Goal: Task Accomplishment & Management: Manage account settings

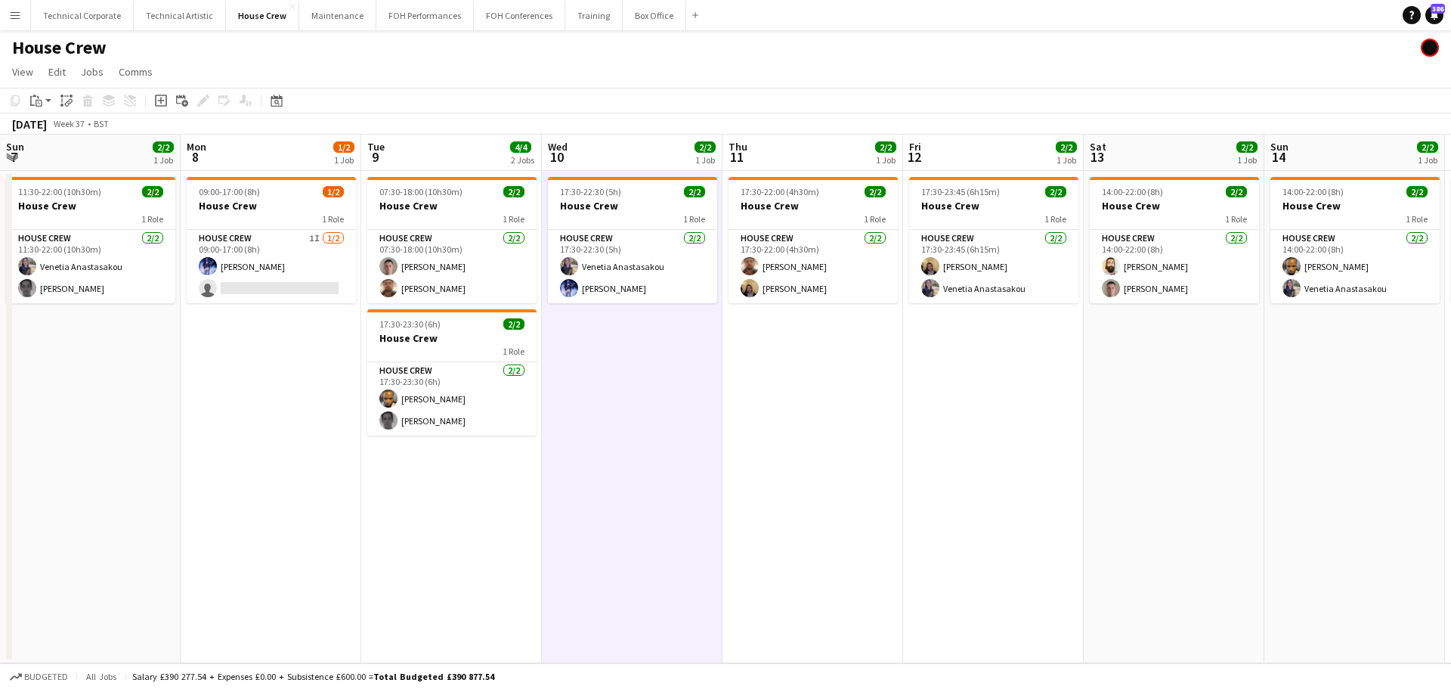
scroll to position [0, 751]
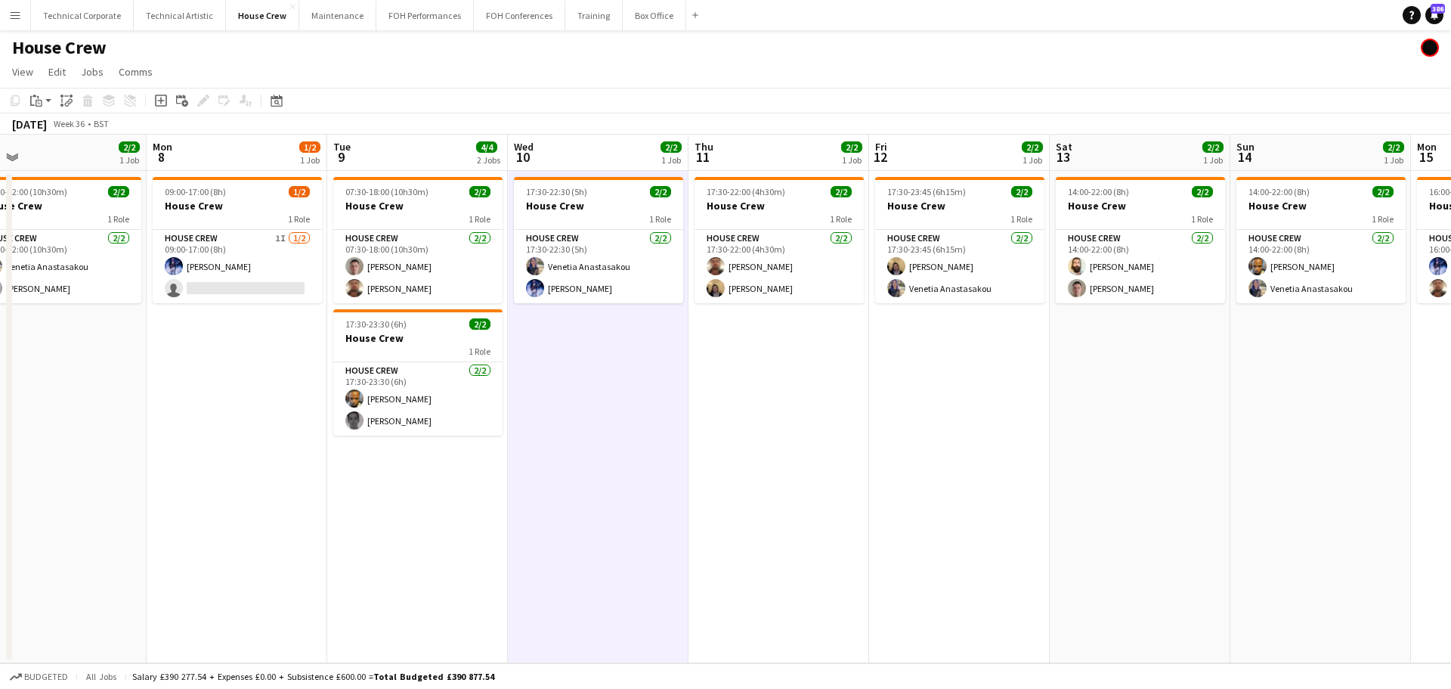
drag, startPoint x: 446, startPoint y: 426, endPoint x: 1163, endPoint y: 393, distance: 718.1
click at [1163, 393] on app-calendar-viewport "Fri 5 2/2 1 Job Sat 6 0/2 1 Job Sun 7 2/2 1 Job Mon 8 1/2 1 Job Tue 9 4/4 2 Job…" at bounding box center [725, 399] width 1451 height 528
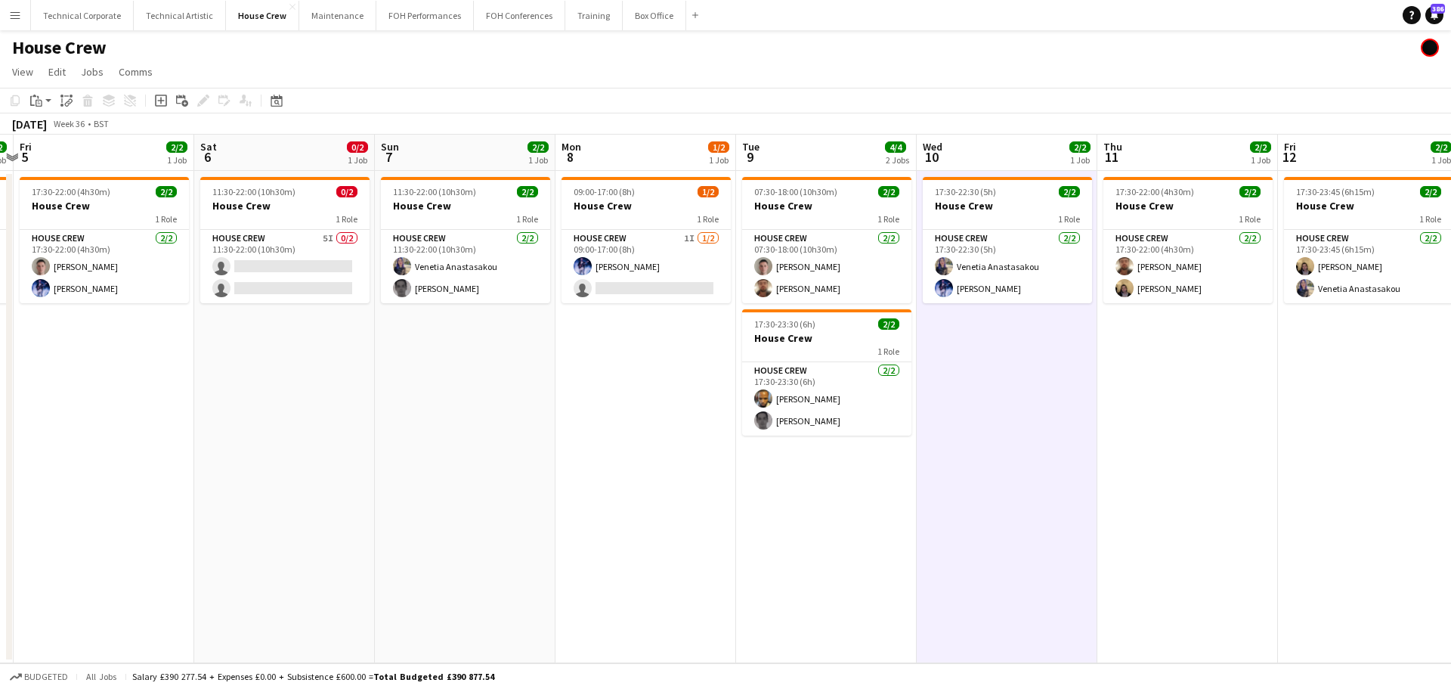
drag, startPoint x: 869, startPoint y: 387, endPoint x: 748, endPoint y: 395, distance: 121.2
click at [980, 375] on app-calendar-viewport "Wed 3 2/2 1 Job Thu 4 2/2 1 Job Fri 5 2/2 1 Job Sat 6 0/2 1 Job Sun 7 2/2 1 Job…" at bounding box center [725, 399] width 1451 height 528
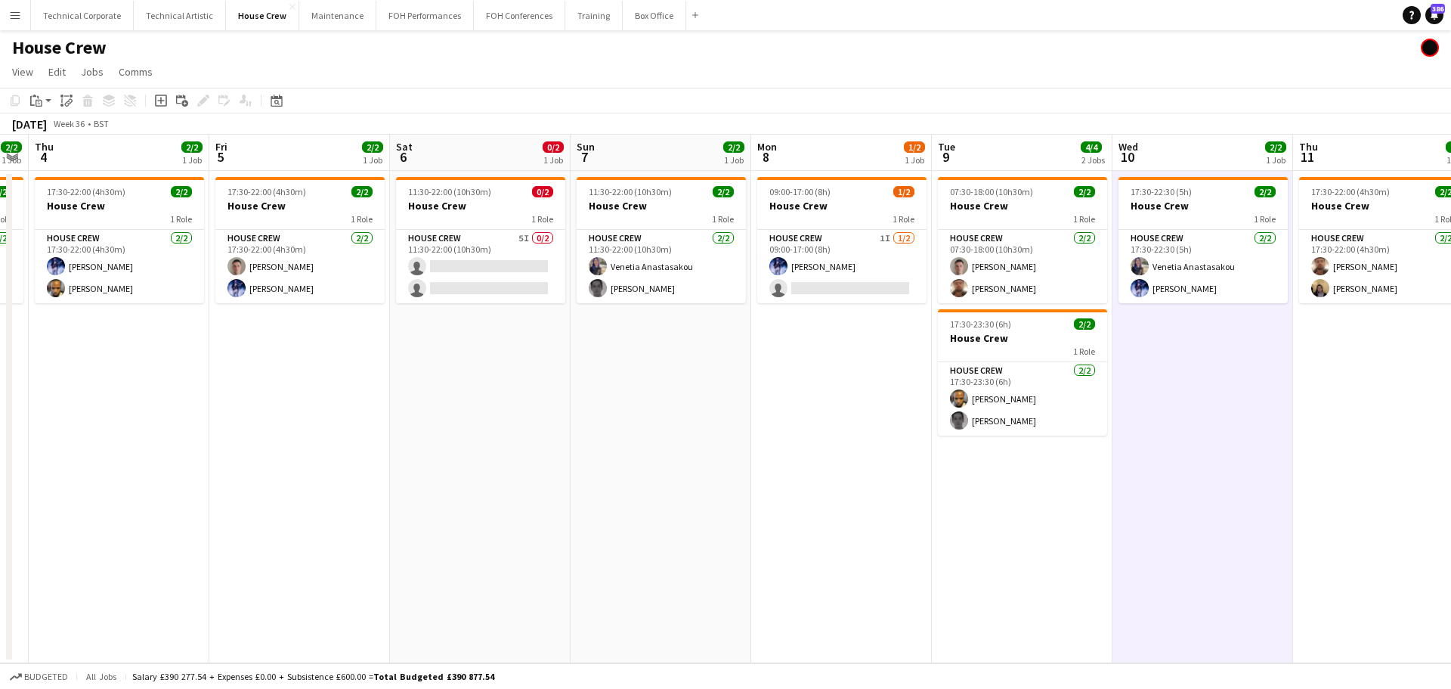
drag, startPoint x: 617, startPoint y: 397, endPoint x: 1052, endPoint y: 419, distance: 436.0
click at [1108, 418] on app-calendar-viewport "Tue 2 Wed 3 2/2 1 Job Thu 4 2/2 1 Job Fri 5 2/2 1 Job Sat 6 0/2 1 Job Sun 7 2/2…" at bounding box center [725, 399] width 1451 height 528
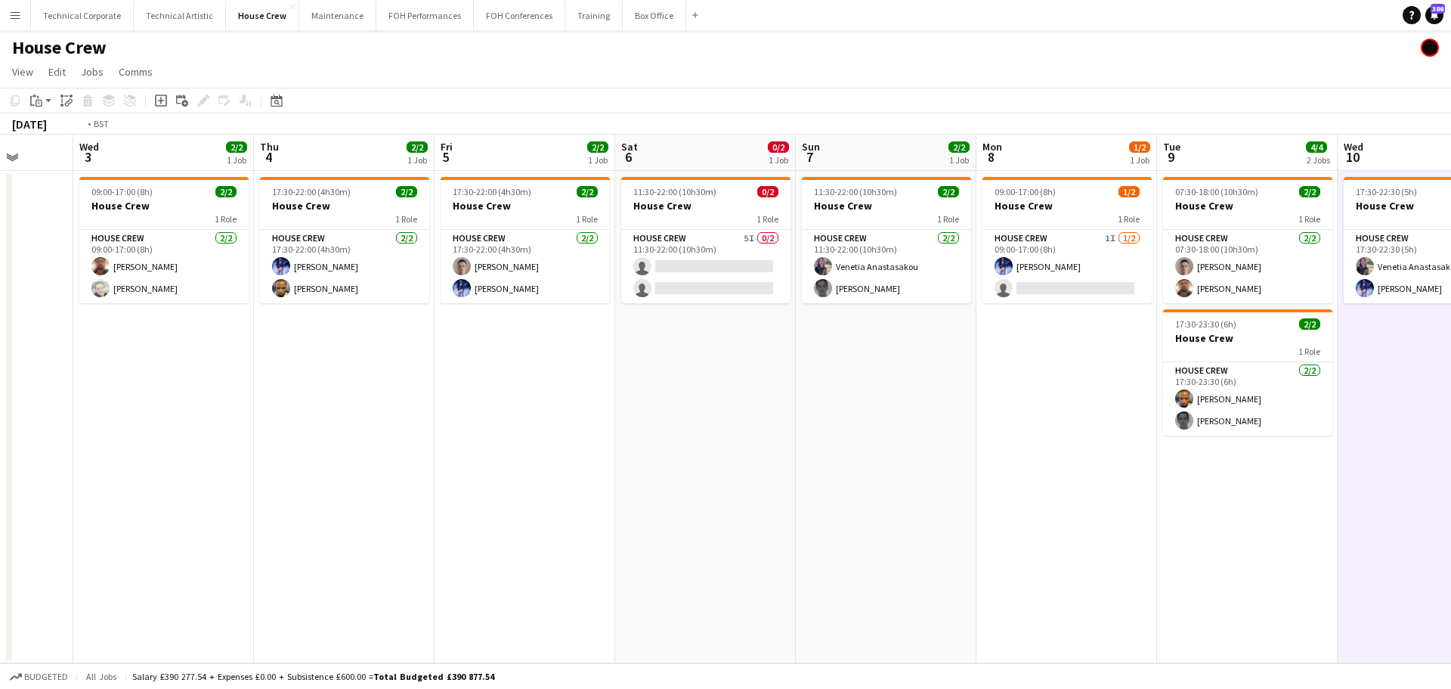
click at [1215, 401] on app-calendar-viewport "Sun 31 Mon 1 Tue 2 Wed 3 2/2 1 Job Thu 4 2/2 1 Job Fri 5 2/2 1 Job Sat 6 0/2 1 …" at bounding box center [725, 399] width 1451 height 528
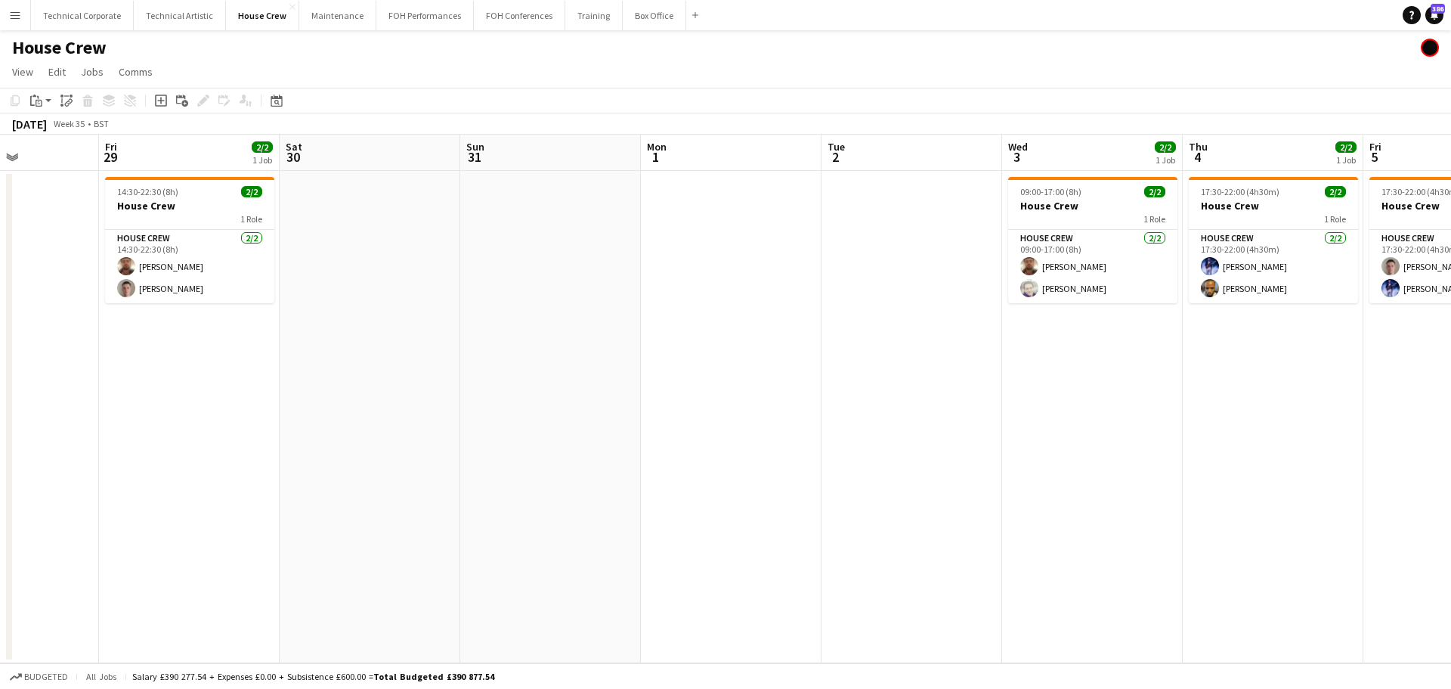
drag, startPoint x: 1245, startPoint y: 412, endPoint x: 1345, endPoint y: 406, distance: 100.0
click at [1345, 406] on app-calendar-viewport "Tue 26 4/4 2 Jobs Wed 27 Thu 28 Fri 29 2/2 1 Job Sat 30 Sun 31 Mon 1 Tue 2 Wed …" at bounding box center [725, 399] width 1451 height 528
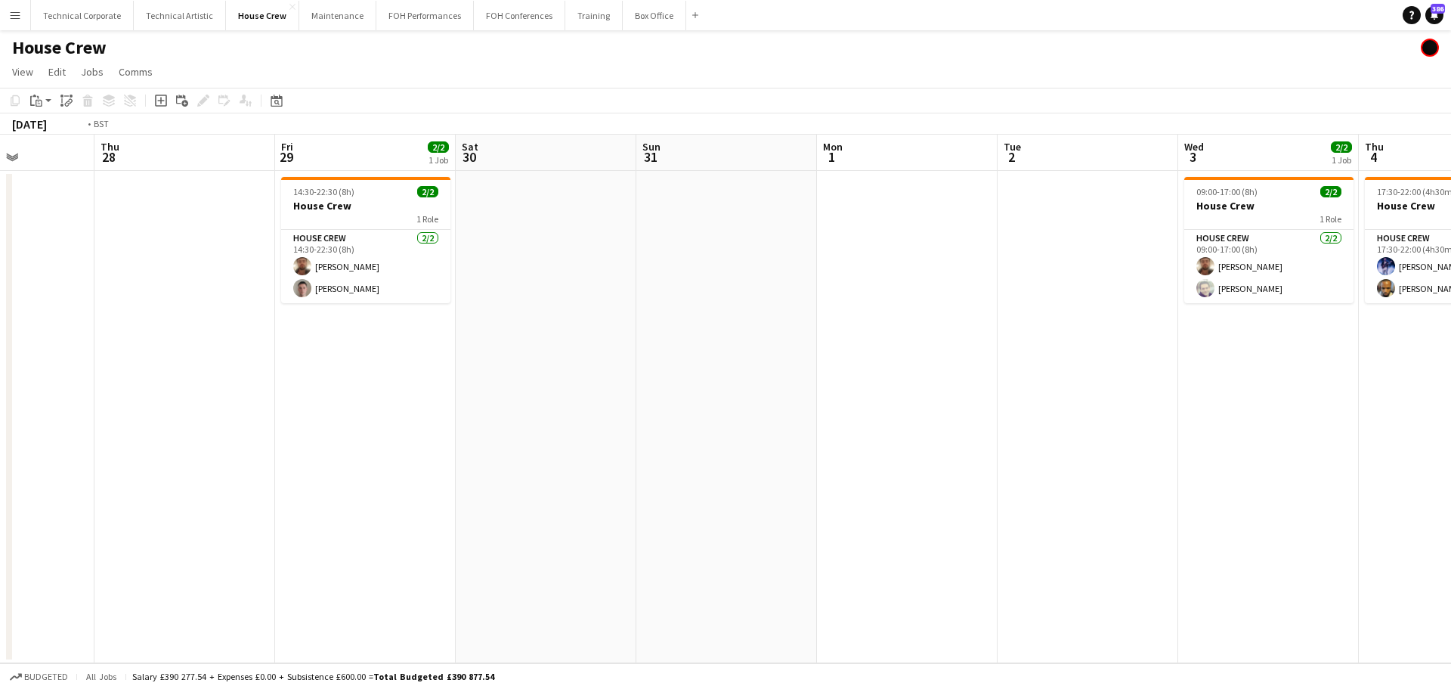
drag, startPoint x: 1214, startPoint y: 410, endPoint x: 1226, endPoint y: 410, distance: 12.1
click at [1297, 410] on app-calendar-viewport "Mon 25 2/2 1 Job Tue 26 4/4 2 Jobs Wed 27 Thu 28 Fri 29 2/2 1 Job Sat 30 Sun 31…" at bounding box center [725, 399] width 1451 height 528
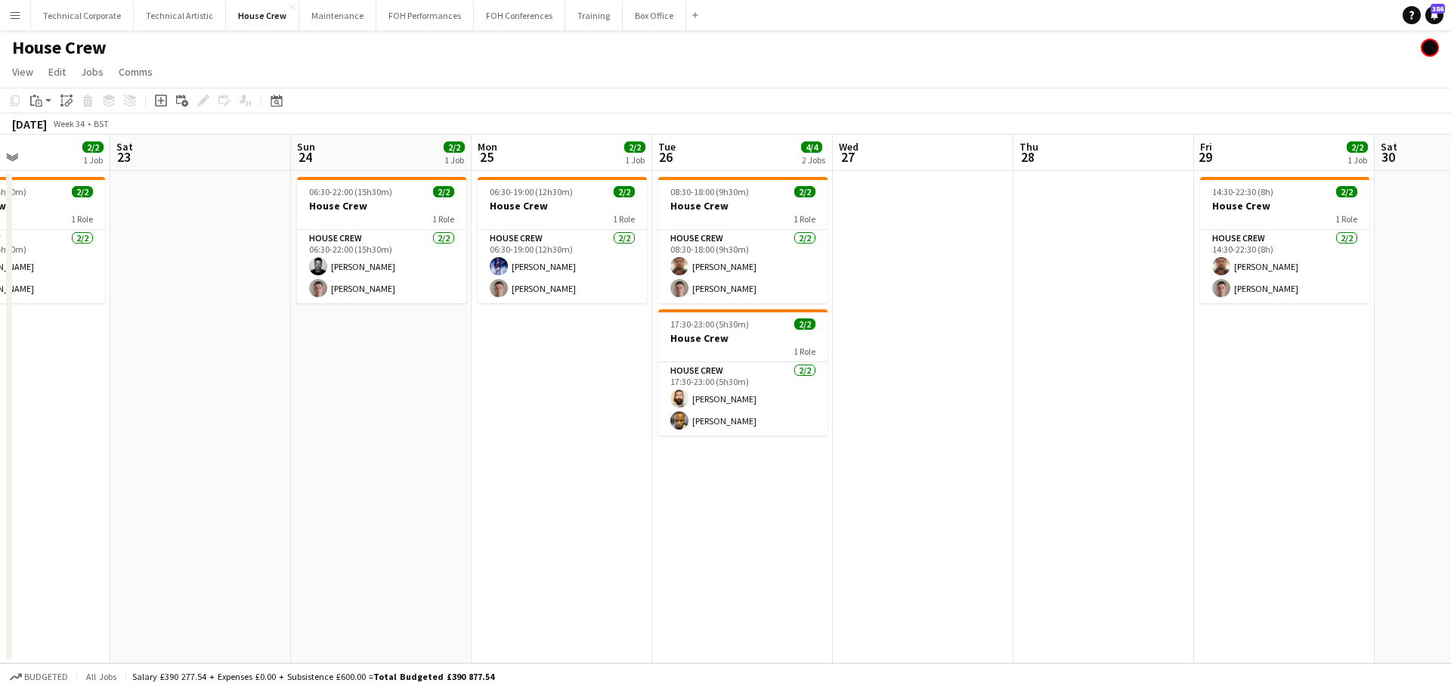
click at [1333, 399] on app-calendar-viewport "Wed 20 Thu 21 Fri 22 2/2 1 Job Sat 23 Sun 24 2/2 1 Job Mon 25 2/2 1 Job Tue 26 …" at bounding box center [725, 399] width 1451 height 528
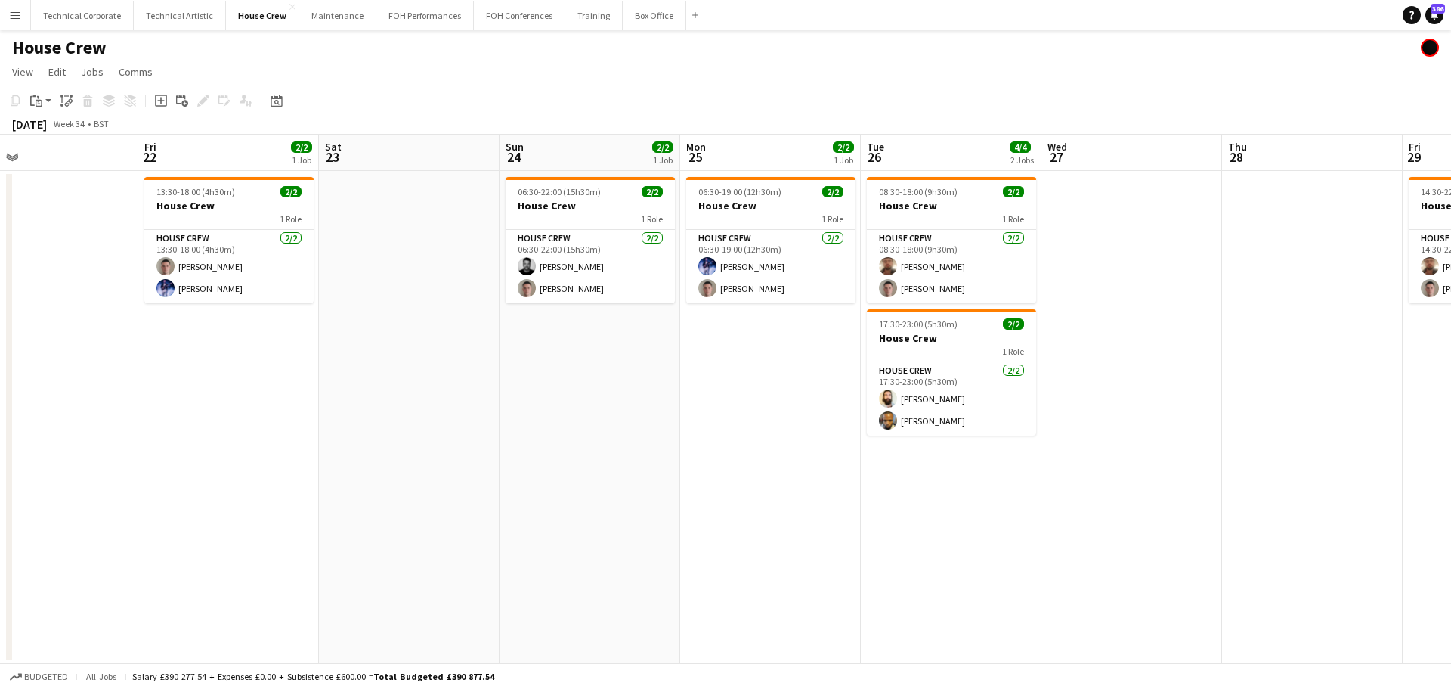
drag, startPoint x: 765, startPoint y: 400, endPoint x: 1017, endPoint y: 408, distance: 251.9
click at [1151, 404] on app-calendar-viewport "Tue 19 Wed 20 Thu 21 Fri 22 2/2 1 Job Sat 23 Sun 24 2/2 1 Job Mon 25 2/2 1 Job …" at bounding box center [725, 399] width 1451 height 528
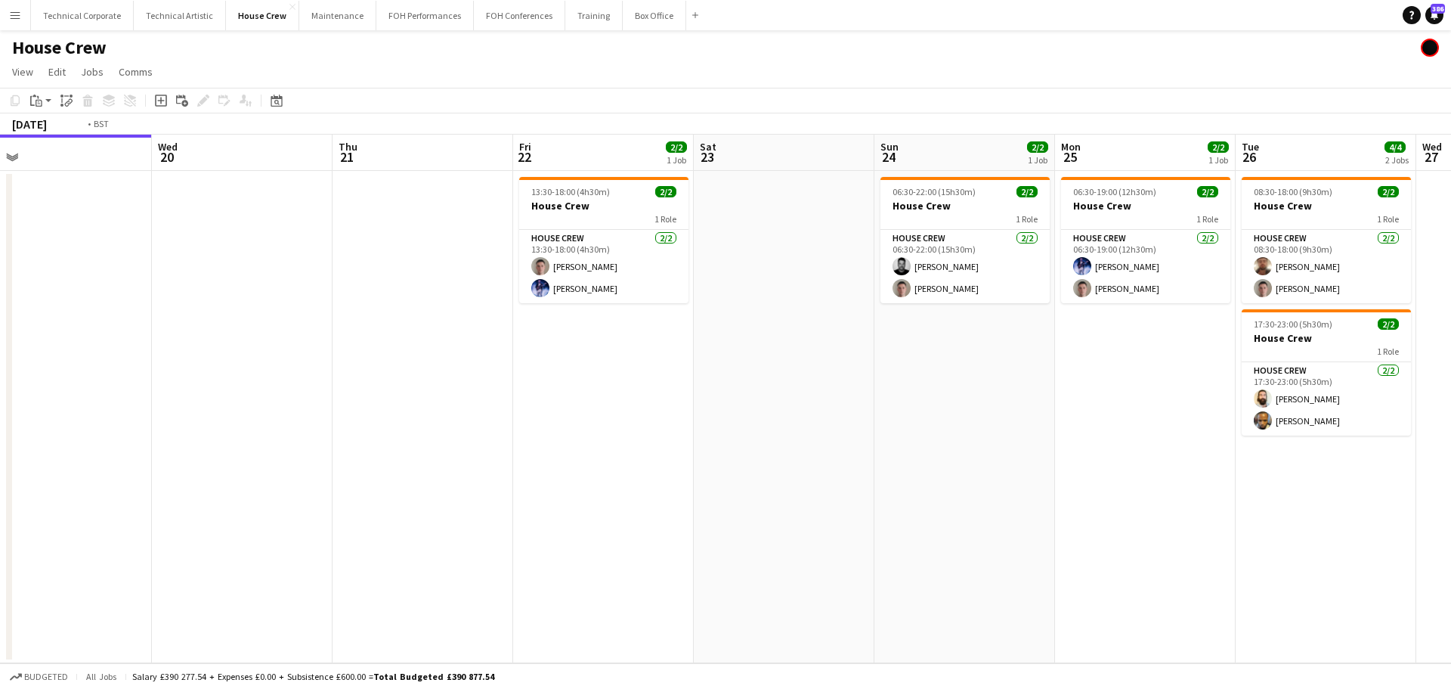
drag, startPoint x: 632, startPoint y: 404, endPoint x: 1026, endPoint y: 401, distance: 393.8
click at [1031, 401] on app-calendar-viewport "Sun 17 Mon 18 Tue 19 Wed 20 Thu 21 Fri 22 2/2 1 Job Sat 23 Sun 24 2/2 1 Job Mon…" at bounding box center [725, 399] width 1451 height 528
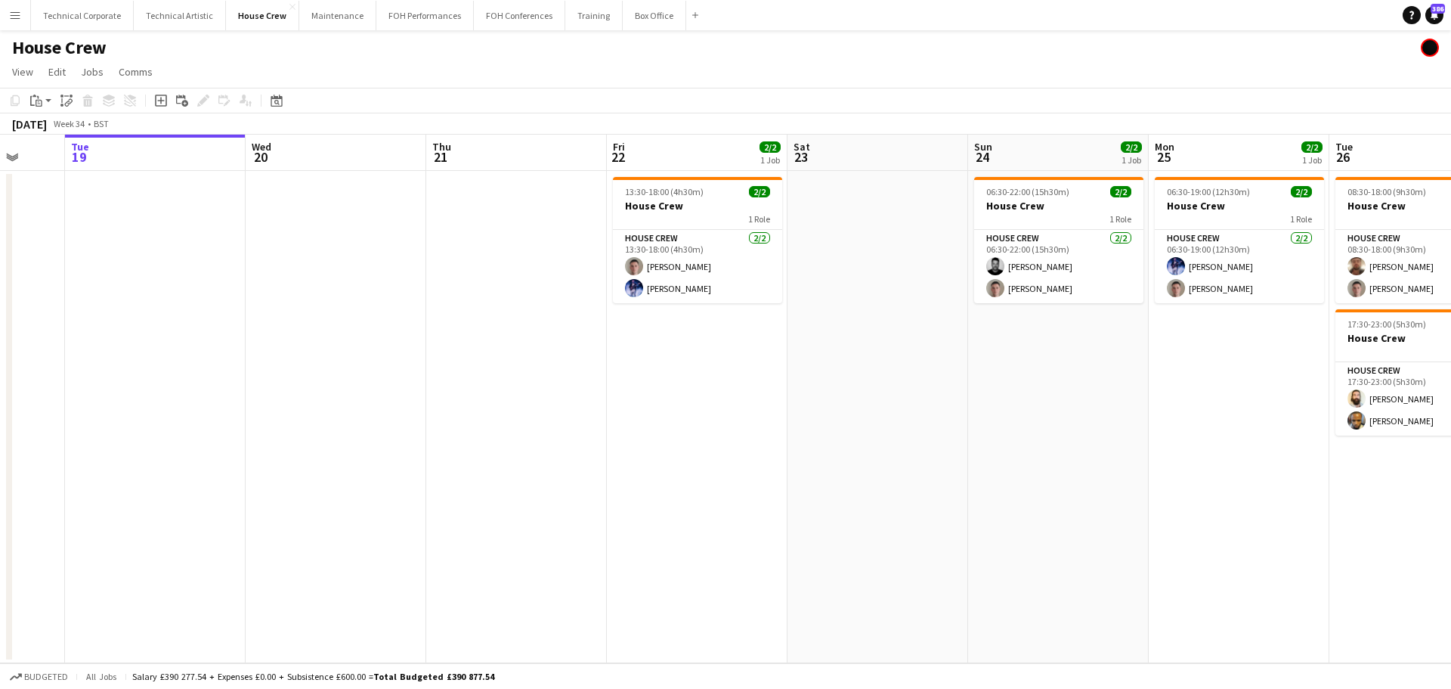
drag, startPoint x: 686, startPoint y: 407, endPoint x: 612, endPoint y: 399, distance: 74.5
click at [616, 402] on app-calendar-viewport "Fri 15 Sat 16 Sun 17 Mon 18 Tue 19 Wed 20 Thu 21 Fri 22 2/2 1 Job Sat 23 Sun 24…" at bounding box center [725, 399] width 1451 height 528
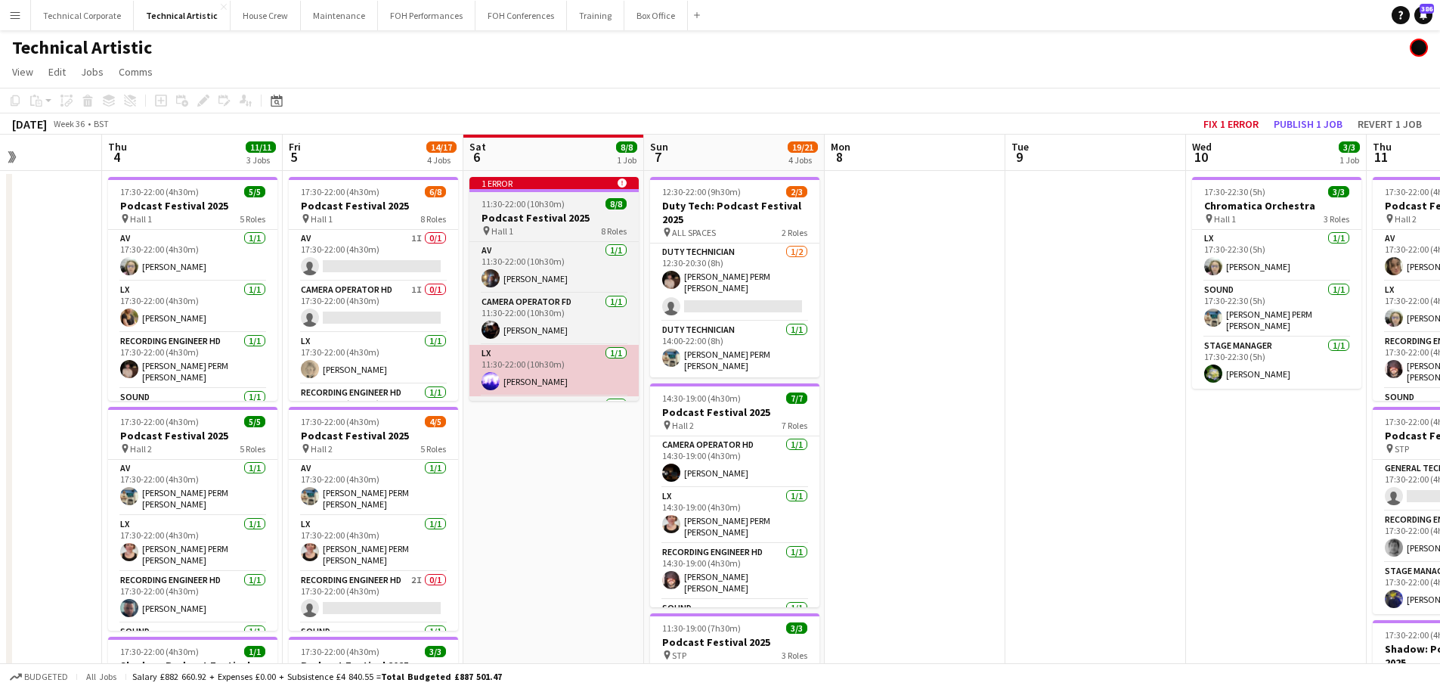
scroll to position [86, 0]
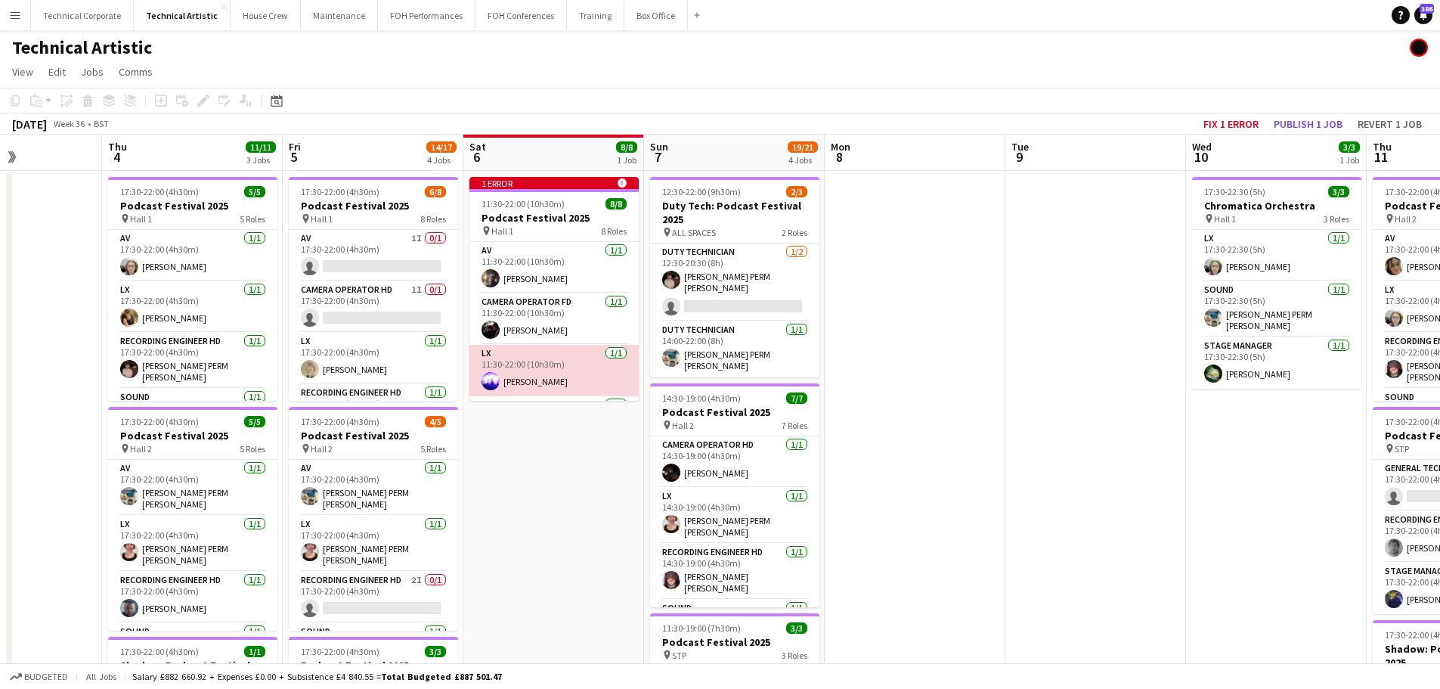
click at [554, 363] on app-card-role "LX 1/1 11:30-22:00 (10h30m) Jacek Klepacki" at bounding box center [553, 370] width 169 height 51
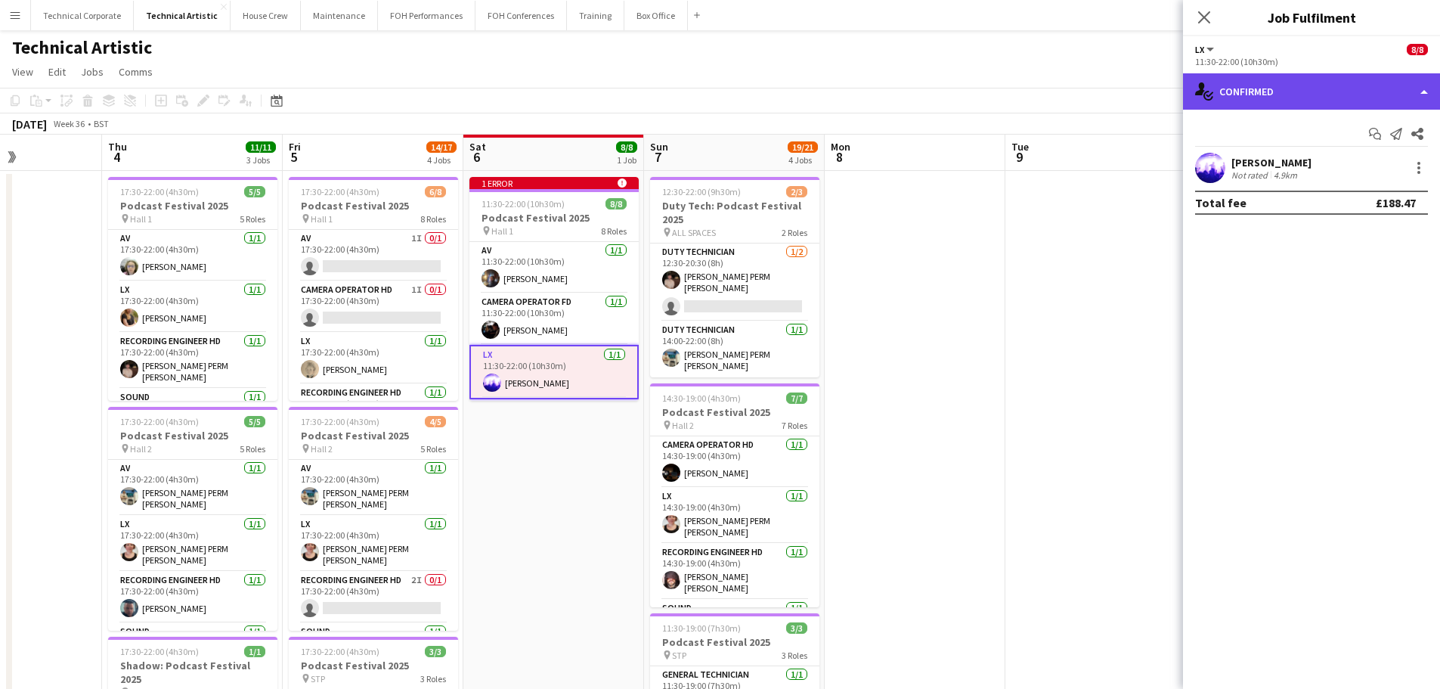
click at [1277, 101] on div "single-neutral-actions-check-2 Confirmed" at bounding box center [1311, 91] width 257 height 36
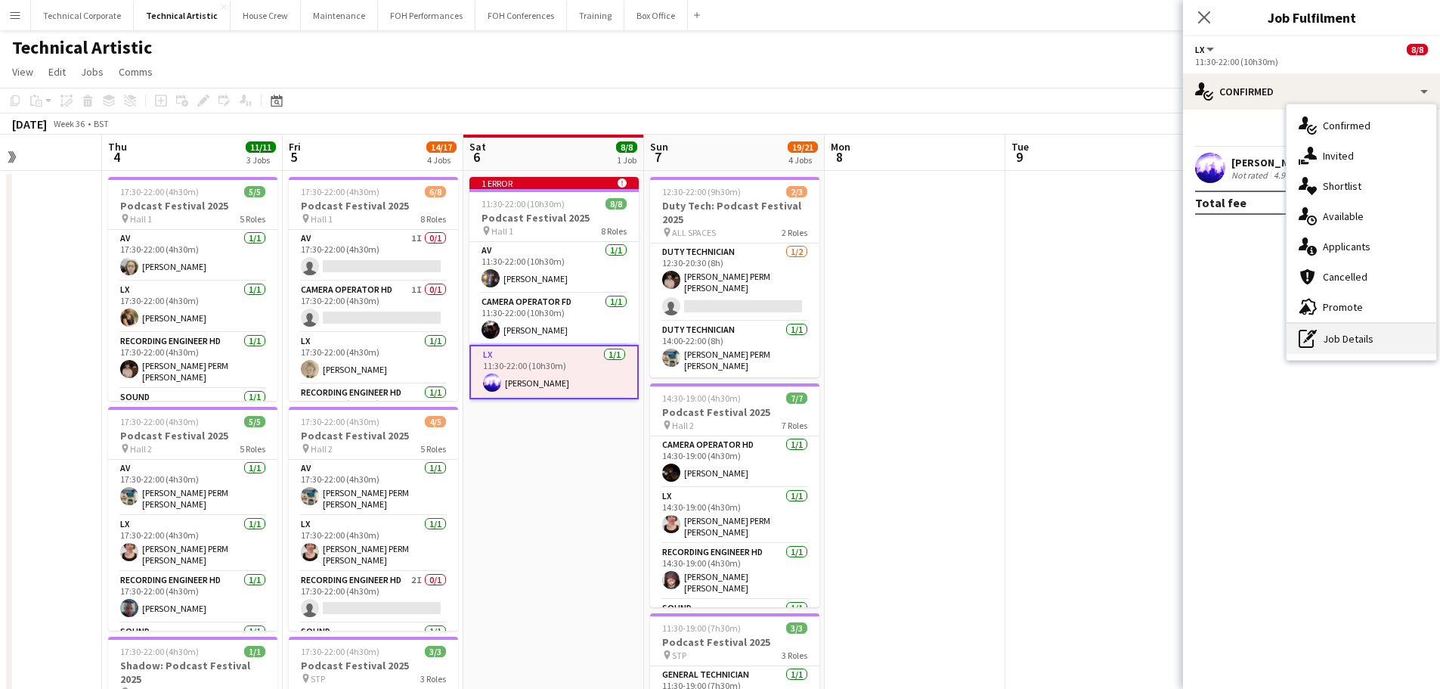
click at [1357, 340] on div "pen-write Job Details" at bounding box center [1362, 339] width 150 height 30
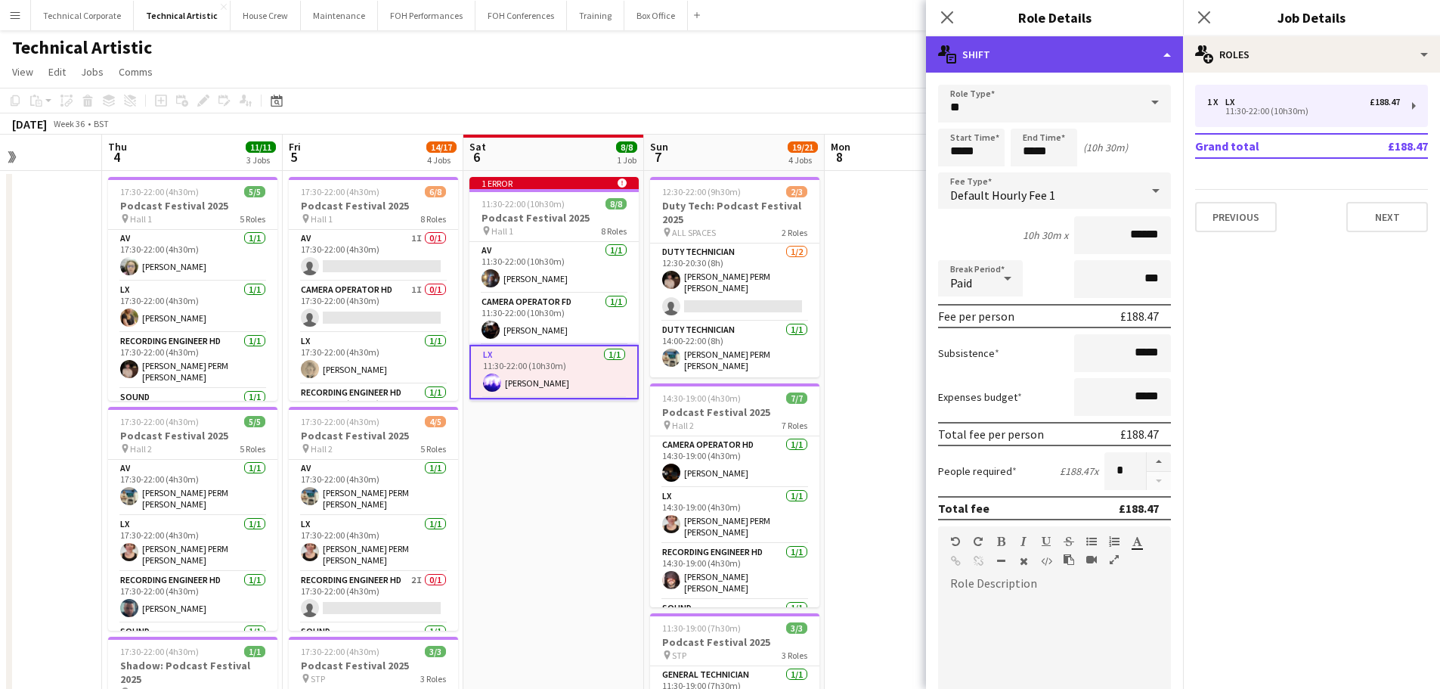
click at [1045, 53] on div "multiple-actions-text Shift" at bounding box center [1054, 54] width 257 height 36
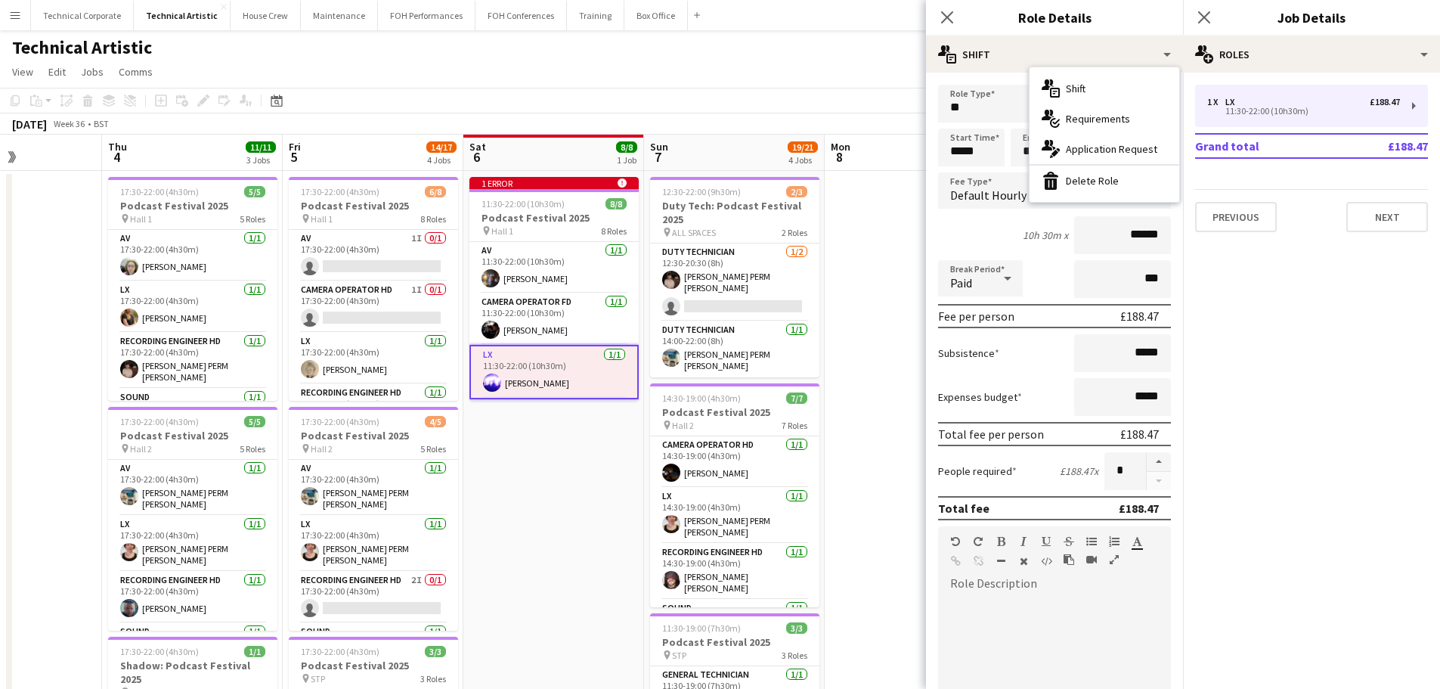
drag, startPoint x: 1015, startPoint y: 240, endPoint x: 1092, endPoint y: 229, distance: 77.9
click at [1023, 238] on div "10h 30m x" at bounding box center [1045, 235] width 45 height 14
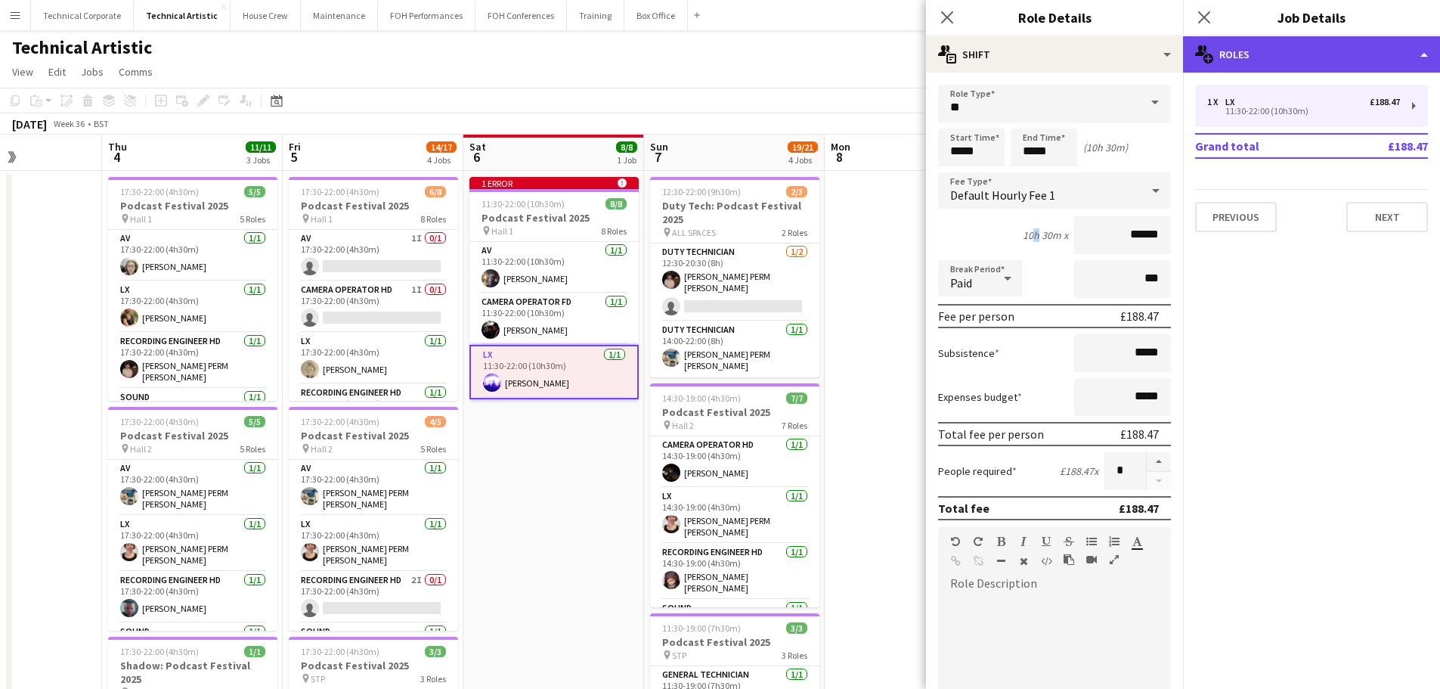
drag, startPoint x: 1305, startPoint y: 64, endPoint x: 1315, endPoint y: 60, distance: 10.5
click at [1307, 63] on div "multiple-users-add Roles" at bounding box center [1311, 54] width 257 height 36
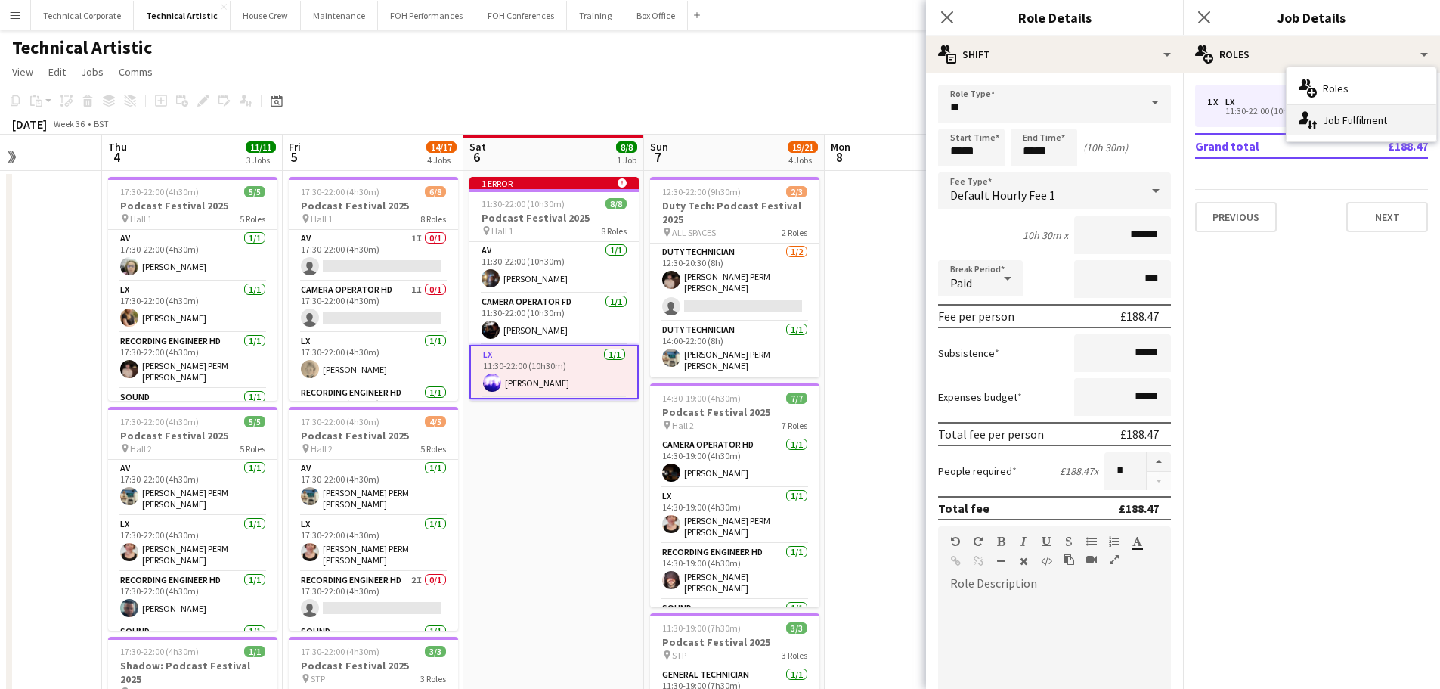
click at [1336, 119] on div "single-neutral-actions-up-down Job Fulfilment" at bounding box center [1362, 120] width 150 height 30
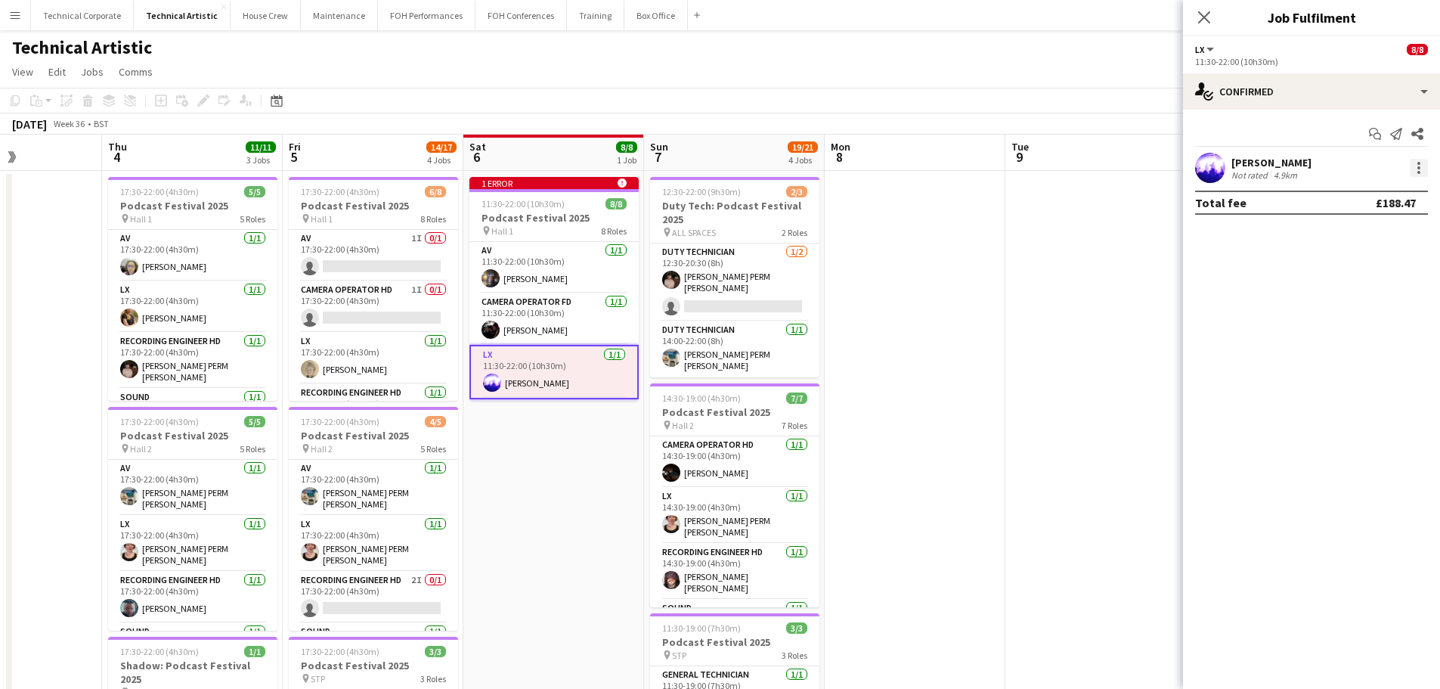
click at [1419, 163] on div at bounding box center [1418, 163] width 3 height 3
click at [1382, 339] on span "Remove" at bounding box center [1369, 341] width 94 height 14
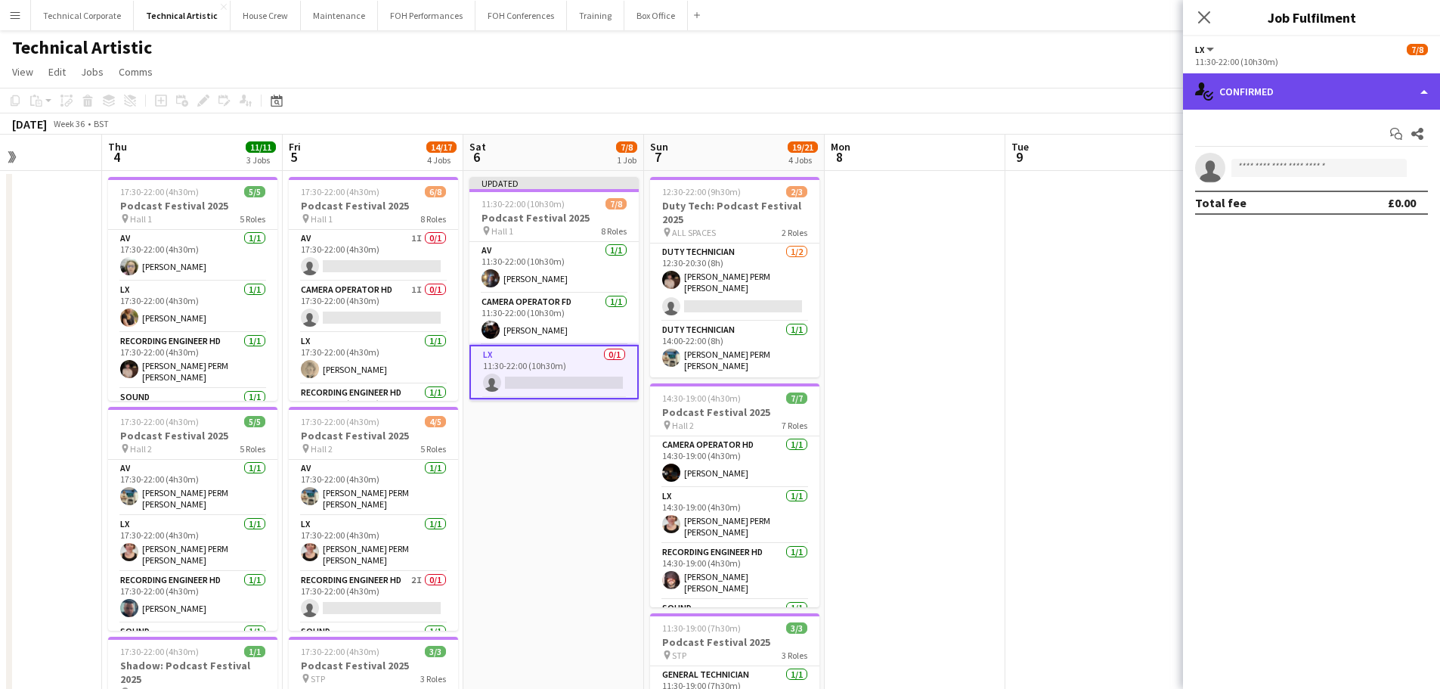
click at [1333, 95] on div "single-neutral-actions-check-2 Confirmed" at bounding box center [1311, 91] width 257 height 36
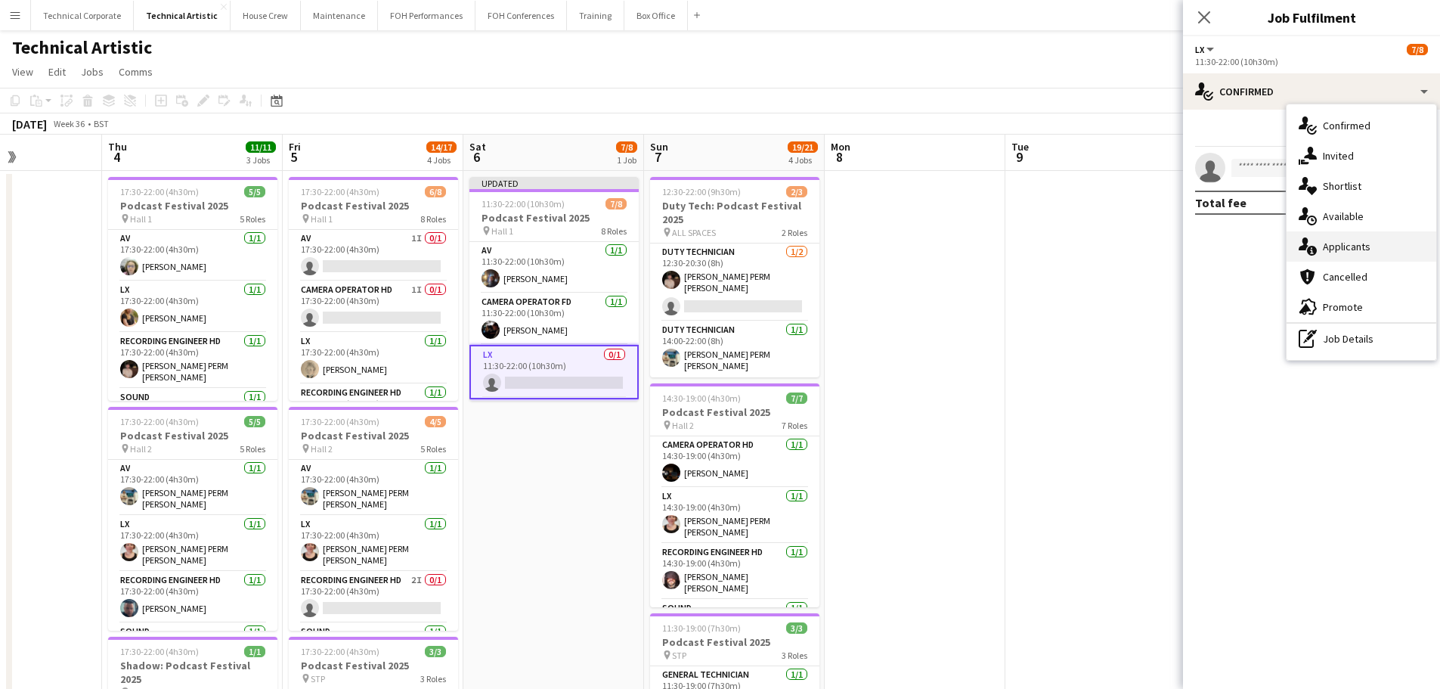
click at [1362, 232] on div "single-neutral-actions-information Applicants" at bounding box center [1362, 246] width 150 height 30
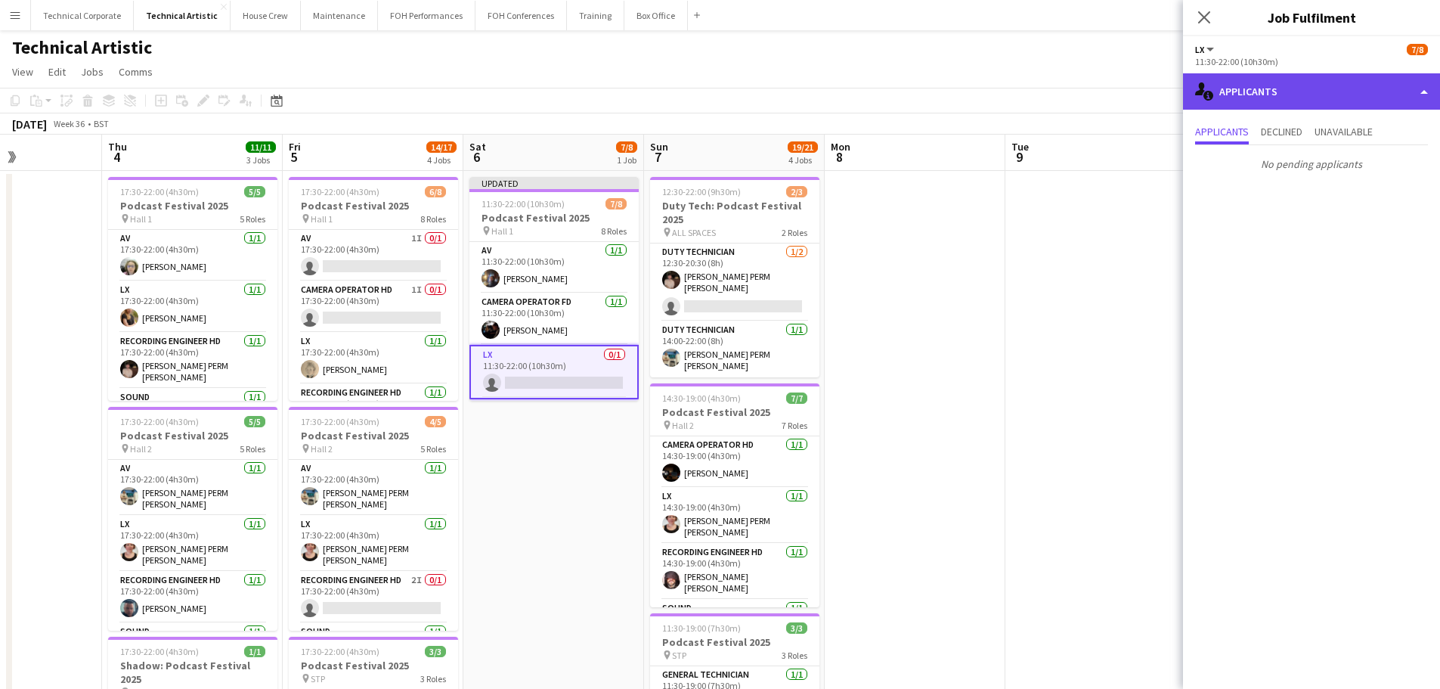
click at [1341, 98] on div "single-neutral-actions-information Applicants" at bounding box center [1311, 91] width 257 height 36
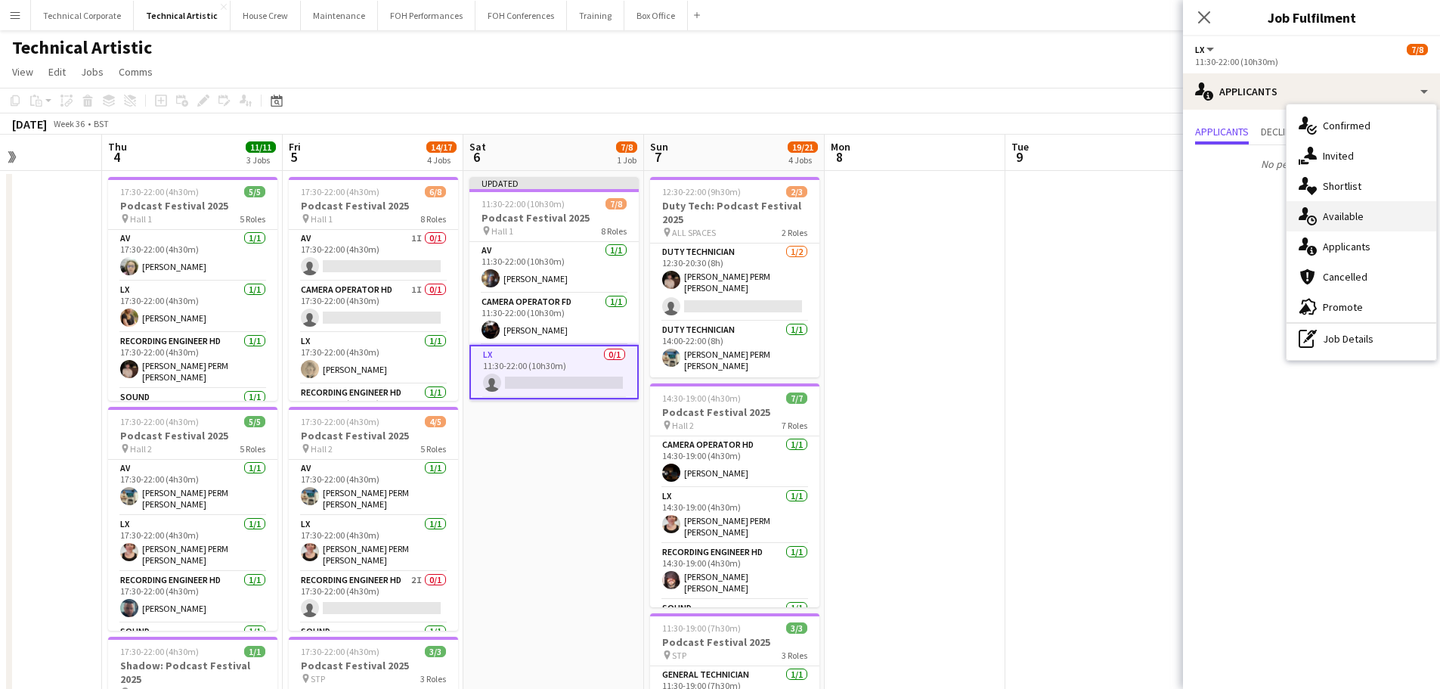
click at [1373, 206] on div "single-neutral-actions-upload Available" at bounding box center [1362, 216] width 150 height 30
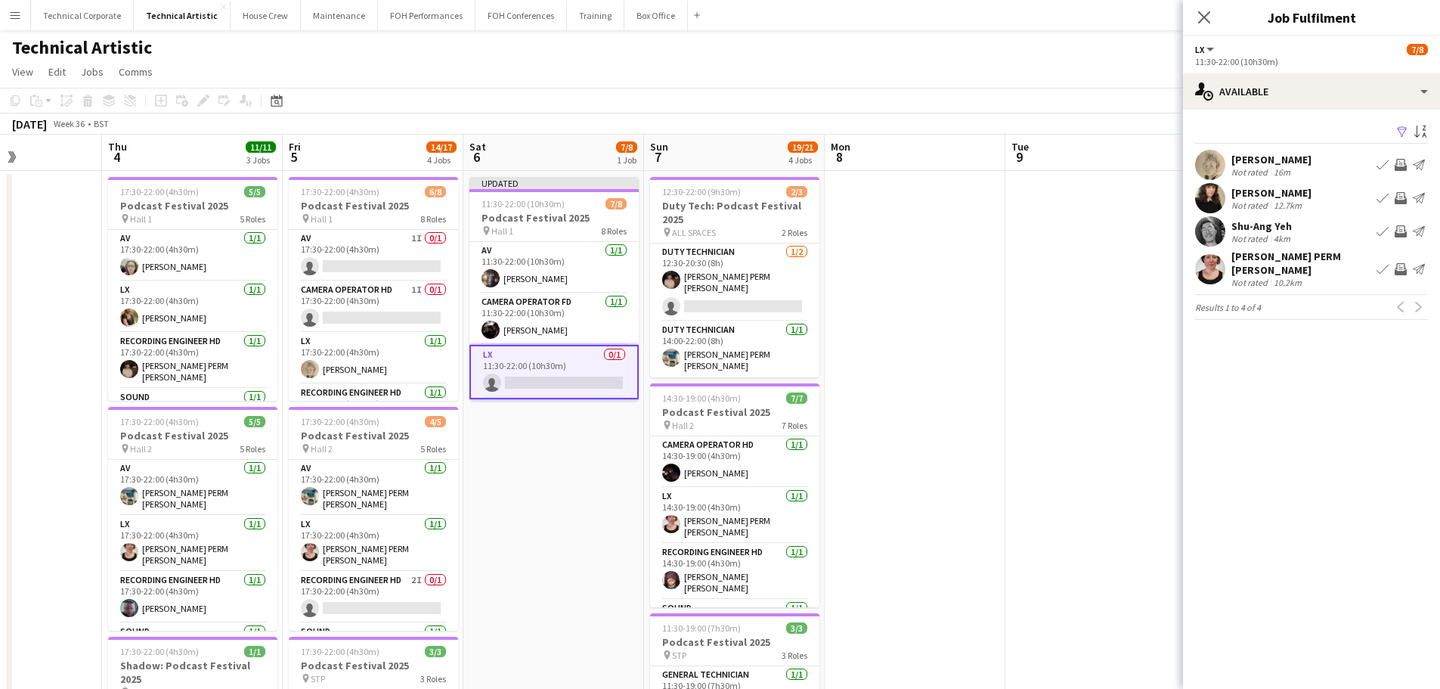
click at [1395, 166] on app-icon "Invite crew" at bounding box center [1401, 165] width 12 height 12
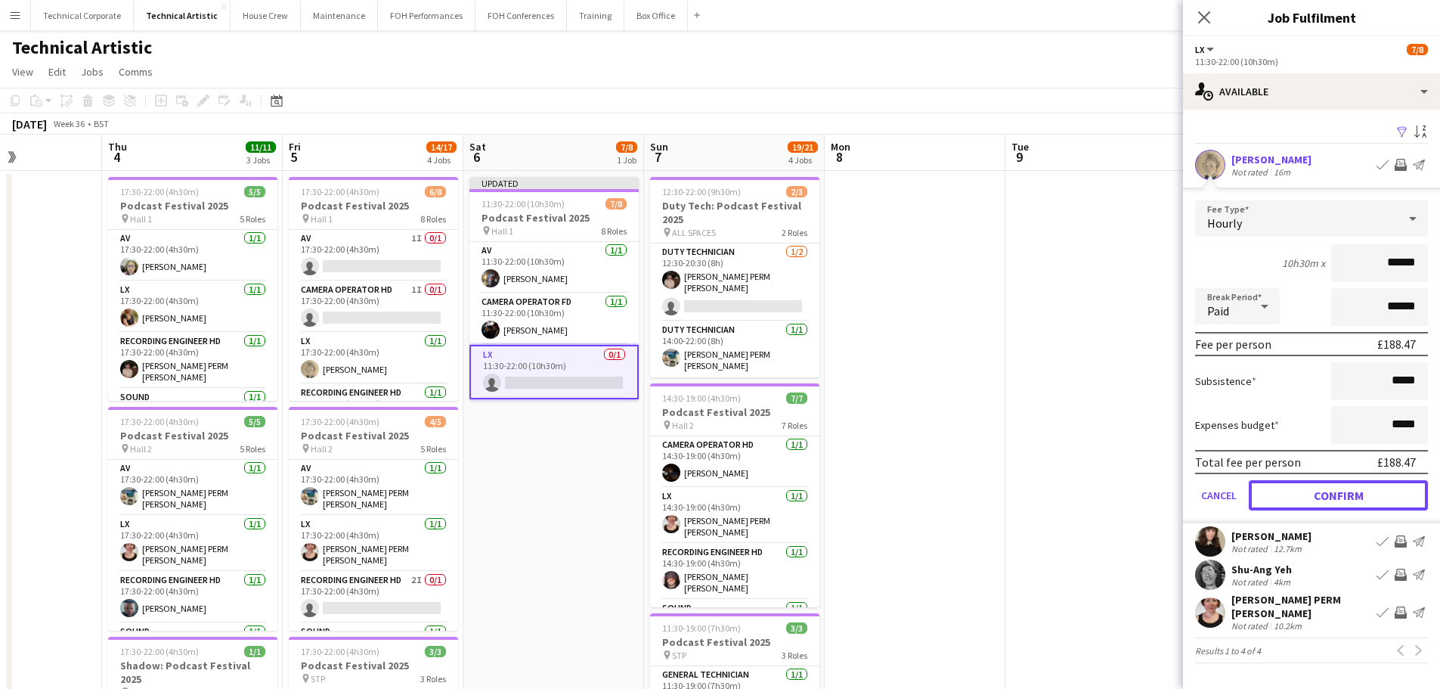
click at [1366, 498] on button "Confirm" at bounding box center [1338, 495] width 179 height 30
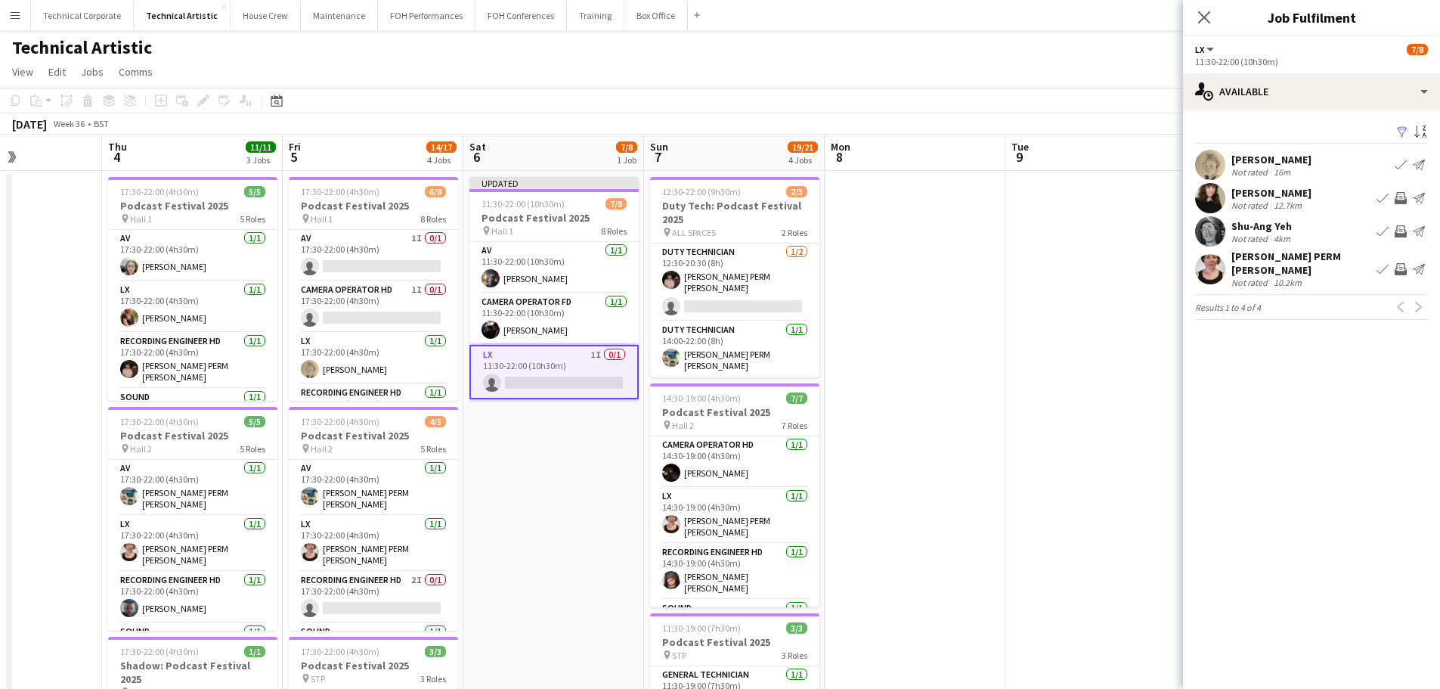
click at [553, 477] on app-date-cell "Updated 11:30-22:00 (10h30m) 7/8 Podcast Festival 2025 pin Hall 1 8 Roles AV 1/…" at bounding box center [553, 629] width 181 height 916
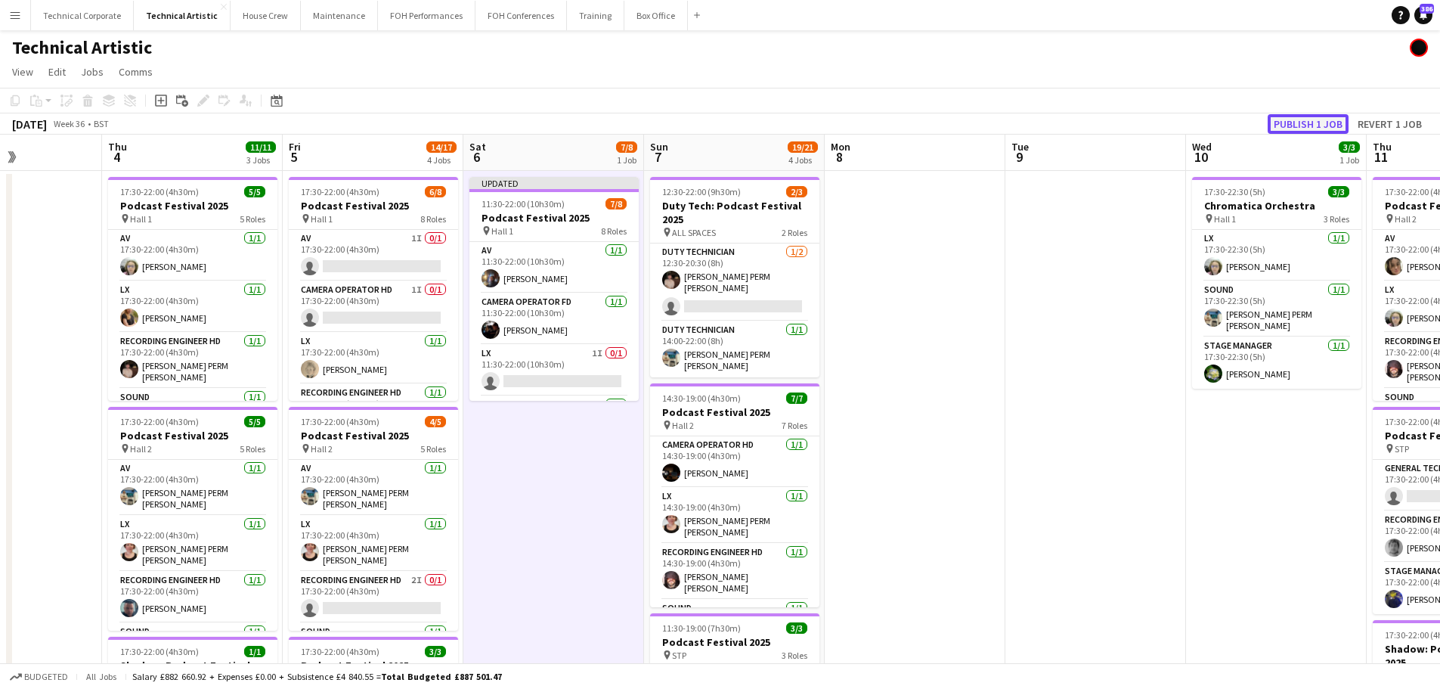
click at [1279, 133] on button "Publish 1 job" at bounding box center [1308, 124] width 81 height 20
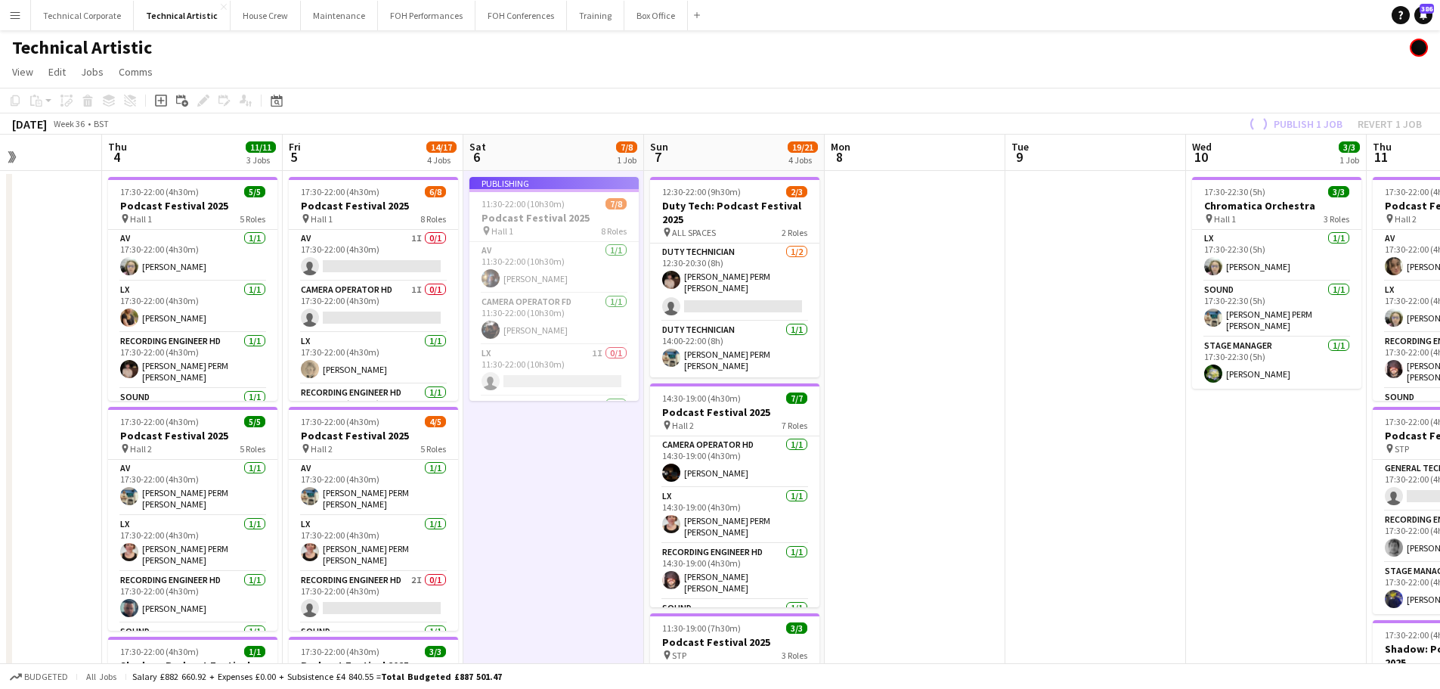
drag, startPoint x: 810, startPoint y: 485, endPoint x: 835, endPoint y: 483, distance: 25.7
click at [835, 483] on app-calendar-viewport "Mon 1 Tue 2 Wed 3 Thu 4 11/11 3 Jobs Fri 5 14/17 4 Jobs Sat 6 7/8 1 Job Sun 7 1…" at bounding box center [720, 611] width 1440 height 952
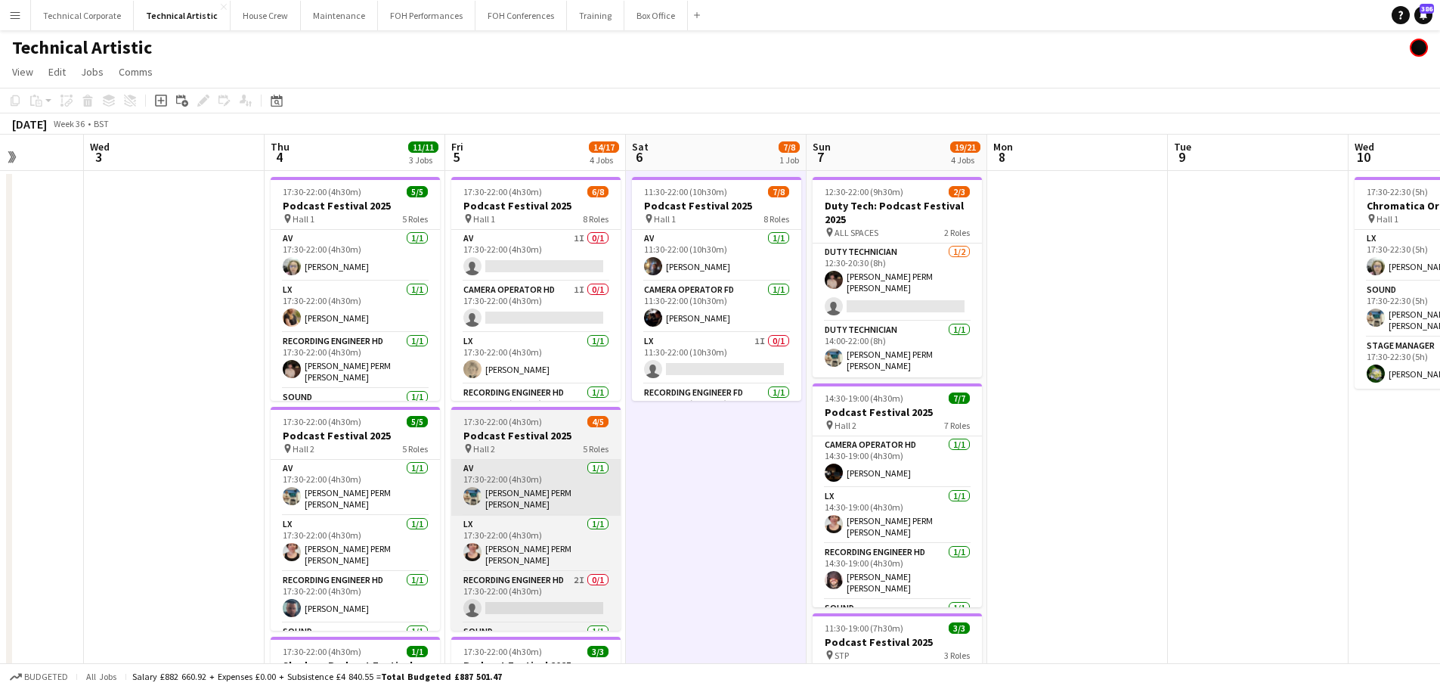
scroll to position [0, 433]
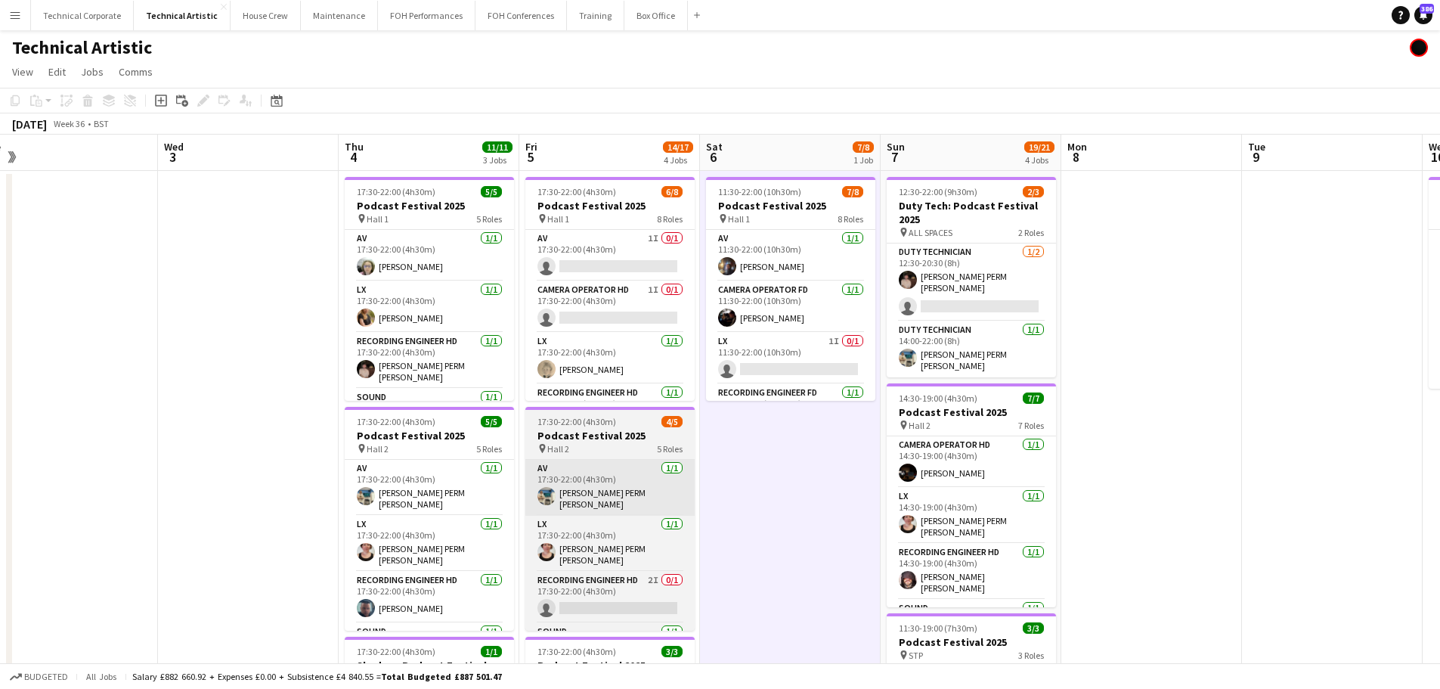
drag, startPoint x: 632, startPoint y: 520, endPoint x: 787, endPoint y: 509, distance: 155.4
click at [787, 509] on app-calendar-viewport "Sun 31 Mon 1 Tue 2 Wed 3 Thu 4 11/11 3 Jobs Fri 5 14/17 4 Jobs Sat 6 7/8 1 Job …" at bounding box center [720, 611] width 1440 height 952
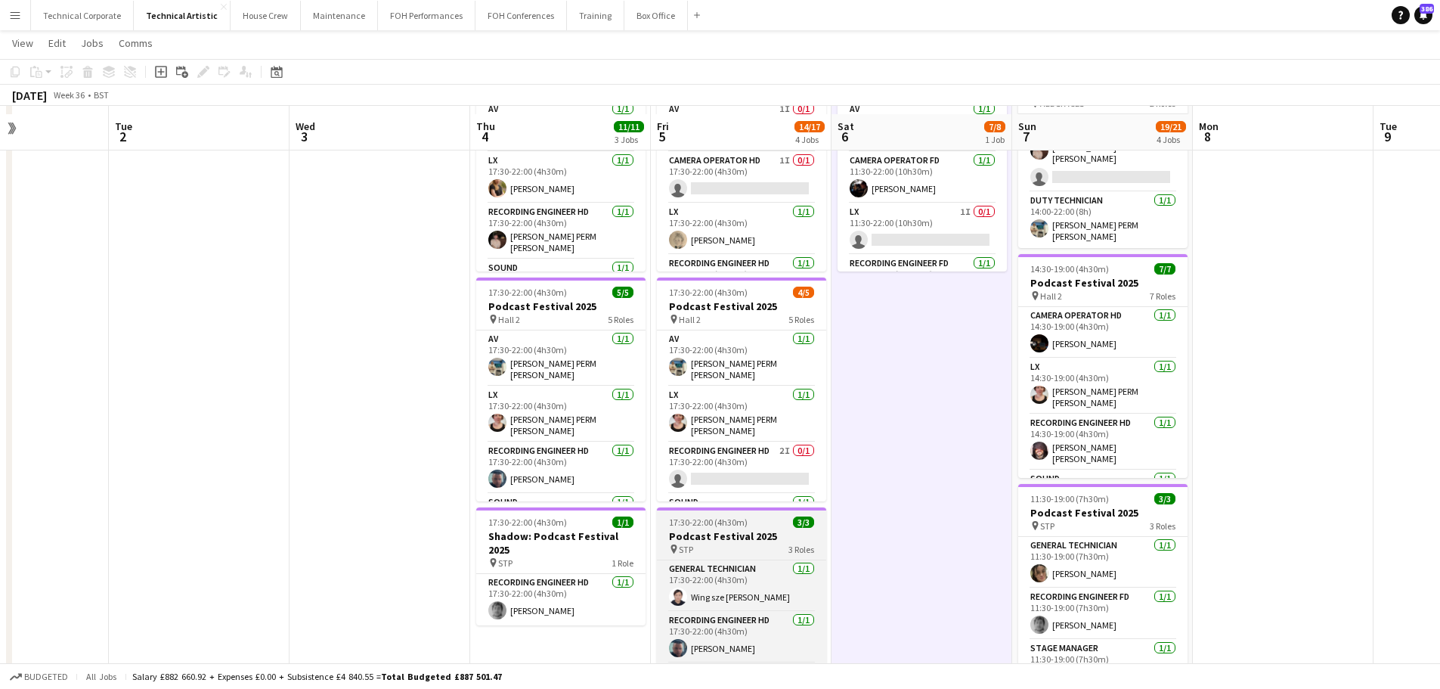
scroll to position [151, 0]
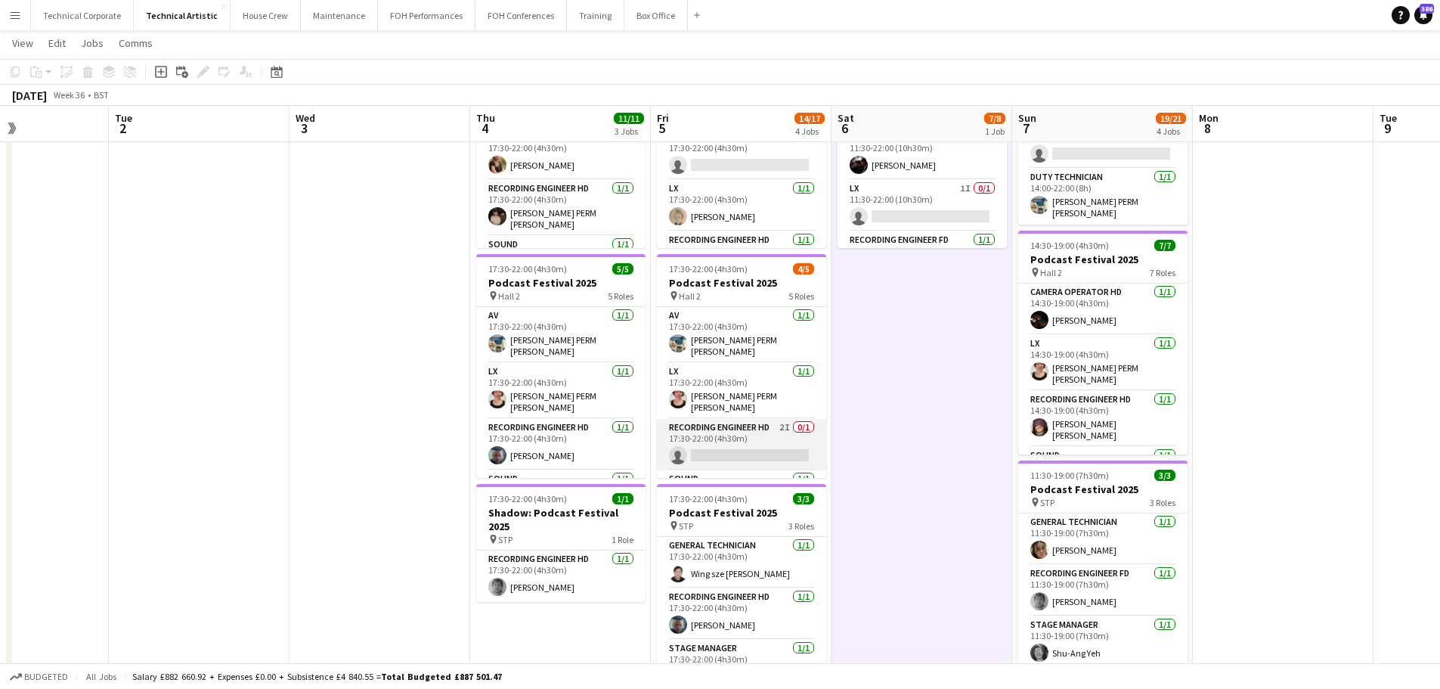
click at [763, 431] on app-card-role "Recording Engineer HD 2I 0/1 17:30-22:00 (4h30m) single-neutral-actions" at bounding box center [741, 444] width 169 height 51
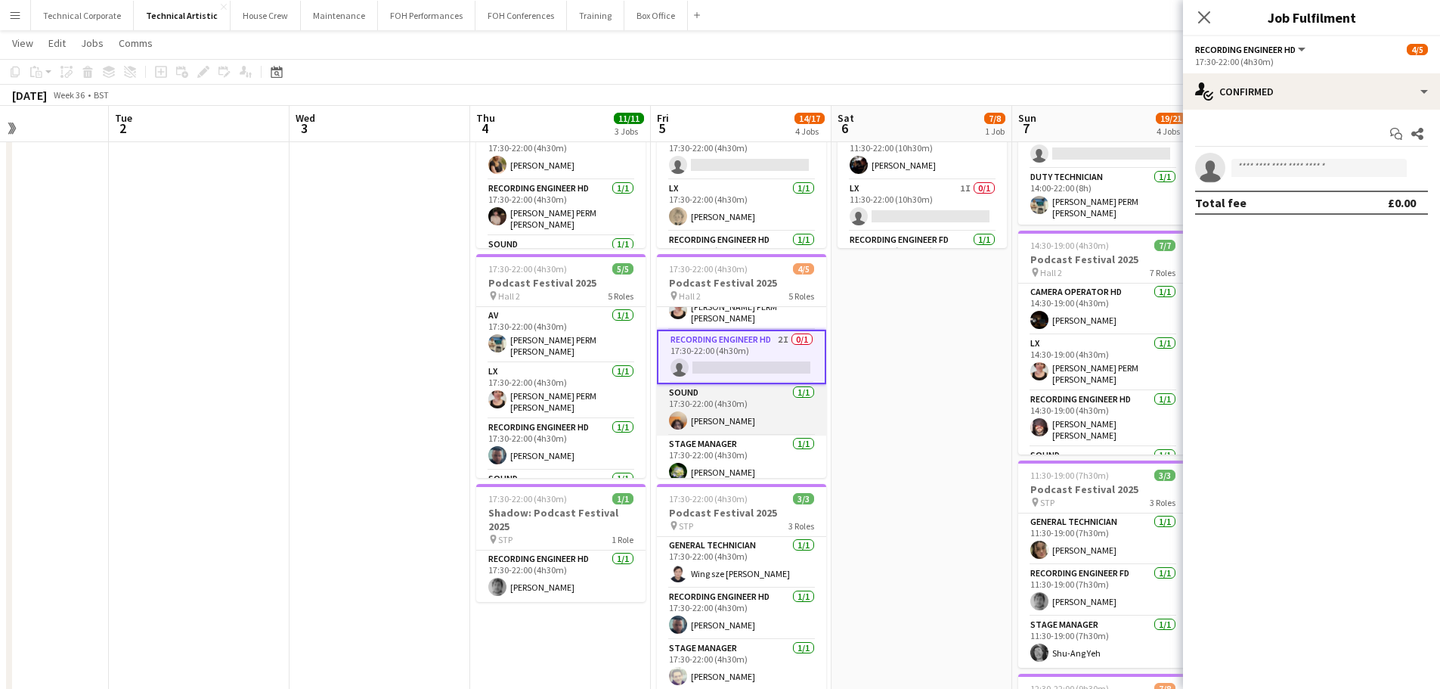
scroll to position [0, 0]
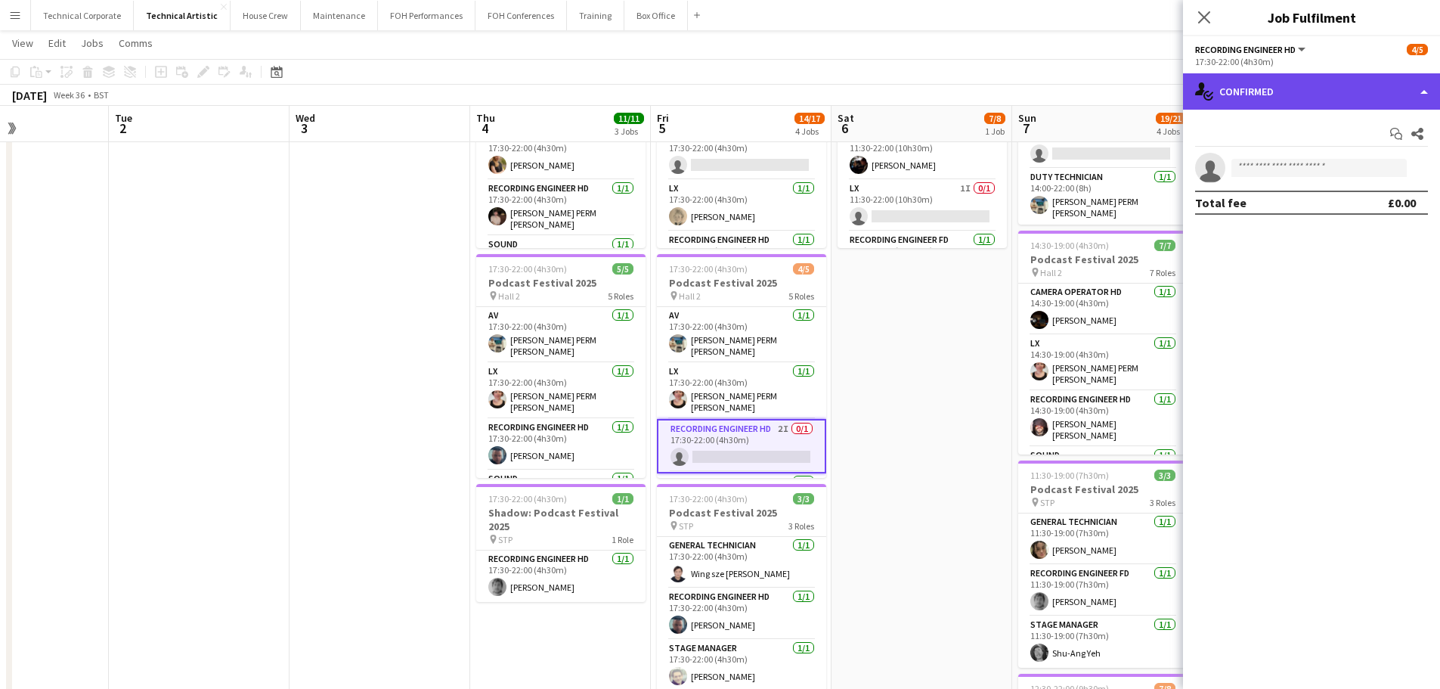
click at [1299, 79] on div "single-neutral-actions-check-2 Confirmed" at bounding box center [1311, 91] width 257 height 36
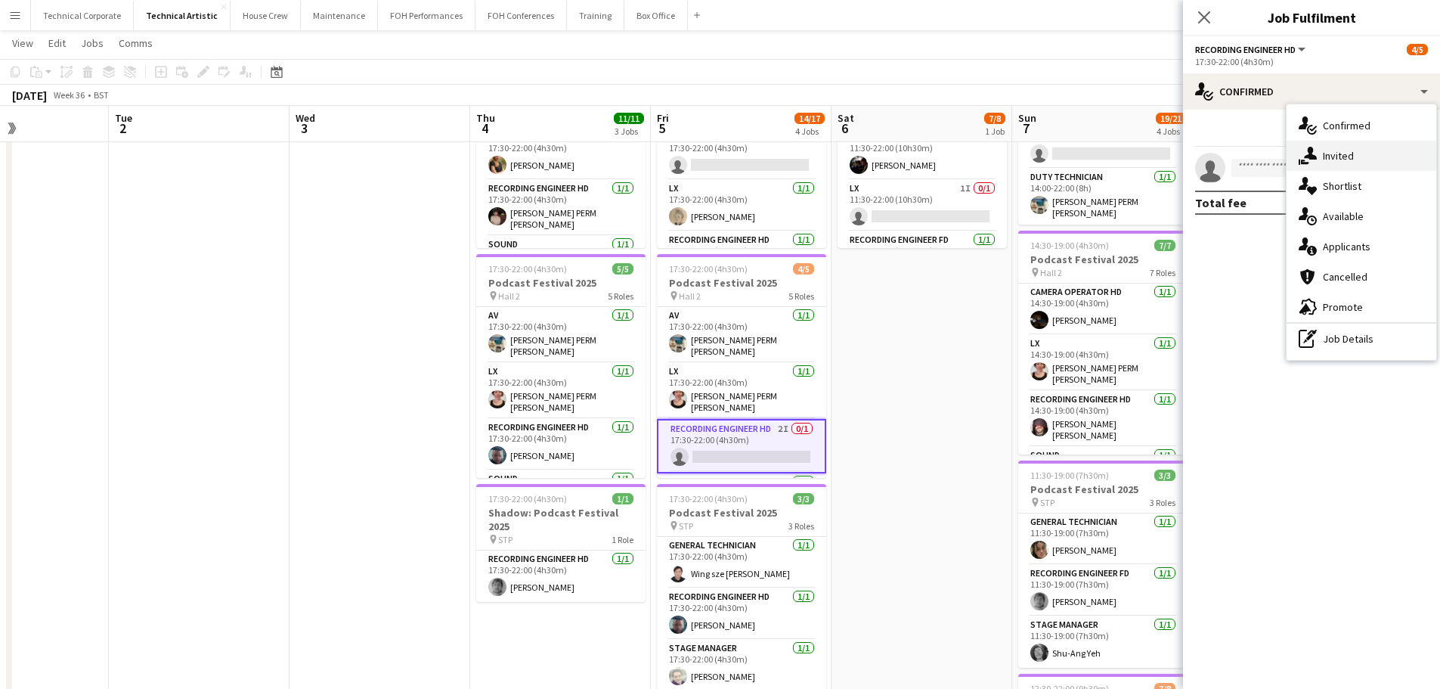
click at [1321, 160] on div "single-neutral-actions-share-1 Invited" at bounding box center [1362, 156] width 150 height 30
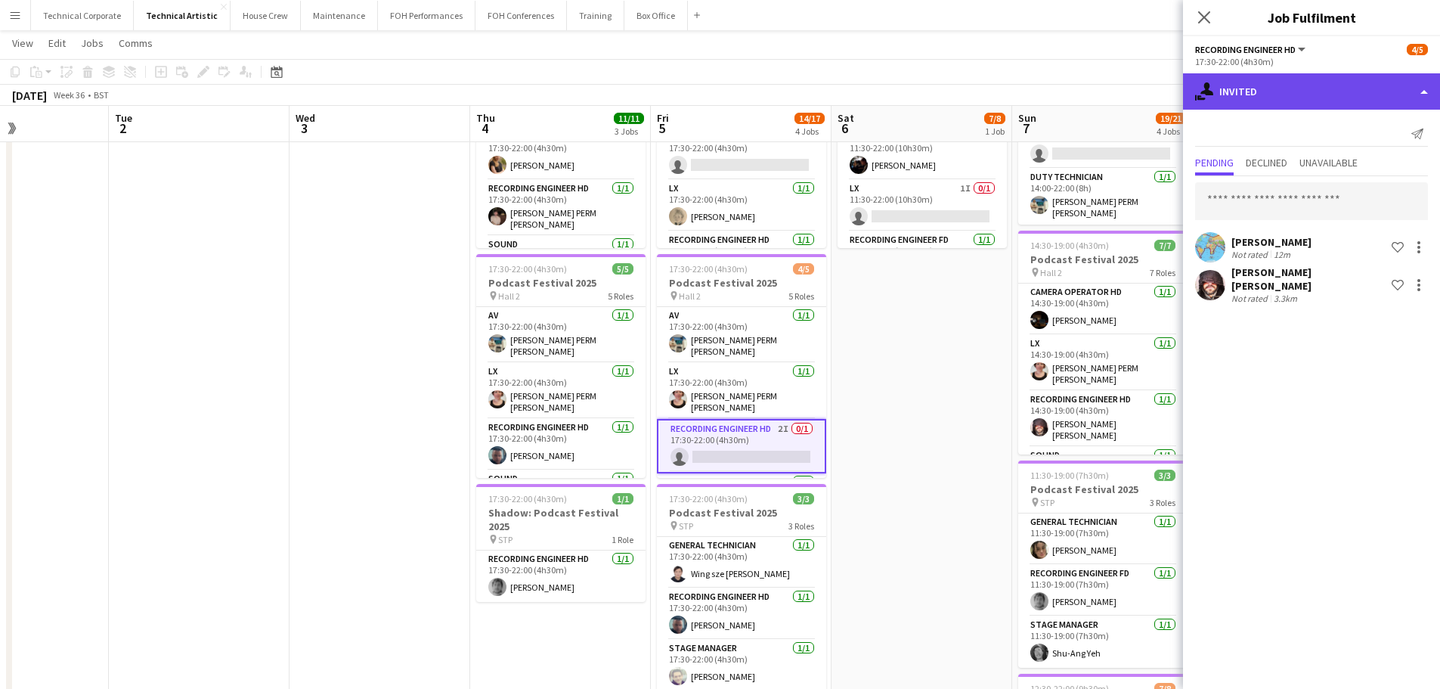
click at [1228, 99] on div "single-neutral-actions-share-1 Invited" at bounding box center [1311, 91] width 257 height 36
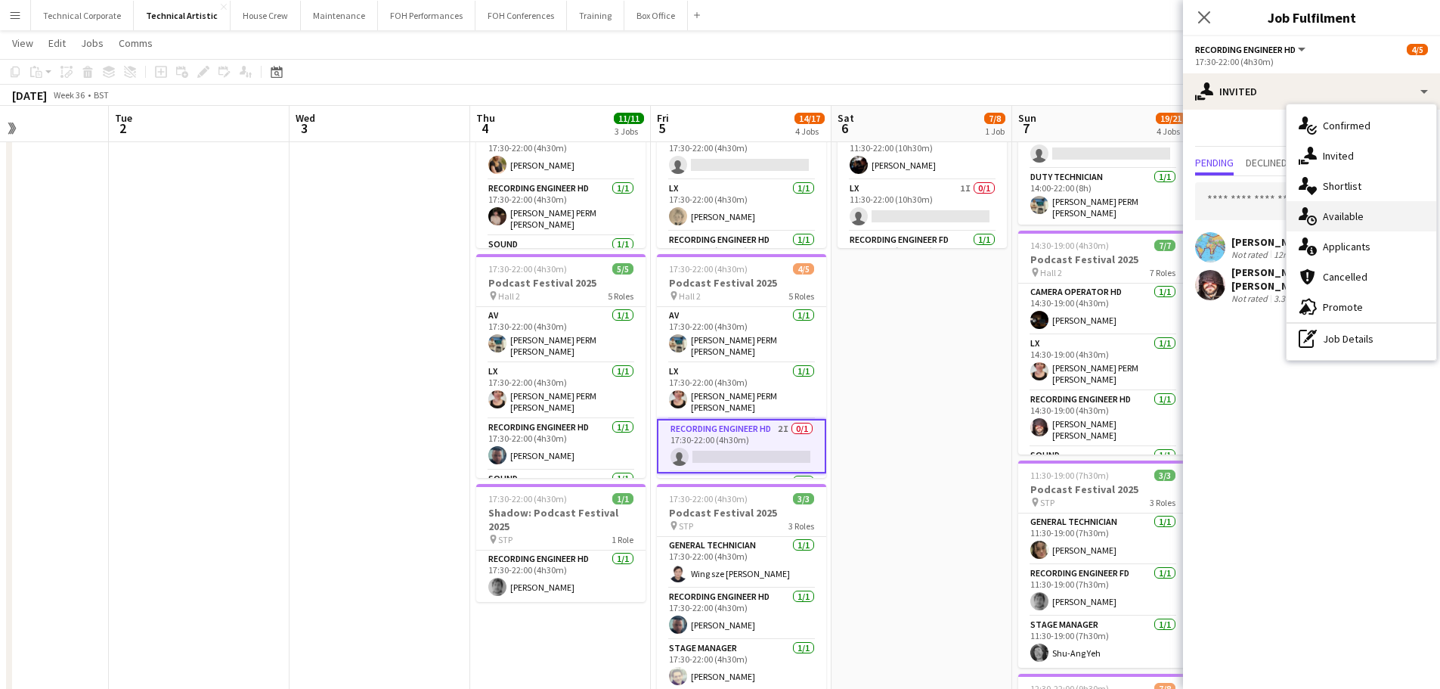
click at [1311, 221] on icon "single-neutral-actions-upload" at bounding box center [1308, 216] width 18 height 18
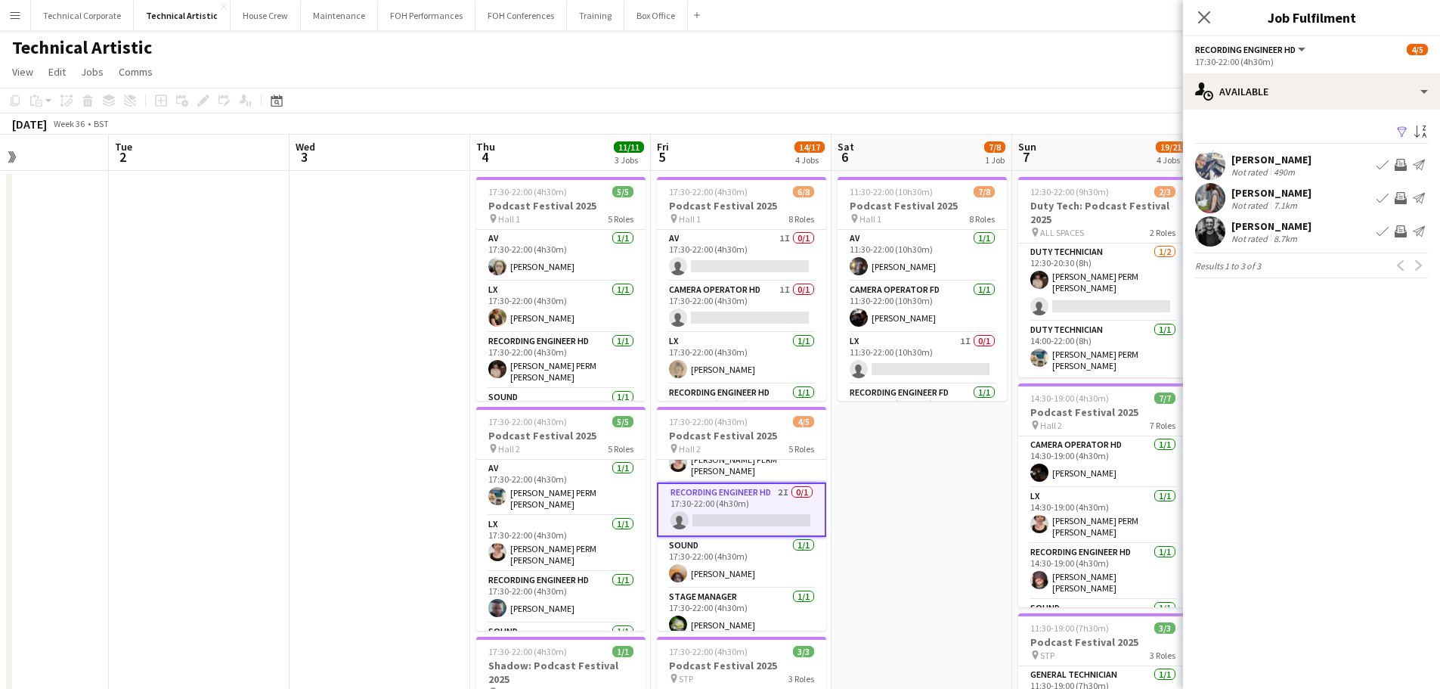
click at [907, 482] on app-date-cell "11:30-22:00 (10h30m) 7/8 Podcast Festival 2025 pin Hall 1 8 Roles AV 1/1 11:30-…" at bounding box center [921, 629] width 181 height 916
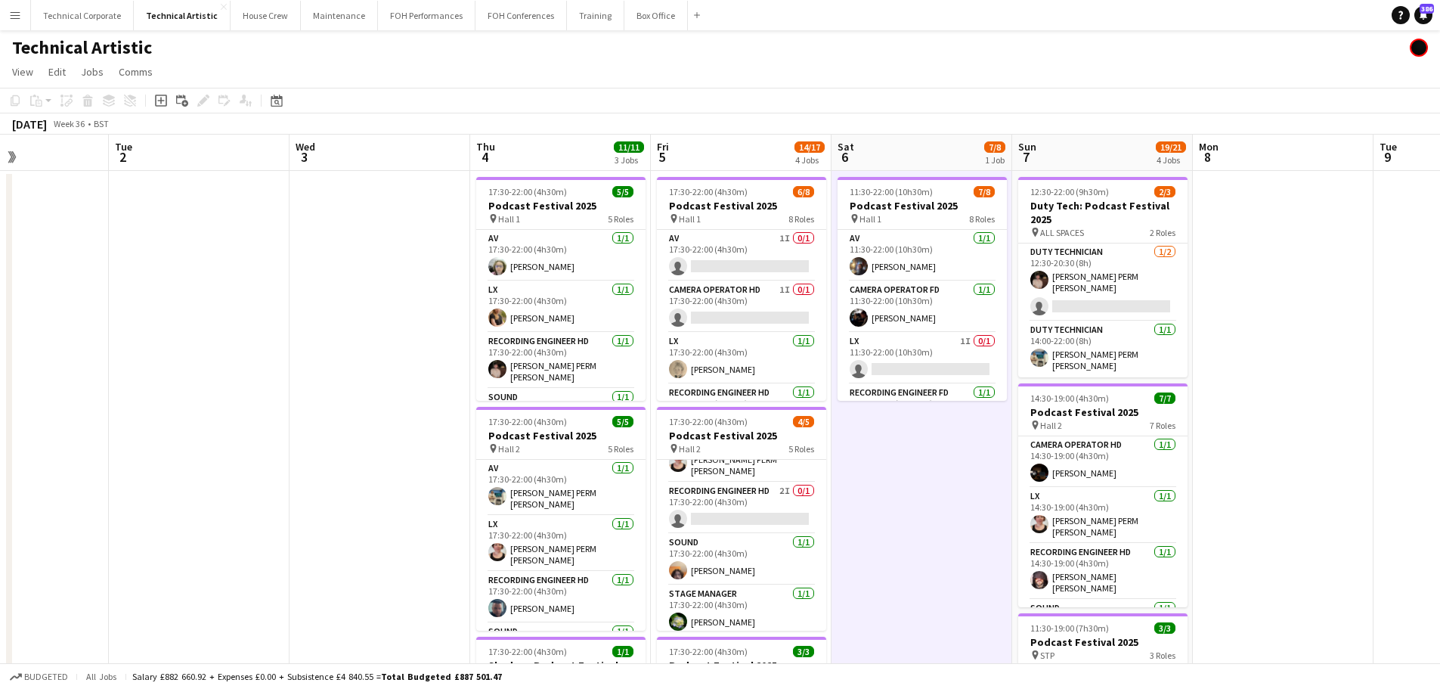
scroll to position [86, 0]
click at [907, 482] on app-date-cell "11:30-22:00 (10h30m) 7/8 Podcast Festival 2025 pin Hall 1 8 Roles AV 1/1 11:30-…" at bounding box center [921, 629] width 181 height 916
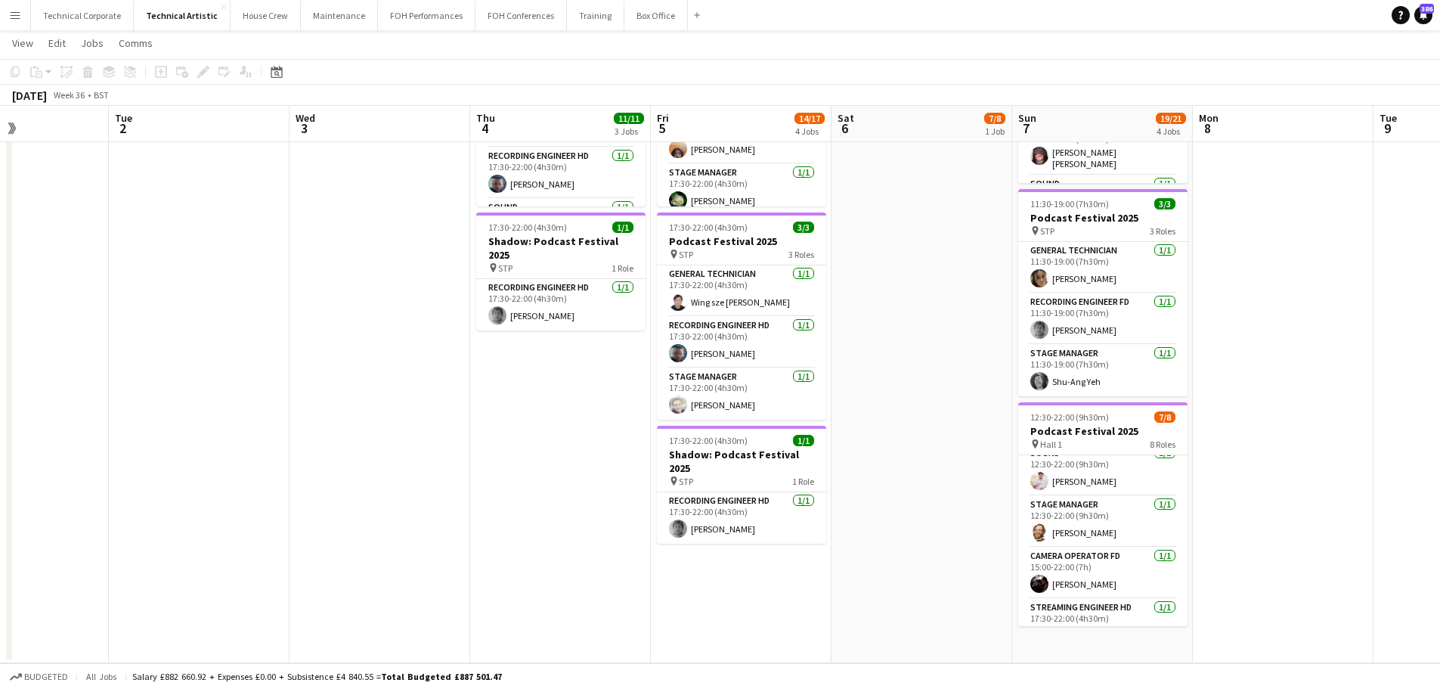
scroll to position [240, 0]
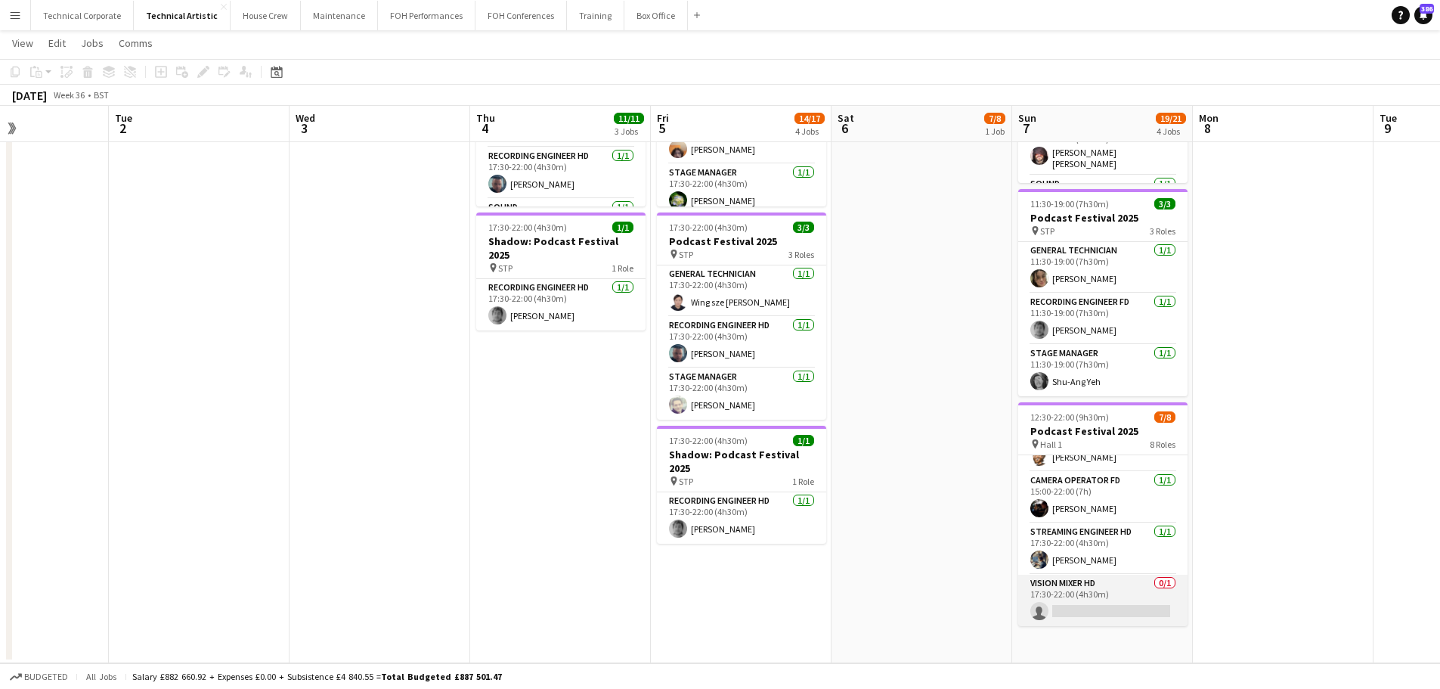
click at [1115, 598] on app-card-role "Vision Mixer HD 0/1 17:30-22:00 (4h30m) single-neutral-actions" at bounding box center [1102, 599] width 169 height 51
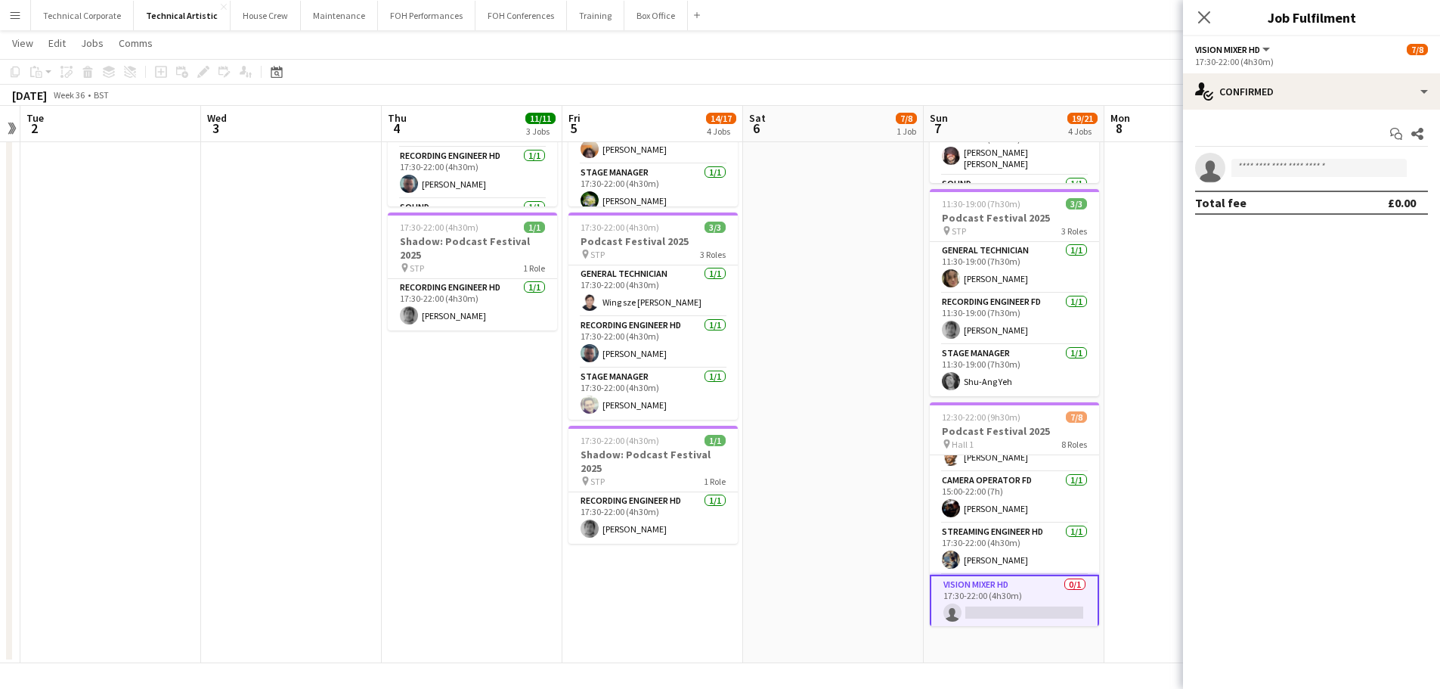
click at [907, 526] on app-calendar-viewport "Sat 30 Sun 31 Mon 1 Tue 2 Wed 3 Thu 4 11/11 3 Jobs Fri 5 14/17 4 Jobs Sat 6 7/8…" at bounding box center [720, 149] width 1440 height 1027
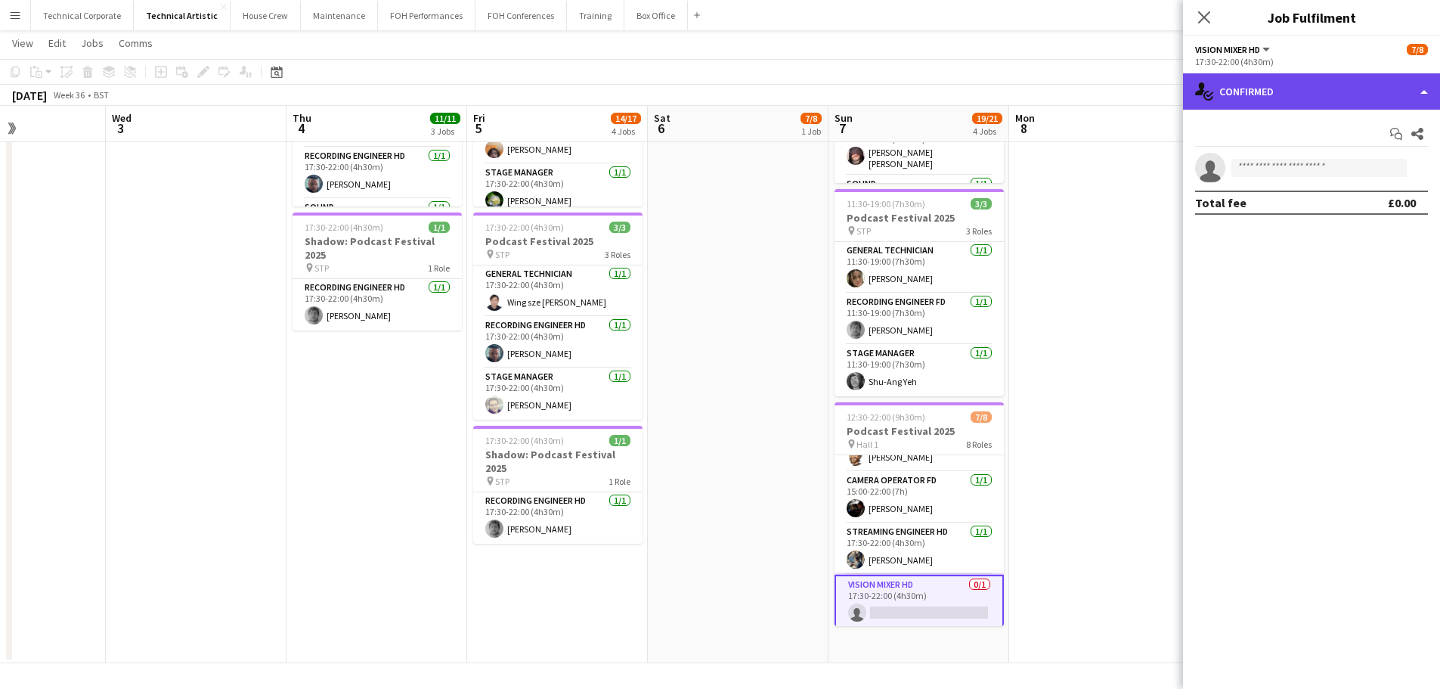
click at [1273, 98] on div "single-neutral-actions-check-2 Confirmed" at bounding box center [1311, 91] width 257 height 36
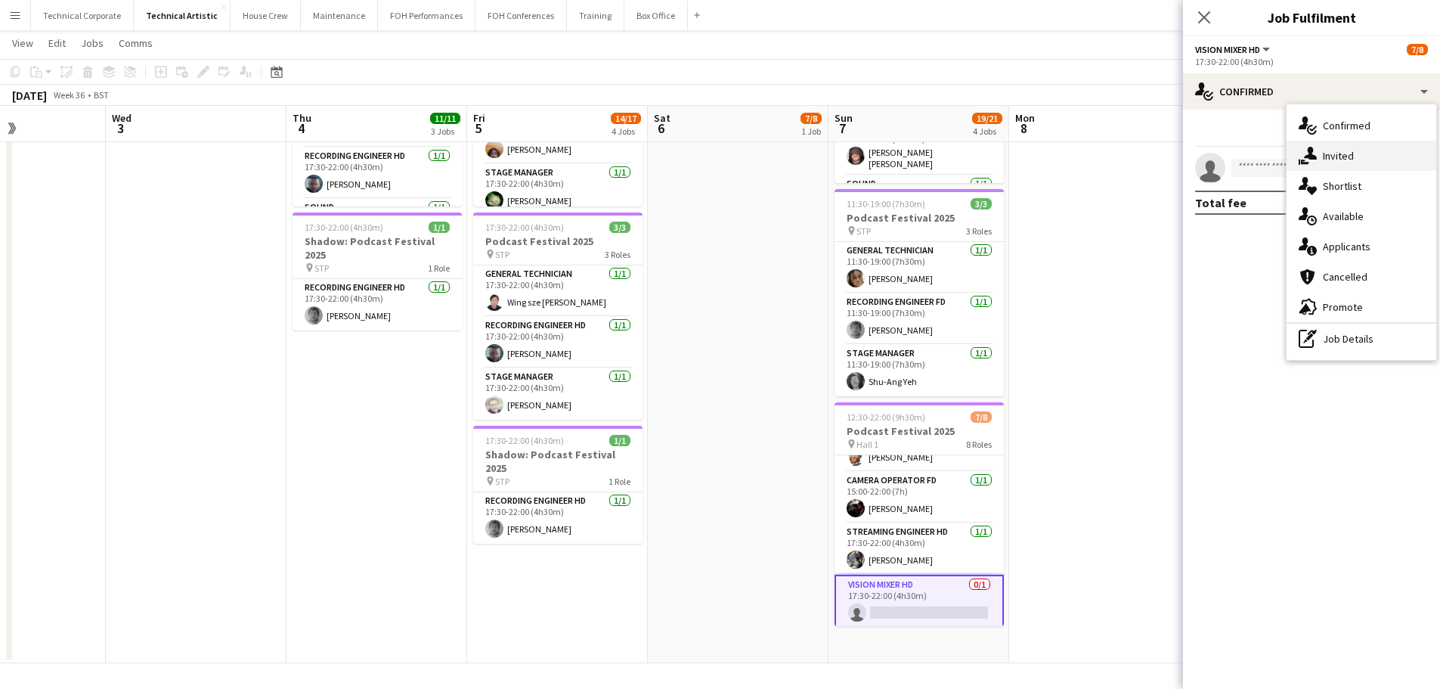
click at [1352, 145] on div "single-neutral-actions-share-1 Invited" at bounding box center [1362, 156] width 150 height 30
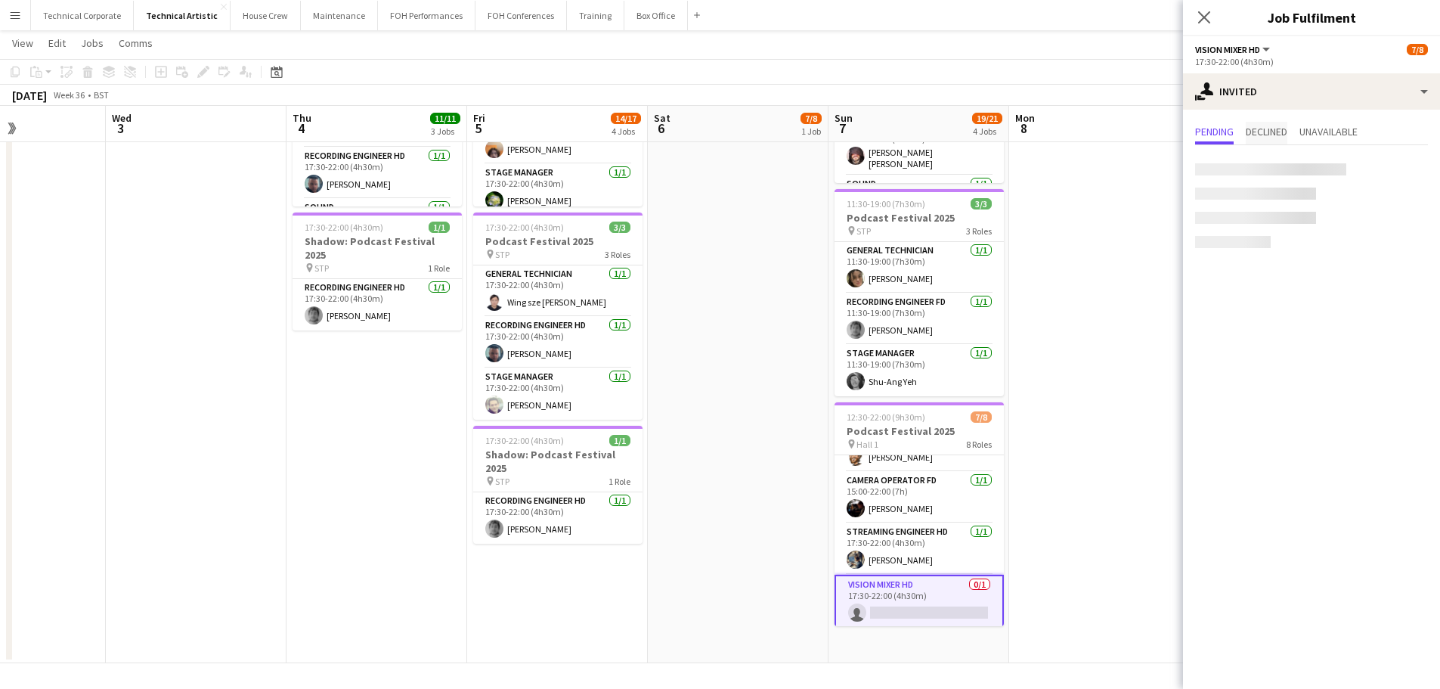
click at [1268, 139] on span "Declined" at bounding box center [1267, 133] width 42 height 23
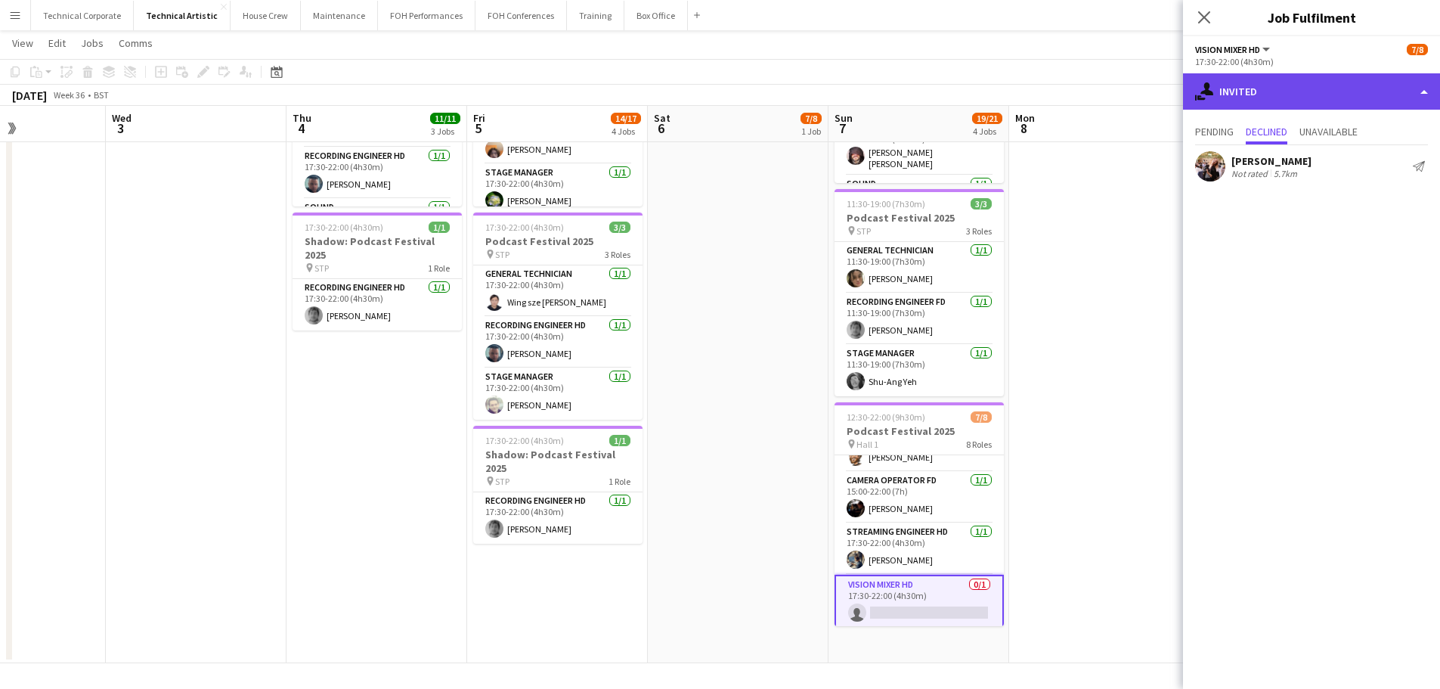
click at [1327, 101] on div "single-neutral-actions-share-1 Invited" at bounding box center [1311, 91] width 257 height 36
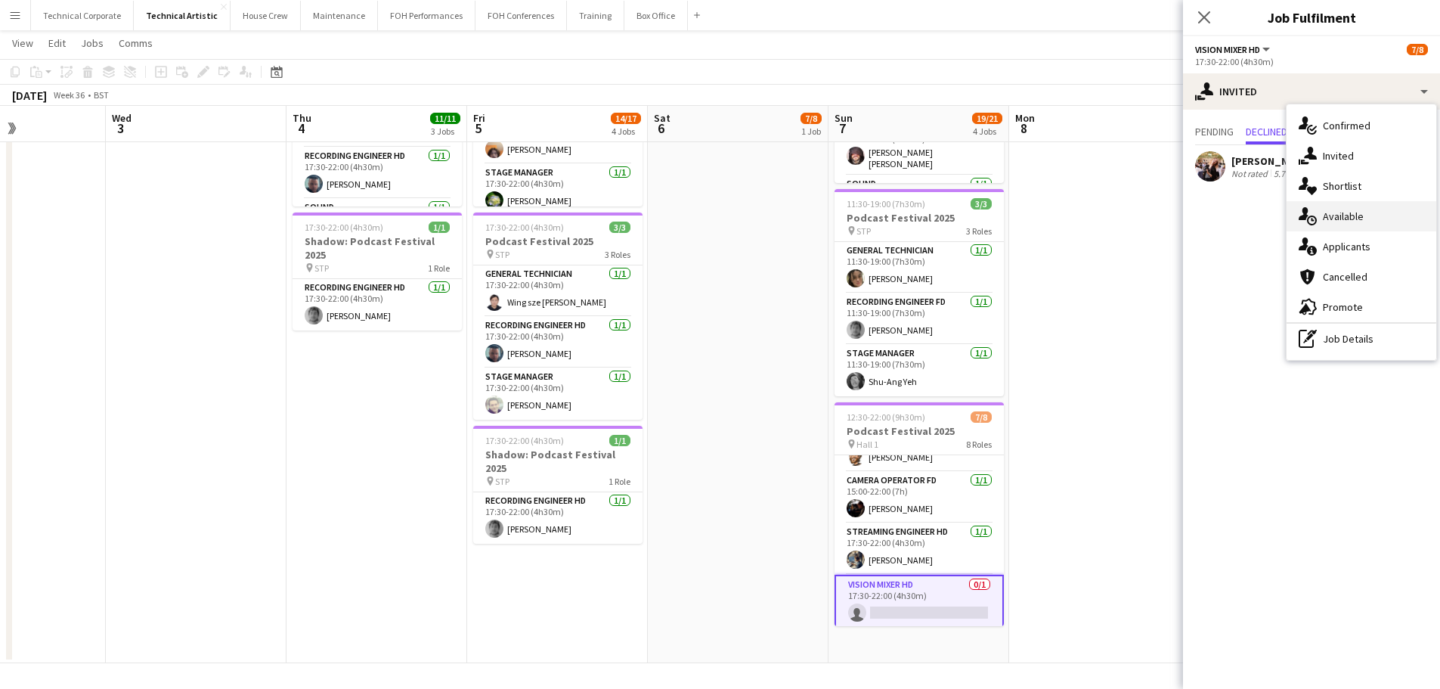
click at [1367, 215] on div "single-neutral-actions-upload Available" at bounding box center [1362, 216] width 150 height 30
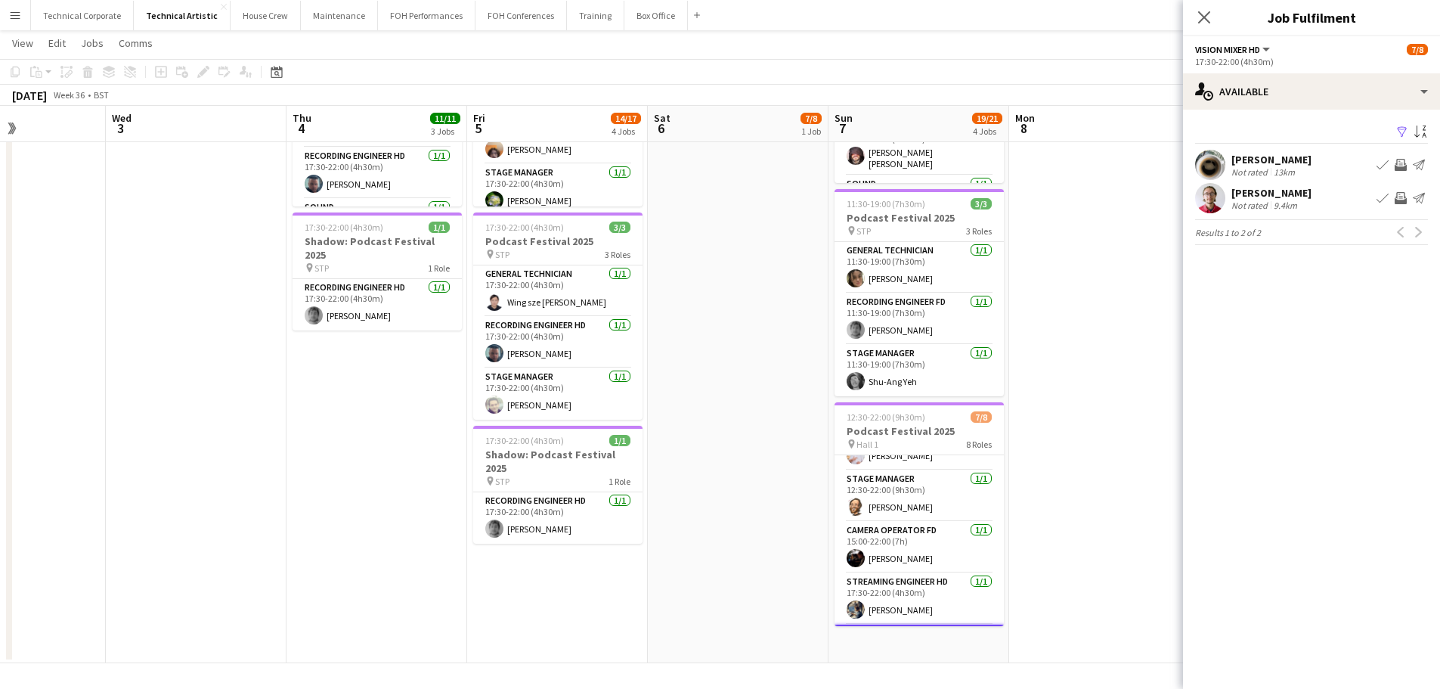
scroll to position [243, 0]
click at [1400, 200] on app-icon "Invite crew" at bounding box center [1401, 198] width 12 height 12
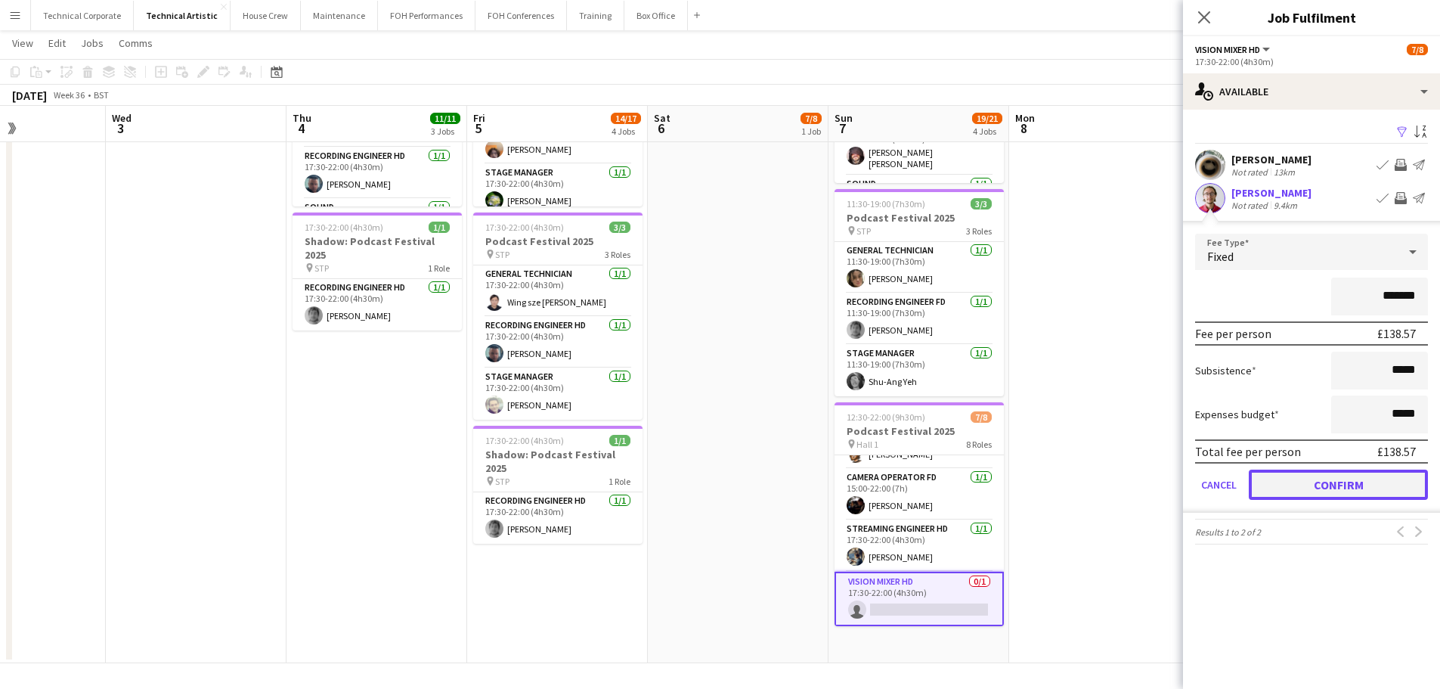
click at [1342, 495] on button "Confirm" at bounding box center [1338, 484] width 179 height 30
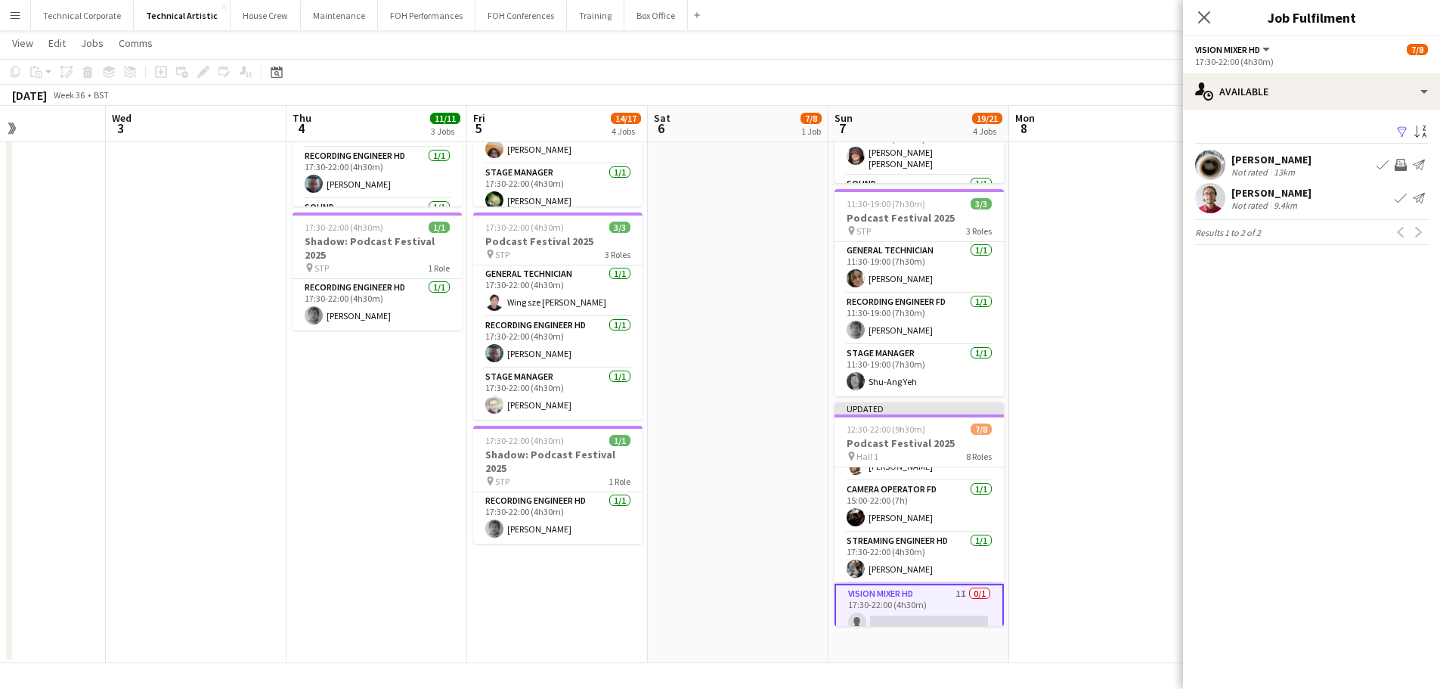
click at [1062, 487] on app-date-cell at bounding box center [1099, 205] width 181 height 916
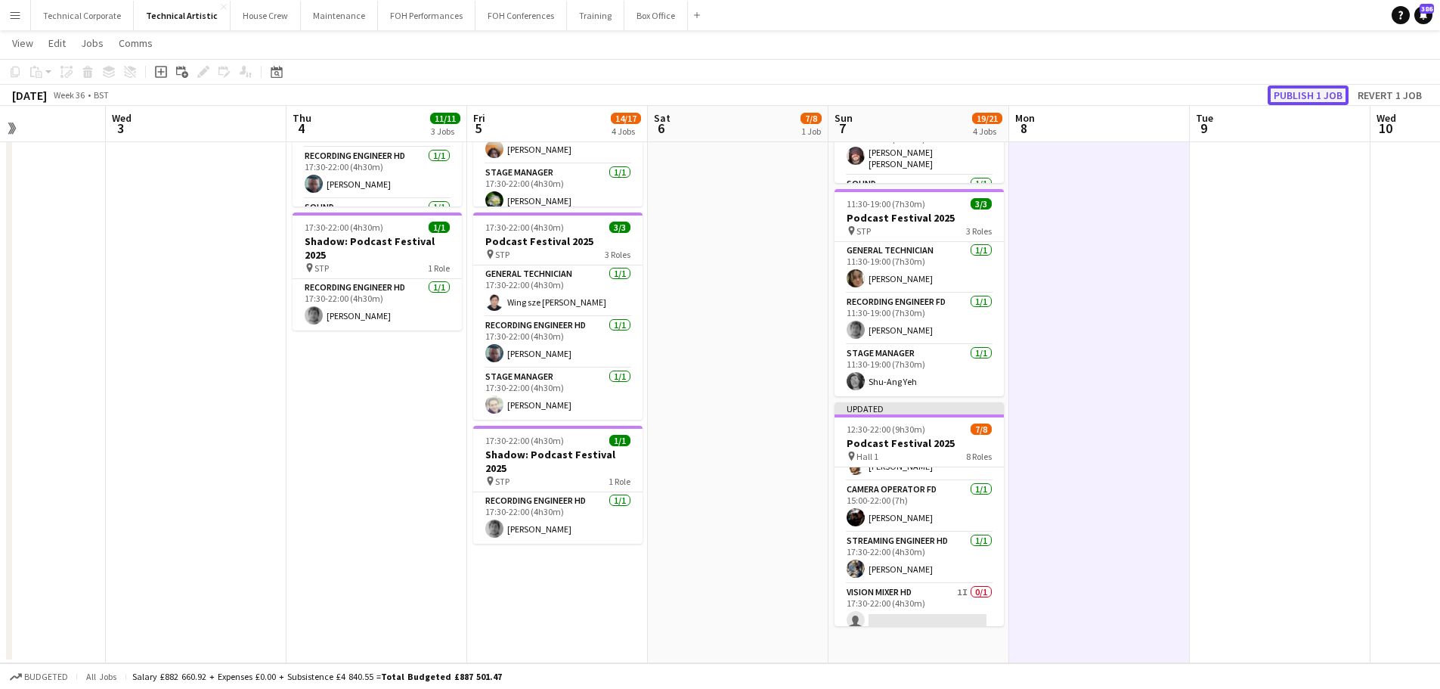
click at [1315, 99] on button "Publish 1 job" at bounding box center [1308, 95] width 81 height 20
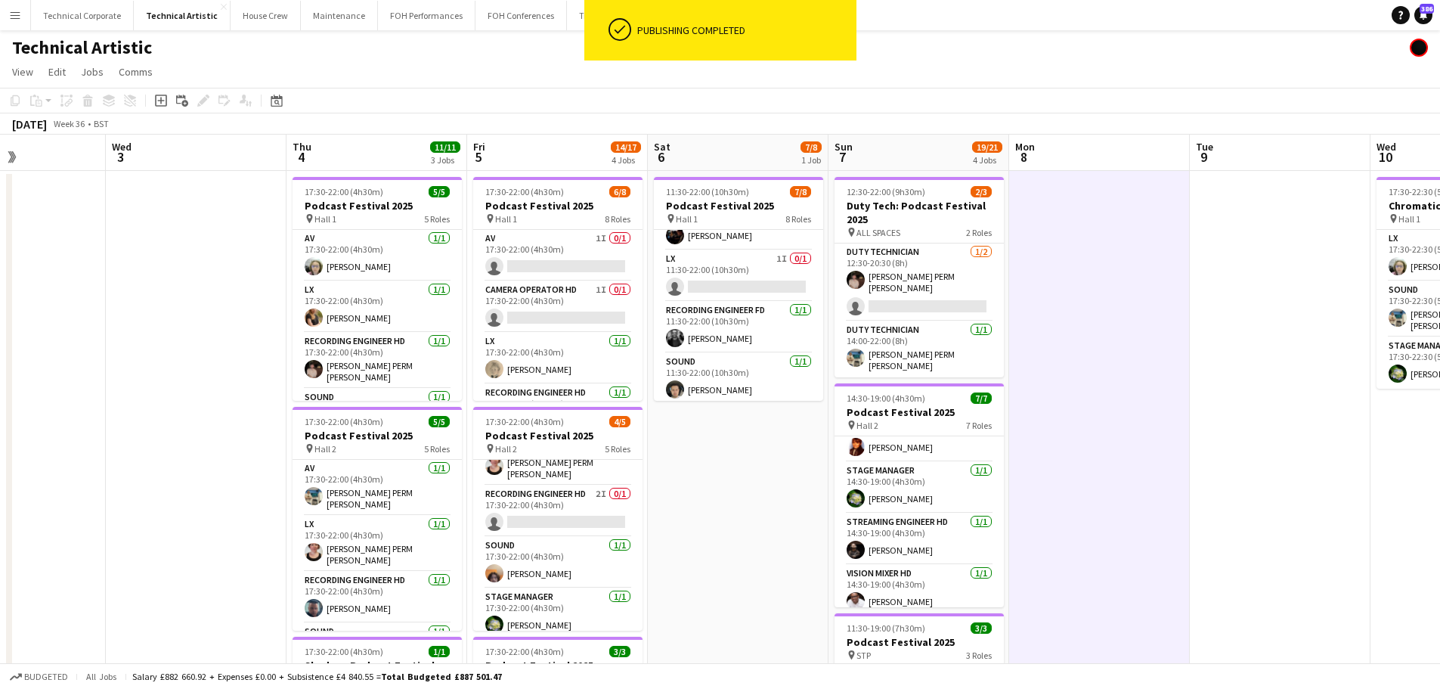
scroll to position [0, 0]
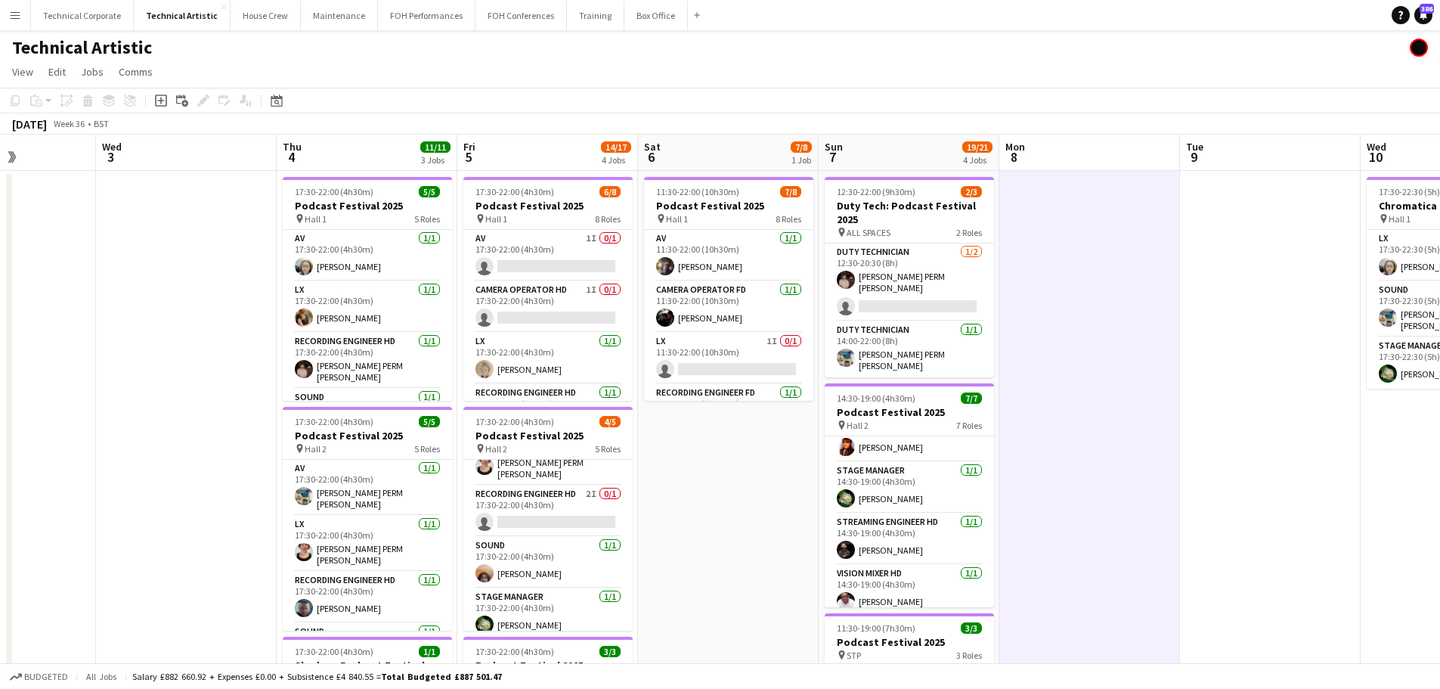
click at [982, 546] on app-calendar-viewport "Sun 31 Mon 1 Tue 2 Wed 3 Thu 4 11/11 3 Jobs Fri 5 14/17 4 Jobs Sat 6 7/8 1 Job …" at bounding box center [720, 611] width 1440 height 952
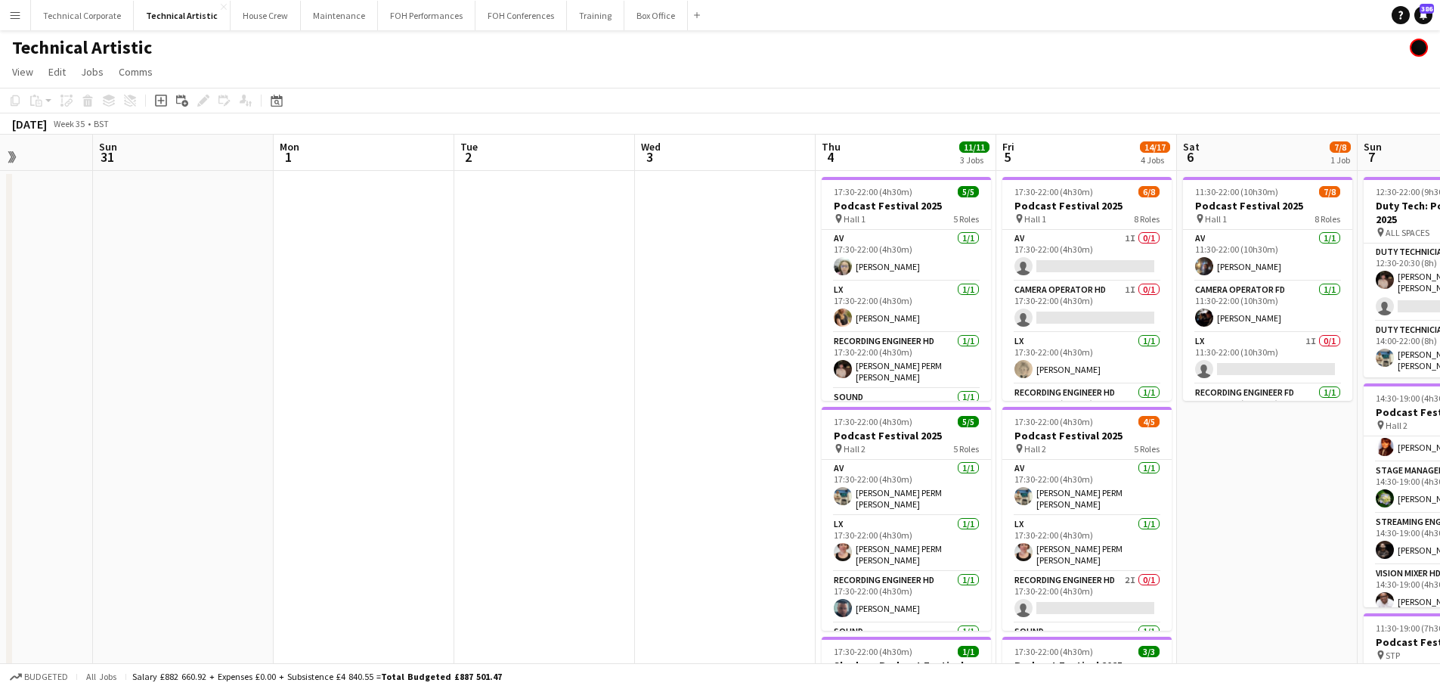
drag, startPoint x: 442, startPoint y: 507, endPoint x: 898, endPoint y: 491, distance: 456.1
click at [1009, 480] on app-calendar-viewport "Thu 28 Fri 29 5/5 2 Jobs Sat 30 Sun 31 Mon 1 Tue 2 Wed 3 Thu 4 11/11 3 Jobs Fri…" at bounding box center [720, 611] width 1440 height 952
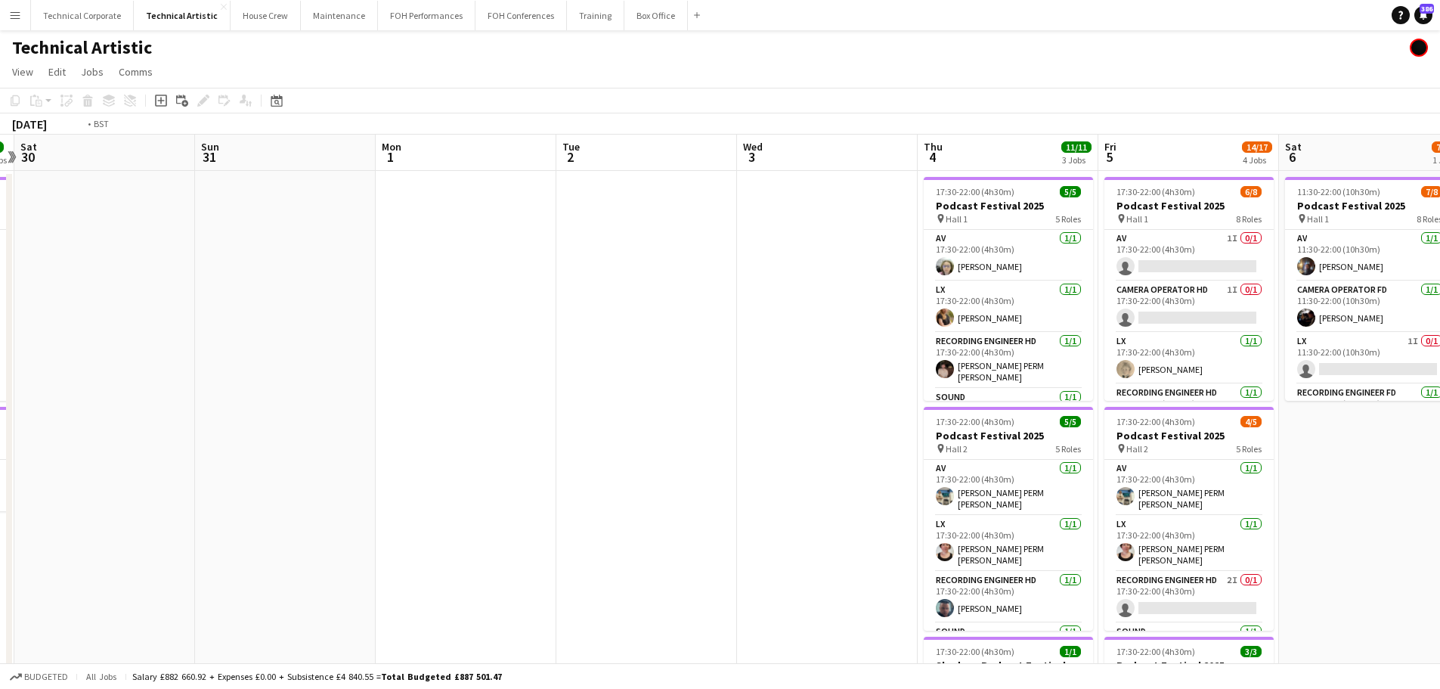
click at [389, 466] on app-calendar-viewport "Wed 27 Thu 28 Fri 29 5/5 2 Jobs Sat 30 Sun 31 Mon 1 Tue 2 Wed 3 Thu 4 11/11 3 J…" at bounding box center [720, 611] width 1440 height 952
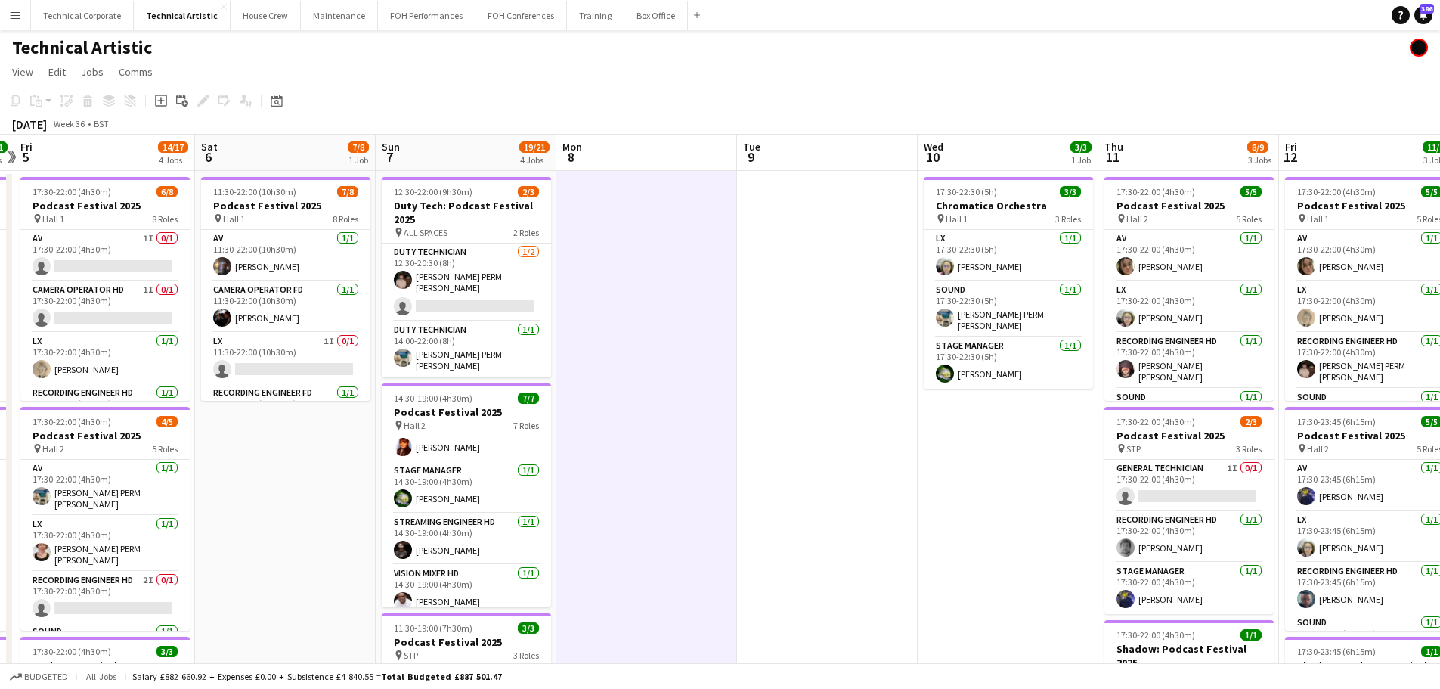
drag, startPoint x: 428, startPoint y: 472, endPoint x: 609, endPoint y: 450, distance: 182.0
click at [423, 472] on app-calendar-viewport "Tue 2 Wed 3 Thu 4 11/11 3 Jobs Fri 5 14/17 4 Jobs Sat 6 7/8 1 Job Sun 7 19/21 4…" at bounding box center [720, 611] width 1440 height 952
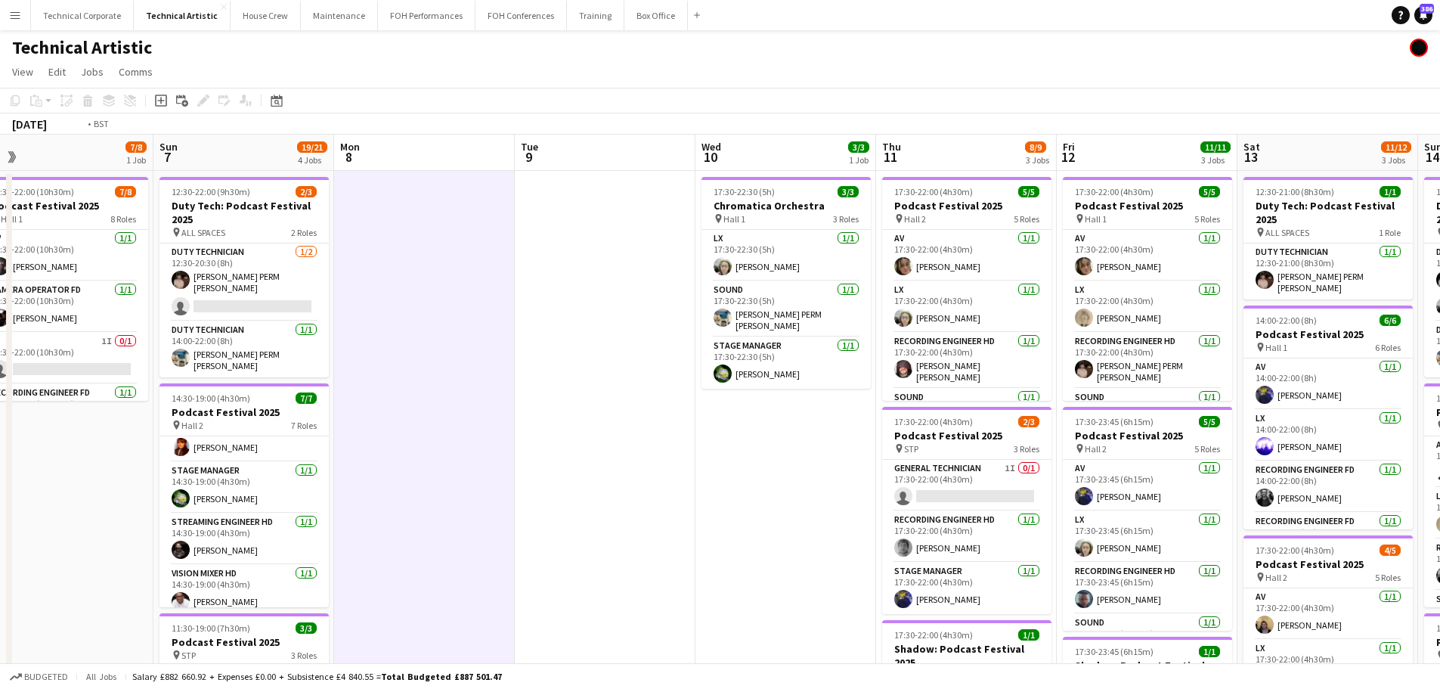
drag, startPoint x: 956, startPoint y: 457, endPoint x: 486, endPoint y: 472, distance: 470.4
click at [486, 472] on app-calendar-viewport "Wed 3 Thu 4 11/11 3 Jobs Fri 5 14/17 4 Jobs Sat 6 7/8 1 Job Sun 7 19/21 4 Jobs …" at bounding box center [720, 611] width 1440 height 952
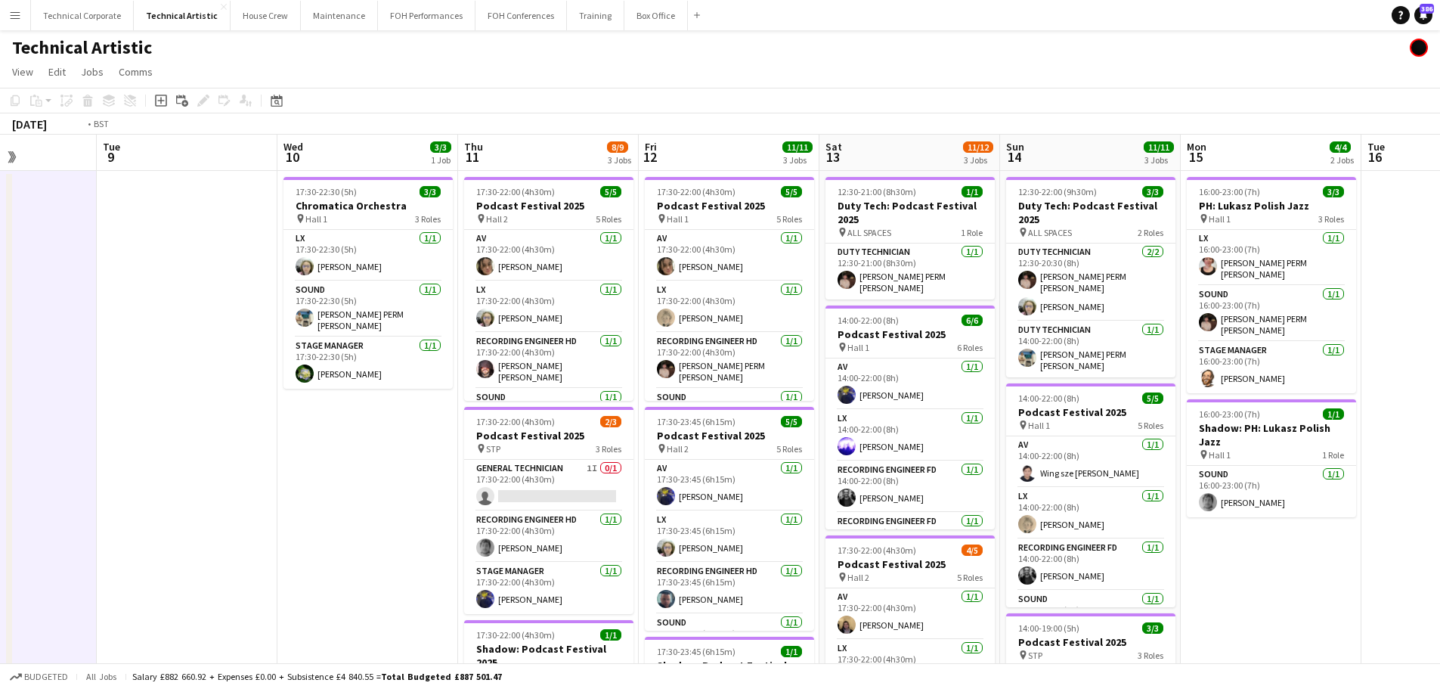
drag, startPoint x: 125, startPoint y: 479, endPoint x: 882, endPoint y: 405, distance: 760.3
click at [883, 405] on app-calendar-viewport "Sat 6 7/8 1 Job Sun 7 19/21 4 Jobs Mon 8 Tue 9 Wed 10 3/3 1 Job Thu 11 8/9 3 Jo…" at bounding box center [720, 611] width 1440 height 952
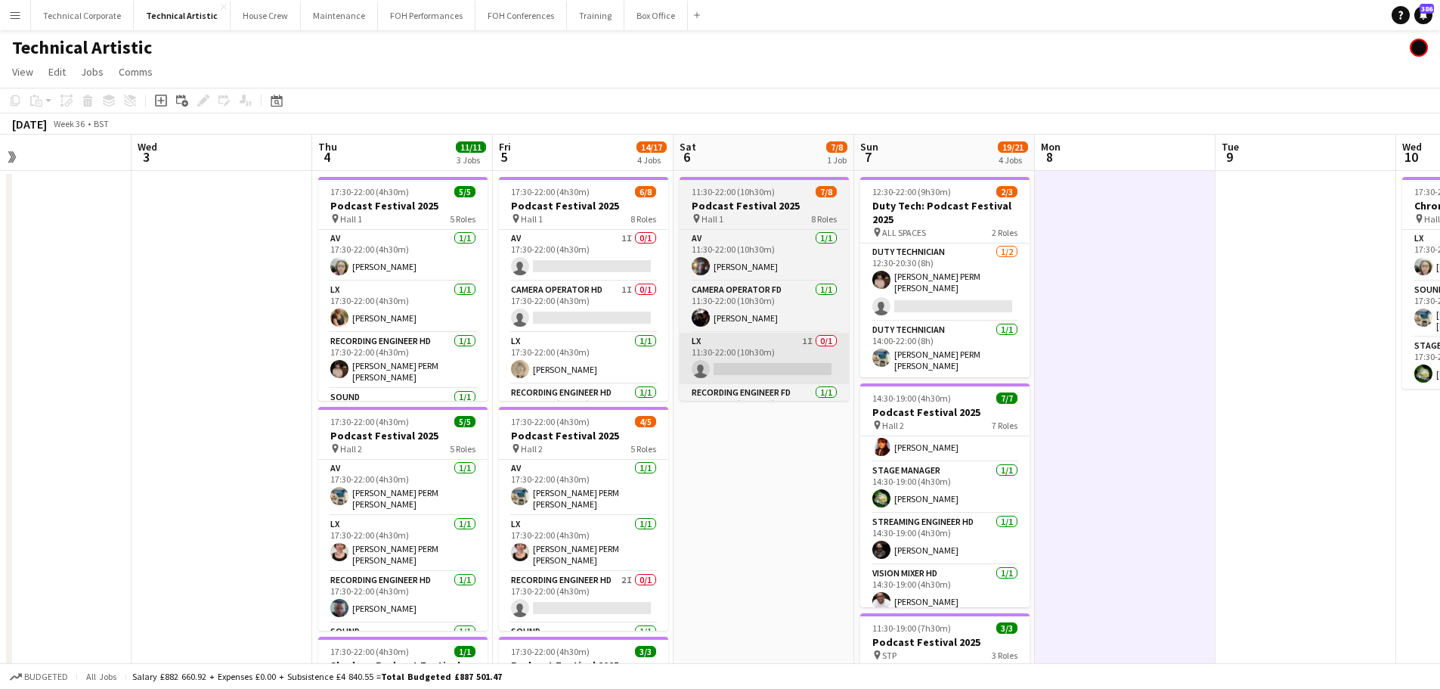
drag, startPoint x: 737, startPoint y: 365, endPoint x: 968, endPoint y: 351, distance: 231.0
click at [960, 352] on app-calendar-viewport "Sun 31 Mon 1 Tue 2 Wed 3 Thu 4 11/11 3 Jobs Fri 5 14/17 4 Jobs Sat 6 7/8 1 Job …" at bounding box center [720, 611] width 1440 height 952
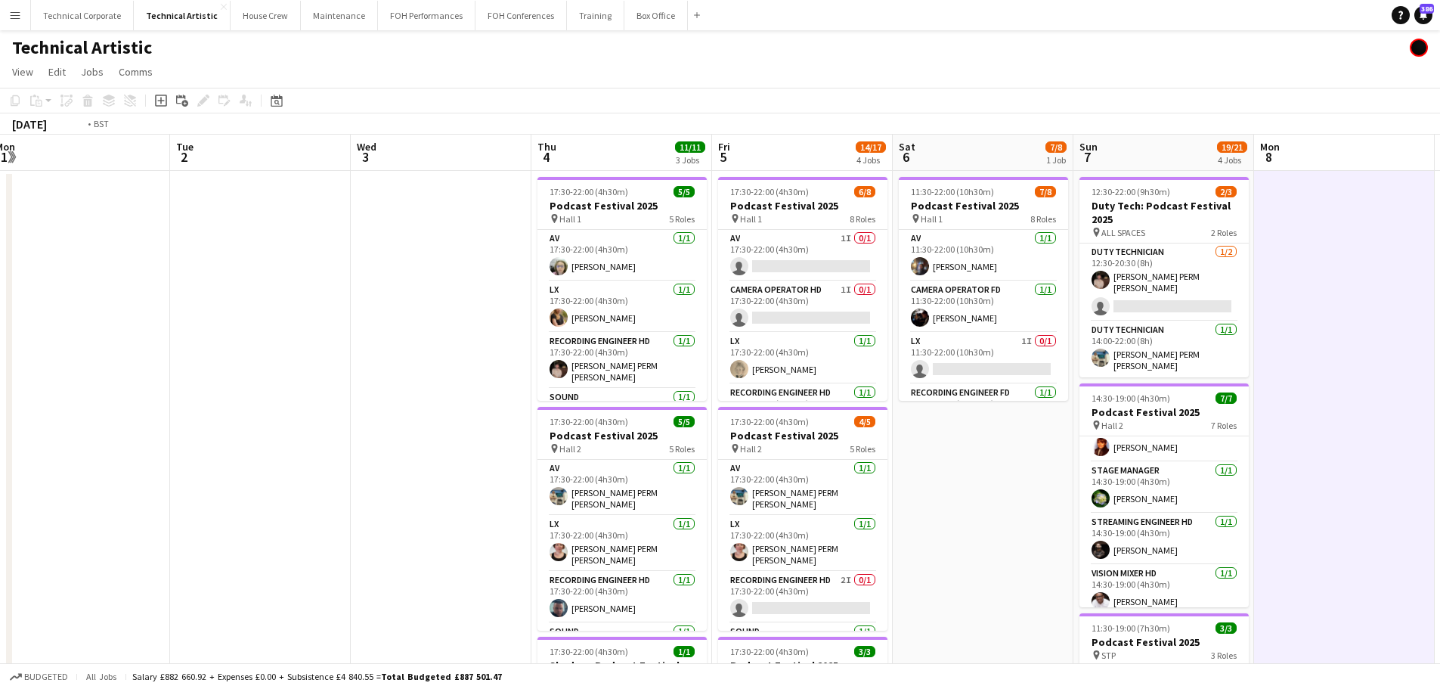
drag, startPoint x: 463, startPoint y: 375, endPoint x: 851, endPoint y: 383, distance: 388.6
click at [851, 383] on app-calendar-viewport "Sat 30 Sun 31 Mon 1 Tue 2 Wed 3 Thu 4 11/11 3 Jobs Fri 5 14/17 4 Jobs Sat 6 7/8…" at bounding box center [720, 611] width 1440 height 952
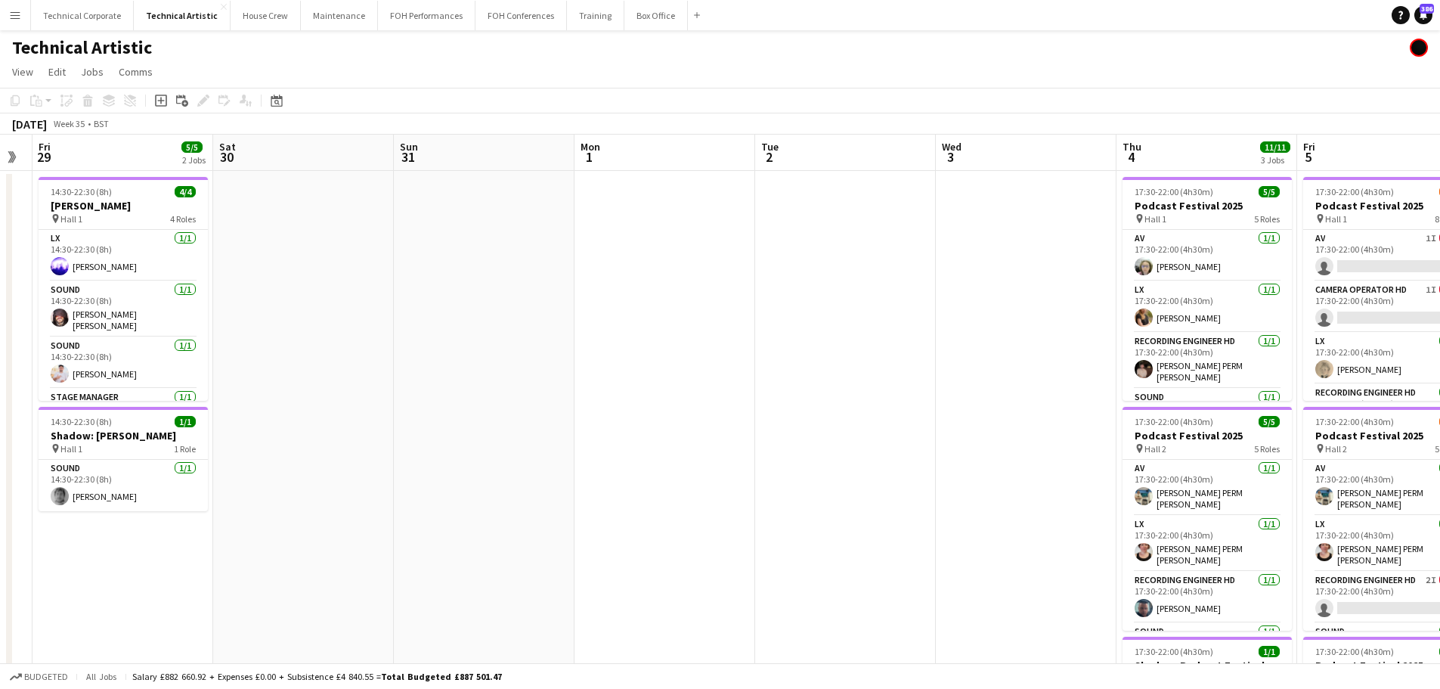
drag, startPoint x: 710, startPoint y: 406, endPoint x: 771, endPoint y: 396, distance: 62.0
click at [995, 407] on app-calendar-viewport "Wed 27 Thu 28 Fri 29 5/5 2 Jobs Sat 30 Sun 31 Mon 1 Tue 2 Wed 3 Thu 4 11/11 3 J…" at bounding box center [720, 611] width 1440 height 952
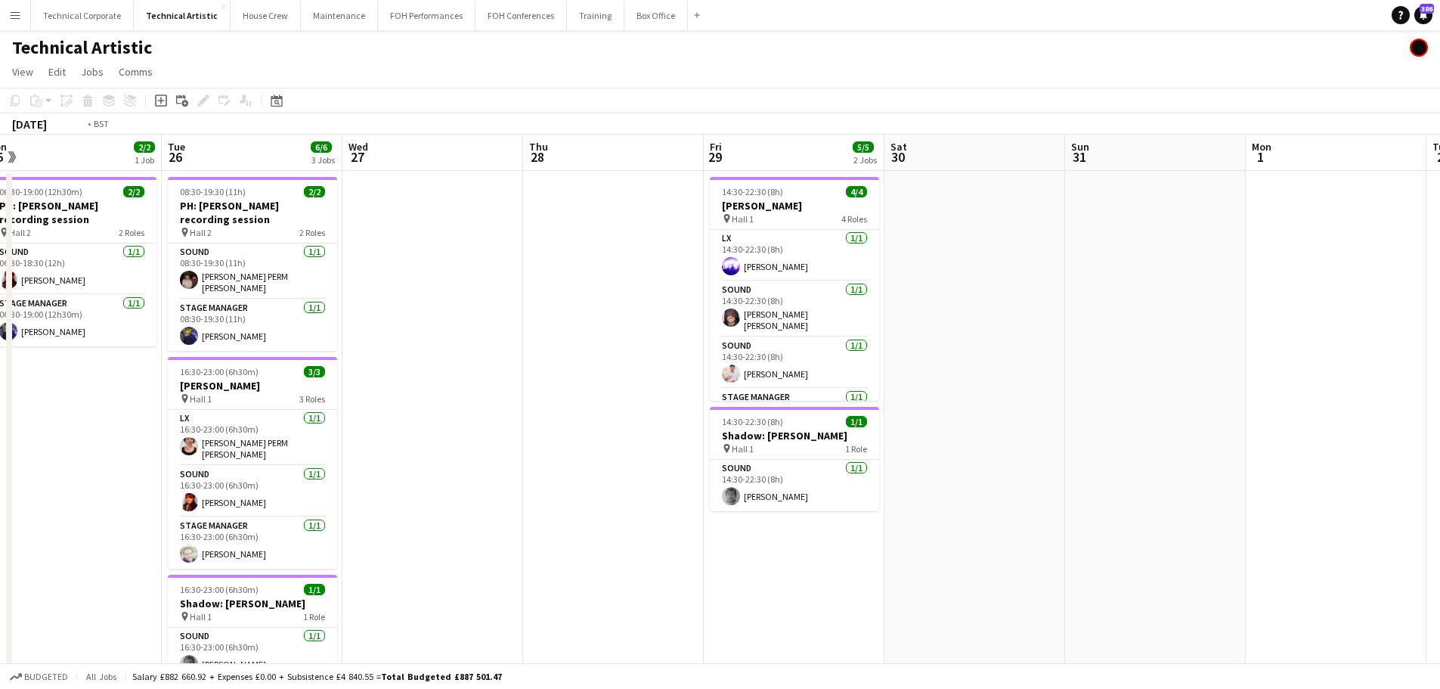
drag, startPoint x: 465, startPoint y: 379, endPoint x: 940, endPoint y: 389, distance: 474.8
click at [940, 389] on app-calendar-viewport "Sat 23 Sun 24 2/2 1 Job Mon 25 2/2 1 Job Tue 26 6/6 3 Jobs Wed 27 Thu 28 Fri 29…" at bounding box center [720, 611] width 1440 height 952
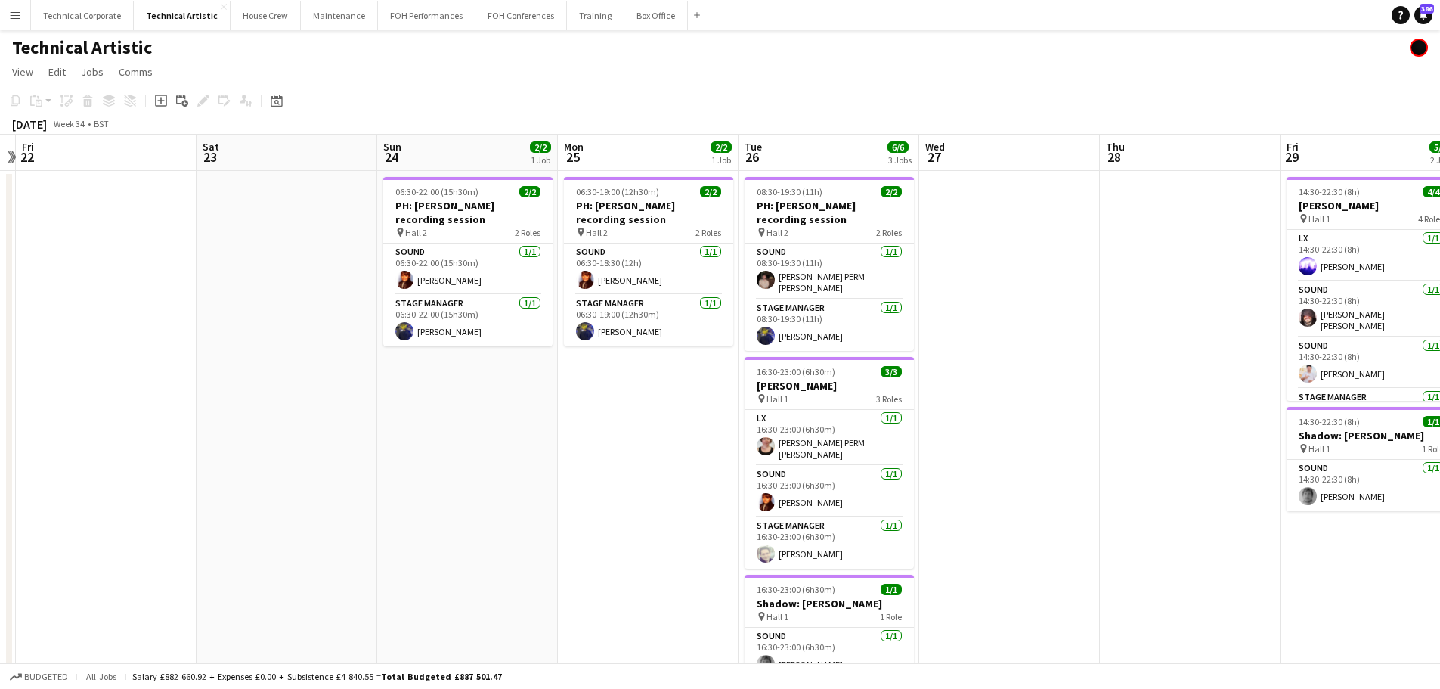
scroll to position [0, 449]
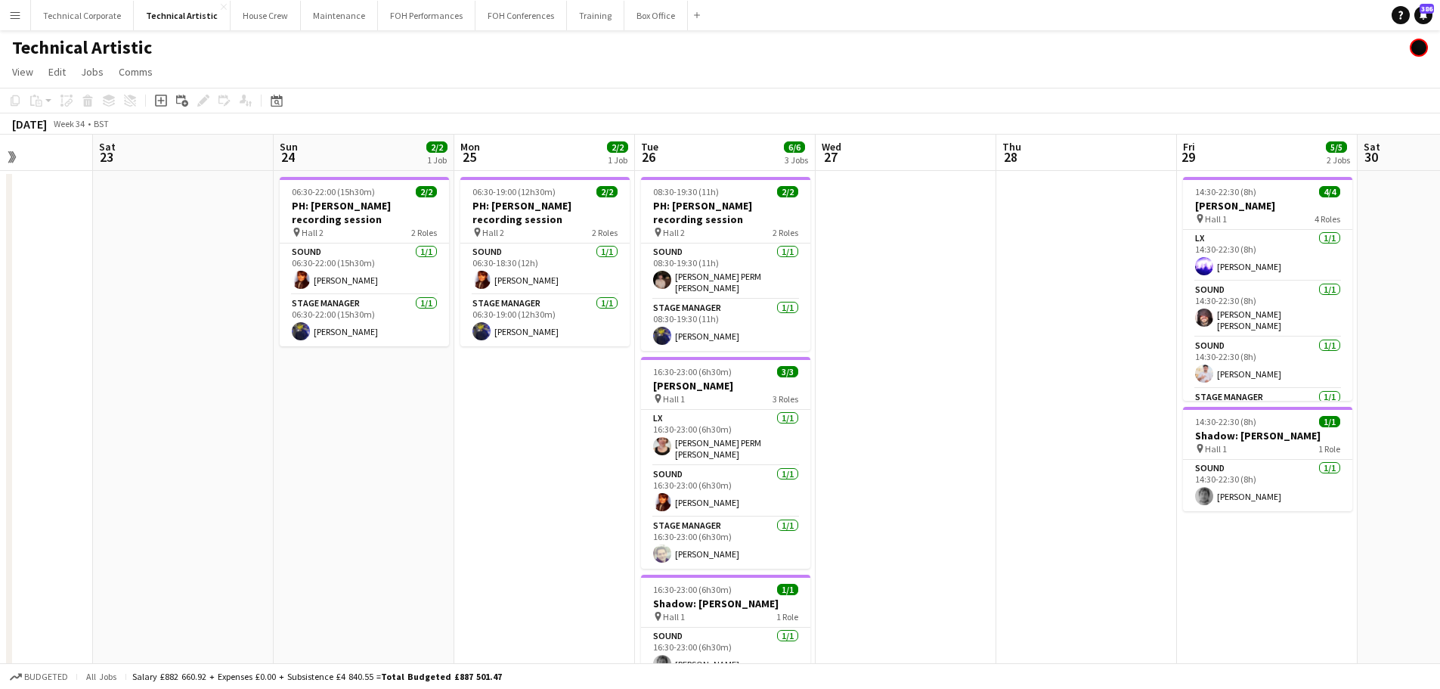
drag, startPoint x: 463, startPoint y: 375, endPoint x: 908, endPoint y: 384, distance: 445.3
click at [908, 384] on app-calendar-viewport "Wed 20 Thu 21 Fri 22 Sat 23 Sun 24 2/2 1 Job Mon 25 2/2 1 Job Tue 26 6/6 3 Jobs…" at bounding box center [720, 611] width 1440 height 952
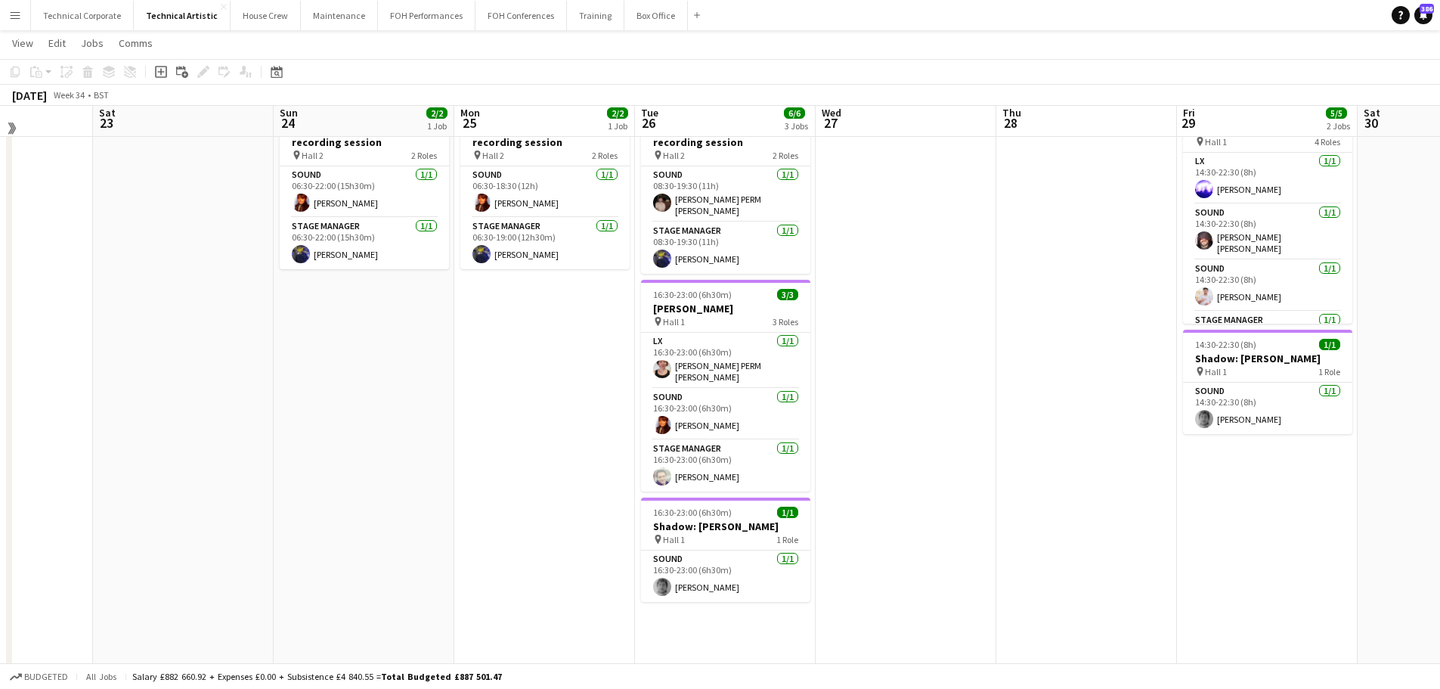
scroll to position [0, 0]
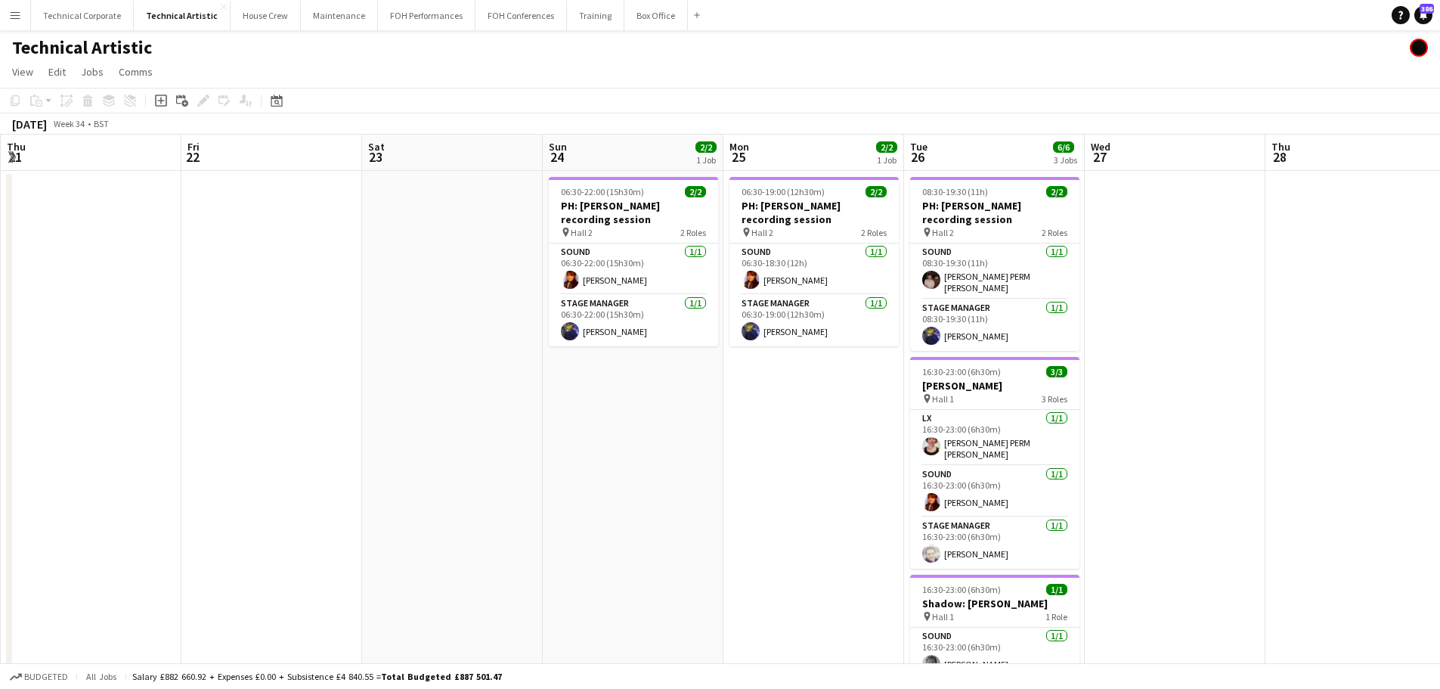
drag, startPoint x: 639, startPoint y: 432, endPoint x: 689, endPoint y: 438, distance: 50.3
click at [872, 428] on app-calendar-viewport "Tue 19 Wed 20 Thu 21 Fri 22 Sat 23 Sun 24 2/2 1 Job Mon 25 2/2 1 Job Tue 26 6/6…" at bounding box center [720, 611] width 1440 height 952
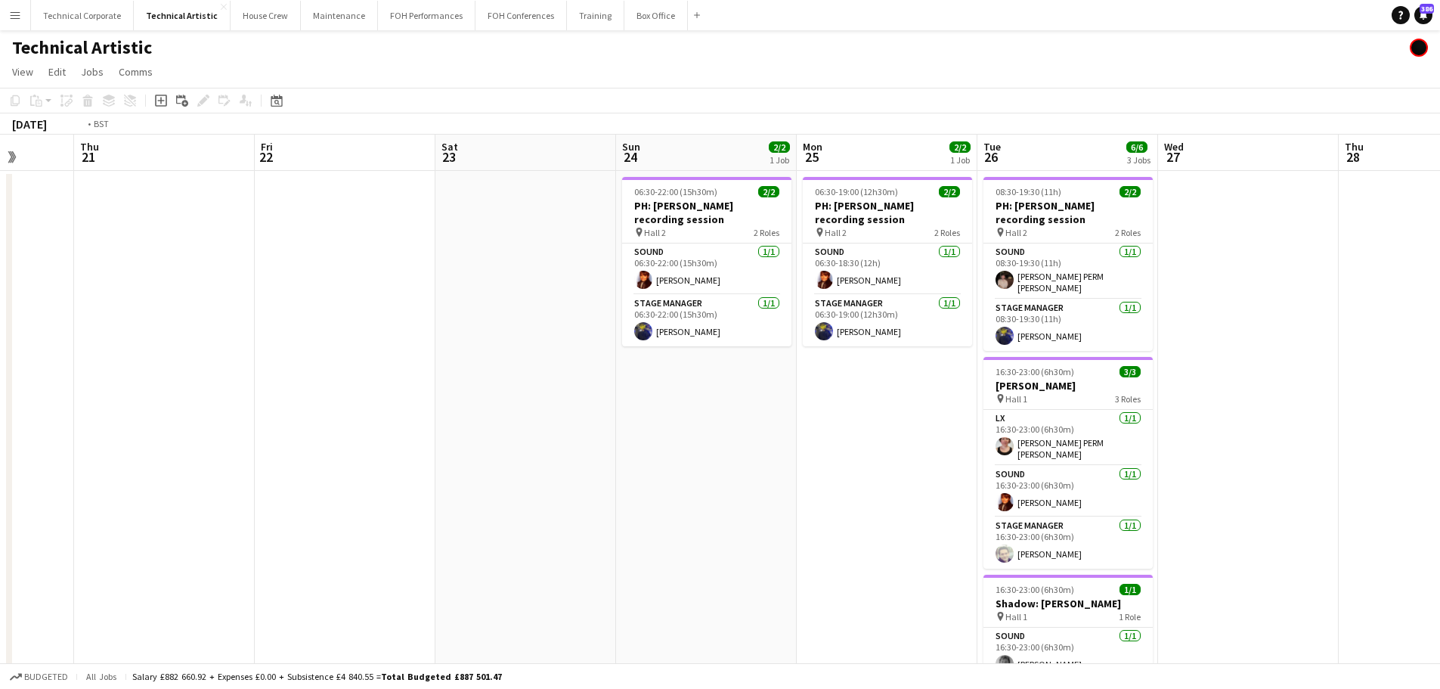
drag, startPoint x: 709, startPoint y: 427, endPoint x: 847, endPoint y: 427, distance: 137.6
click at [930, 414] on app-calendar-viewport "Mon 18 Tue 19 Wed 20 Thu 21 Fri 22 Sat 23 Sun 24 2/2 1 Job Mon 25 2/2 1 Job Tue…" at bounding box center [720, 611] width 1440 height 952
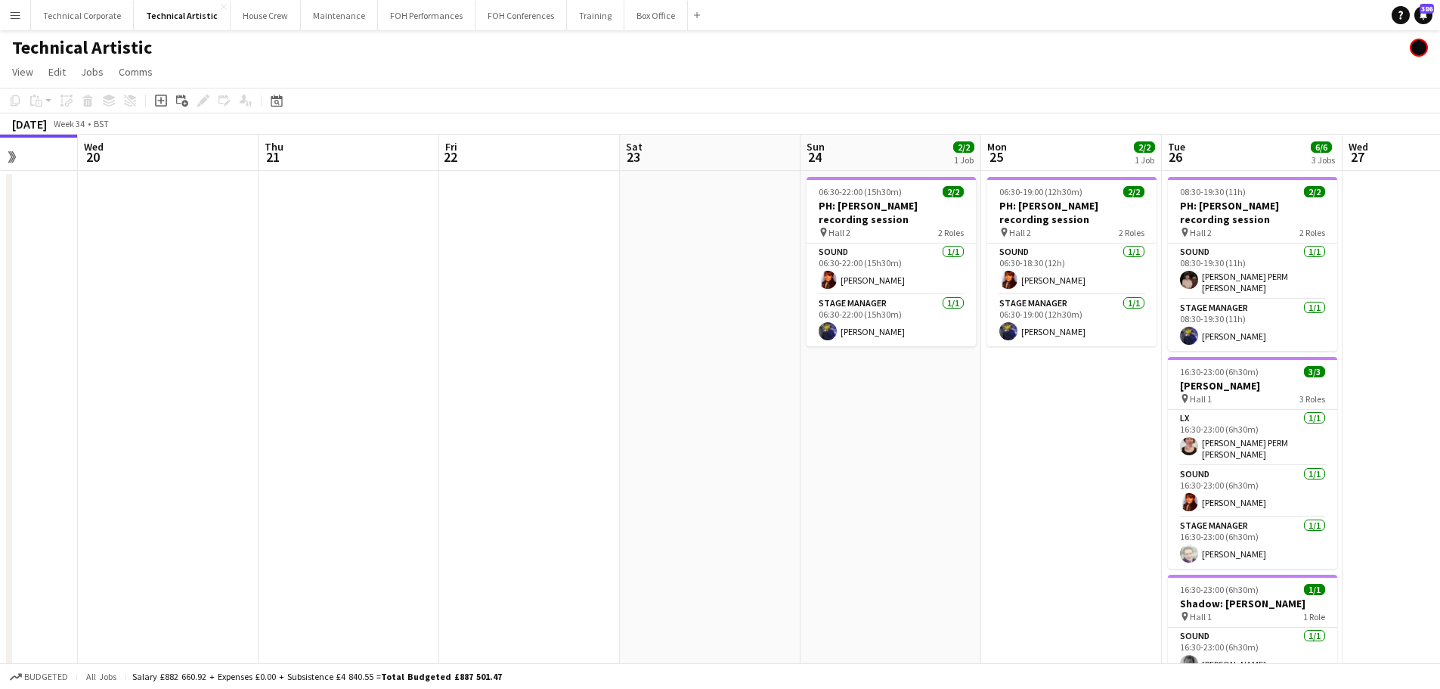
scroll to position [0, 563]
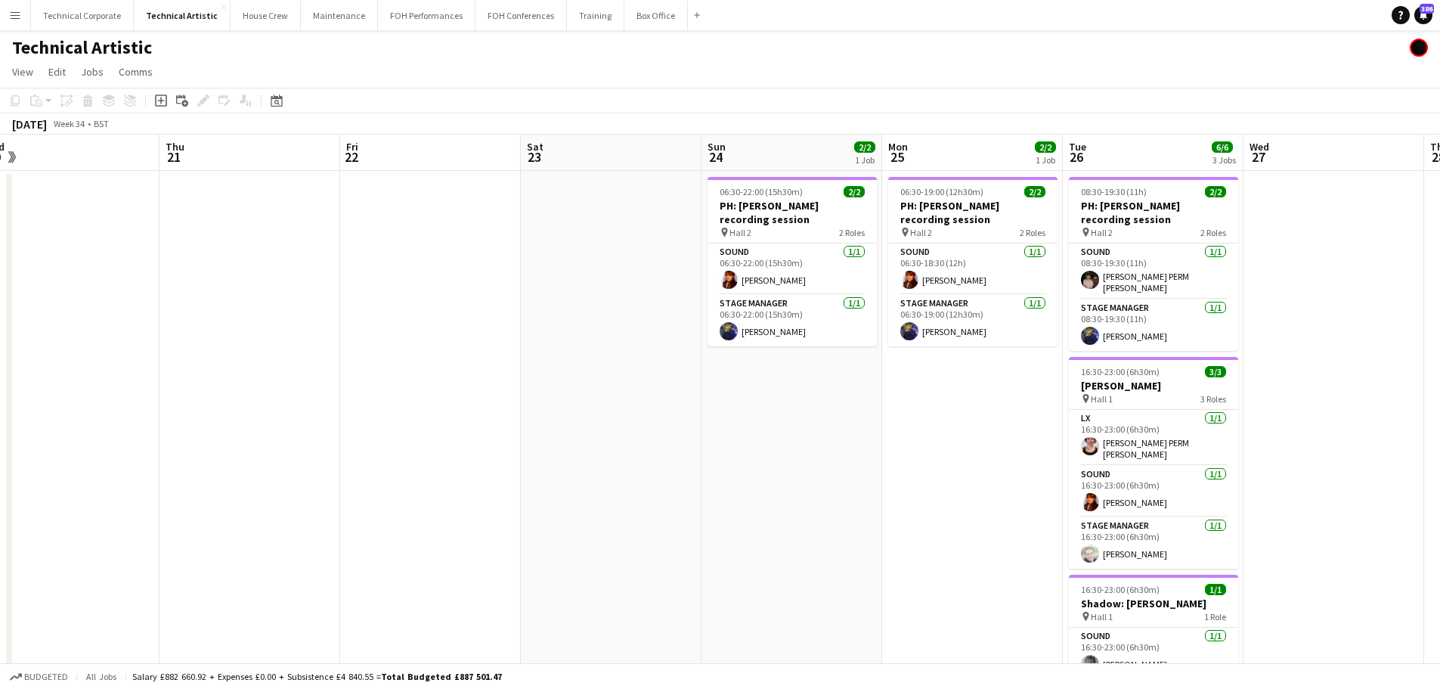
drag, startPoint x: 1076, startPoint y: 278, endPoint x: 606, endPoint y: 296, distance: 470.5
click at [606, 296] on app-calendar-viewport "Sun 17 Mon 18 Tue 19 Wed 20 Thu 21 Fri 22 Sat 23 Sun 24 2/2 1 Job Mon 25 2/2 1 …" at bounding box center [720, 611] width 1440 height 952
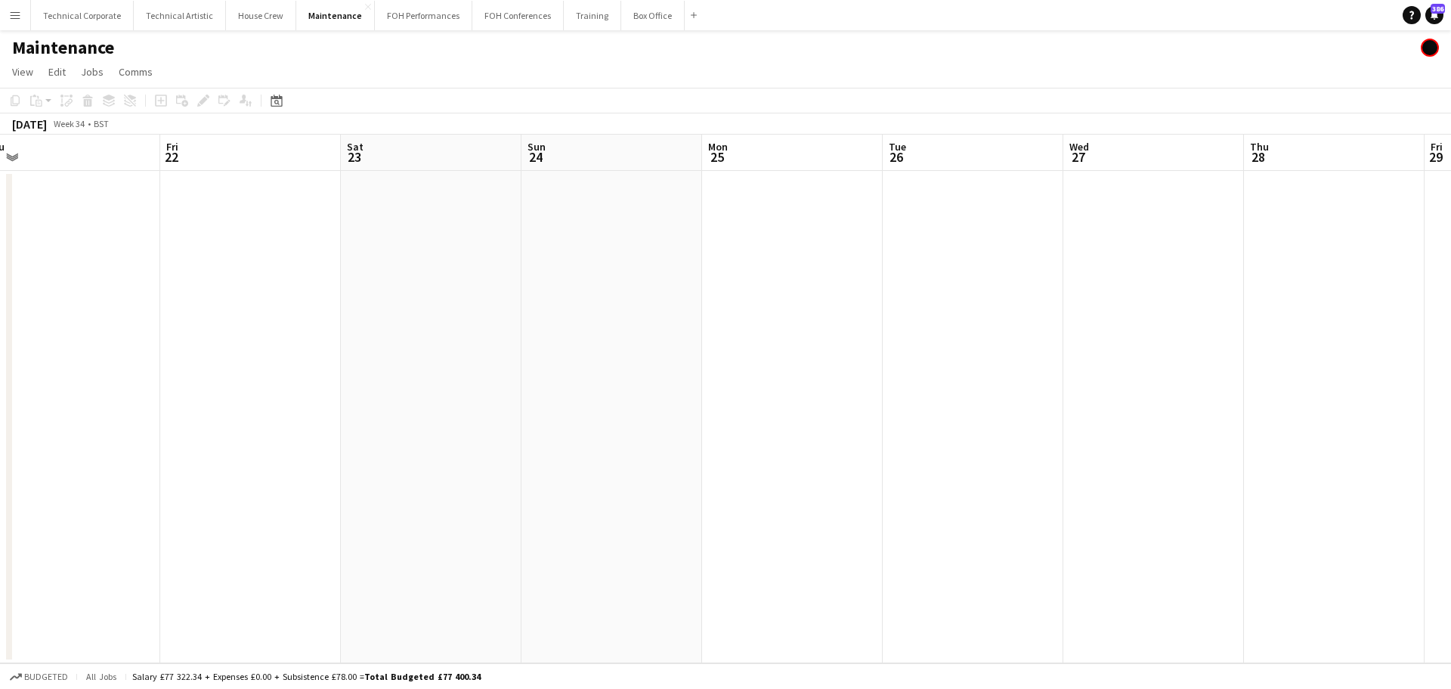
drag, startPoint x: 543, startPoint y: 370, endPoint x: 386, endPoint y: 361, distance: 157.5
click at [386, 361] on app-calendar-viewport "Tue 19 4/4 1 Job Wed 20 4/4 1 Job Thu 21 Fri 22 Sat 23 Sun 24 Mon 25 Tue 26 Wed…" at bounding box center [725, 399] width 1451 height 528
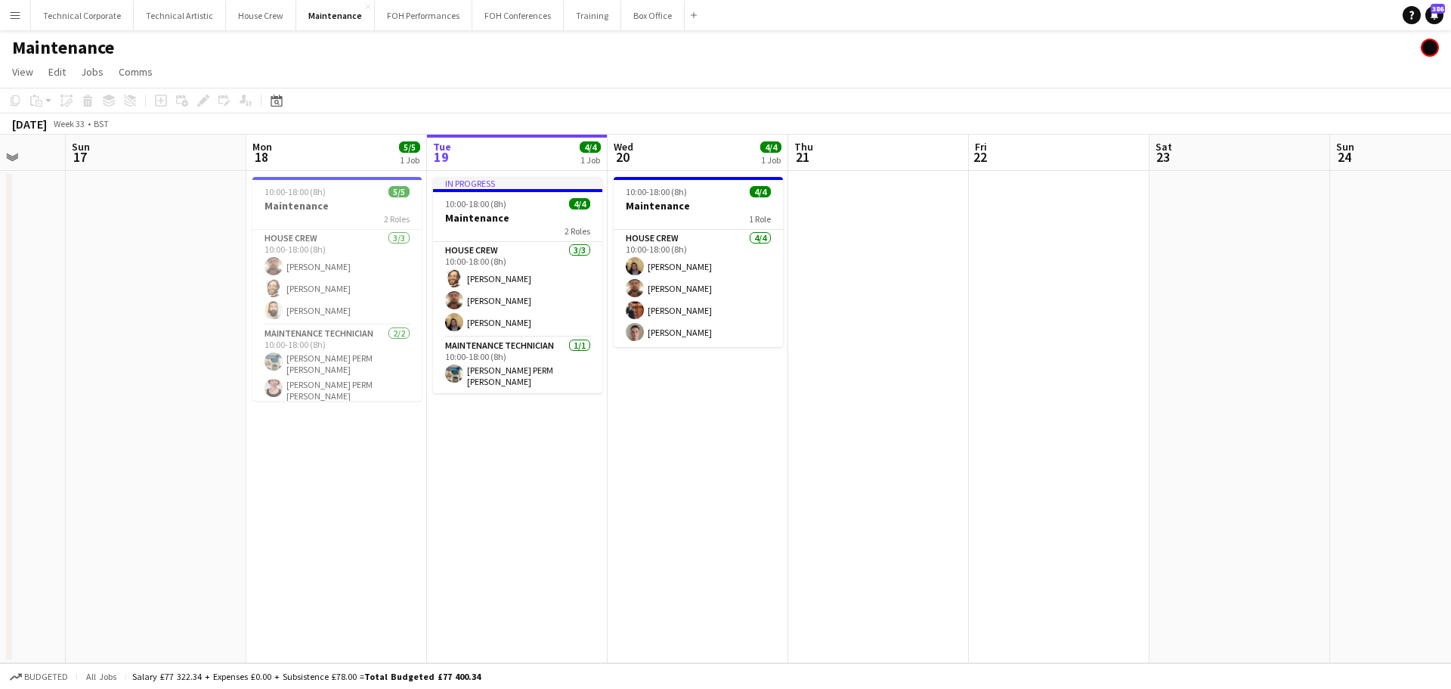
scroll to position [0, 305]
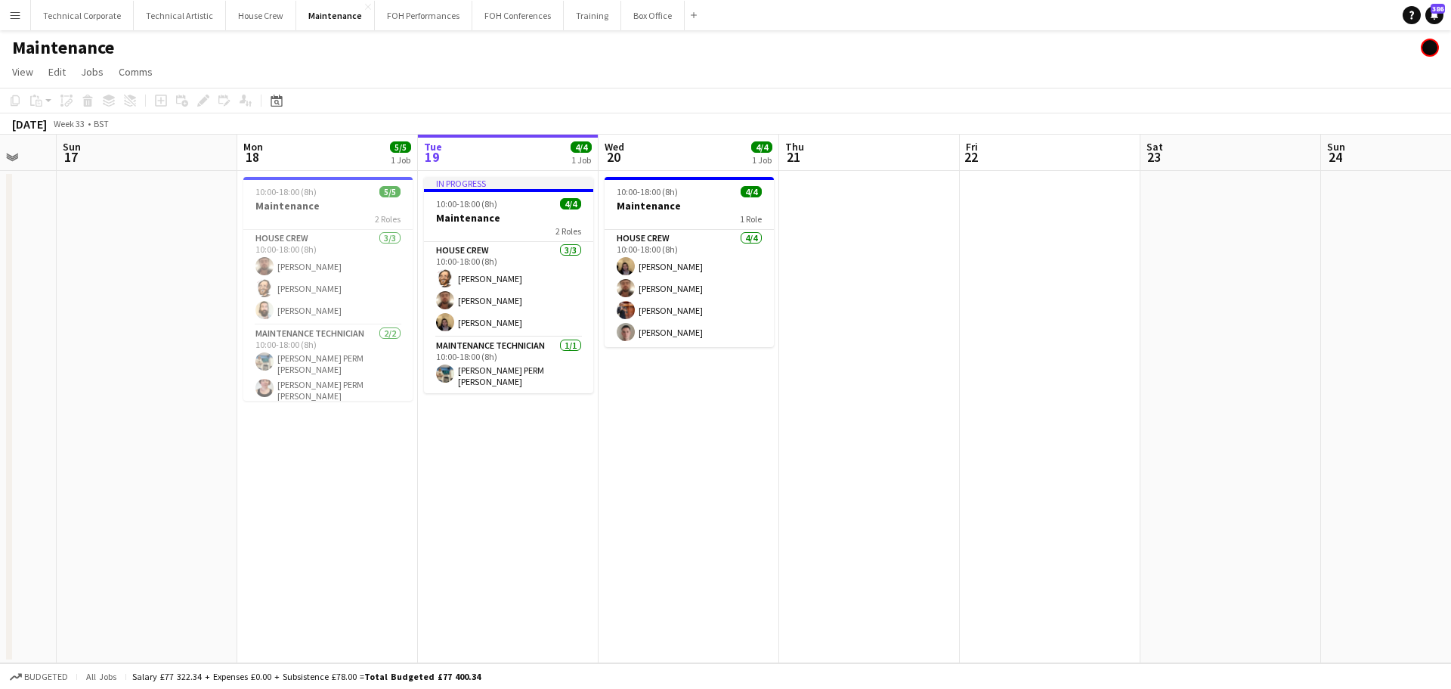
drag, startPoint x: 386, startPoint y: 361, endPoint x: 1343, endPoint y: 405, distance: 958.0
click at [1343, 405] on app-calendar-viewport "Fri 15 Sat 16 Sun 17 Mon 18 5/5 1 Job Tue 19 4/4 1 Job Wed 20 4/4 1 Job Thu 21 …" at bounding box center [725, 399] width 1451 height 528
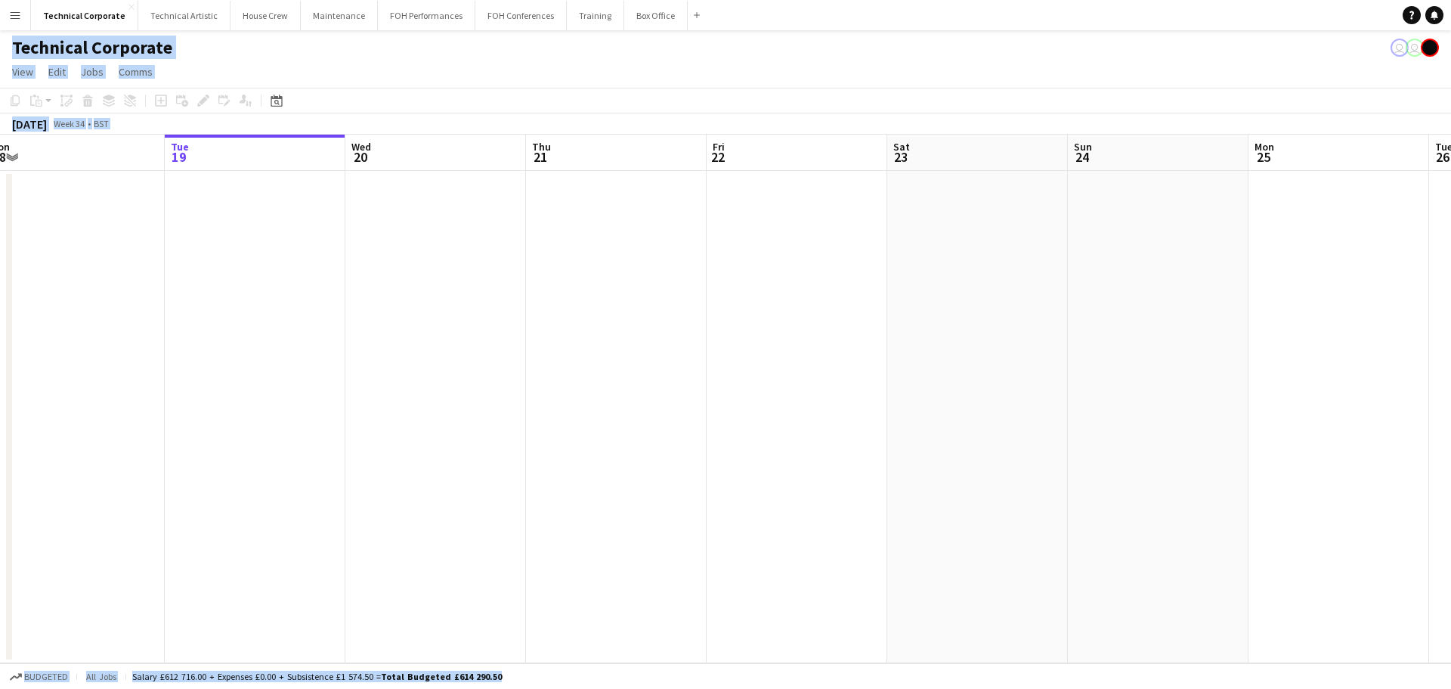
scroll to position [0, 417]
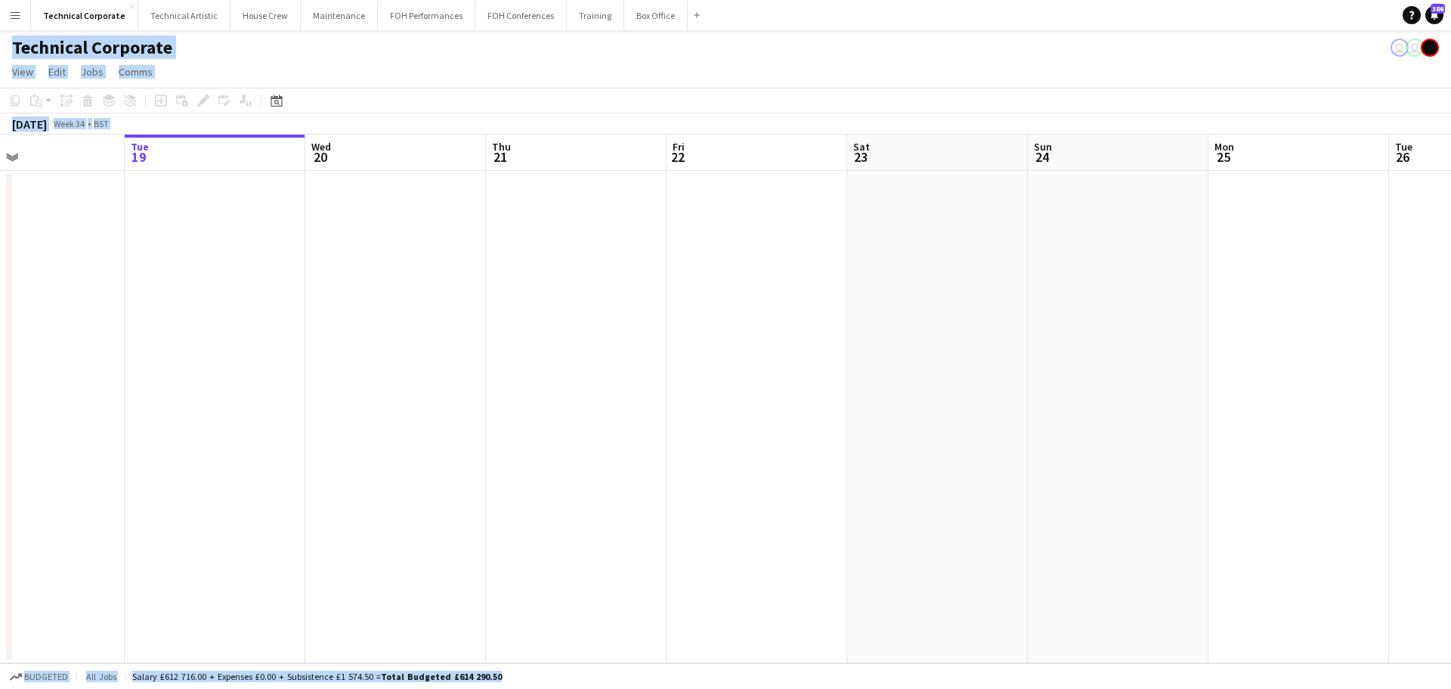
click at [627, 103] on app-toolbar "Copy Paste Paste Ctrl+V Paste with crew Ctrl+Shift+V Paste linked Job Delete Gr…" at bounding box center [725, 101] width 1451 height 26
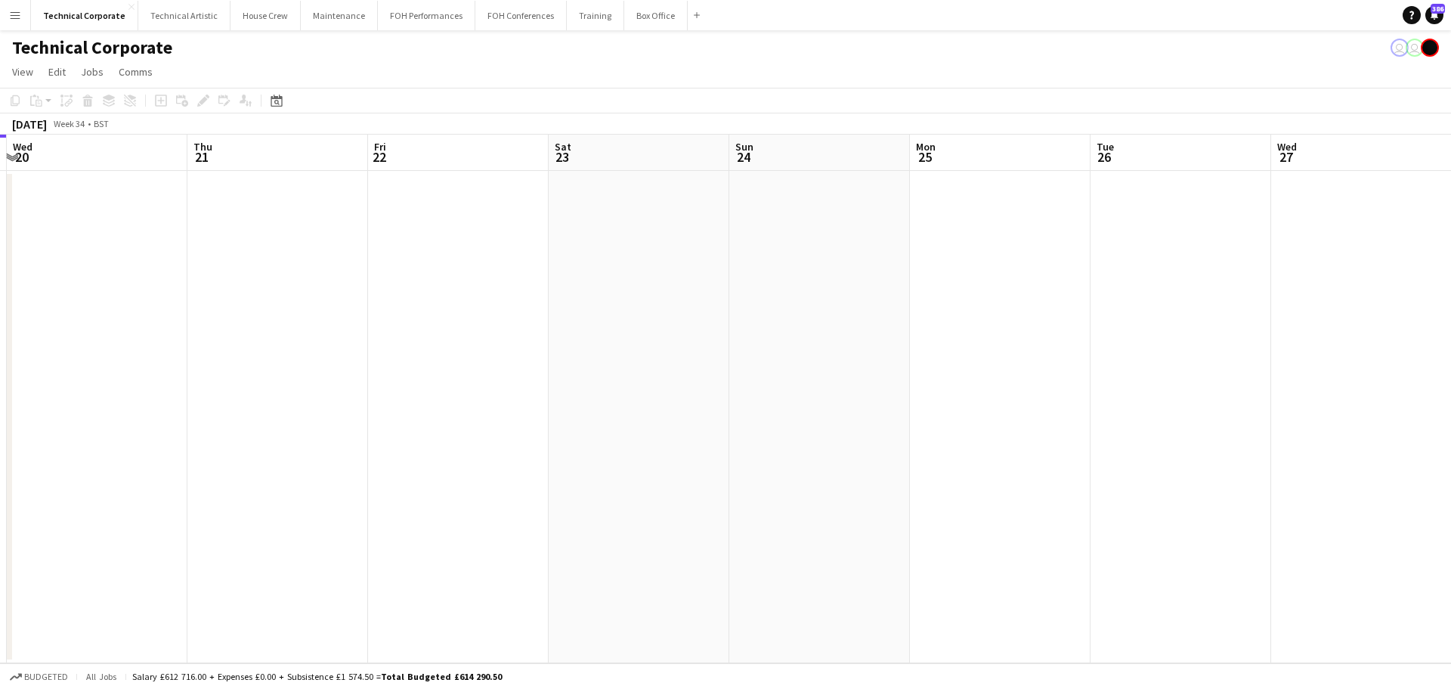
drag, startPoint x: 1027, startPoint y: 355, endPoint x: 506, endPoint y: 347, distance: 520.1
click at [367, 348] on app-calendar-viewport "Sat 16 Sun 17 Mon 18 Tue 19 Wed 20 Thu 21 Fri 22 Sat 23 Sun 24 Mon 25 Tue 26 We…" at bounding box center [725, 399] width 1451 height 528
drag, startPoint x: 673, startPoint y: 391, endPoint x: 1023, endPoint y: 354, distance: 351.9
click at [482, 388] on app-calendar-viewport "Mon 18 Tue 19 Wed 20 Thu 21 Fri 22 Sat 23 Sun 24 Mon 25 Tue 26 Wed 27 Thu 28 Fr…" at bounding box center [725, 399] width 1451 height 528
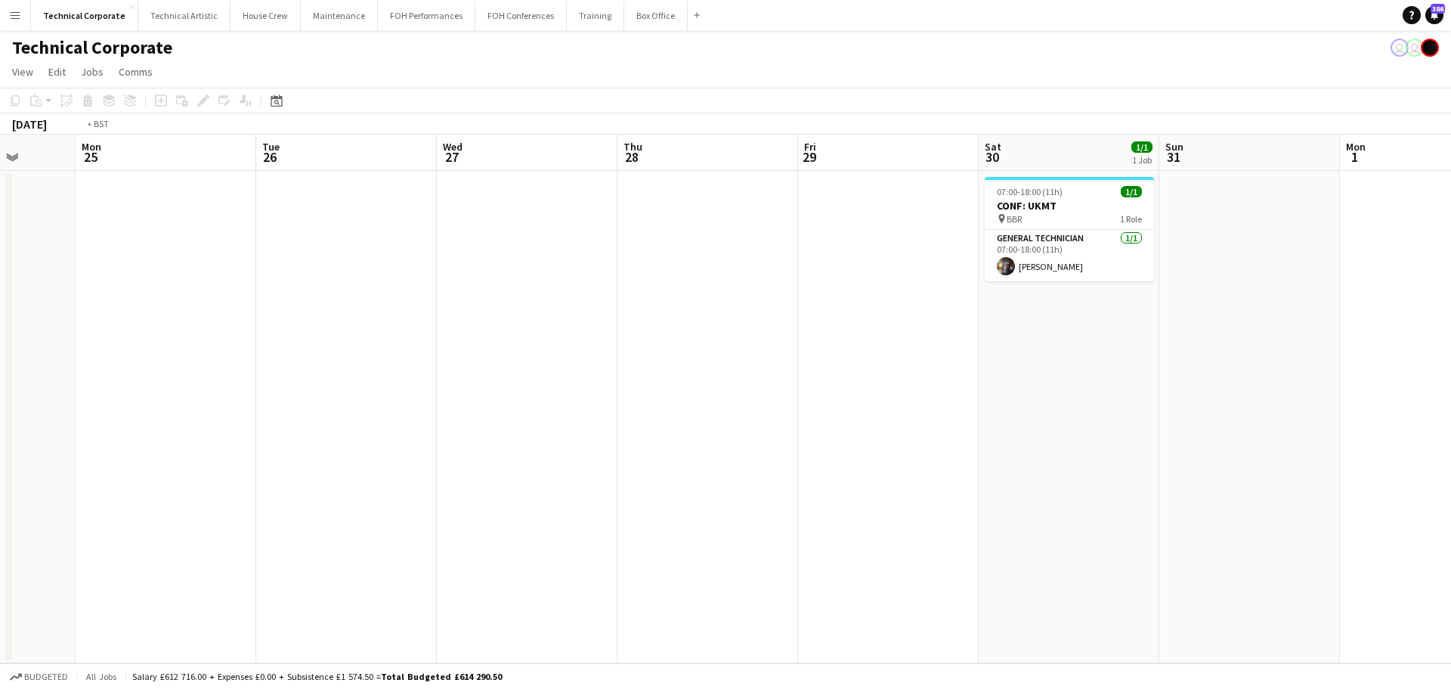
drag, startPoint x: 505, startPoint y: 402, endPoint x: 573, endPoint y: 346, distance: 88.1
click at [478, 400] on app-calendar-viewport "Fri 22 Sat 23 Sun 24 Mon 25 Tue 26 Wed 27 Thu 28 Fri 29 Sat 30 1/1 1 Job Sun 31…" at bounding box center [725, 399] width 1451 height 528
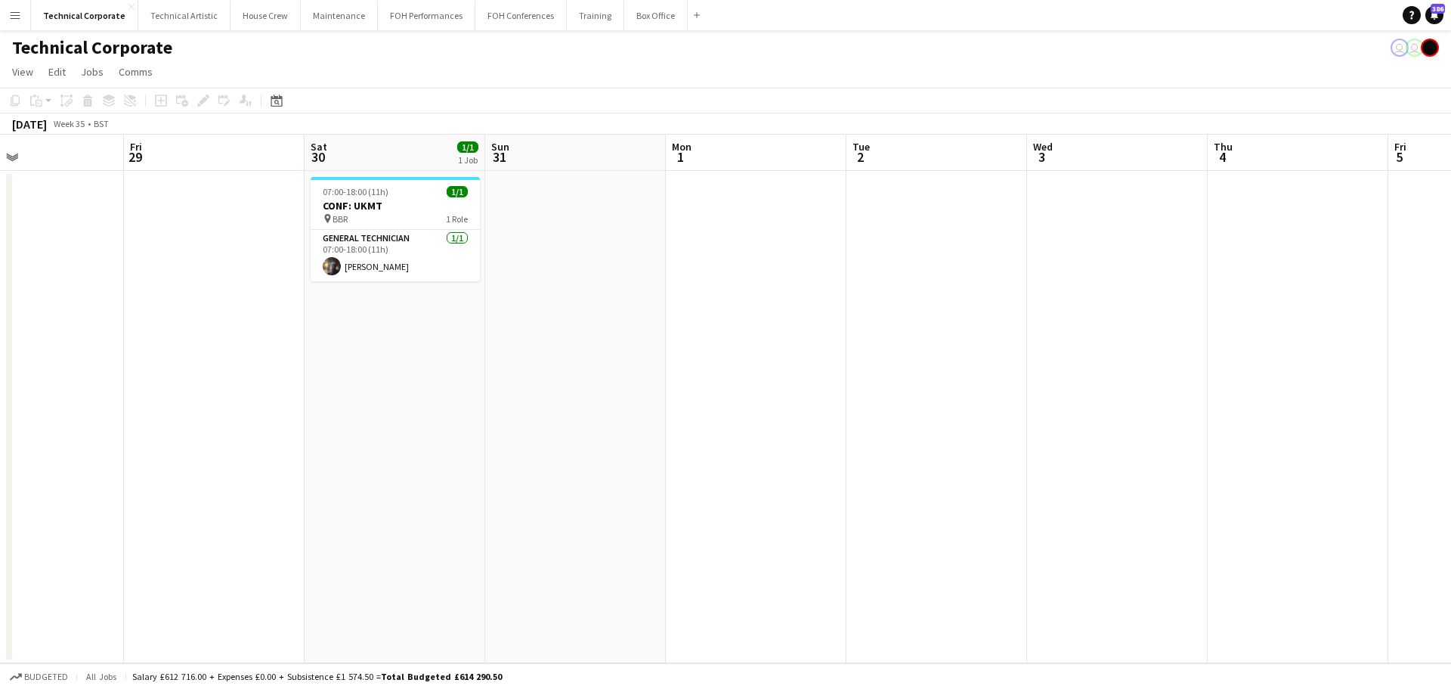
click at [286, 94] on div "Date picker AUG 2025 AUG 2025 Monday M Tuesday T Wednesday W Thursday T Friday …" at bounding box center [272, 100] width 34 height 18
click at [284, 98] on div "Date picker" at bounding box center [277, 100] width 18 height 18
click at [394, 159] on span "Next month" at bounding box center [399, 153] width 30 height 30
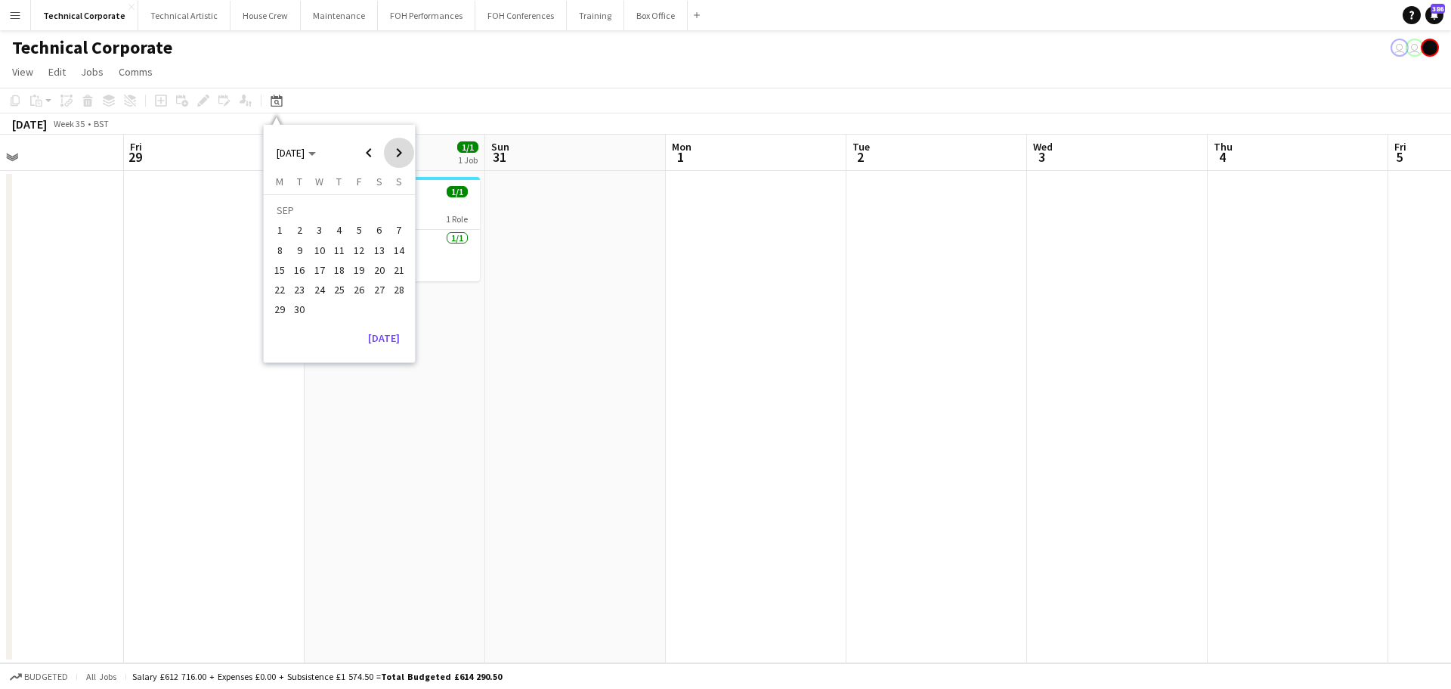
click at [394, 159] on span "Next month" at bounding box center [399, 153] width 30 height 30
click at [339, 237] on span "2" at bounding box center [339, 230] width 18 height 18
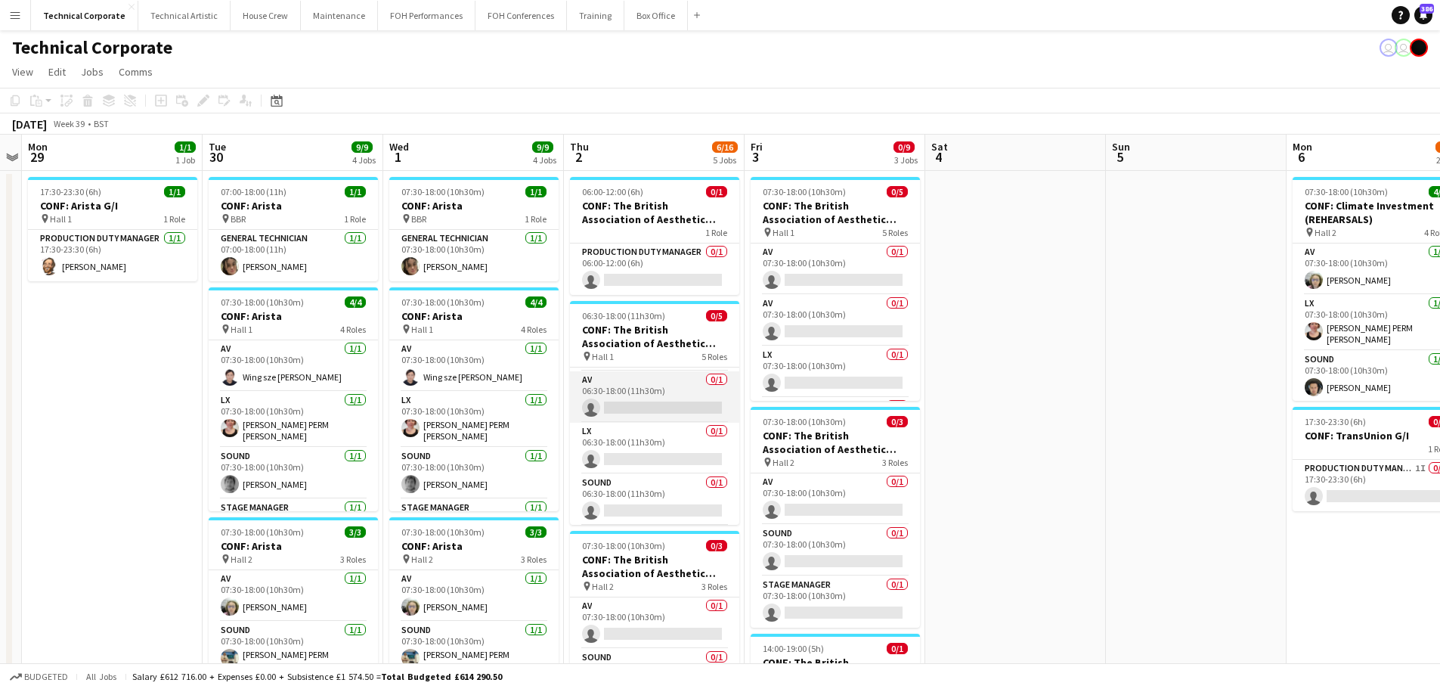
scroll to position [0, 0]
click at [670, 386] on app-card-role "AV 0/1 06:30-18:00 (11h30m) single-neutral-actions" at bounding box center [654, 392] width 169 height 51
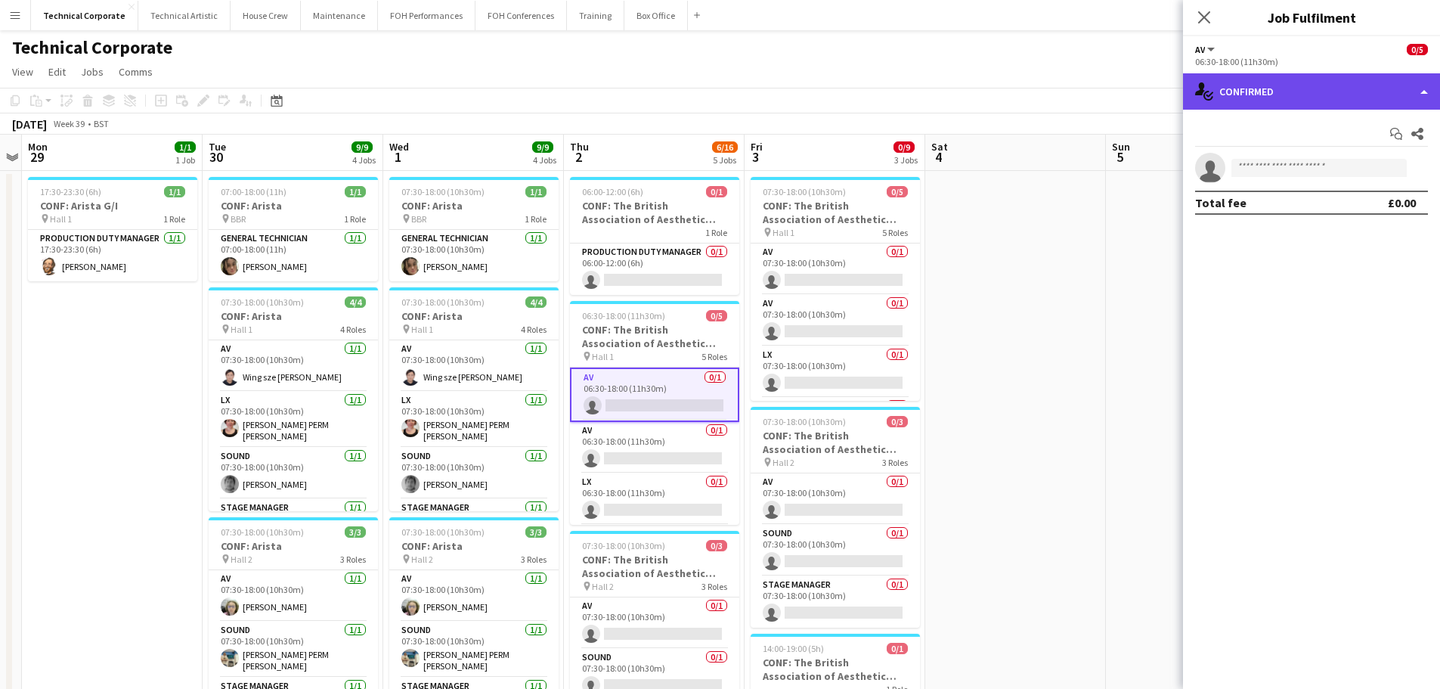
click at [1274, 86] on div "single-neutral-actions-check-2 Confirmed" at bounding box center [1311, 91] width 257 height 36
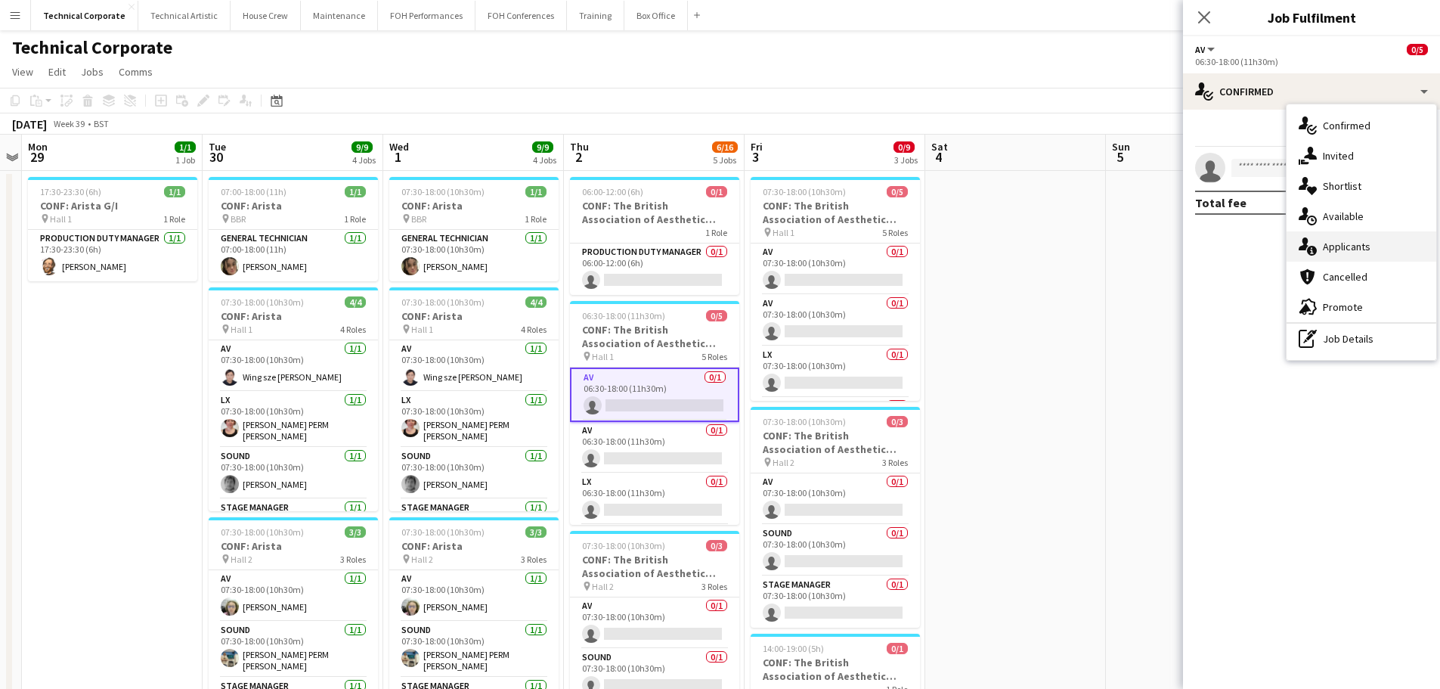
click at [1340, 232] on div "single-neutral-actions-information Applicants" at bounding box center [1362, 246] width 150 height 30
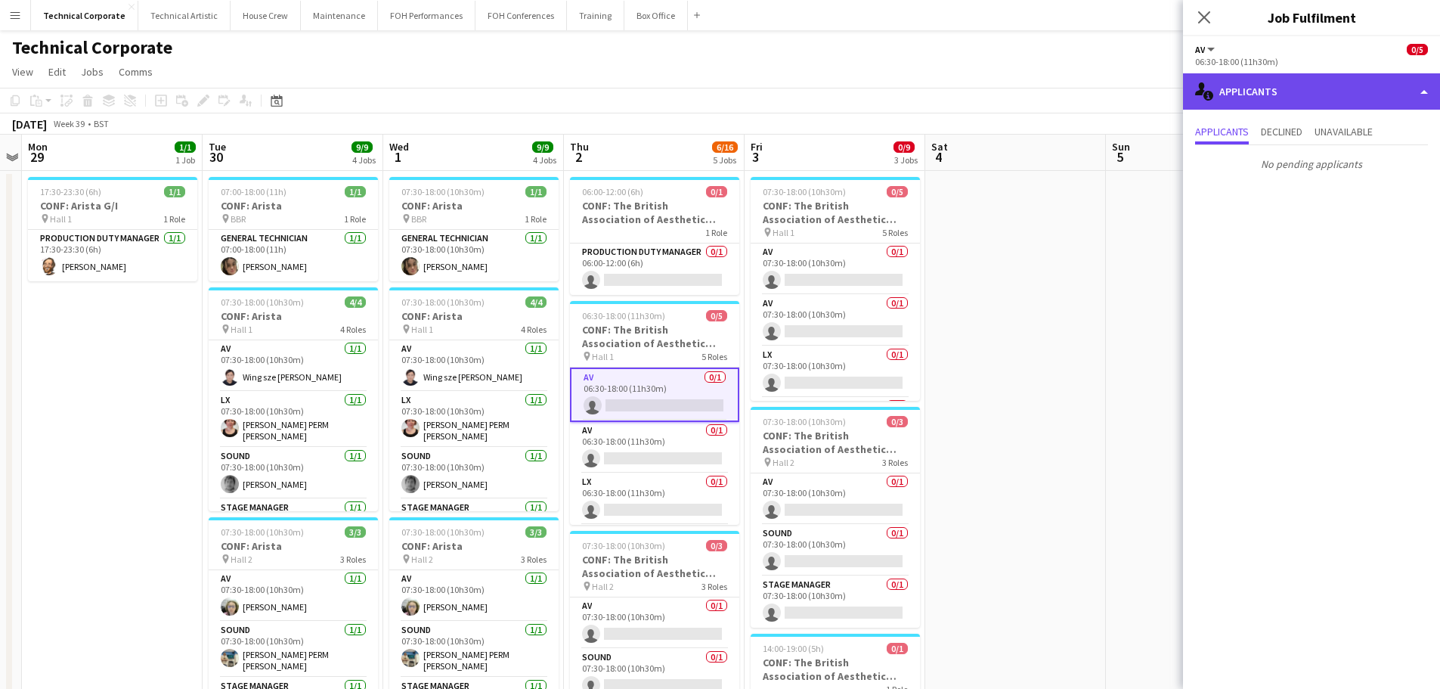
click at [1311, 106] on div "single-neutral-actions-information Applicants" at bounding box center [1311, 91] width 257 height 36
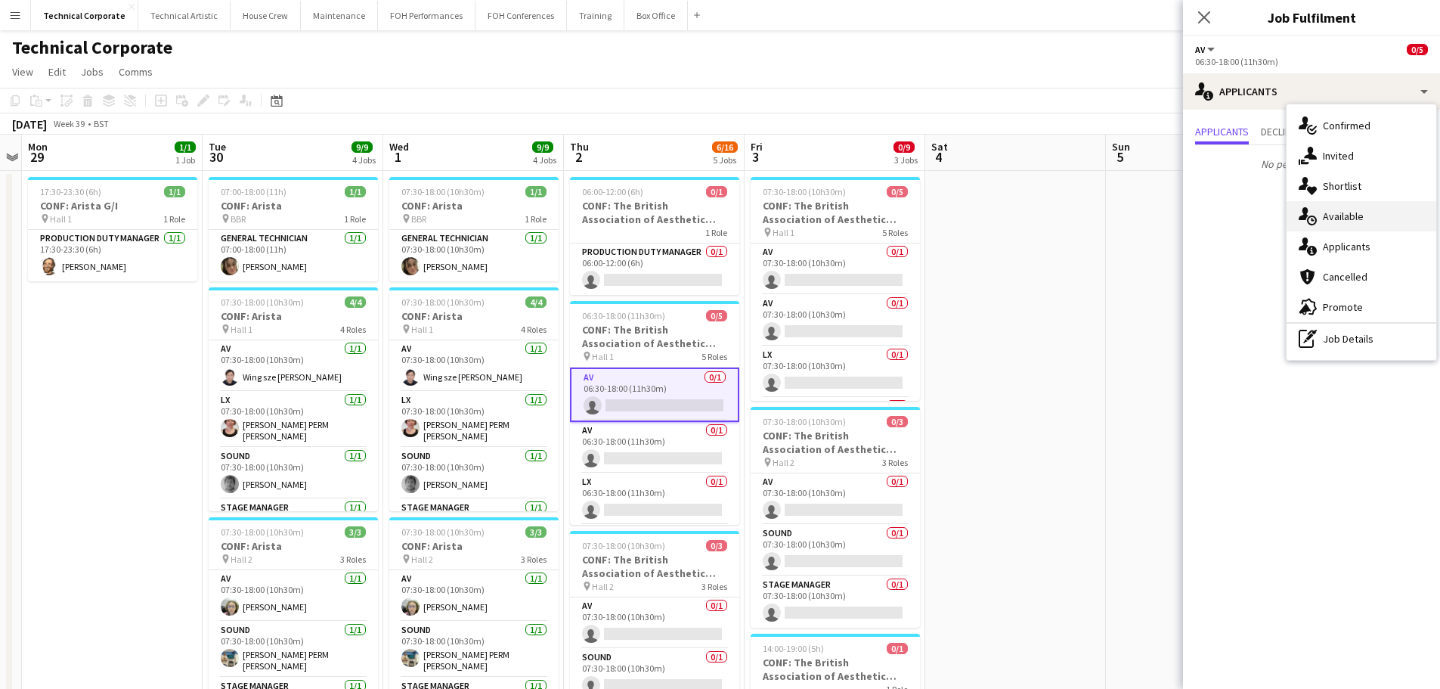
click at [1343, 209] on div "single-neutral-actions-upload Available" at bounding box center [1362, 216] width 150 height 30
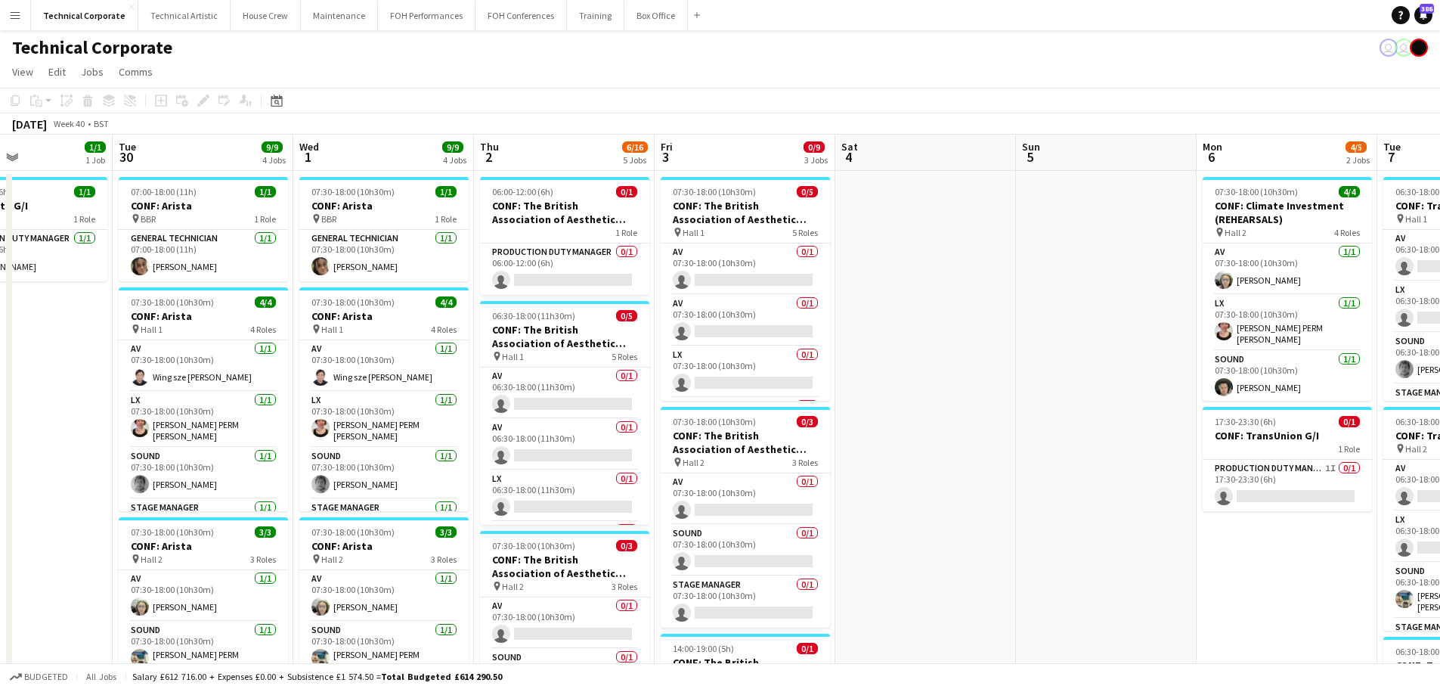
scroll to position [0, 612]
drag, startPoint x: 1045, startPoint y: 370, endPoint x: 952, endPoint y: 372, distance: 92.2
click at [952, 372] on app-calendar-viewport "Fri 26 Sat 27 Sun 28 Mon 29 1/1 1 Job Tue 30 9/9 4 Jobs Wed 1 9/9 4 Jobs Thu 2 …" at bounding box center [720, 688] width 1440 height 1107
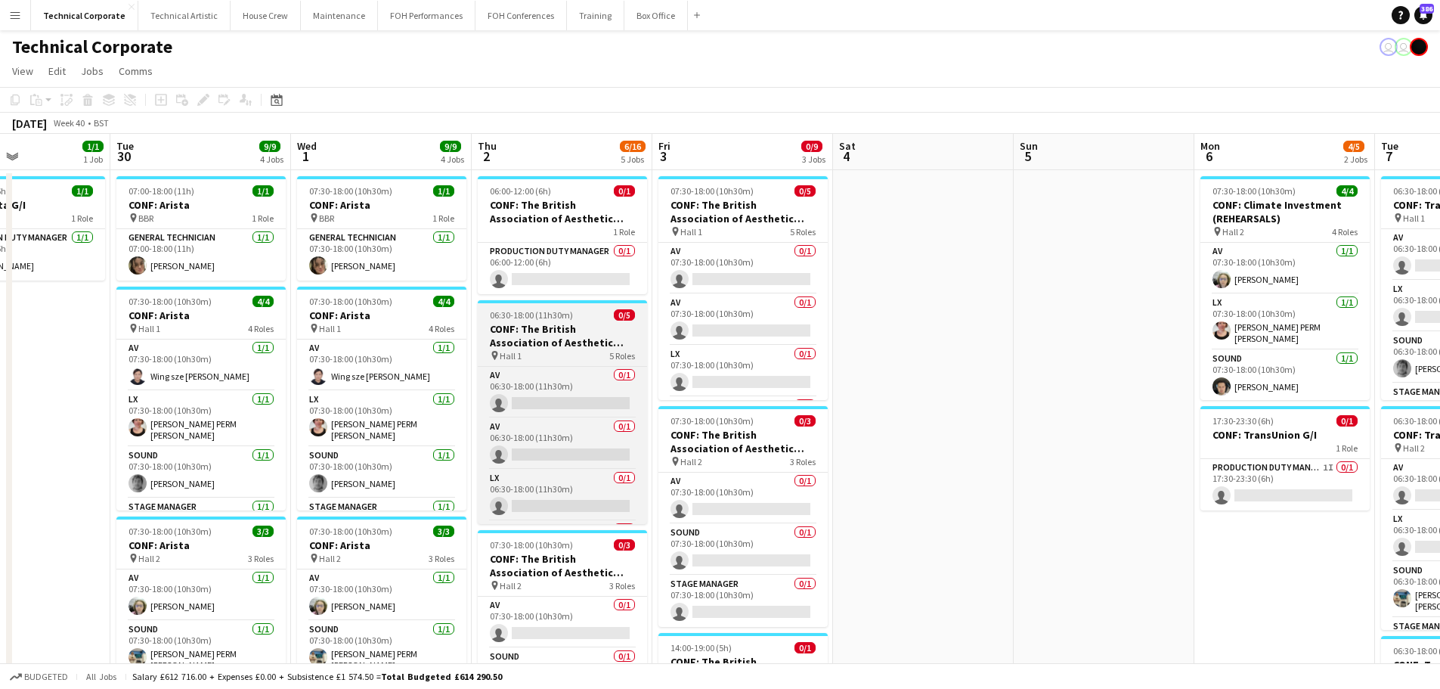
scroll to position [0, 0]
click at [585, 346] on h3 "CONF: The British Association of Aesthetic Plastic Surgeons" at bounding box center [562, 336] width 169 height 27
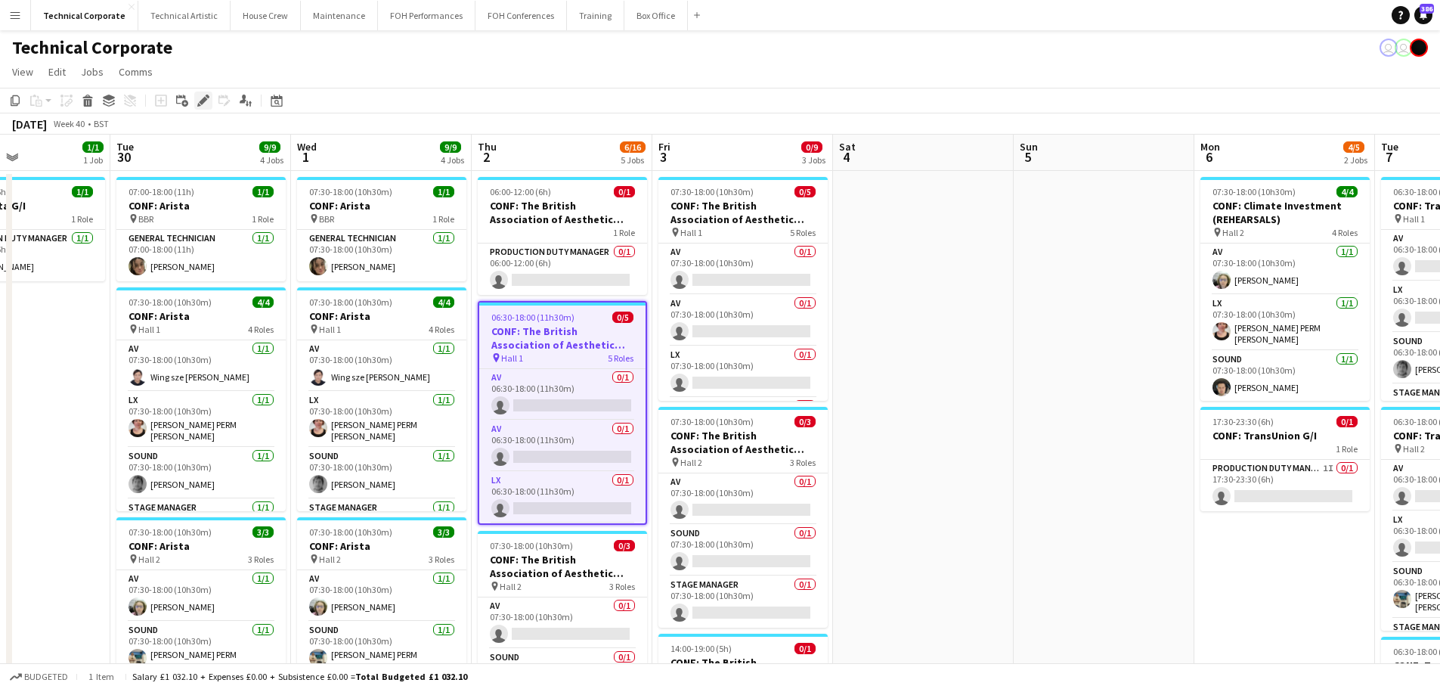
click at [203, 102] on icon at bounding box center [203, 101] width 8 height 8
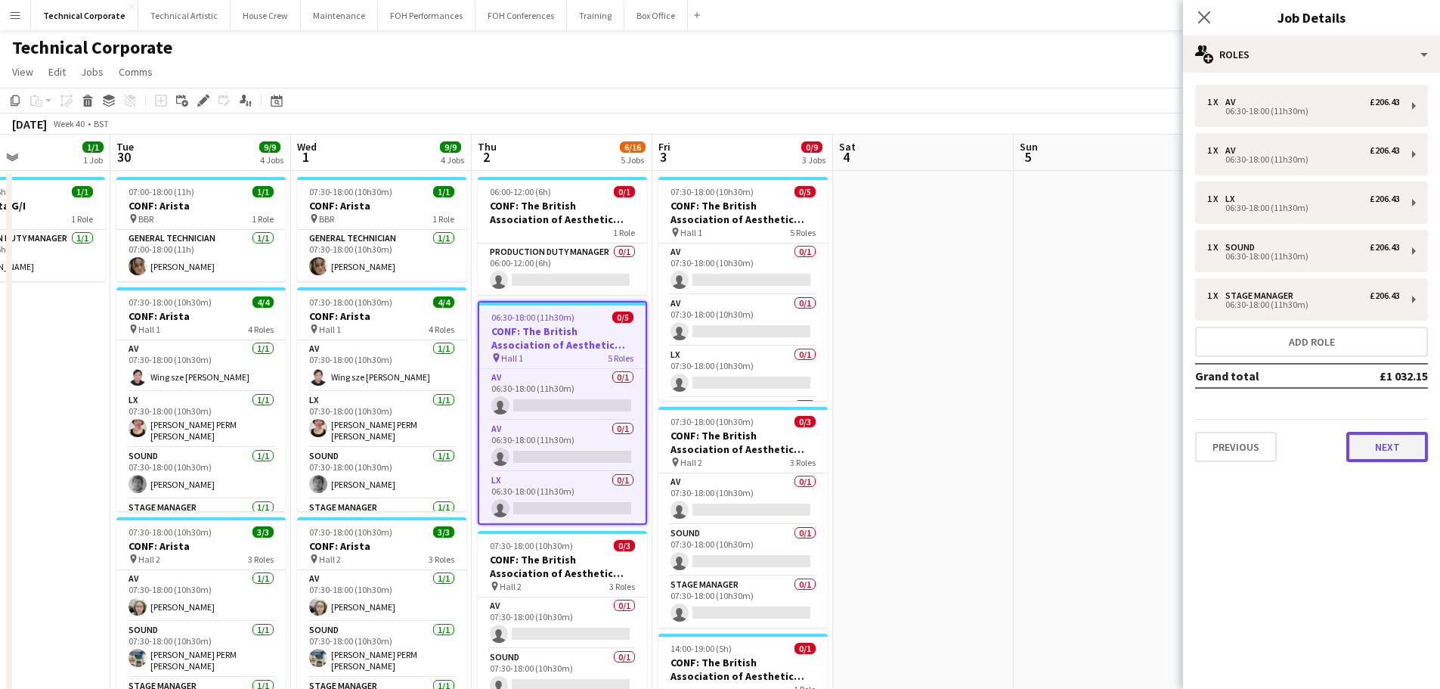
click at [1398, 455] on button "Next" at bounding box center [1387, 447] width 82 height 30
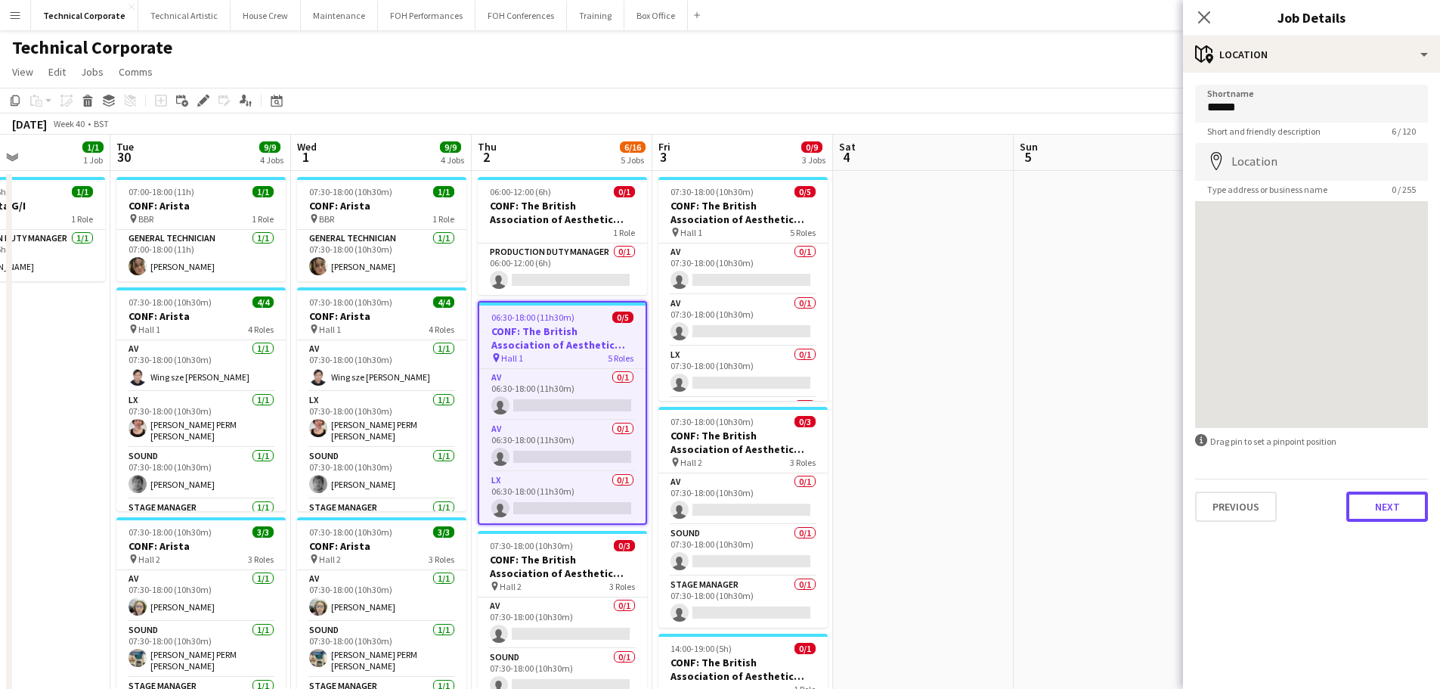
click at [1400, 496] on button "Next" at bounding box center [1387, 506] width 82 height 30
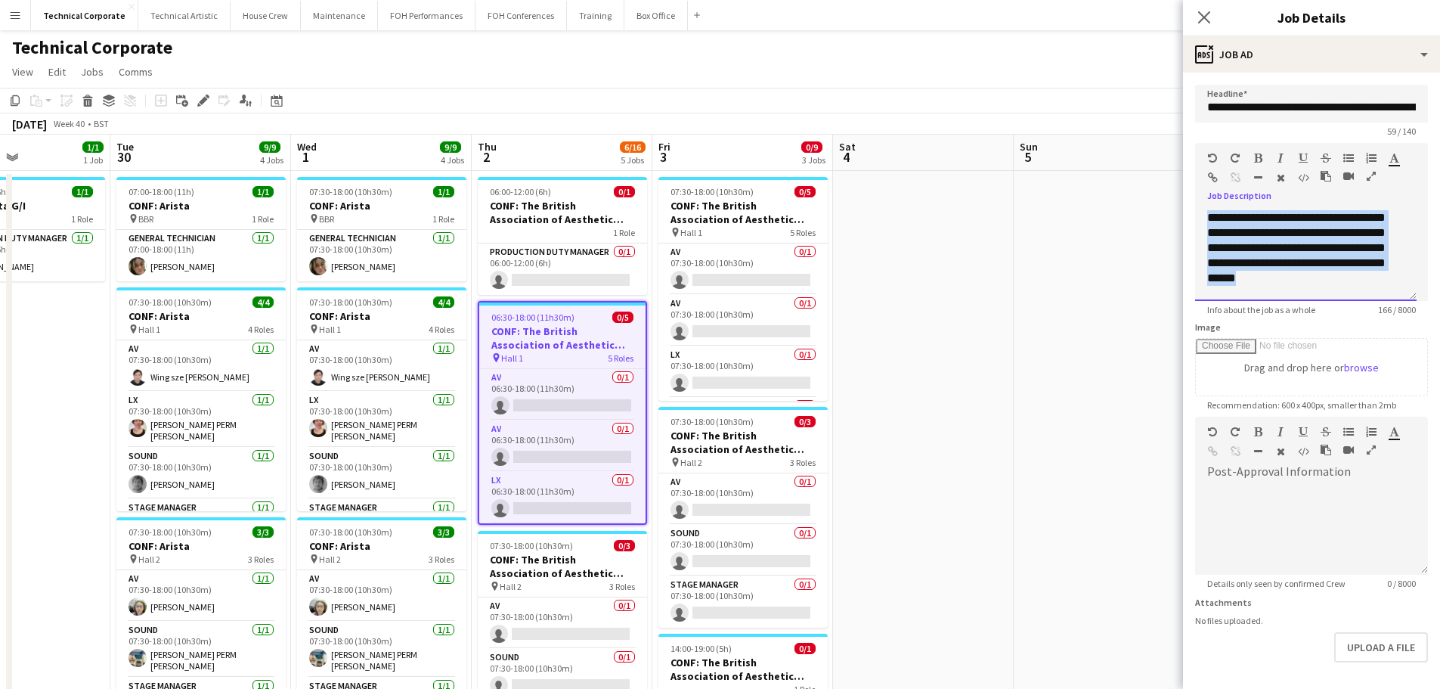
drag, startPoint x: 1344, startPoint y: 289, endPoint x: 1146, endPoint y: 199, distance: 217.5
click at [1146, 199] on body "Menu Boards Boards Boards All jobs Status Workforce Workforce My Workforce Recr…" at bounding box center [720, 634] width 1440 height 1268
copy div "**********"
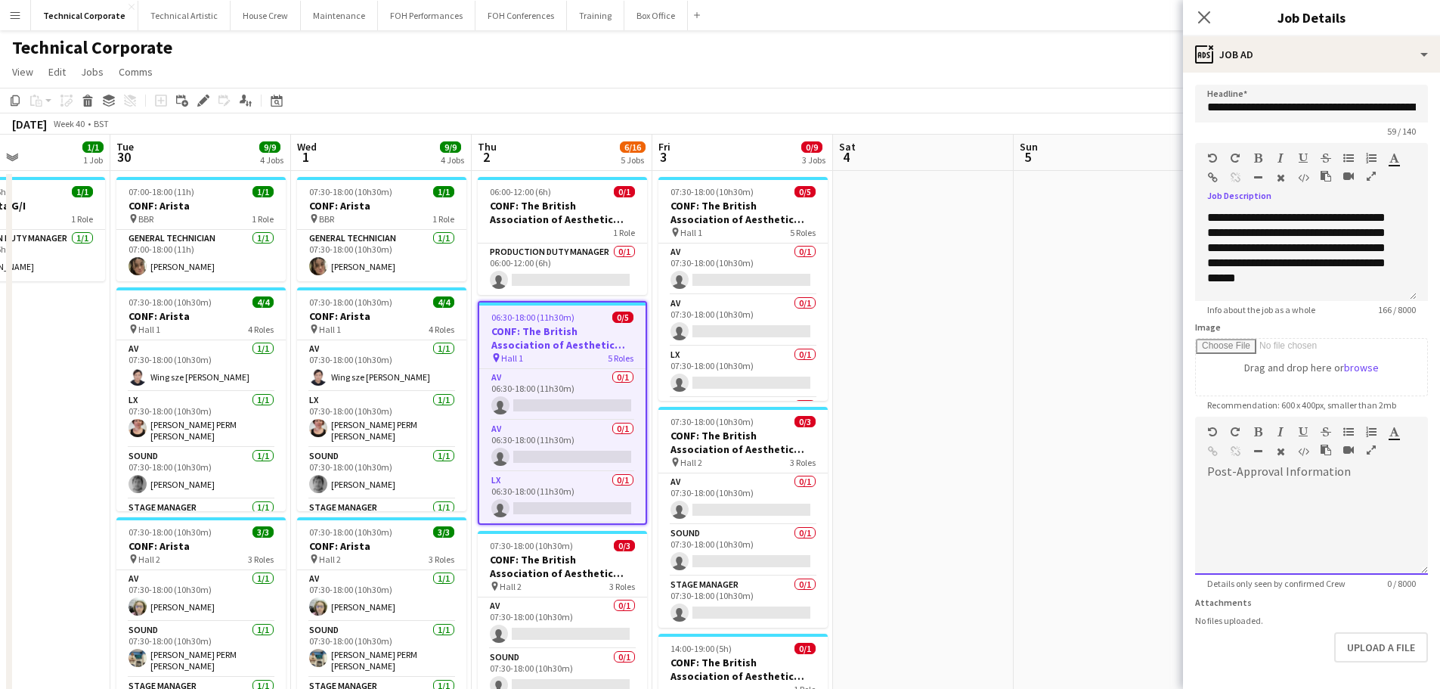
click at [1265, 507] on div at bounding box center [1311, 529] width 233 height 91
paste div
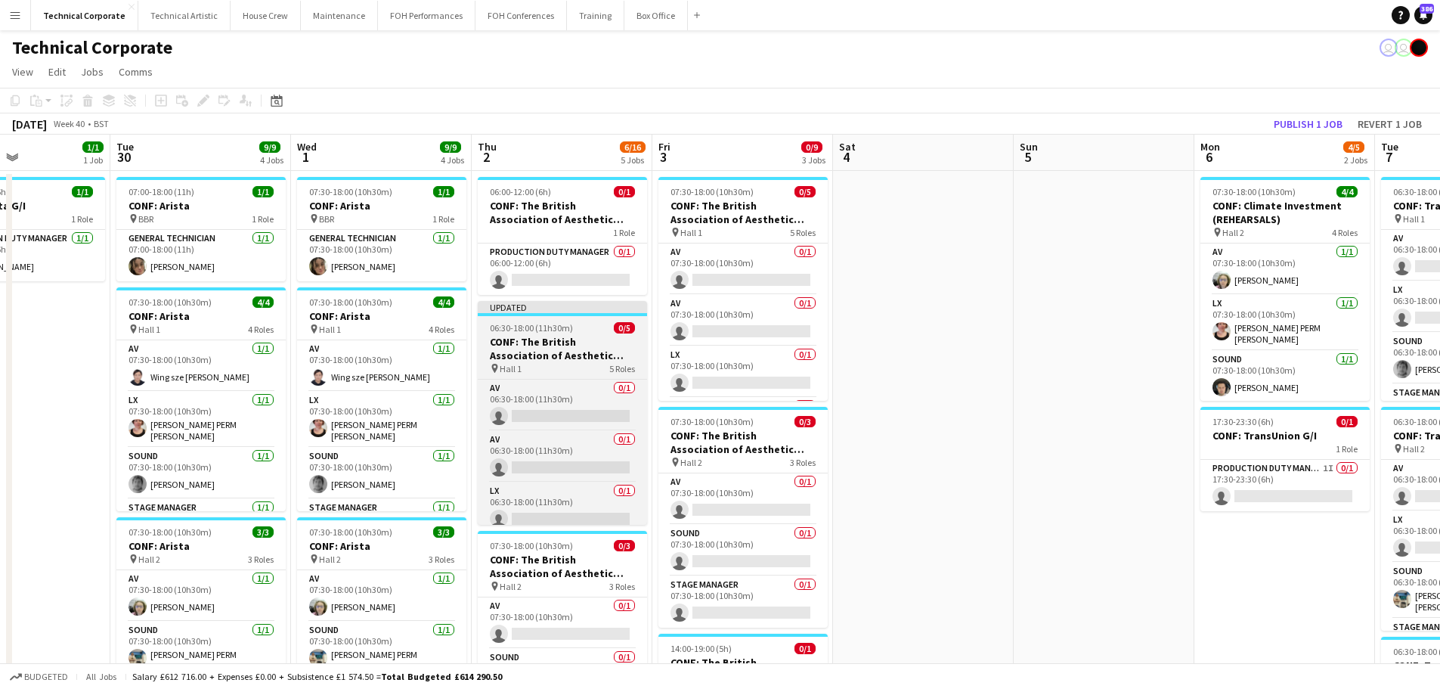
click at [570, 330] on span "06:30-18:00 (11h30m)" at bounding box center [531, 327] width 83 height 11
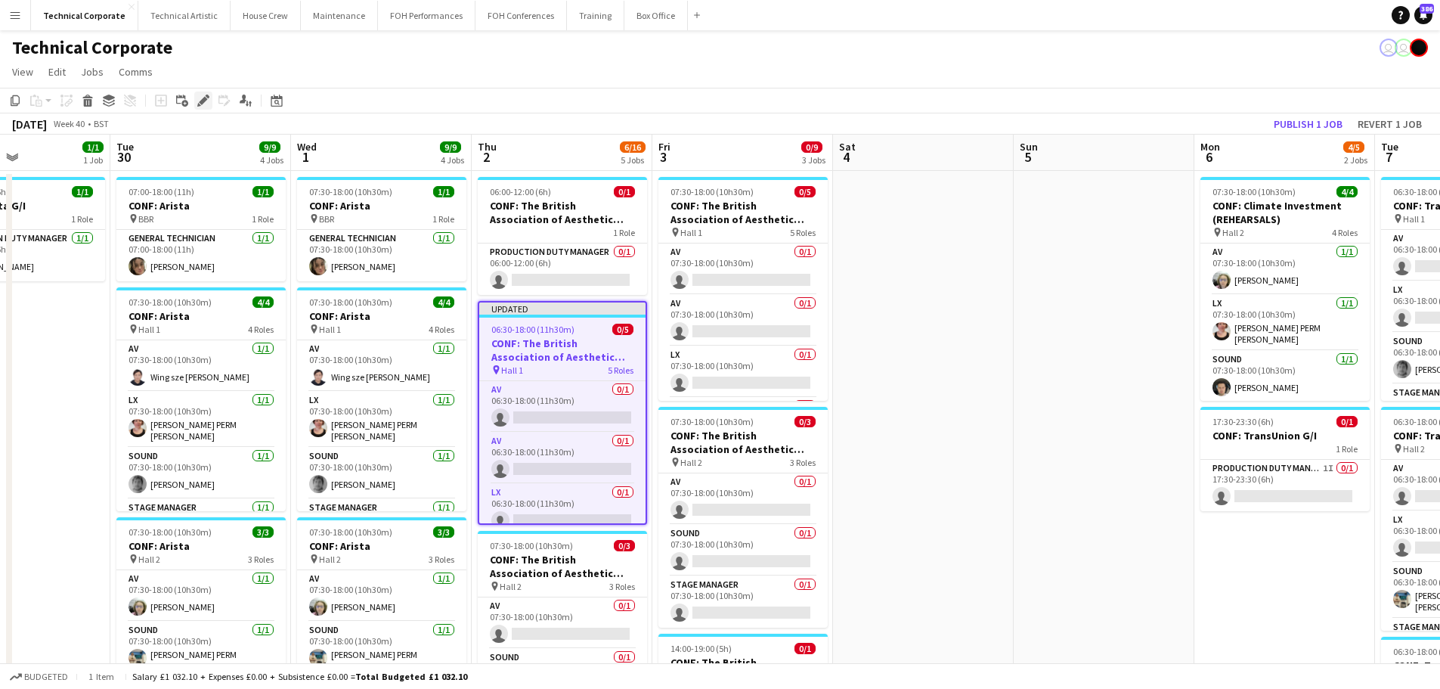
click at [195, 104] on div "Edit" at bounding box center [203, 100] width 18 height 18
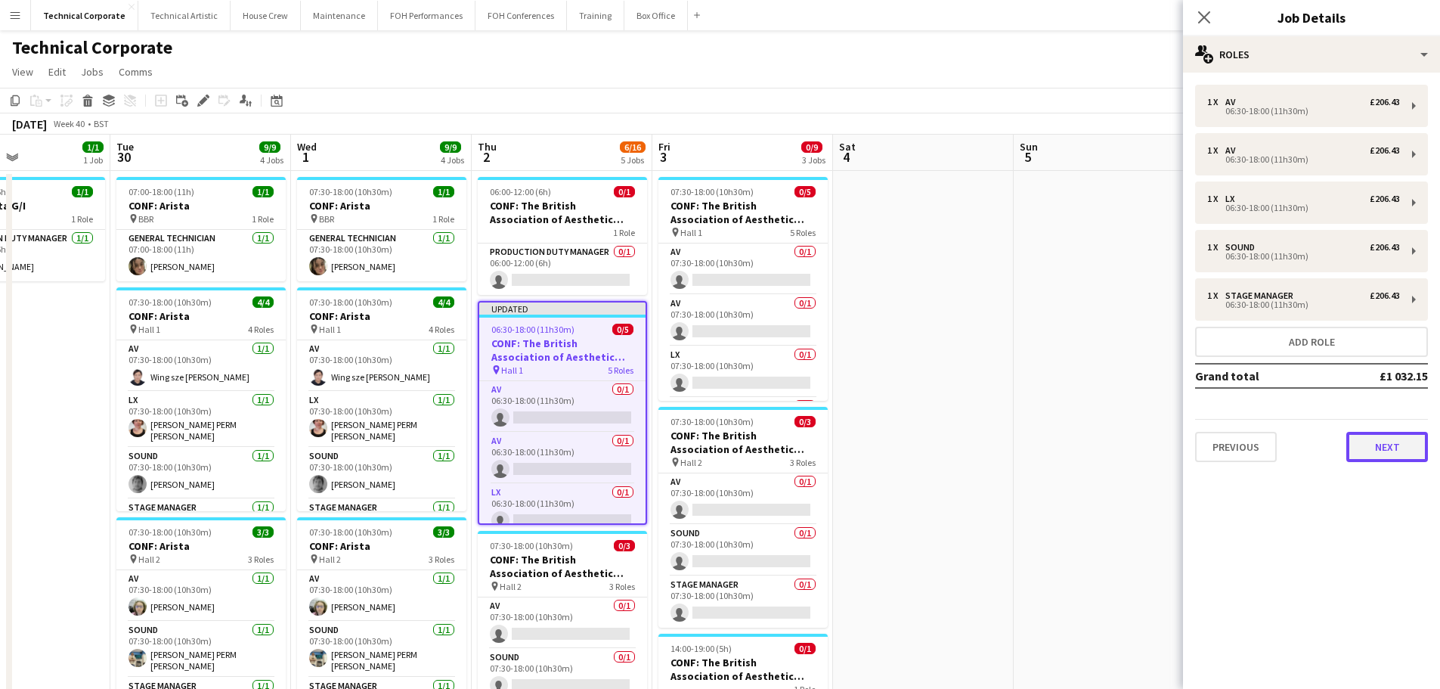
click at [1386, 451] on button "Next" at bounding box center [1387, 447] width 82 height 30
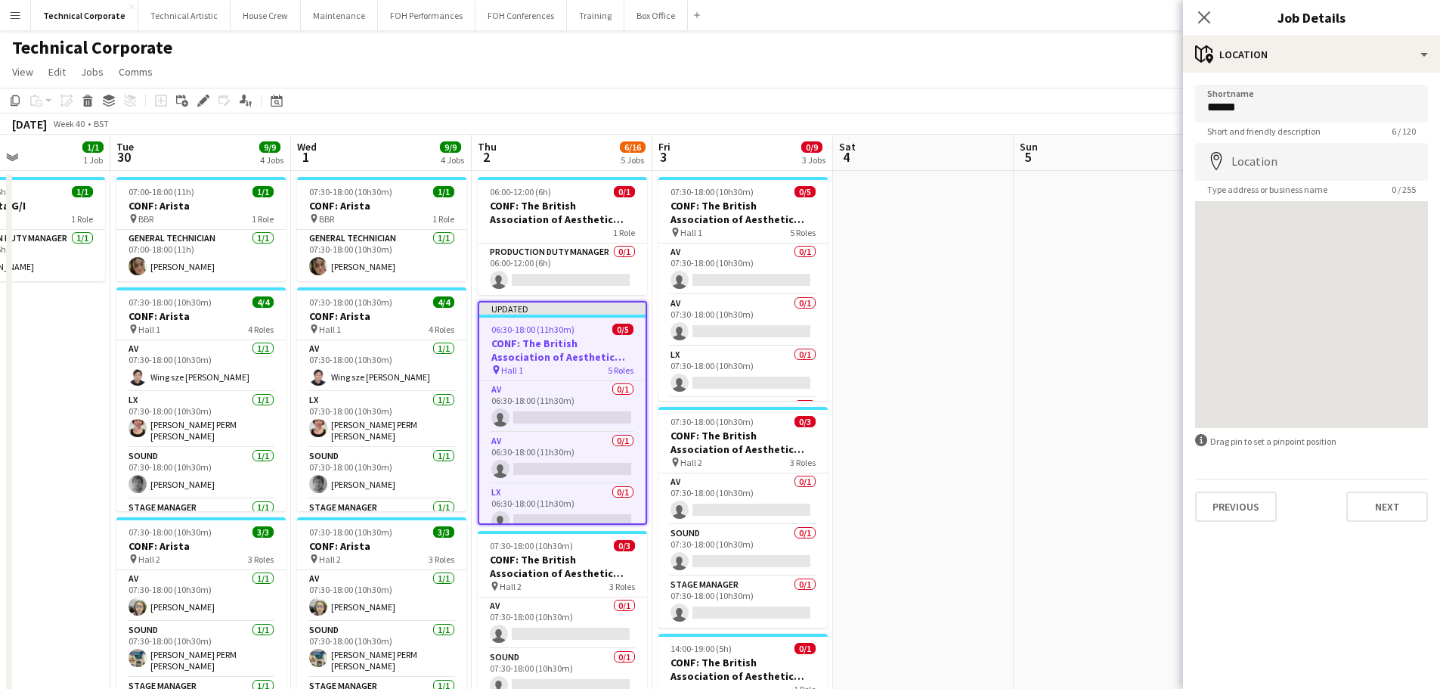
click at [1387, 491] on div "Previous Next" at bounding box center [1311, 499] width 233 height 43
click at [1387, 494] on button "Next" at bounding box center [1387, 506] width 82 height 30
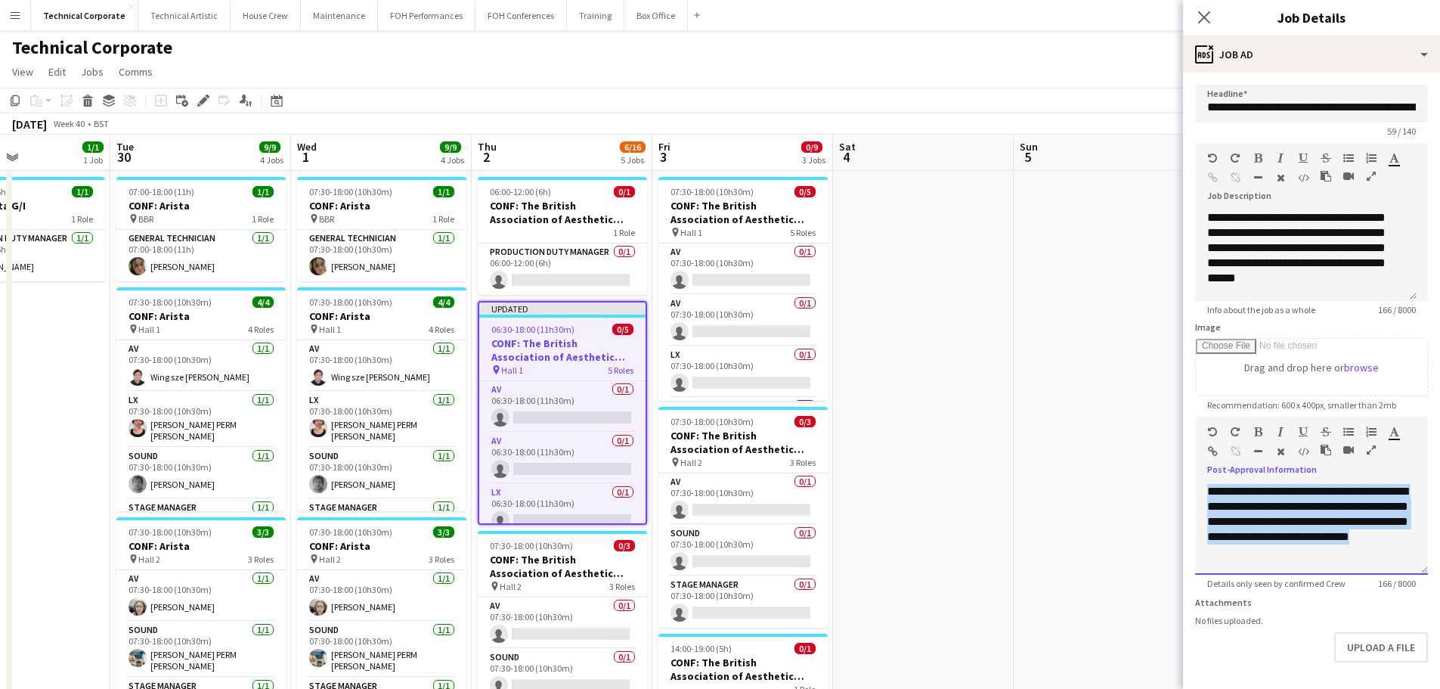
drag, startPoint x: 1123, startPoint y: 497, endPoint x: 1077, endPoint y: 467, distance: 54.5
click at [1077, 467] on body "Menu Boards Boards Boards All jobs Status Workforce Workforce My Workforce Recr…" at bounding box center [720, 634] width 1440 height 1268
copy span "**********"
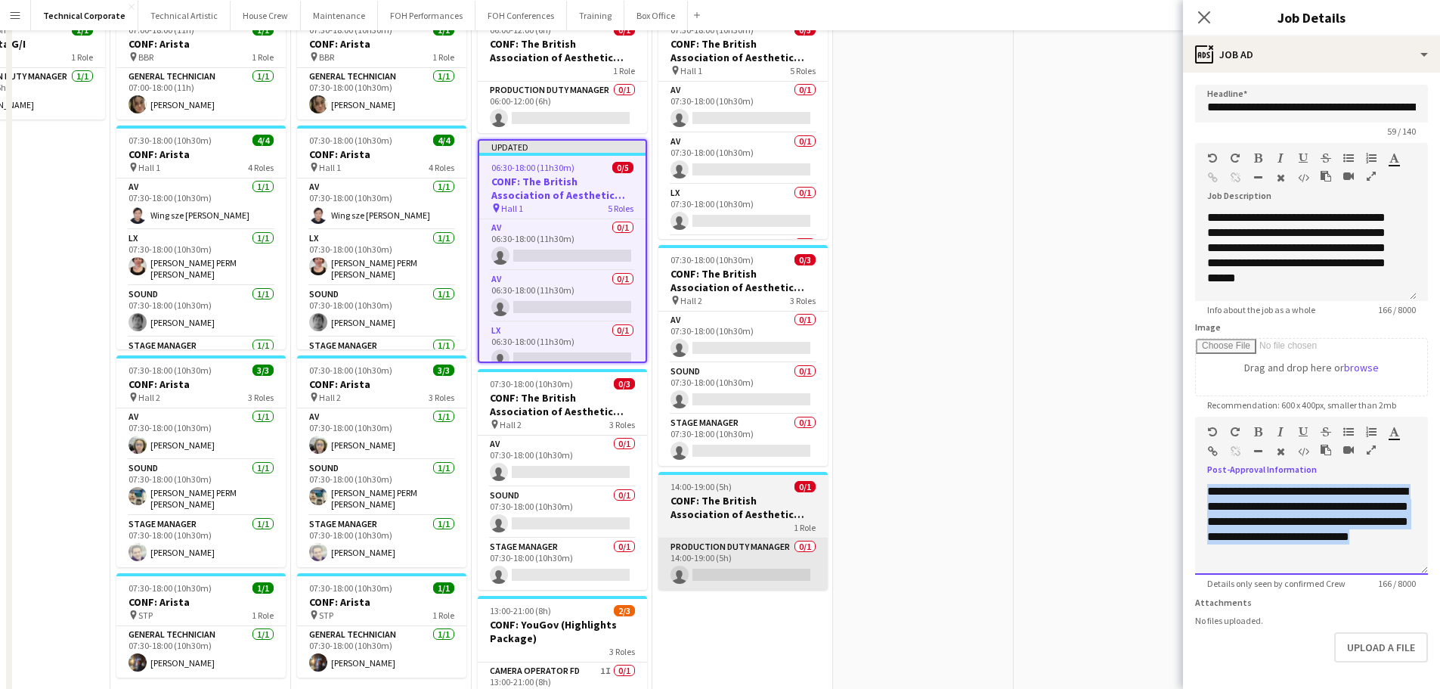
scroll to position [302, 0]
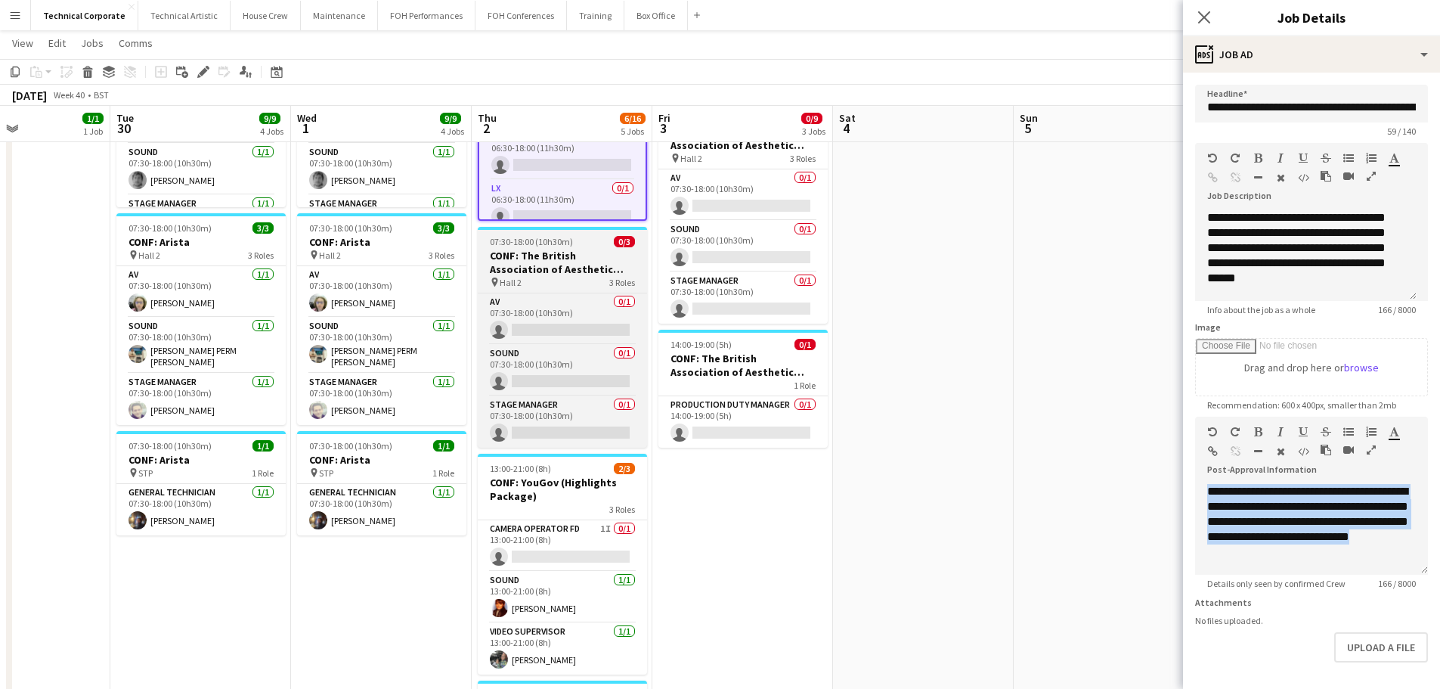
click at [520, 264] on h3 "CONF: The British Association of Aesthetic Plastic Surgeons" at bounding box center [562, 262] width 169 height 27
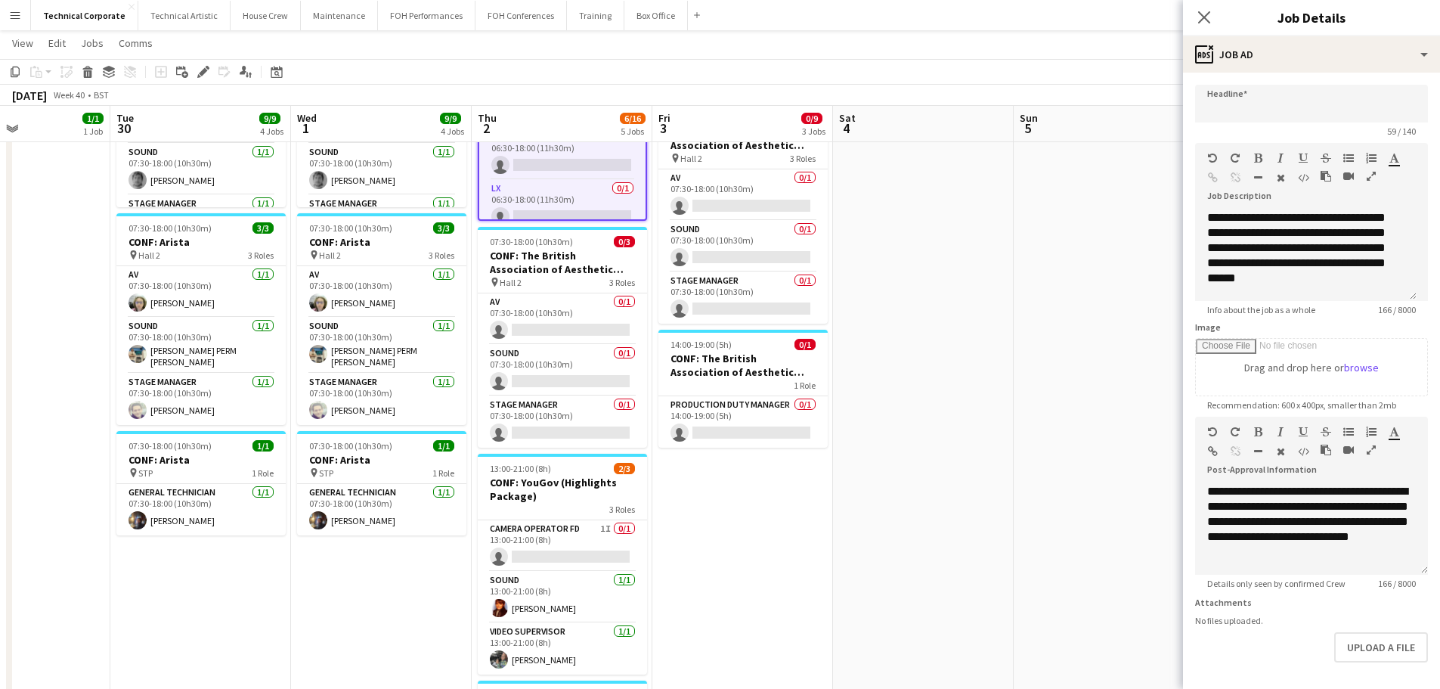
type input "**********"
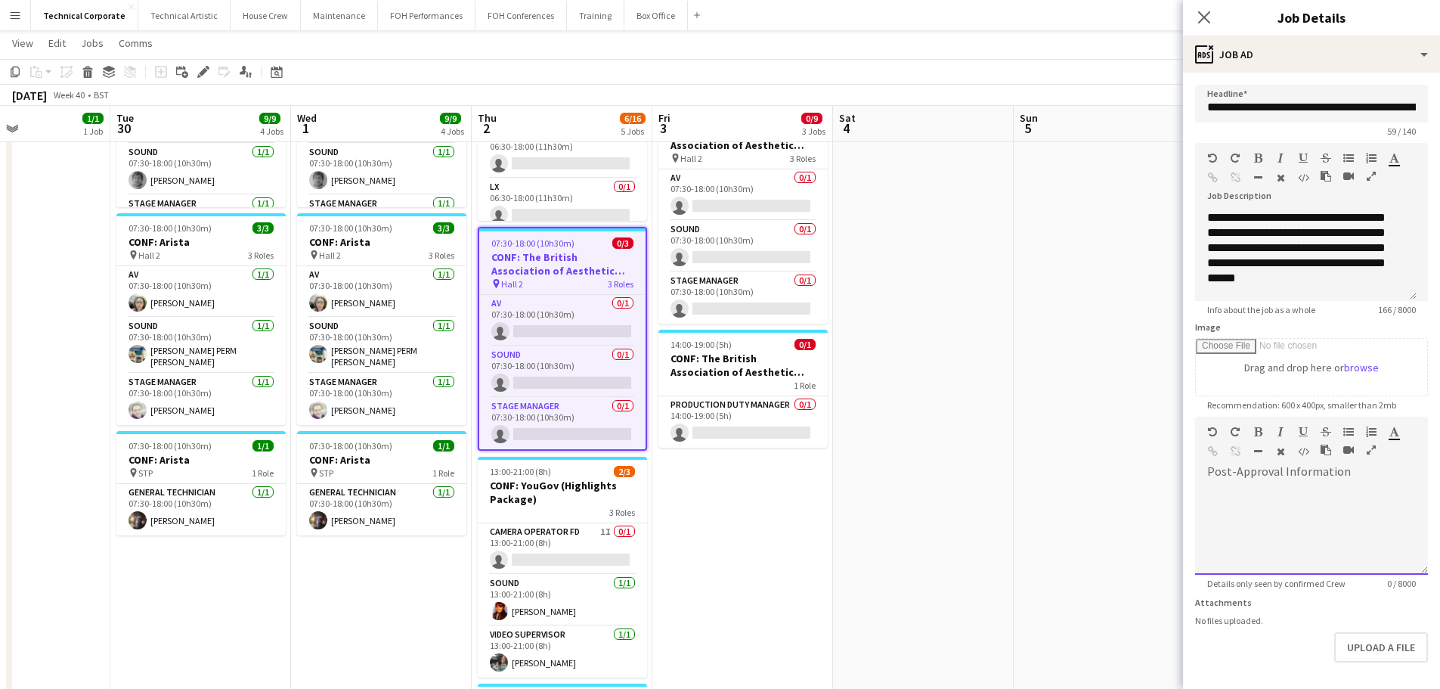
click at [1279, 506] on div at bounding box center [1311, 529] width 233 height 91
paste div
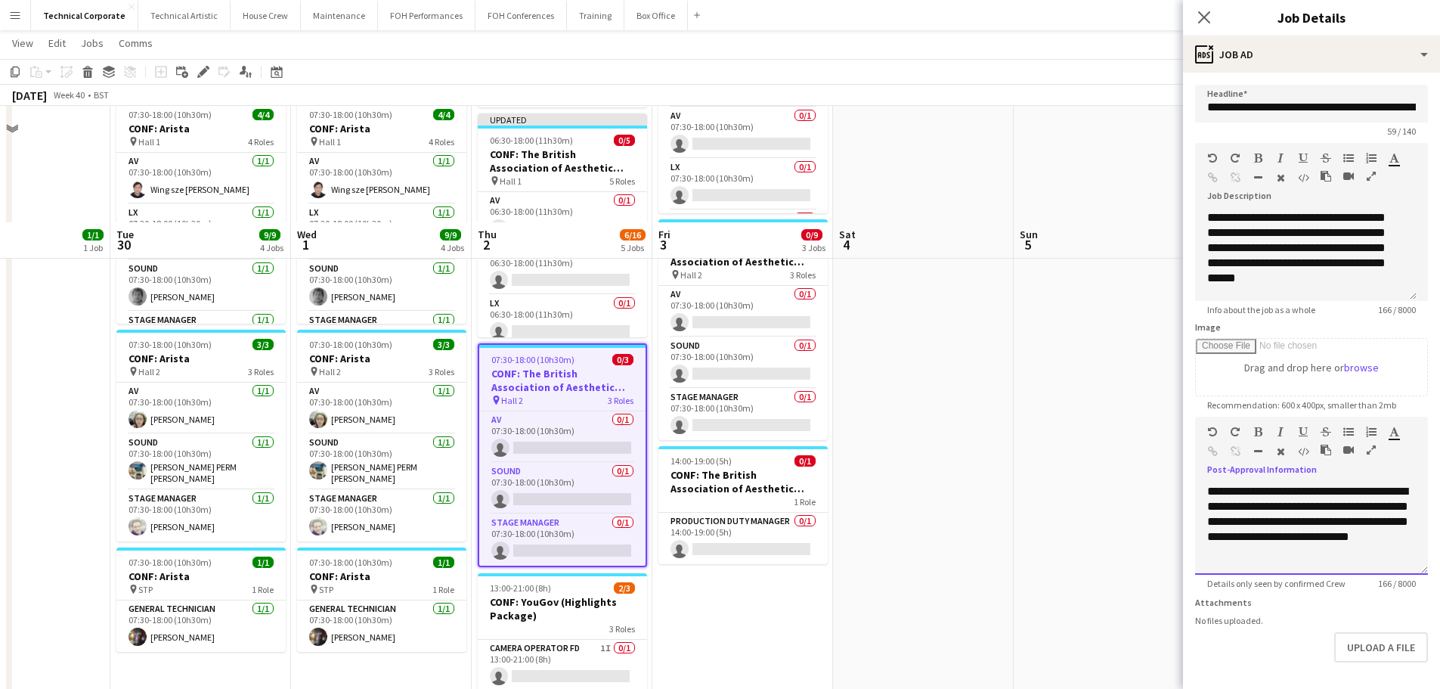
scroll to position [0, 0]
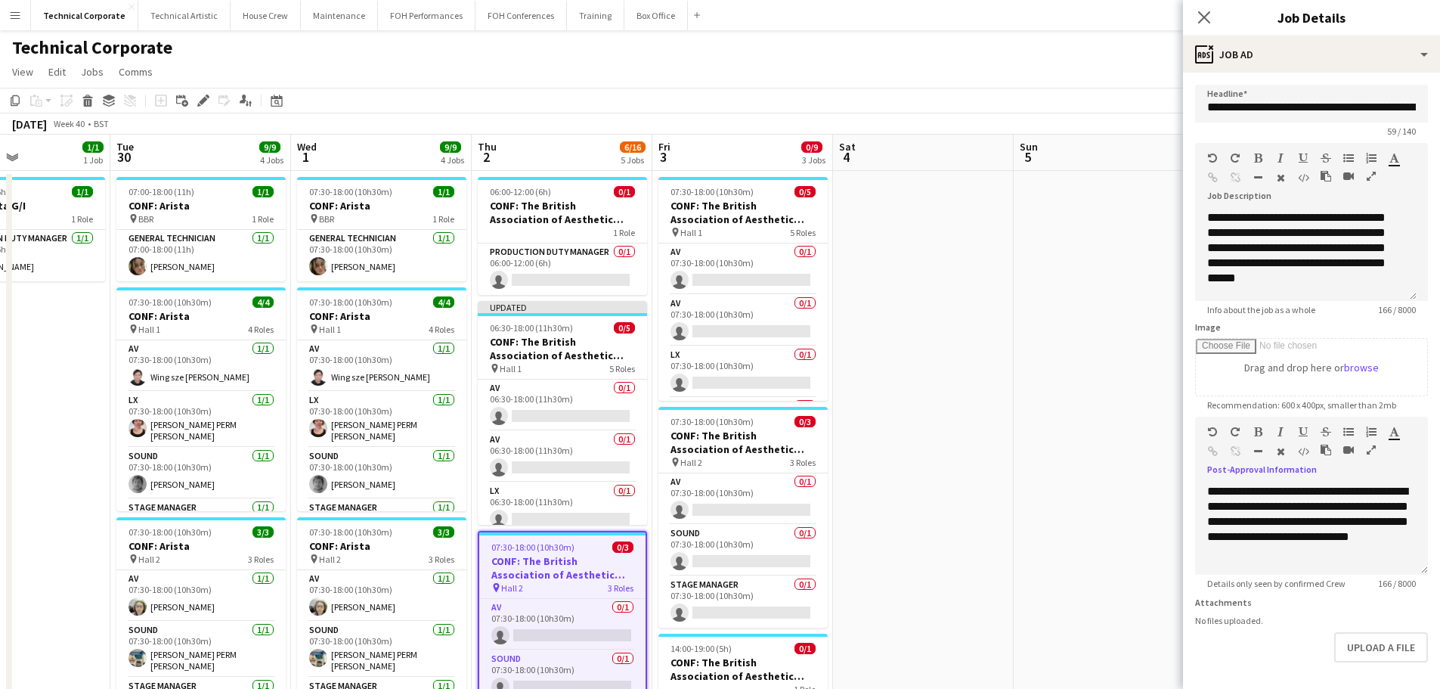
click at [747, 229] on div "pin Hall 1 5 Roles" at bounding box center [742, 232] width 169 height 12
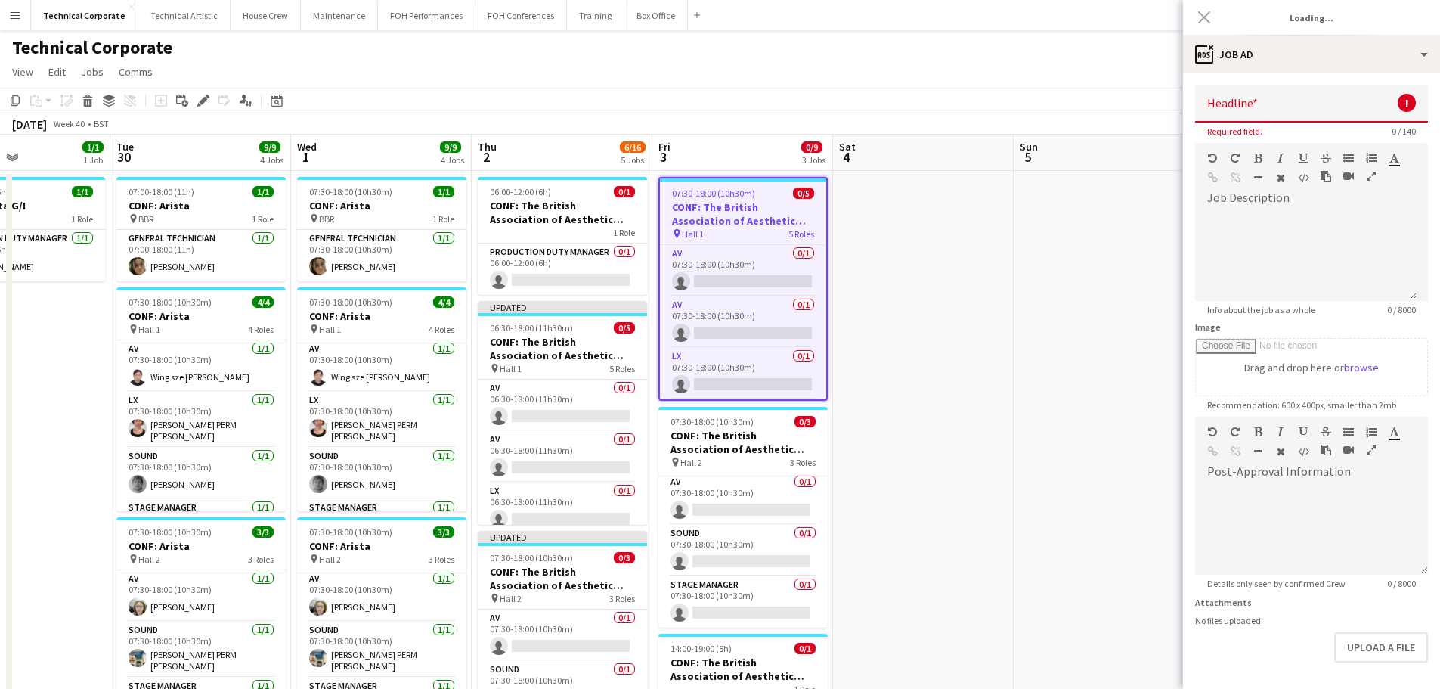
type input "**********"
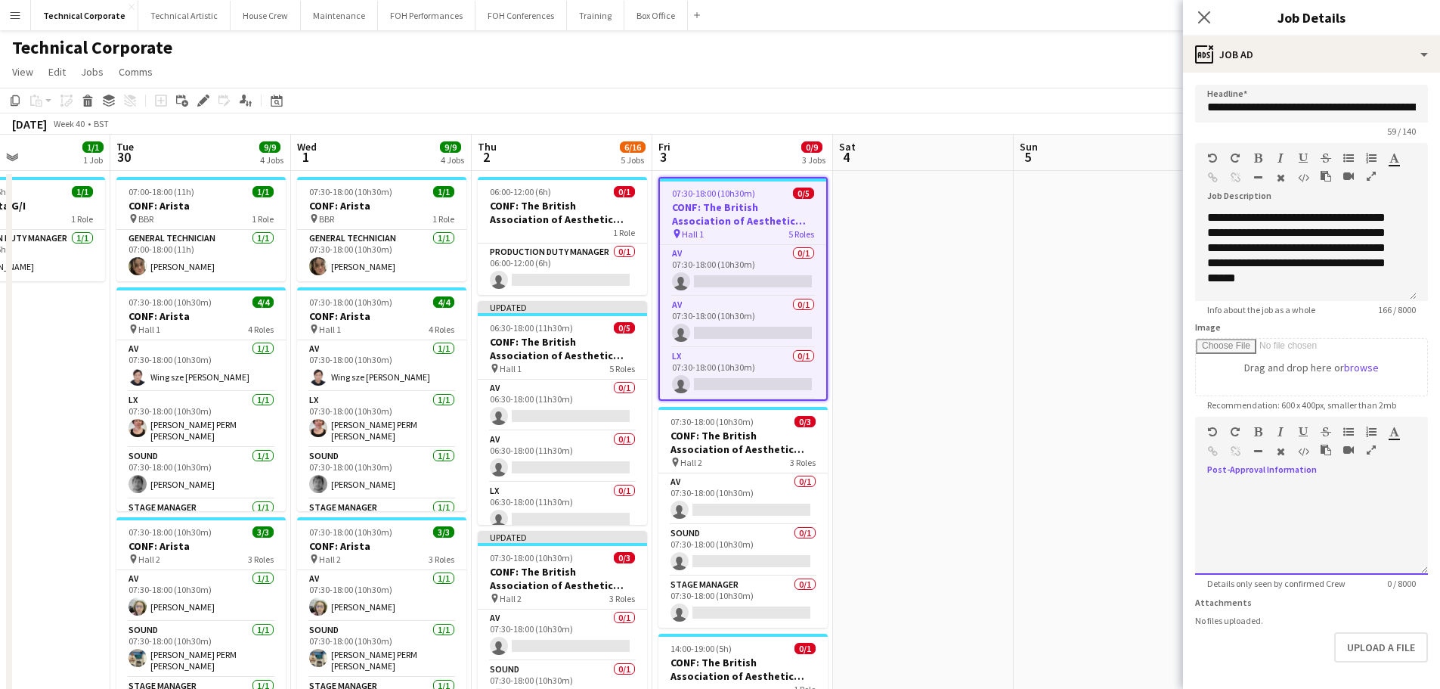
click at [1344, 487] on div at bounding box center [1311, 529] width 233 height 91
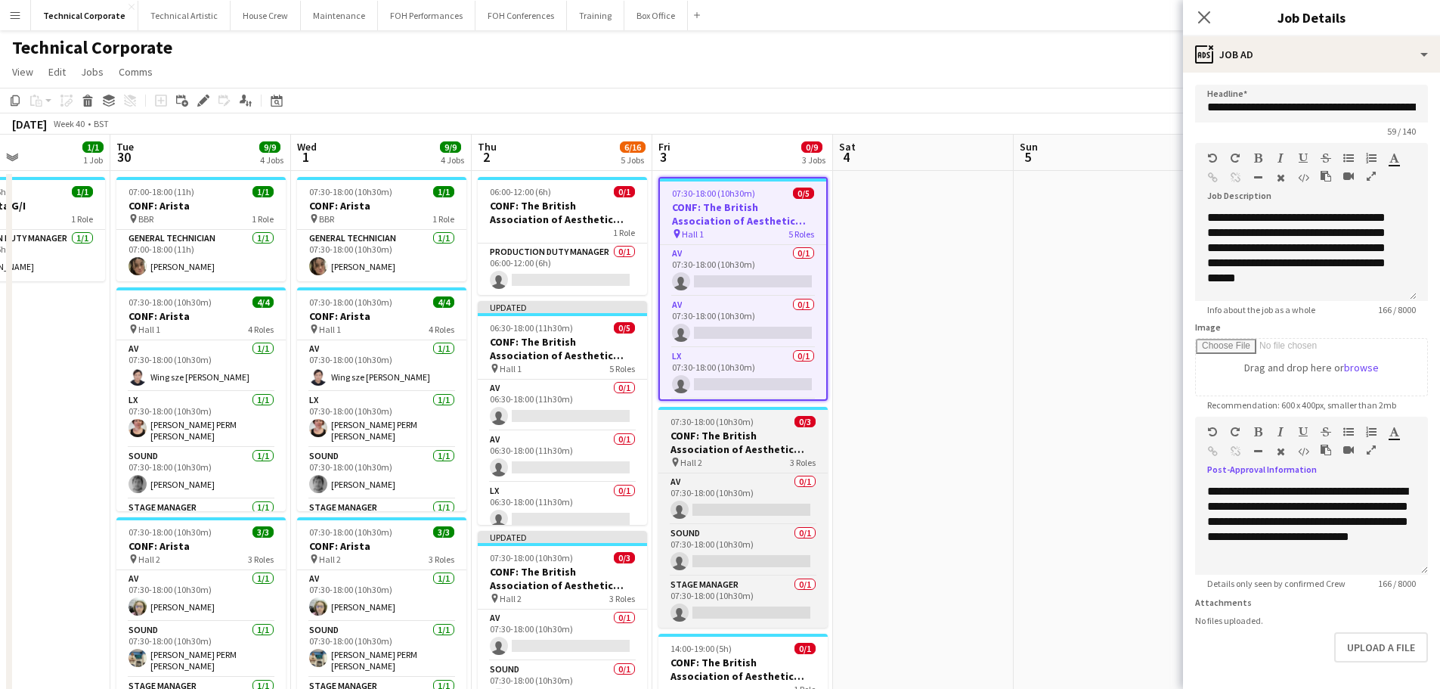
click at [755, 451] on h3 "CONF: The British Association of Aesthetic Plastic Surgeons" at bounding box center [742, 442] width 169 height 27
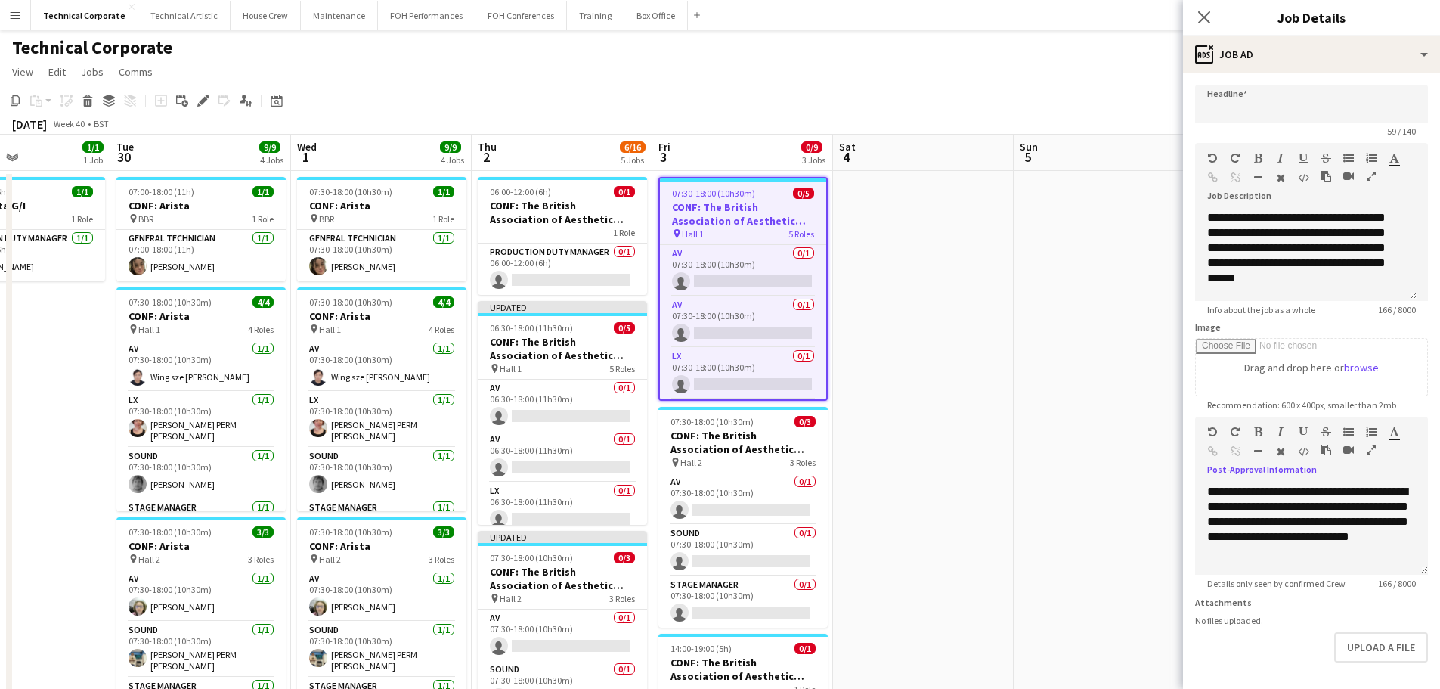
type input "**********"
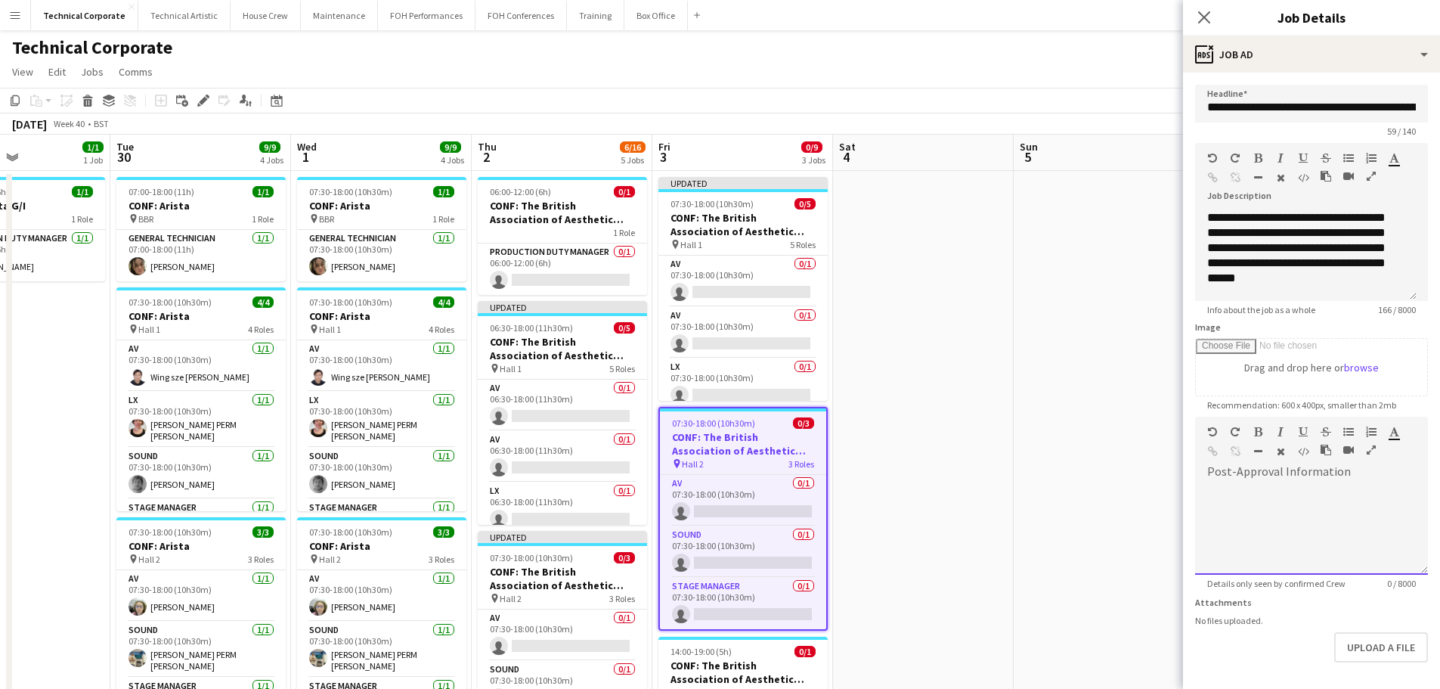
click at [1297, 496] on div at bounding box center [1311, 529] width 233 height 91
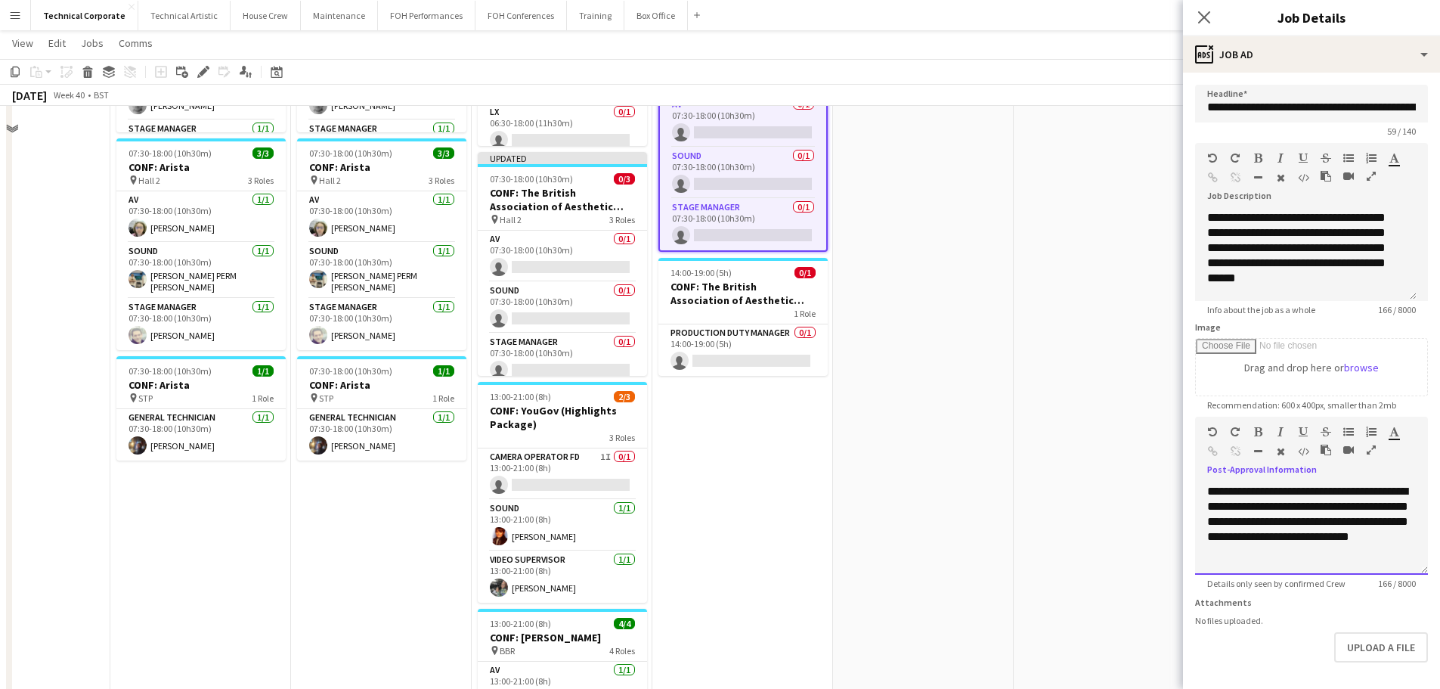
scroll to position [378, 0]
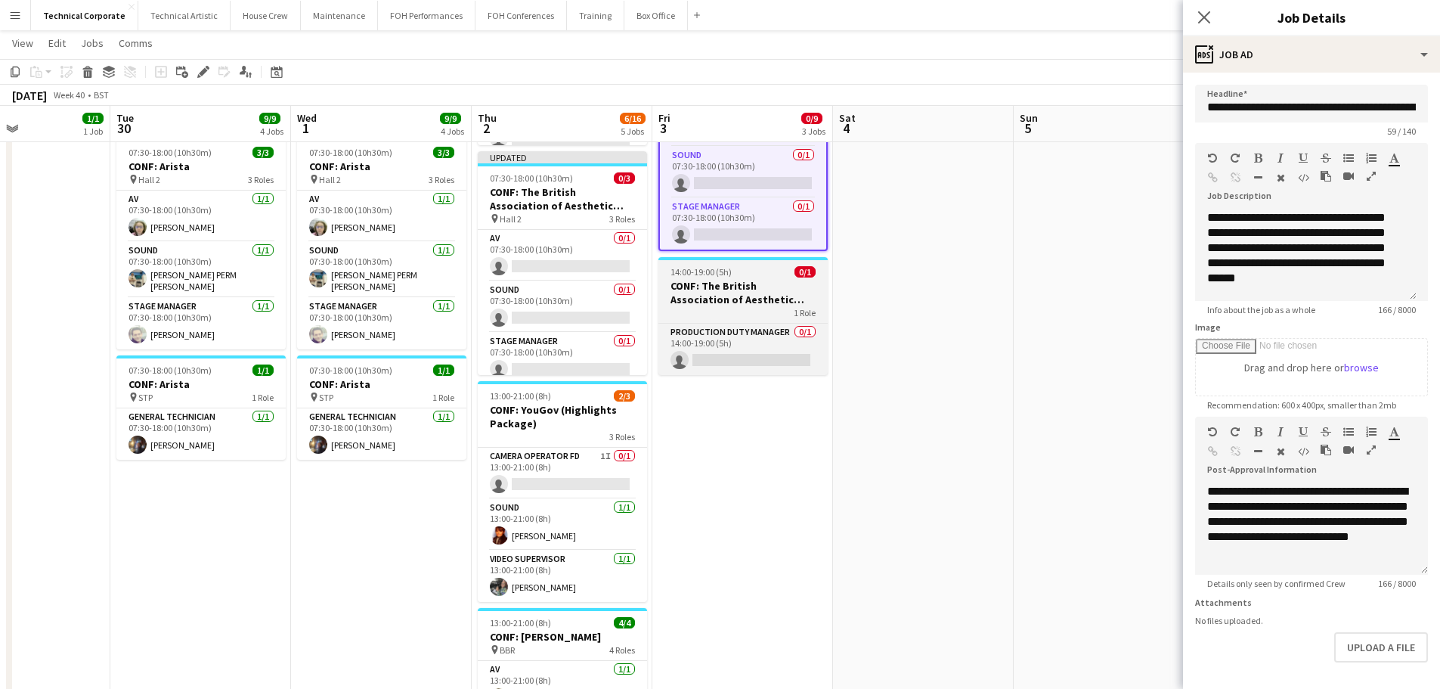
click at [752, 297] on h3 "CONF: The British Association of Aesthetic Plastic Surgeons" at bounding box center [742, 292] width 169 height 27
type input "**********"
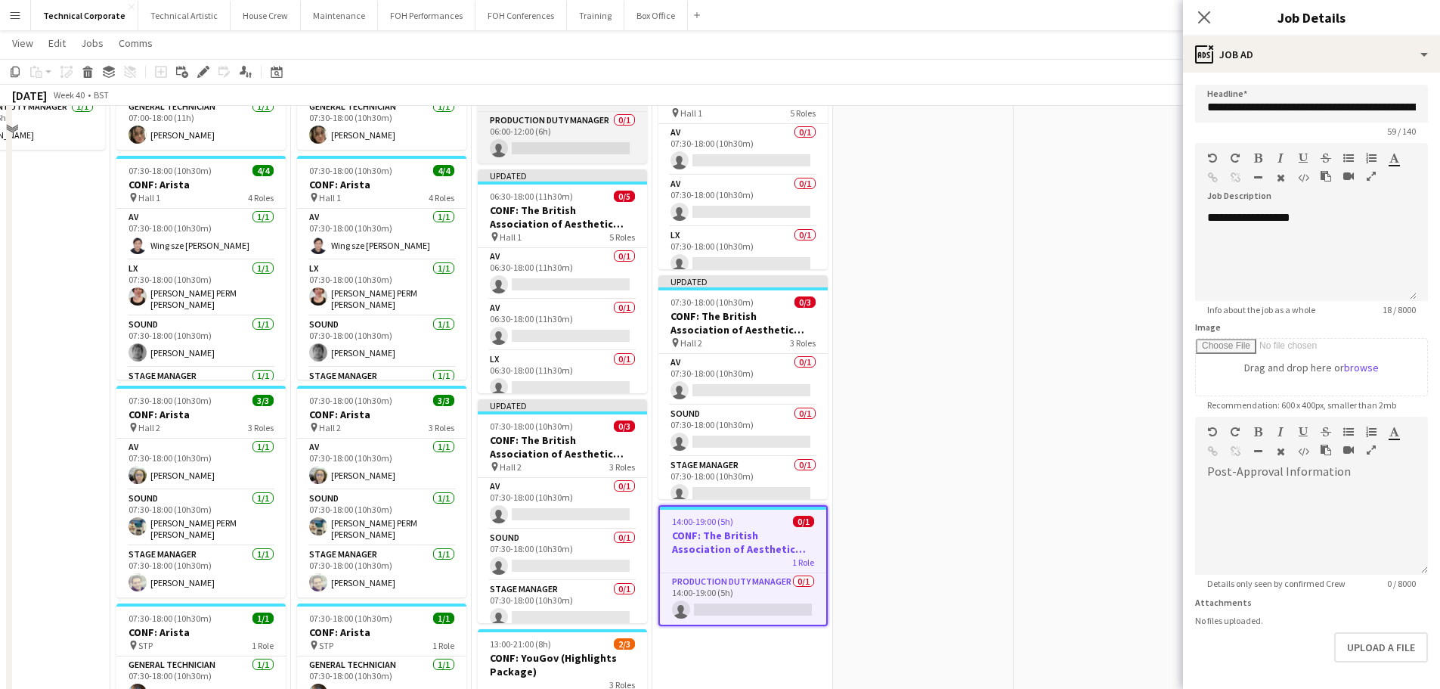
scroll to position [0, 0]
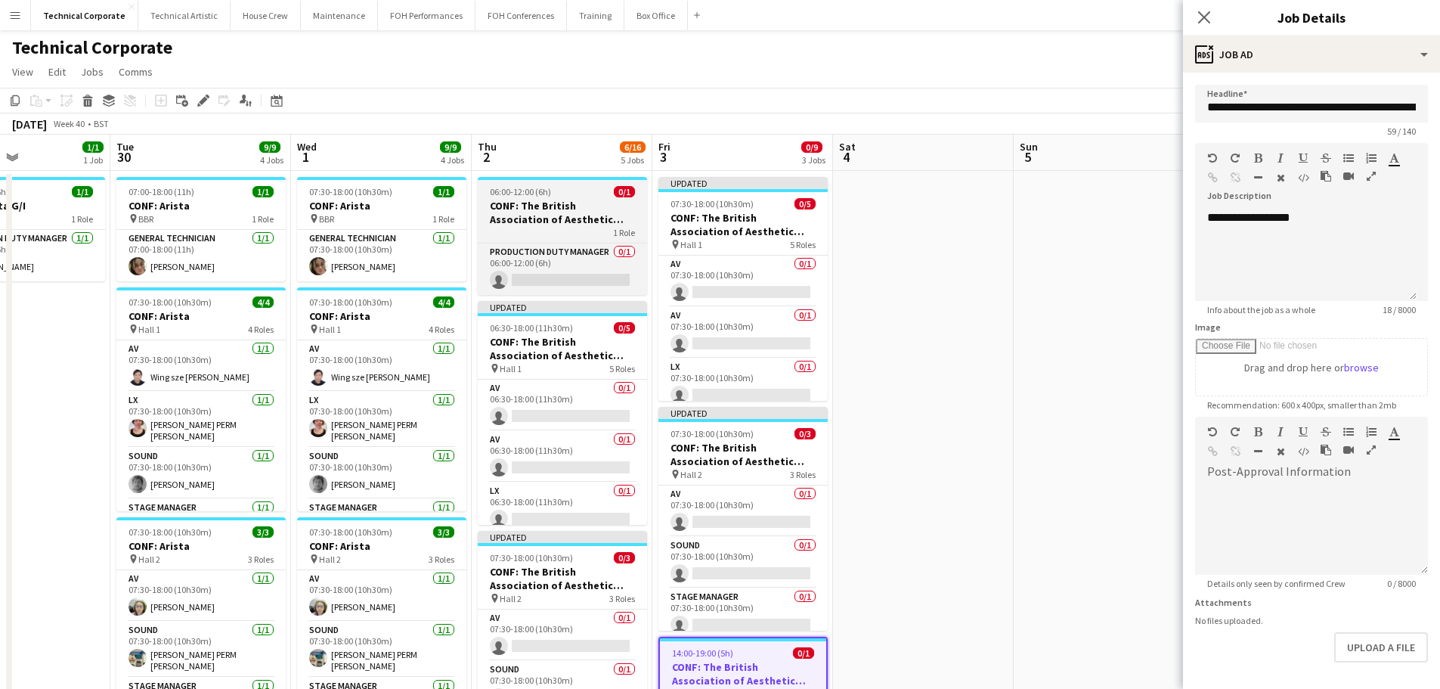
click at [574, 224] on h3 "CONF: The British Association of Aesthetic Plastic Surgeons" at bounding box center [562, 212] width 169 height 27
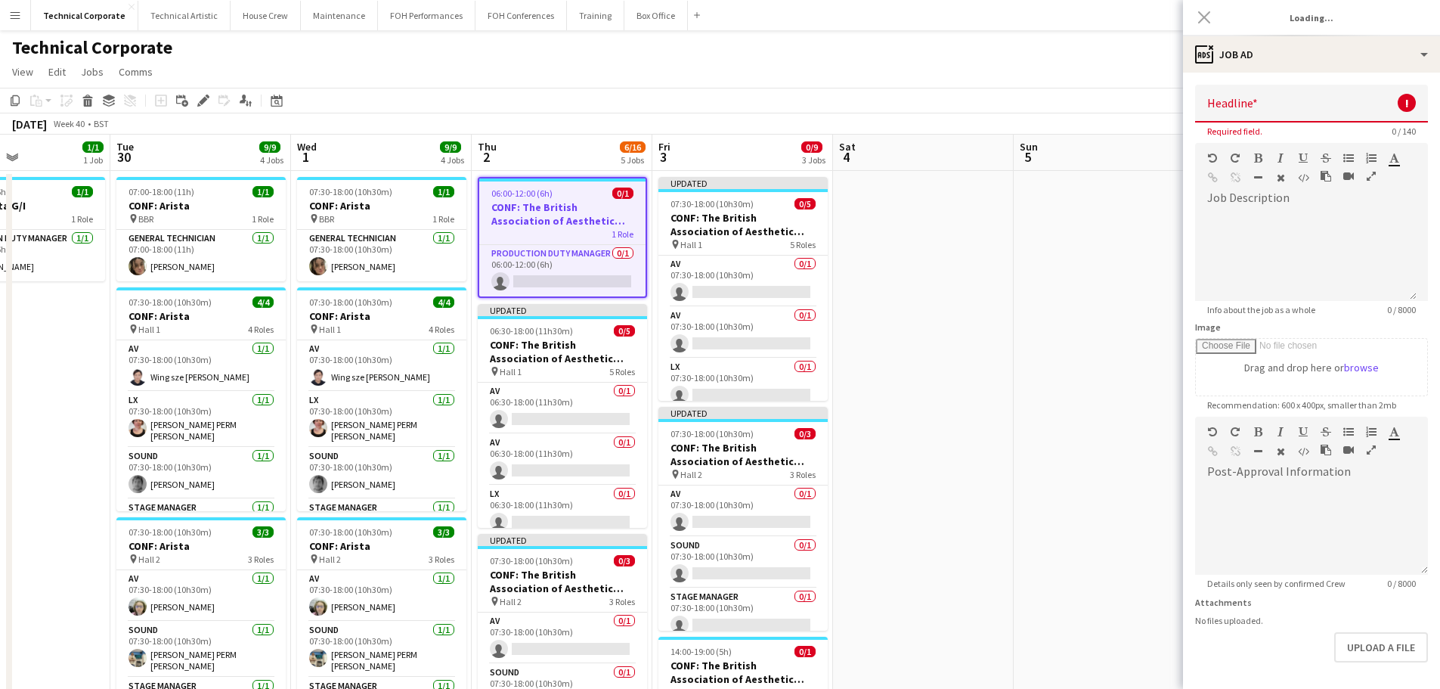
type input "**********"
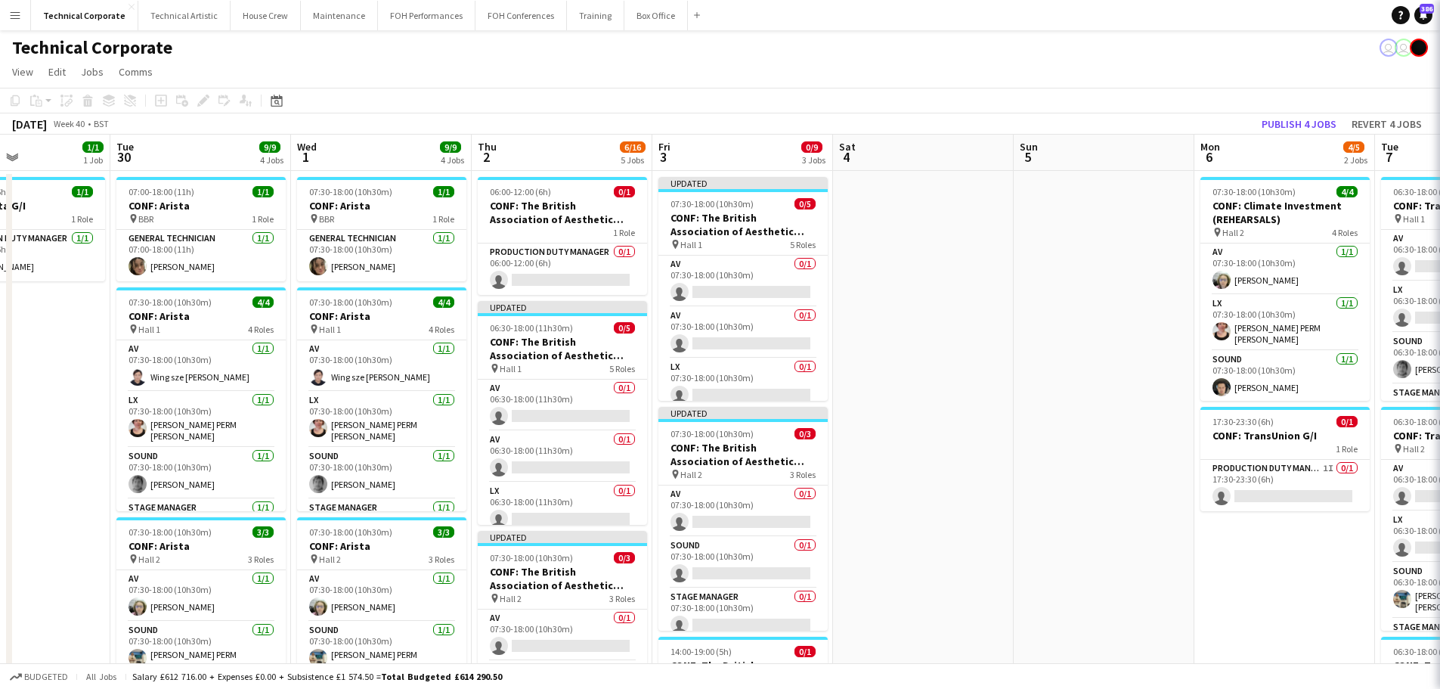
scroll to position [0, 612]
click at [1293, 130] on button "Publish 4 jobs" at bounding box center [1299, 124] width 87 height 20
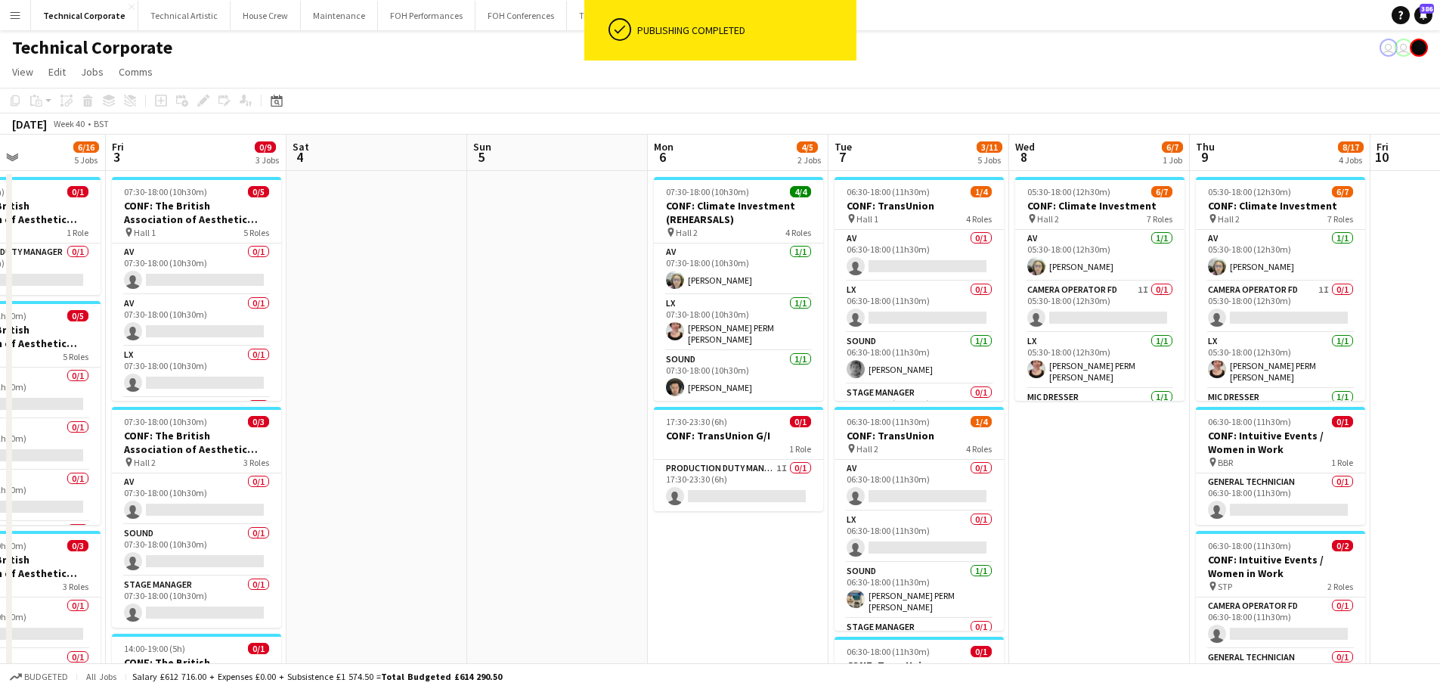
scroll to position [0, 447]
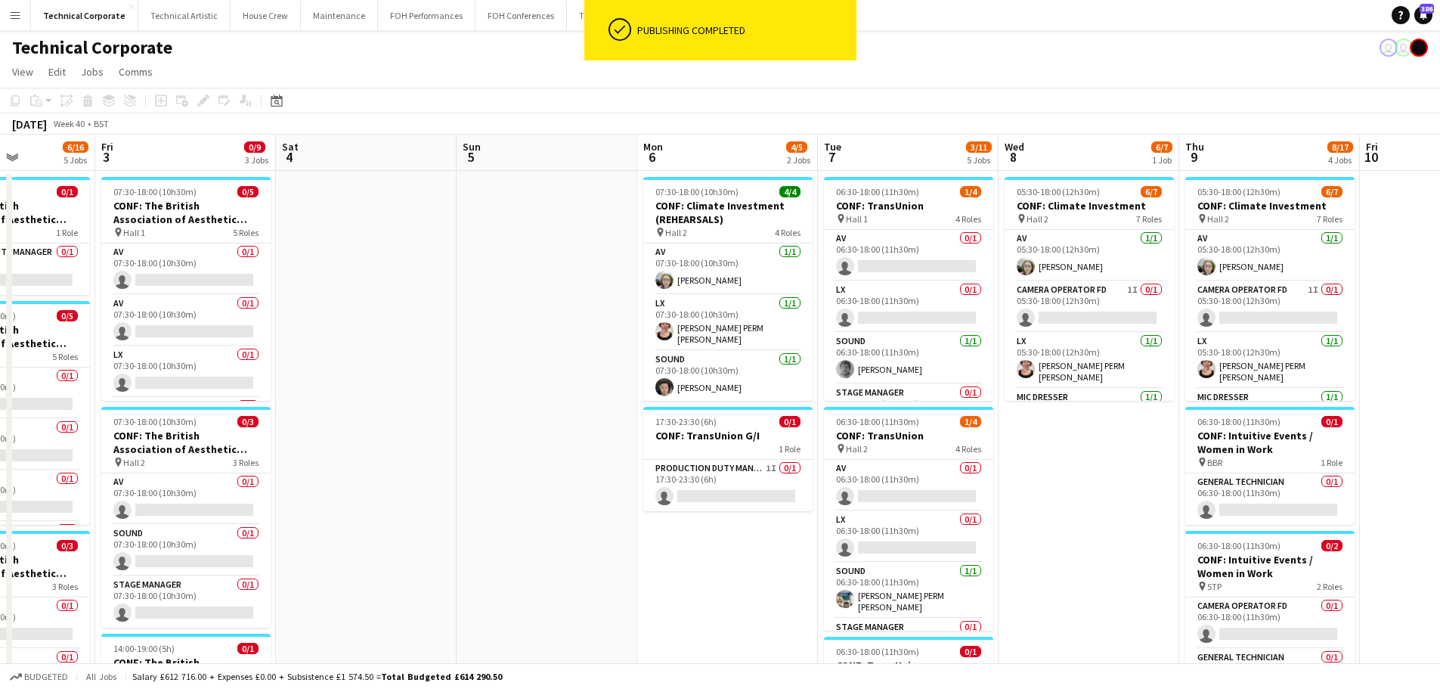
drag, startPoint x: 477, startPoint y: 406, endPoint x: 466, endPoint y: 406, distance: 10.6
click at [466, 406] on app-calendar-viewport "Tue 30 9/9 4 Jobs Wed 1 9/9 4 Jobs Thu 2 6/16 5 Jobs Fri 3 0/9 3 Jobs Sat 4 Sun…" at bounding box center [720, 688] width 1440 height 1107
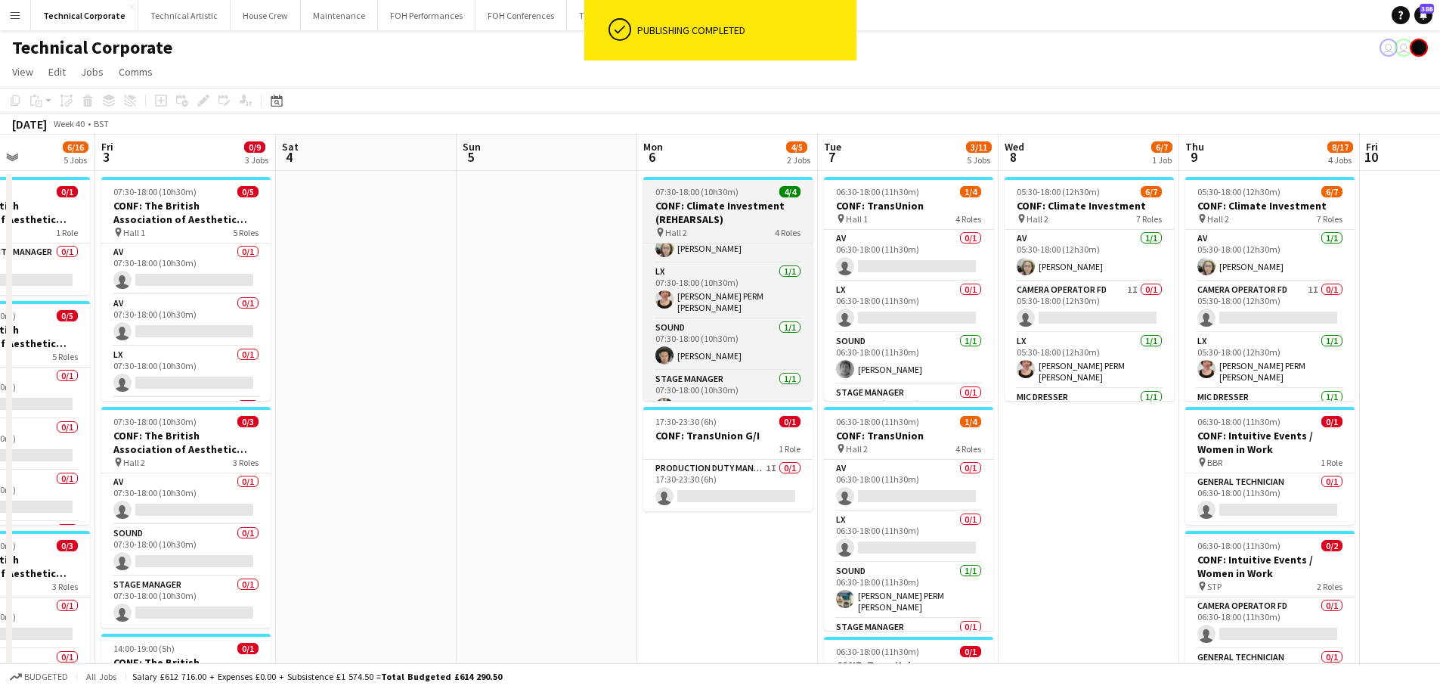
scroll to position [48, 0]
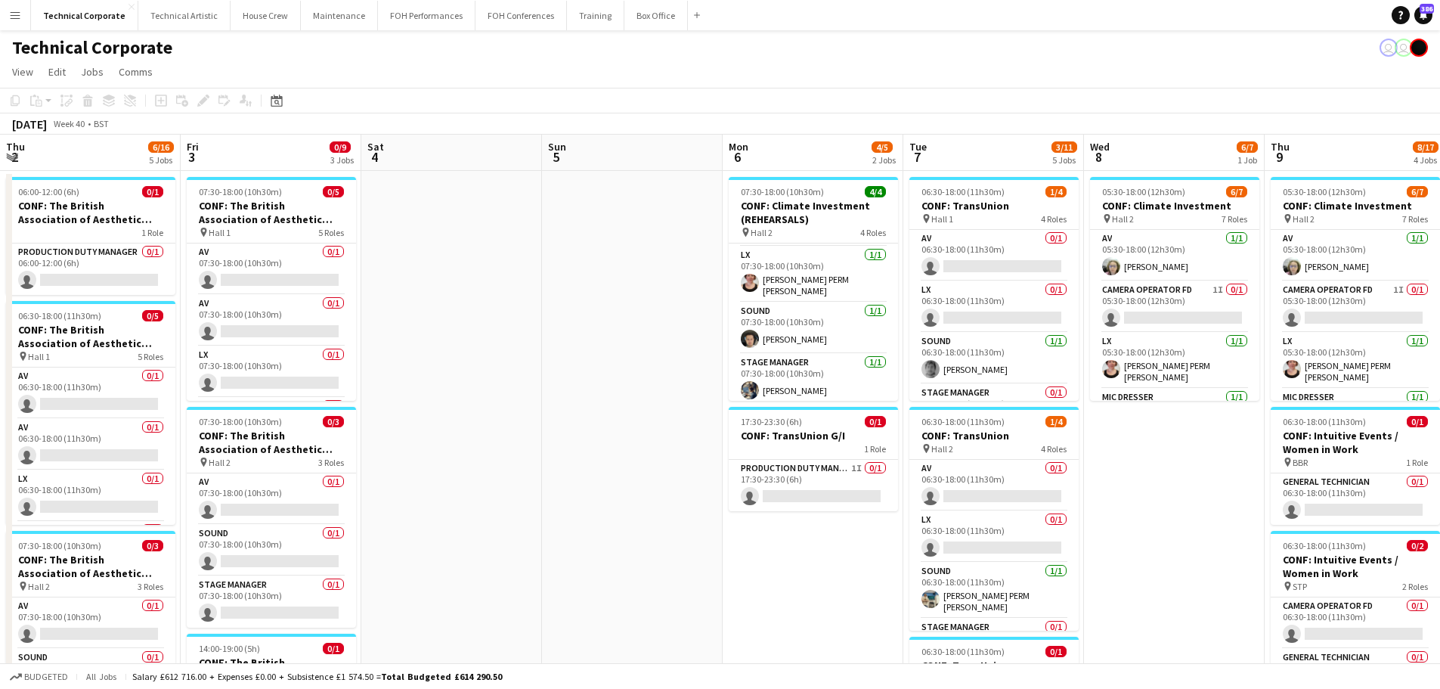
drag, startPoint x: 452, startPoint y: 451, endPoint x: 726, endPoint y: 443, distance: 274.5
click at [726, 443] on app-calendar-viewport "Tue 30 9/9 4 Jobs Wed 1 9/9 4 Jobs Thu 2 6/16 5 Jobs Fri 3 0/9 3 Jobs Sat 4 Sun…" at bounding box center [720, 688] width 1440 height 1107
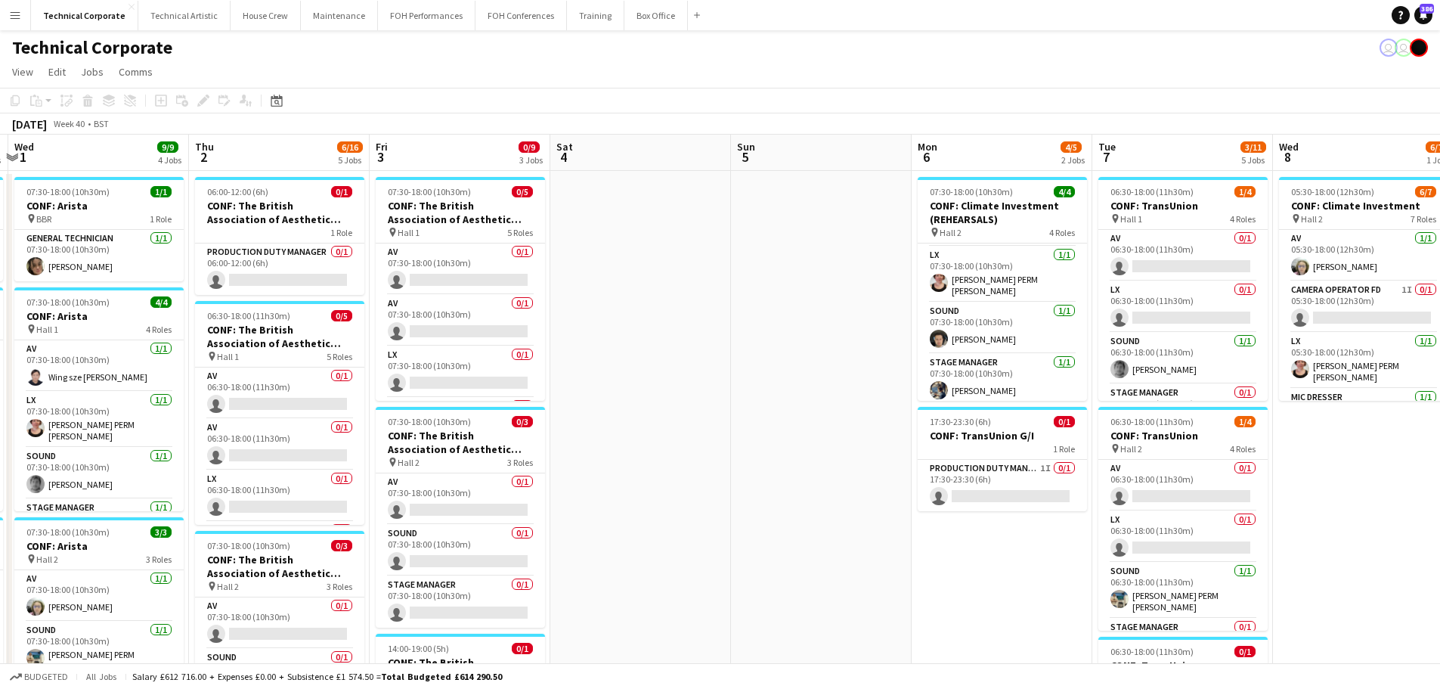
drag, startPoint x: 997, startPoint y: 389, endPoint x: 671, endPoint y: 423, distance: 327.6
click at [973, 389] on app-calendar-viewport "Mon 29 1/1 1 Job Tue 30 9/9 4 Jobs Wed 1 9/9 4 Jobs Thu 2 6/16 5 Jobs Fri 3 0/9…" at bounding box center [720, 688] width 1440 height 1107
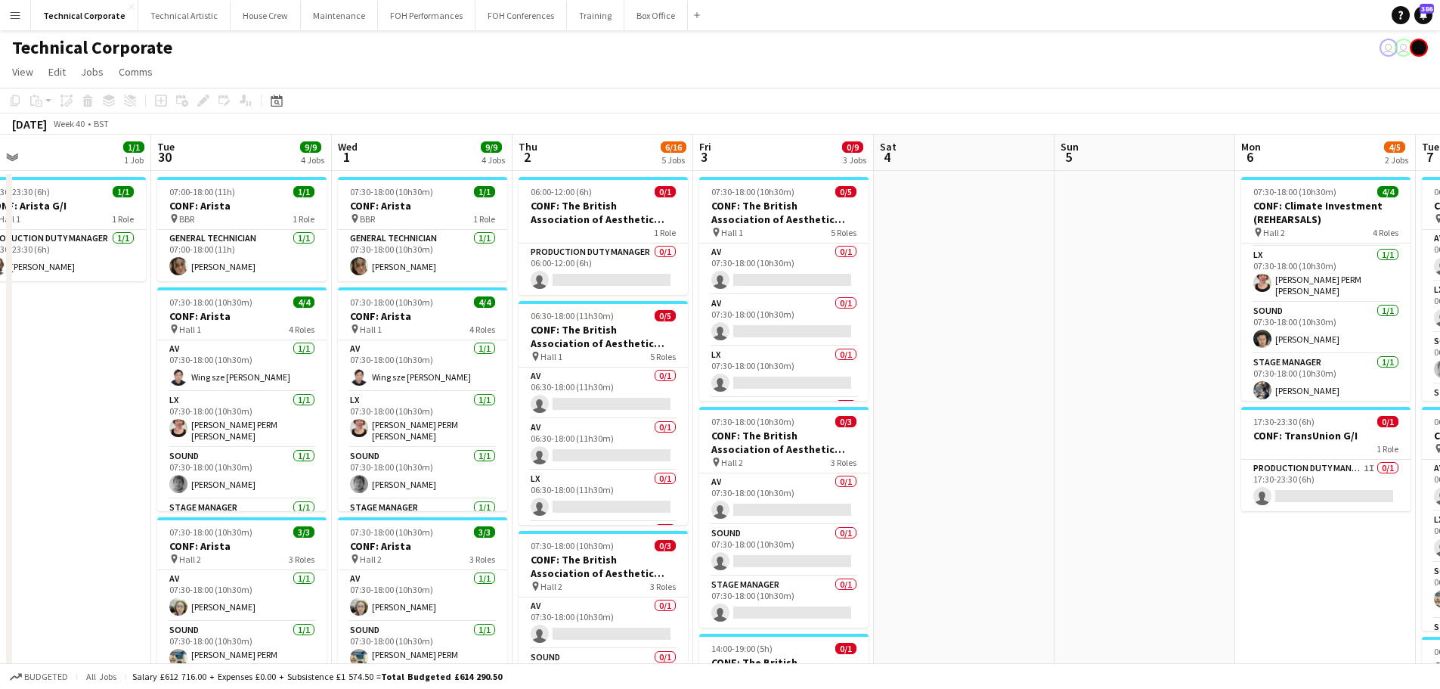
scroll to position [0, 377]
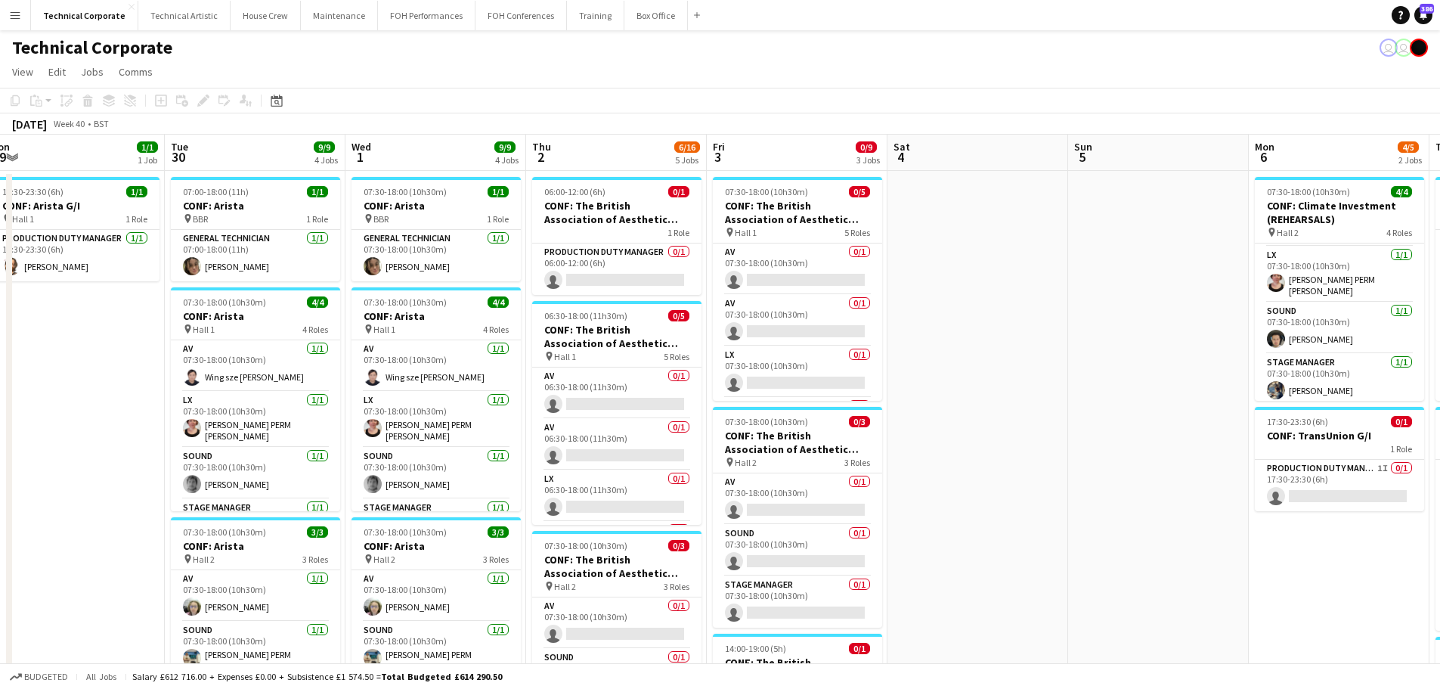
drag, startPoint x: 631, startPoint y: 426, endPoint x: 993, endPoint y: 432, distance: 361.4
click at [993, 432] on app-calendar-viewport "Sat 27 Sun 28 Mon 29 1/1 1 Job Tue 30 9/9 4 Jobs Wed 1 9/9 4 Jobs Thu 2 6/16 5 …" at bounding box center [720, 688] width 1440 height 1107
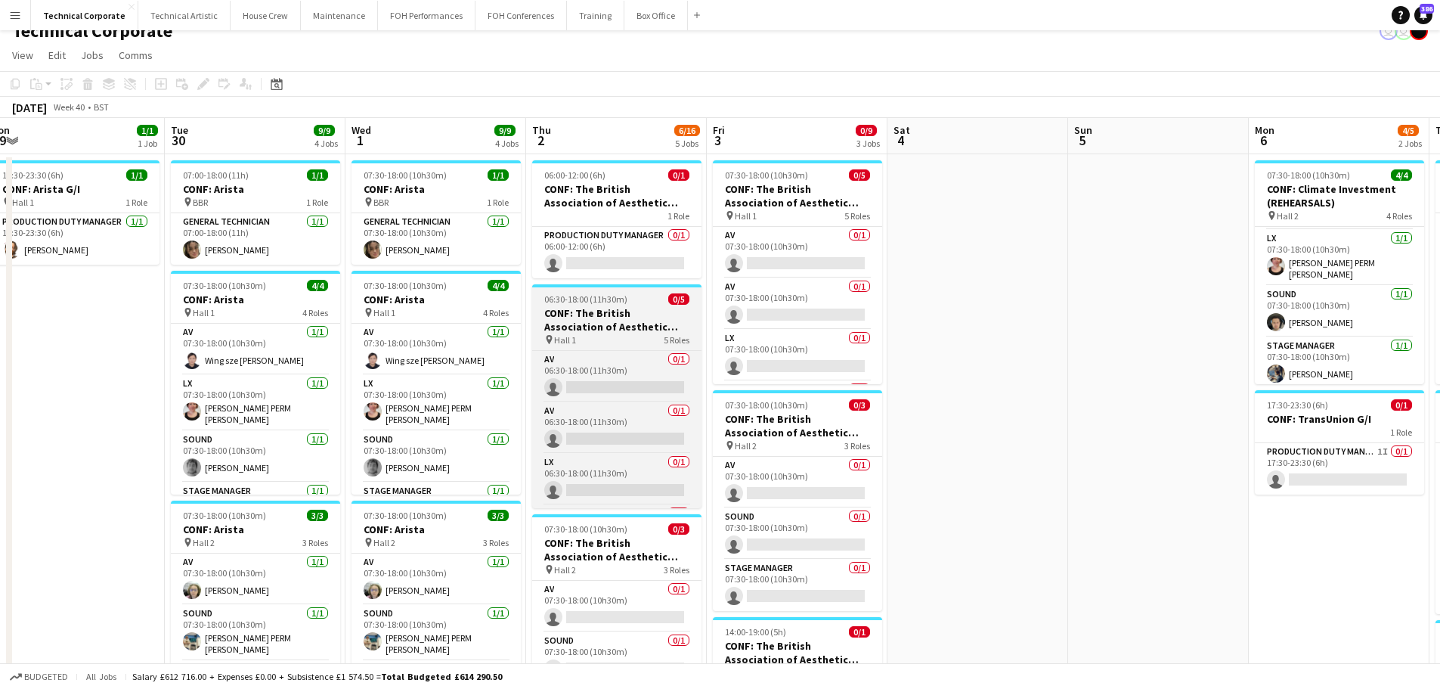
scroll to position [0, 0]
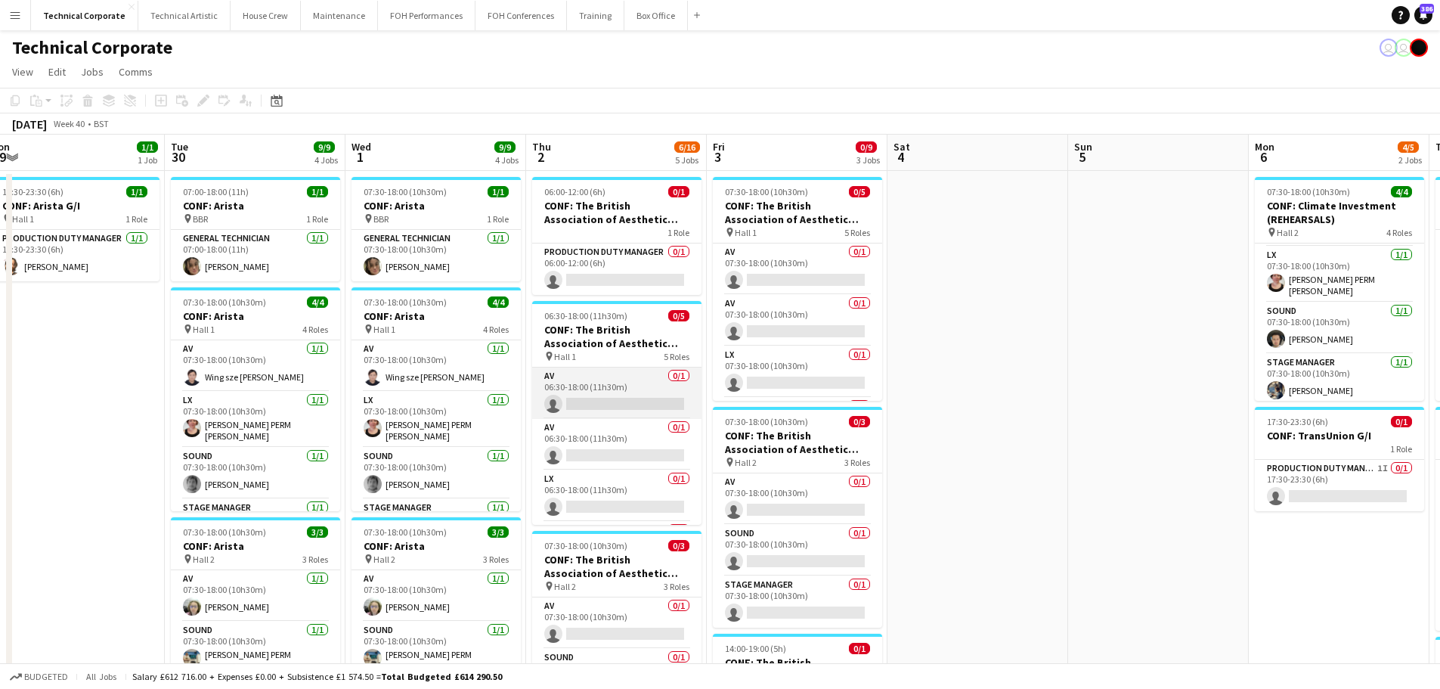
click at [605, 381] on app-card-role "AV 0/1 06:30-18:00 (11h30m) single-neutral-actions" at bounding box center [616, 392] width 169 height 51
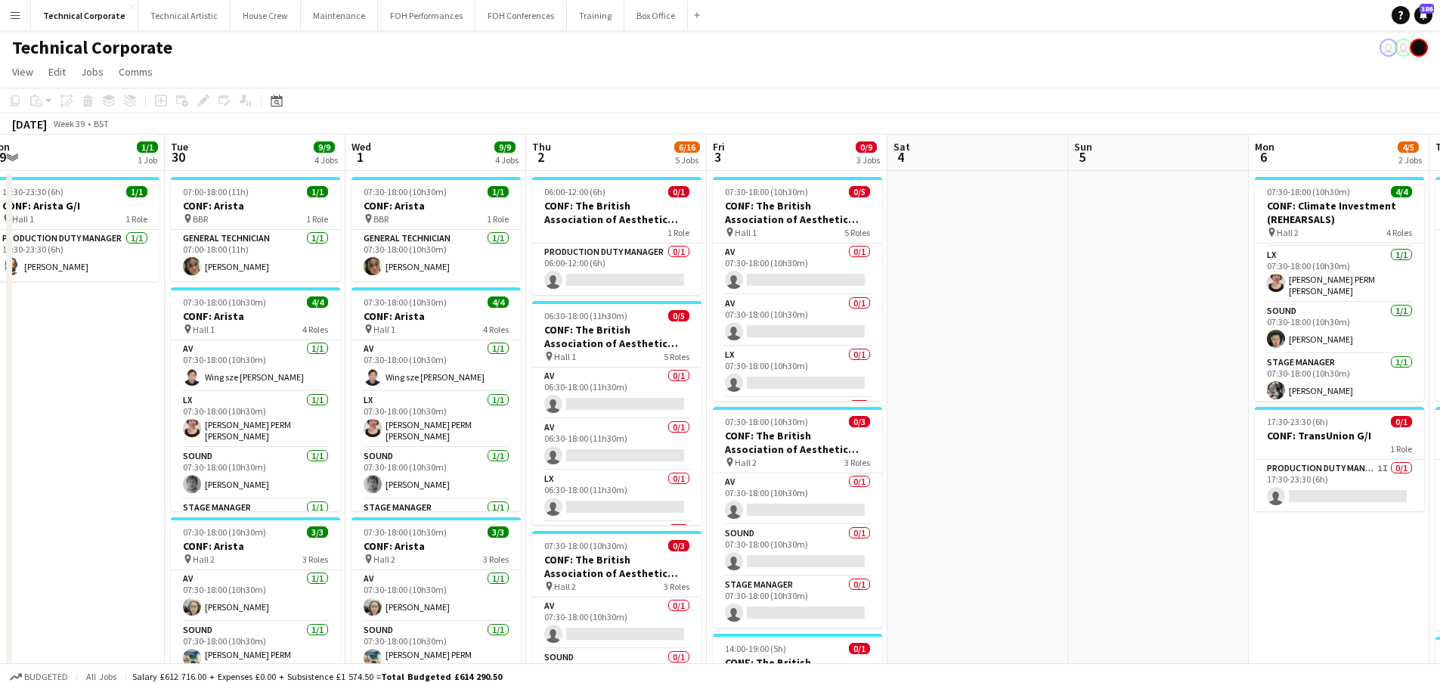
scroll to position [0, 441]
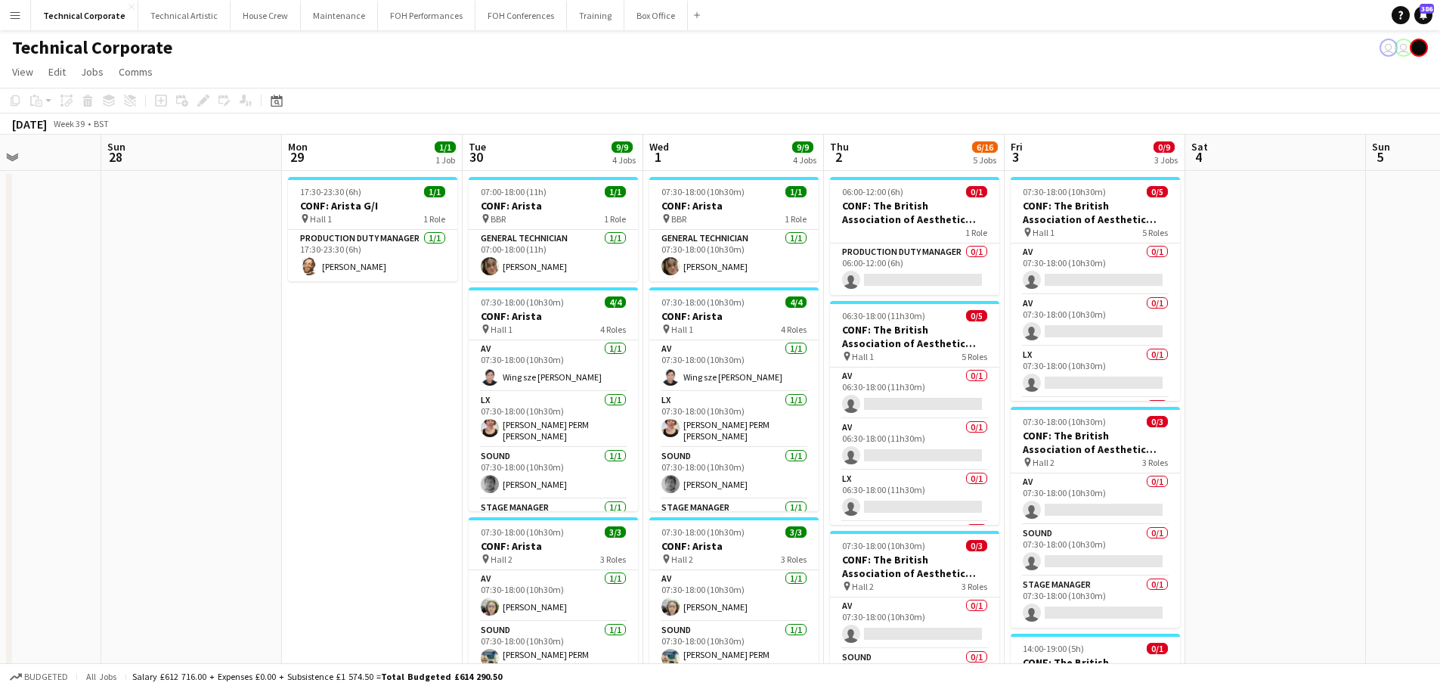
drag, startPoint x: 639, startPoint y: 249, endPoint x: 897, endPoint y: 296, distance: 261.1
click at [897, 296] on app-calendar-viewport "Thu 25 5/5 1 Job Fri 26 Sat 27 Sun 28 Mon 29 1/1 1 Job Tue 30 9/9 4 Jobs Wed 1 …" at bounding box center [720, 688] width 1440 height 1107
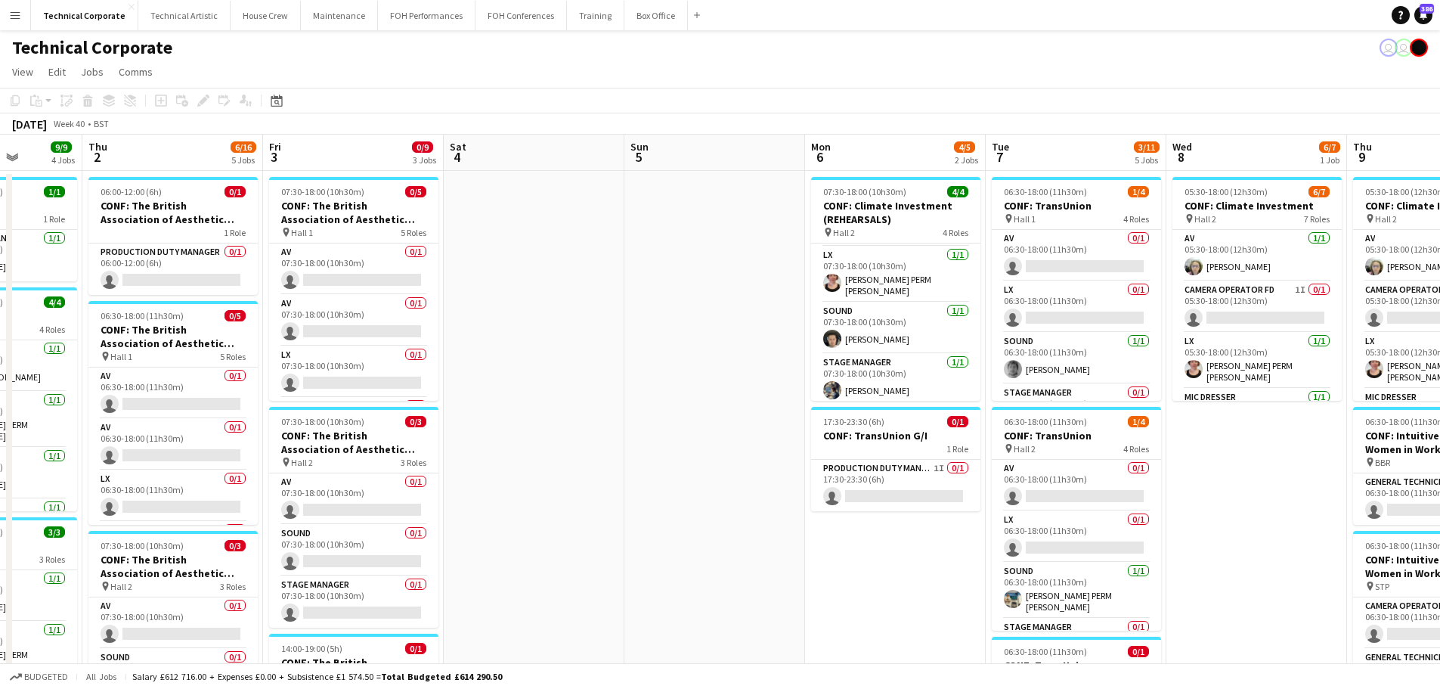
scroll to position [0, 691]
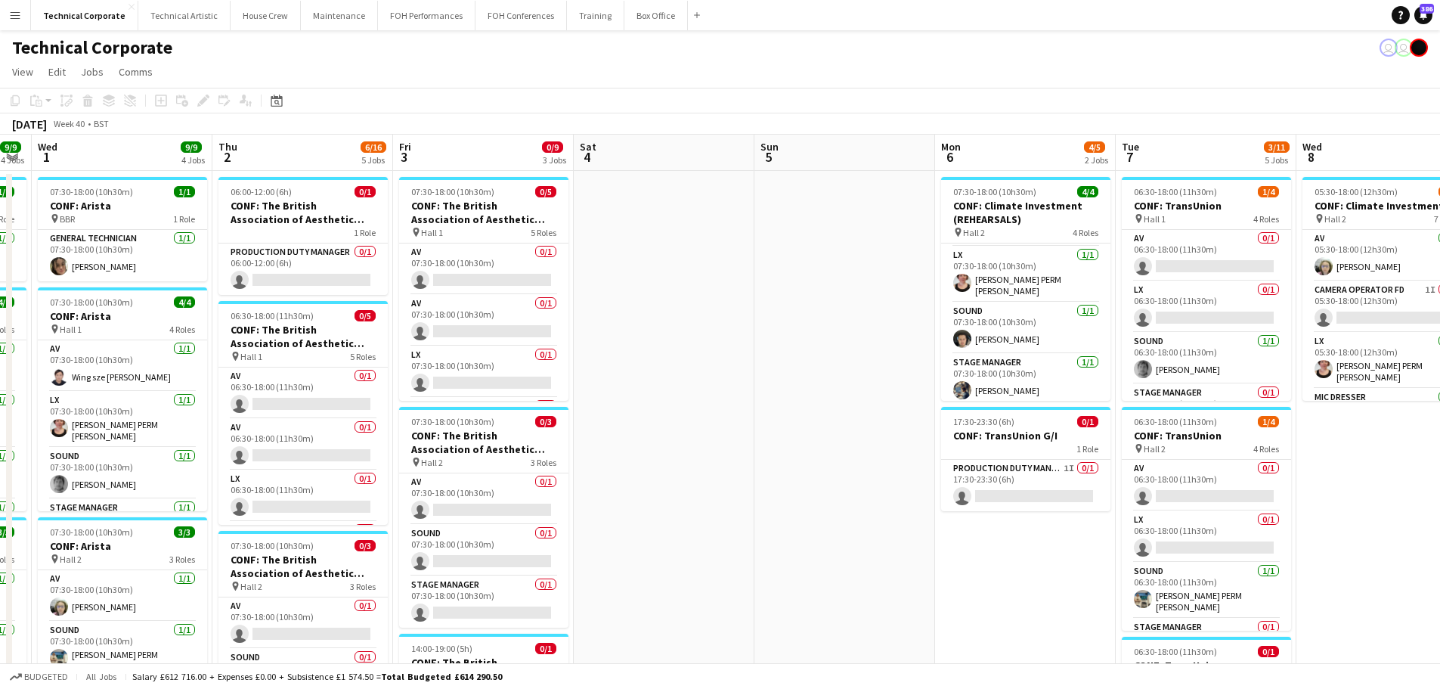
drag, startPoint x: 1018, startPoint y: 317, endPoint x: 407, endPoint y: 389, distance: 615.7
click at [407, 389] on app-calendar-viewport "Sat 27 Sun 28 Mon 29 1/1 1 Job Tue 30 9/9 4 Jobs Wed 1 9/9 4 Jobs Thu 2 6/16 5 …" at bounding box center [720, 688] width 1440 height 1107
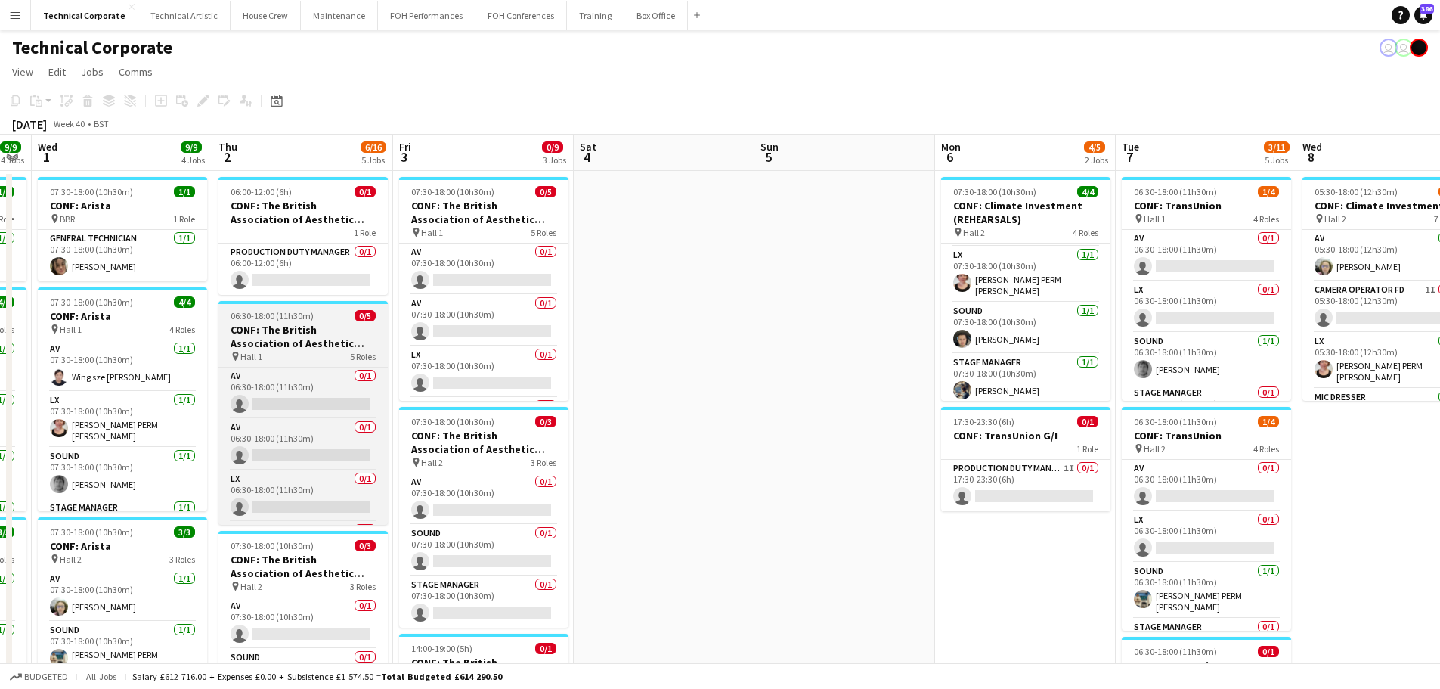
click at [258, 346] on h3 "CONF: The British Association of Aesthetic Plastic Surgeons" at bounding box center [302, 336] width 169 height 27
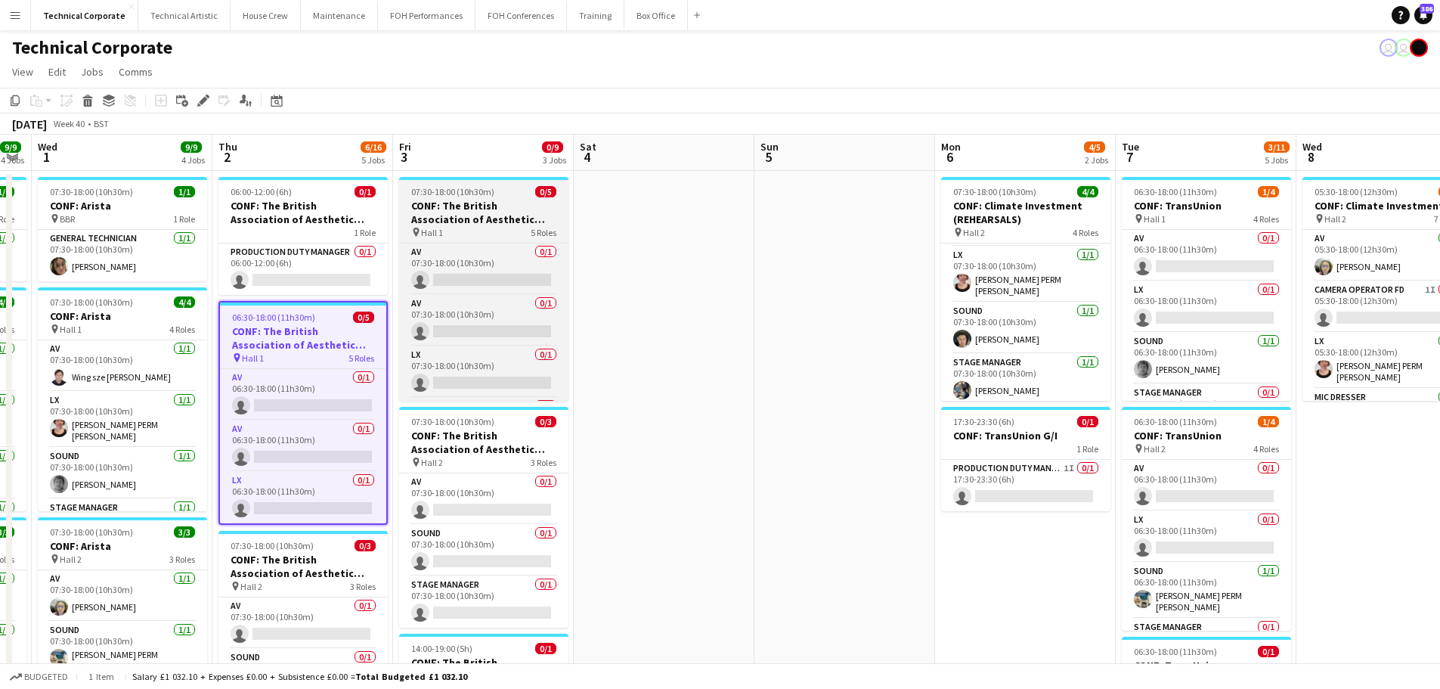
click at [487, 228] on div "pin Hall 1 5 Roles" at bounding box center [483, 232] width 169 height 12
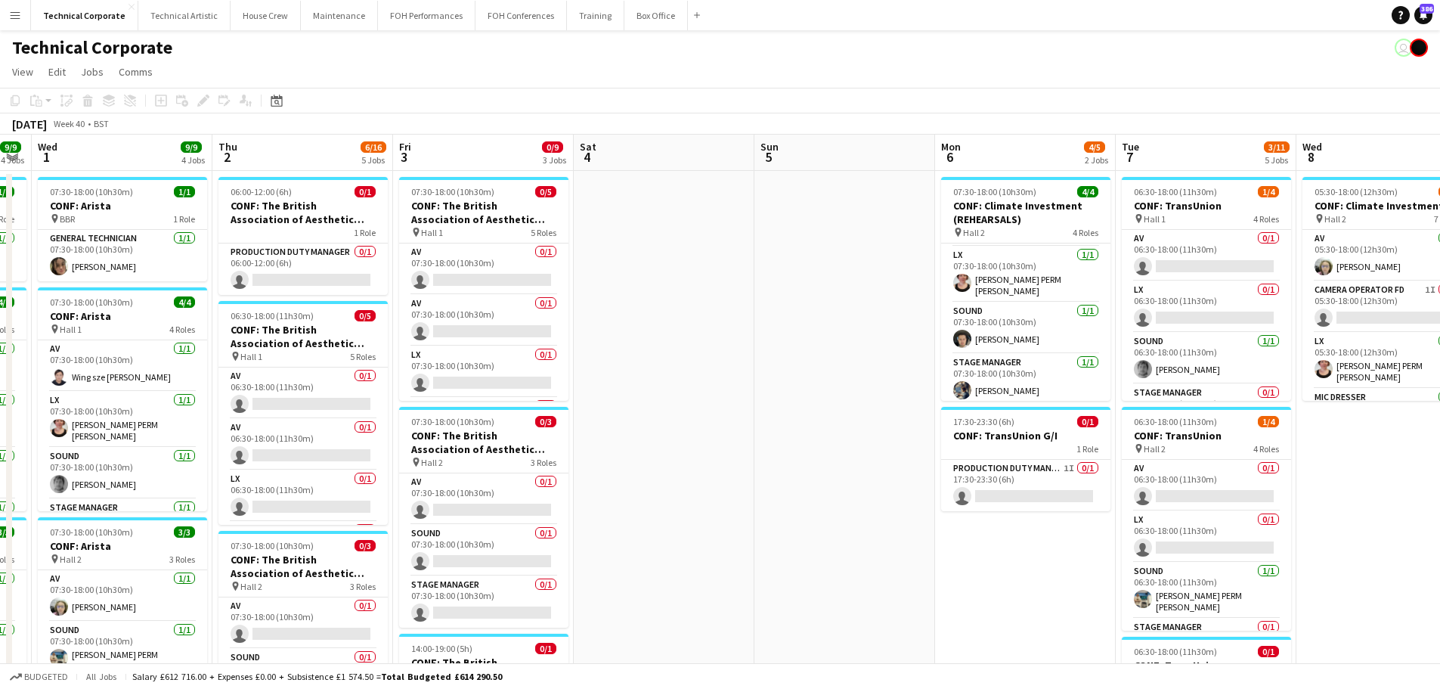
scroll to position [0, 491]
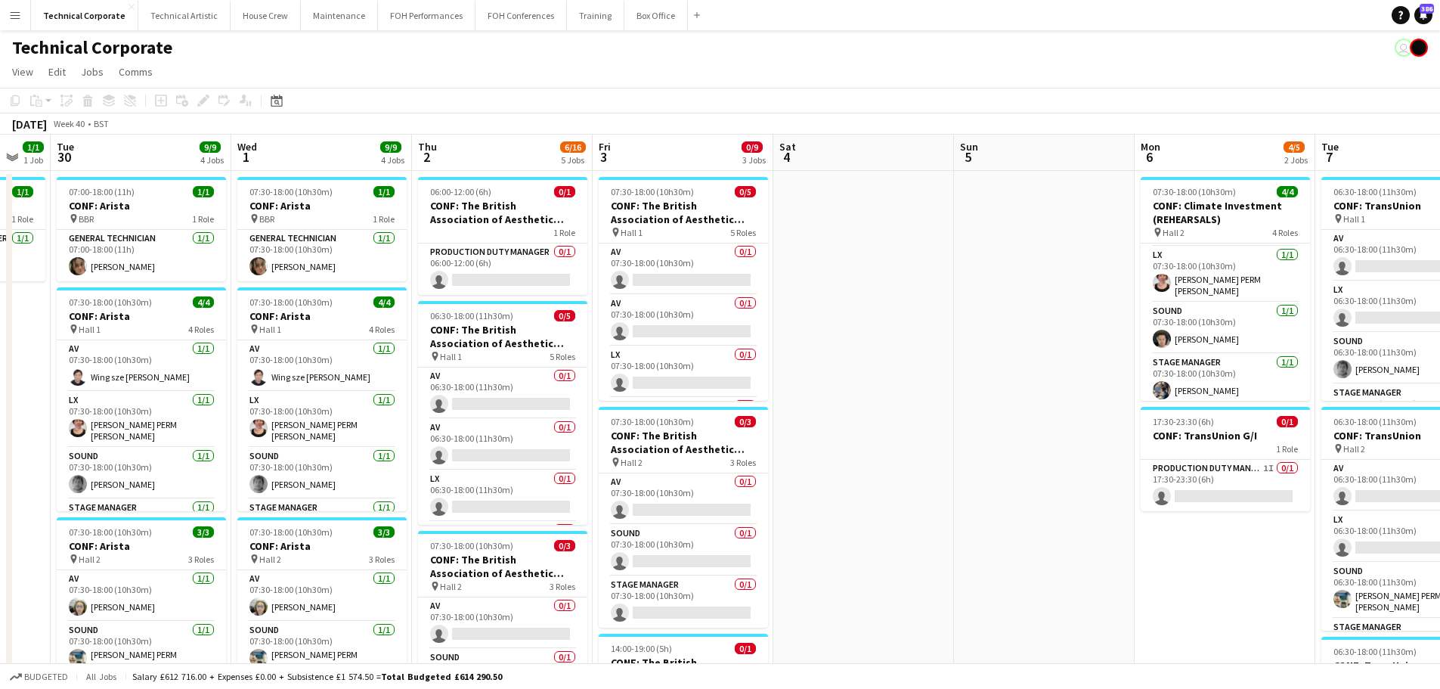
drag, startPoint x: 662, startPoint y: 410, endPoint x: 792, endPoint y: 405, distance: 130.1
click at [862, 436] on app-calendar-viewport "Sat 27 Sun 28 Mon 29 1/1 1 Job Tue 30 9/9 4 Jobs Wed 1 9/9 4 Jobs Thu 2 6/16 5 …" at bounding box center [720, 688] width 1440 height 1107
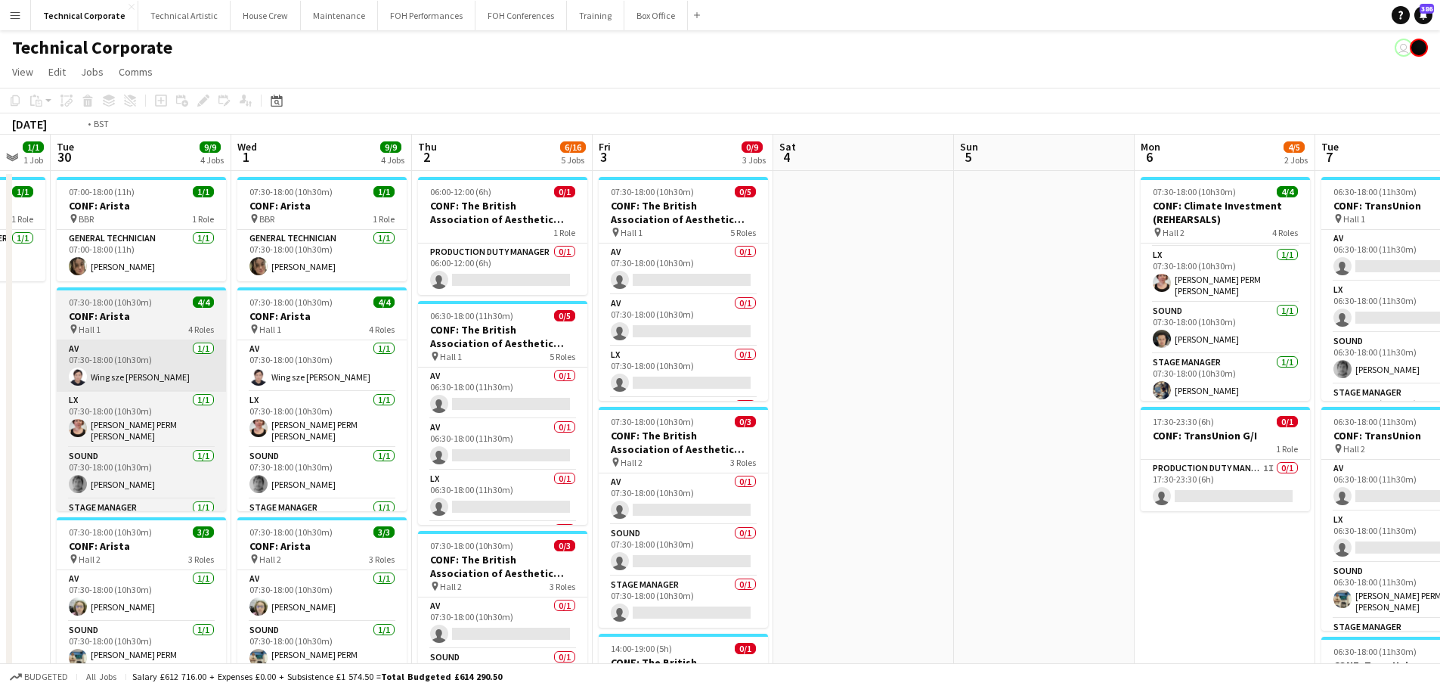
drag, startPoint x: 629, startPoint y: 320, endPoint x: 521, endPoint y: 352, distance: 112.9
click at [932, 329] on app-calendar-viewport "Sat 27 Sun 28 Mon 29 1/1 1 Job Tue 30 9/9 4 Jobs Wed 1 9/9 4 Jobs Thu 2 6/16 5 …" at bounding box center [720, 688] width 1440 height 1107
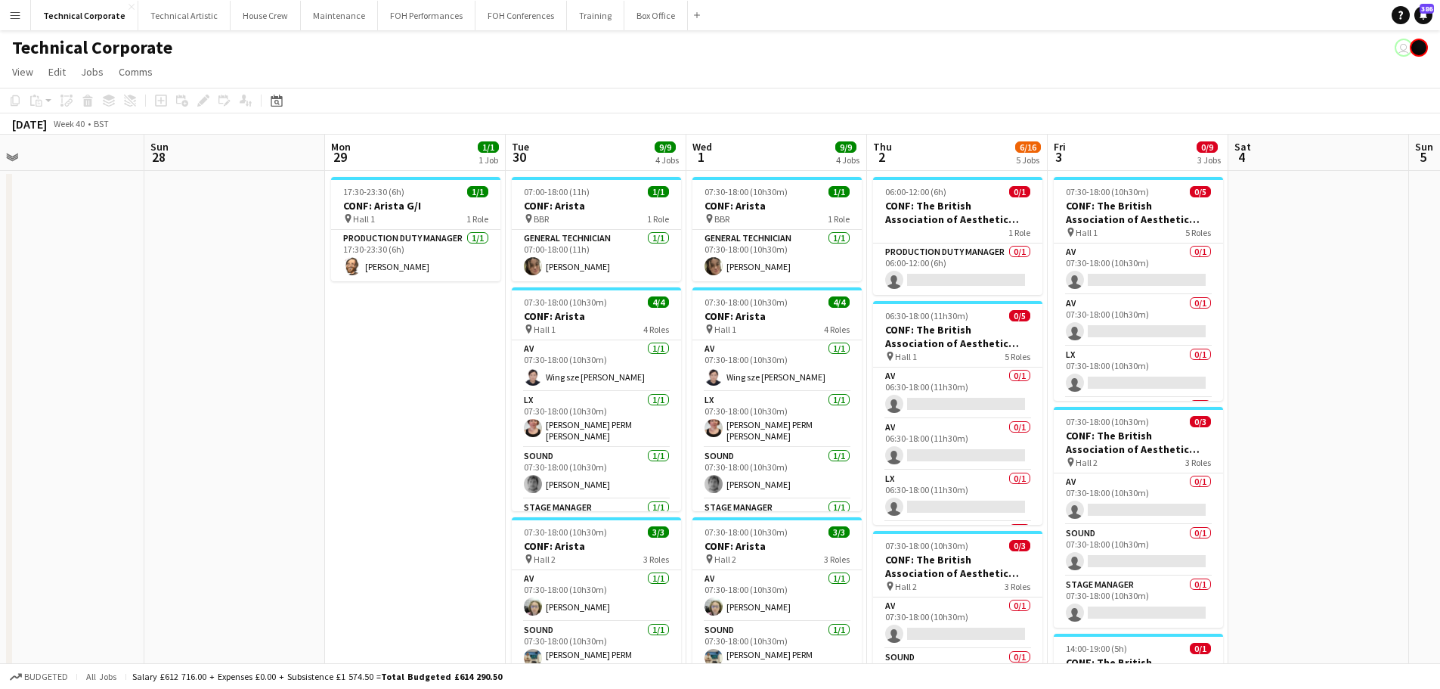
click at [944, 383] on app-calendar-viewport "Thu 25 5/5 1 Job Fri 26 Sat 27 Sun 28 Mon 29 1/1 1 Job Tue 30 9/9 4 Jobs Wed 1 …" at bounding box center [720, 688] width 1440 height 1107
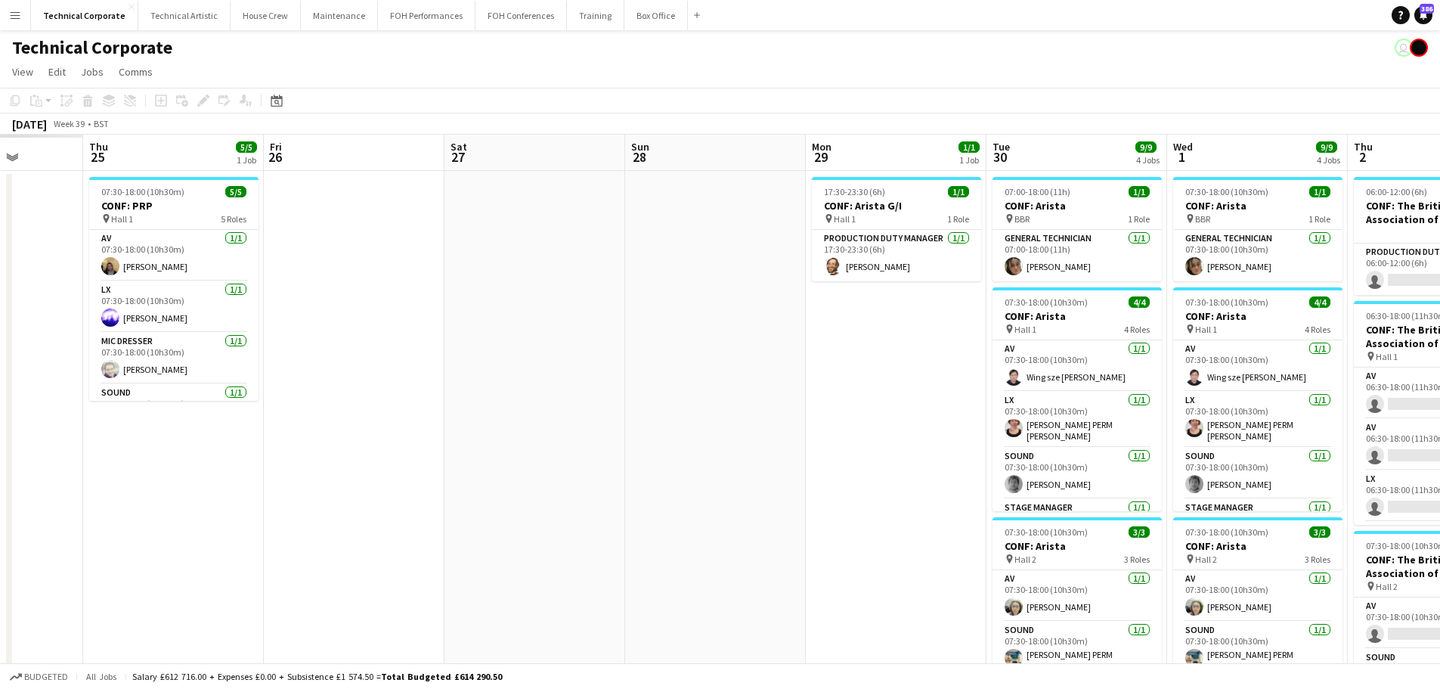
click at [815, 402] on app-calendar-viewport "Mon 22 Tue 23 Wed 24 Thu 25 5/5 1 Job Fri 26 Sat 27 Sun 28 Mon 29 1/1 1 Job Tue…" at bounding box center [720, 688] width 1440 height 1107
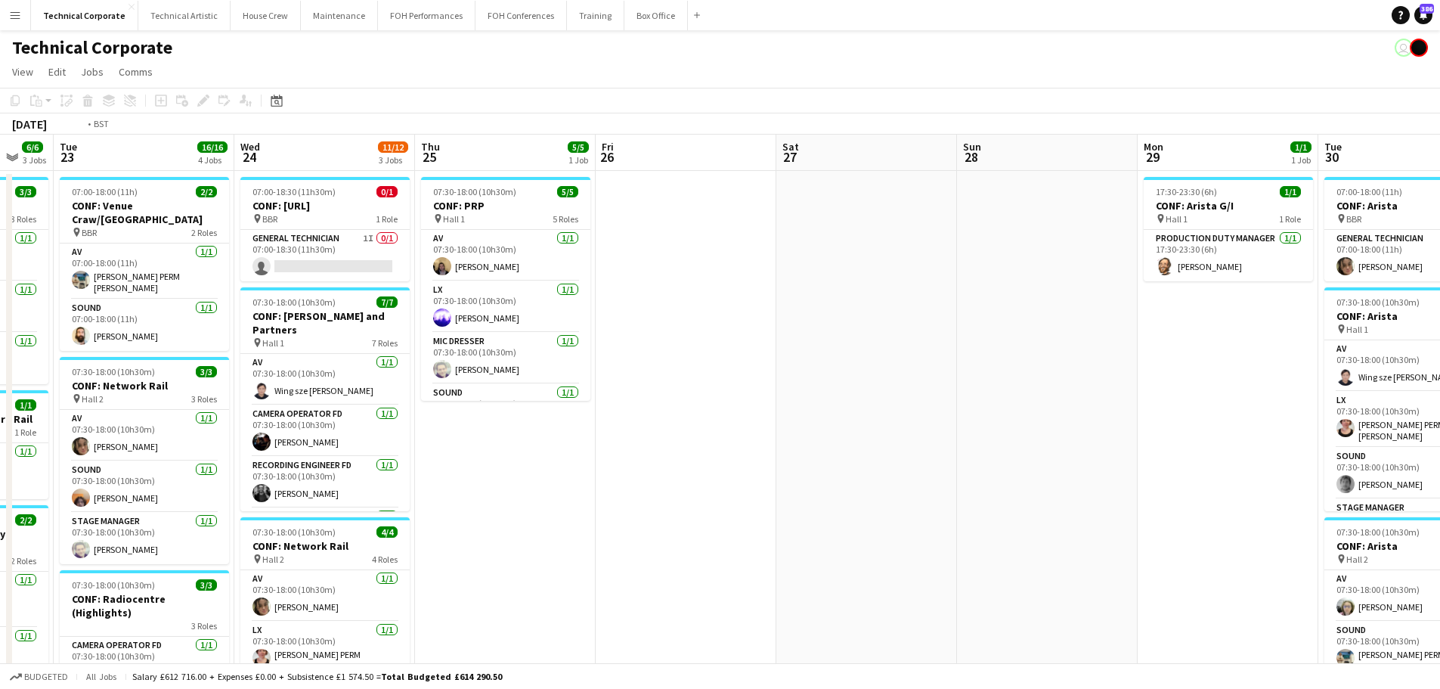
drag, startPoint x: 816, startPoint y: 402, endPoint x: 1003, endPoint y: 405, distance: 187.5
click at [1003, 405] on app-calendar-viewport "Sat 20 Sun 21 Mon 22 6/6 3 Jobs Tue 23 16/16 4 Jobs Wed 24 11/12 3 Jobs Thu 25 …" at bounding box center [720, 688] width 1440 height 1107
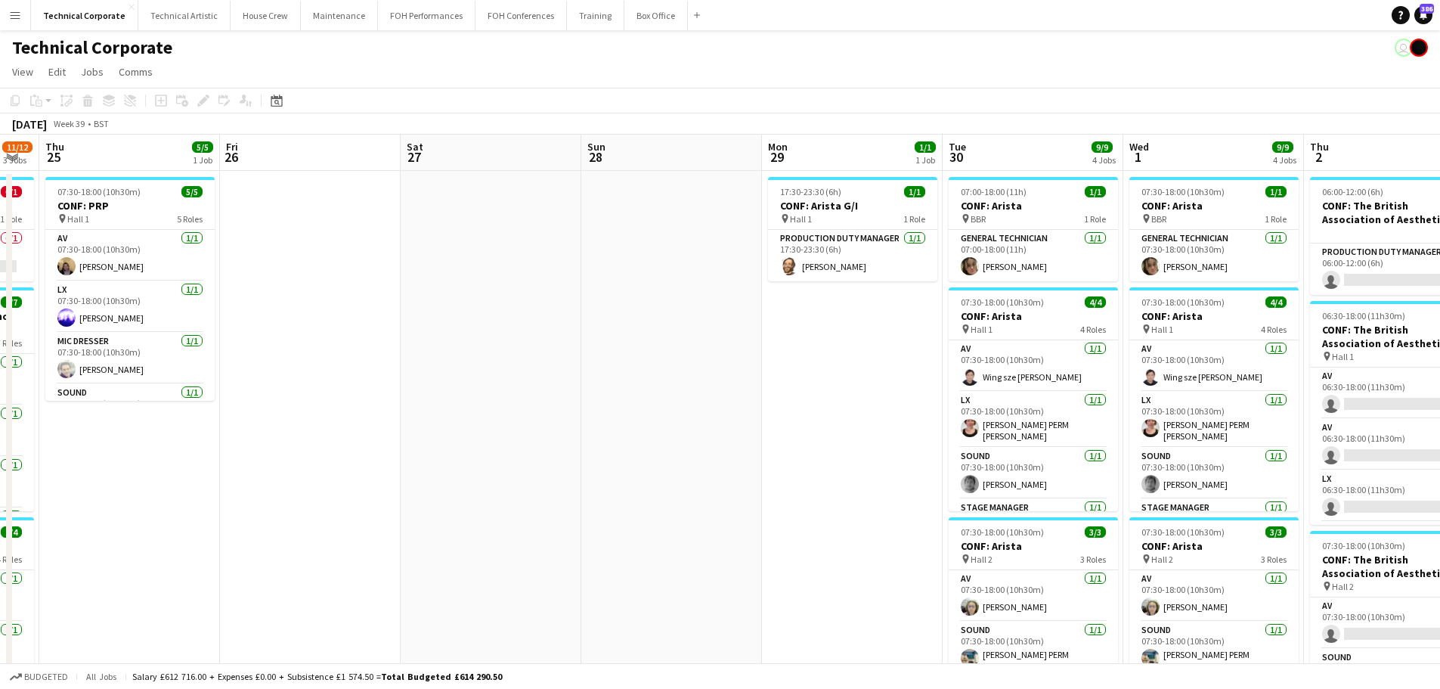
scroll to position [0, 429]
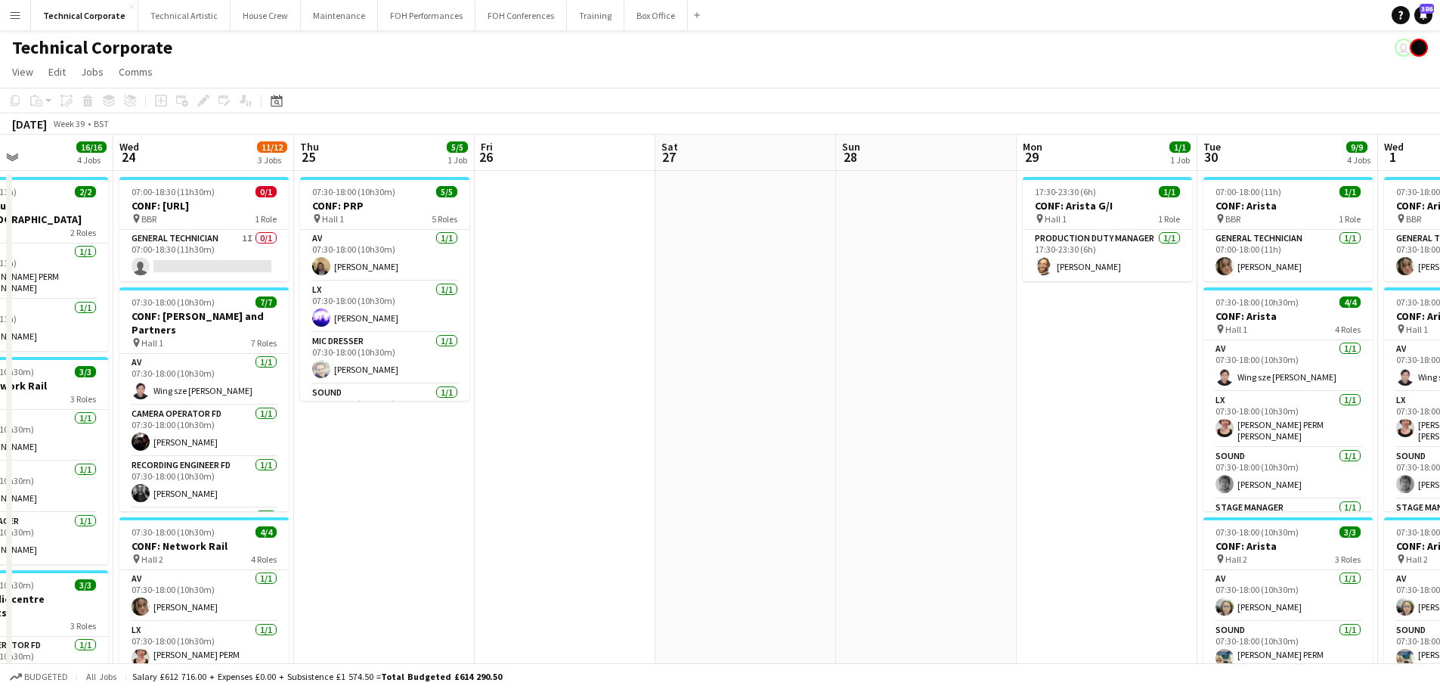
drag, startPoint x: 988, startPoint y: 404, endPoint x: 680, endPoint y: 402, distance: 308.4
click at [680, 402] on app-calendar-viewport "Sun 21 Mon 22 6/6 3 Jobs Tue 23 16/16 4 Jobs Wed 24 11/12 3 Jobs Thu 25 5/5 1 J…" at bounding box center [720, 688] width 1440 height 1107
